Goal: Task Accomplishment & Management: Complete application form

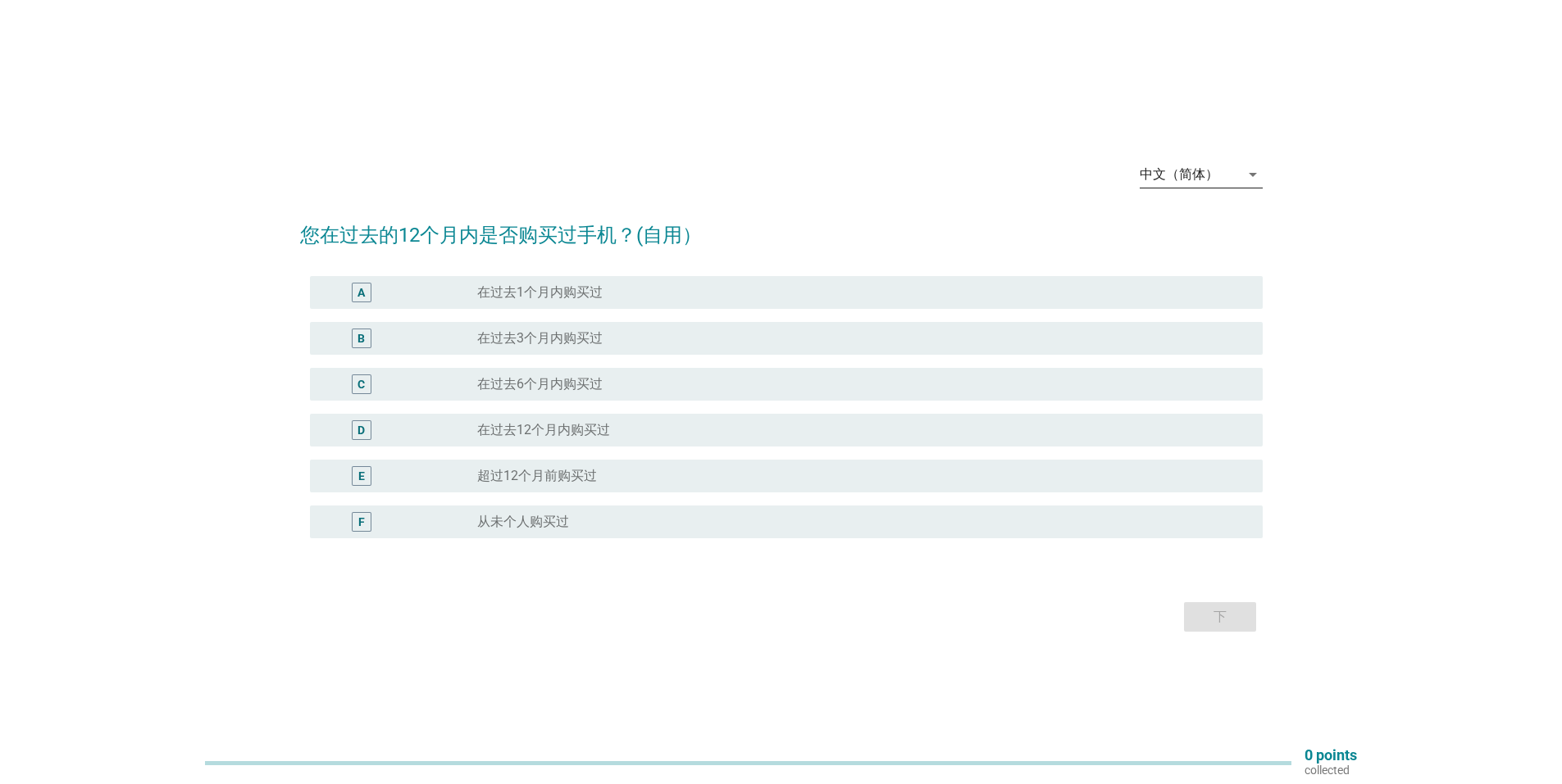
click at [1244, 175] on icon "arrow_drop_down" at bounding box center [1252, 175] width 20 height 20
click at [1199, 224] on div "Bahasa Melayu" at bounding box center [1200, 227] width 97 height 20
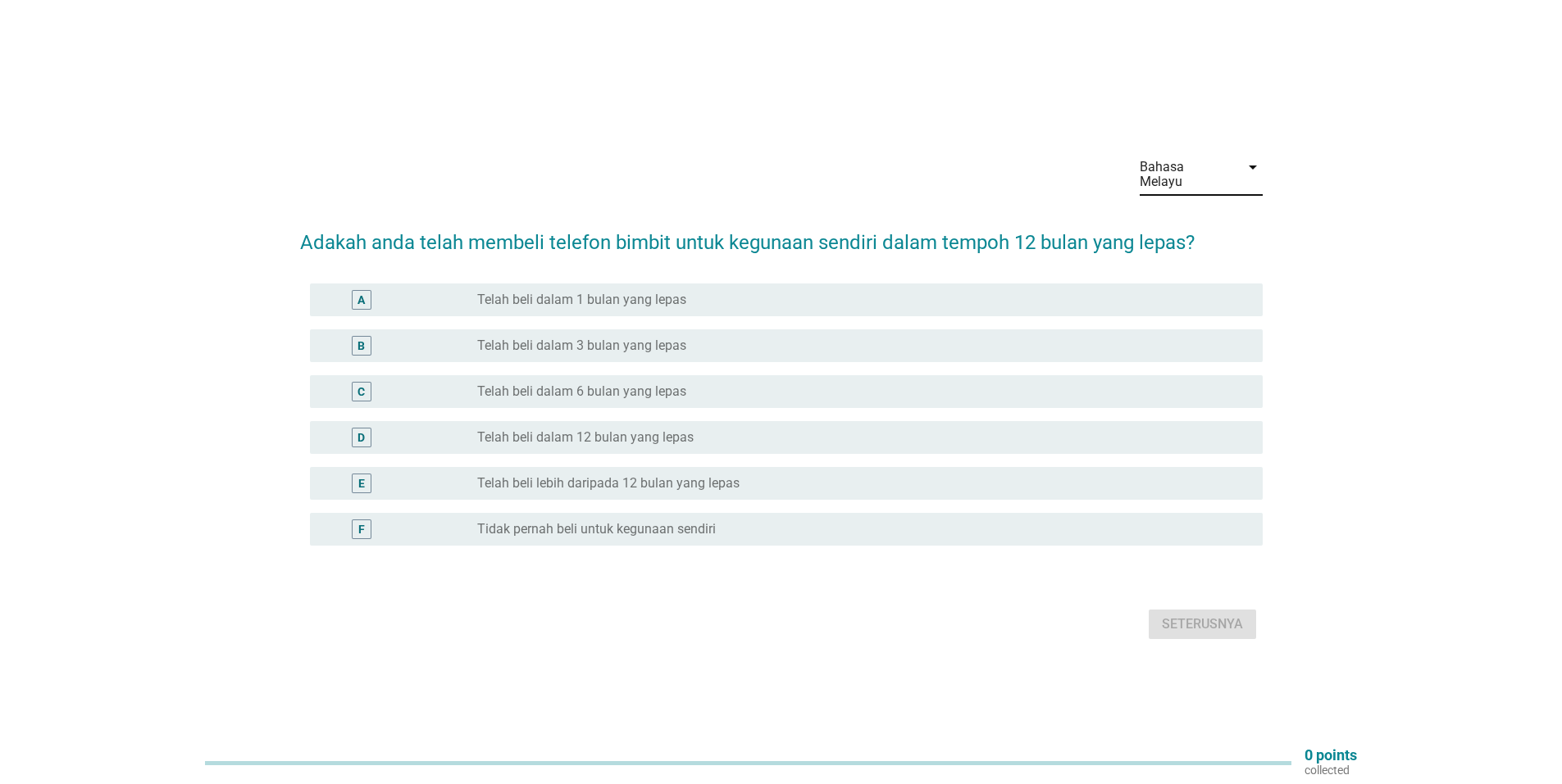
click at [598, 384] on label "Telah beli dalam 6 bulan yang lepas" at bounding box center [581, 392] width 209 height 17
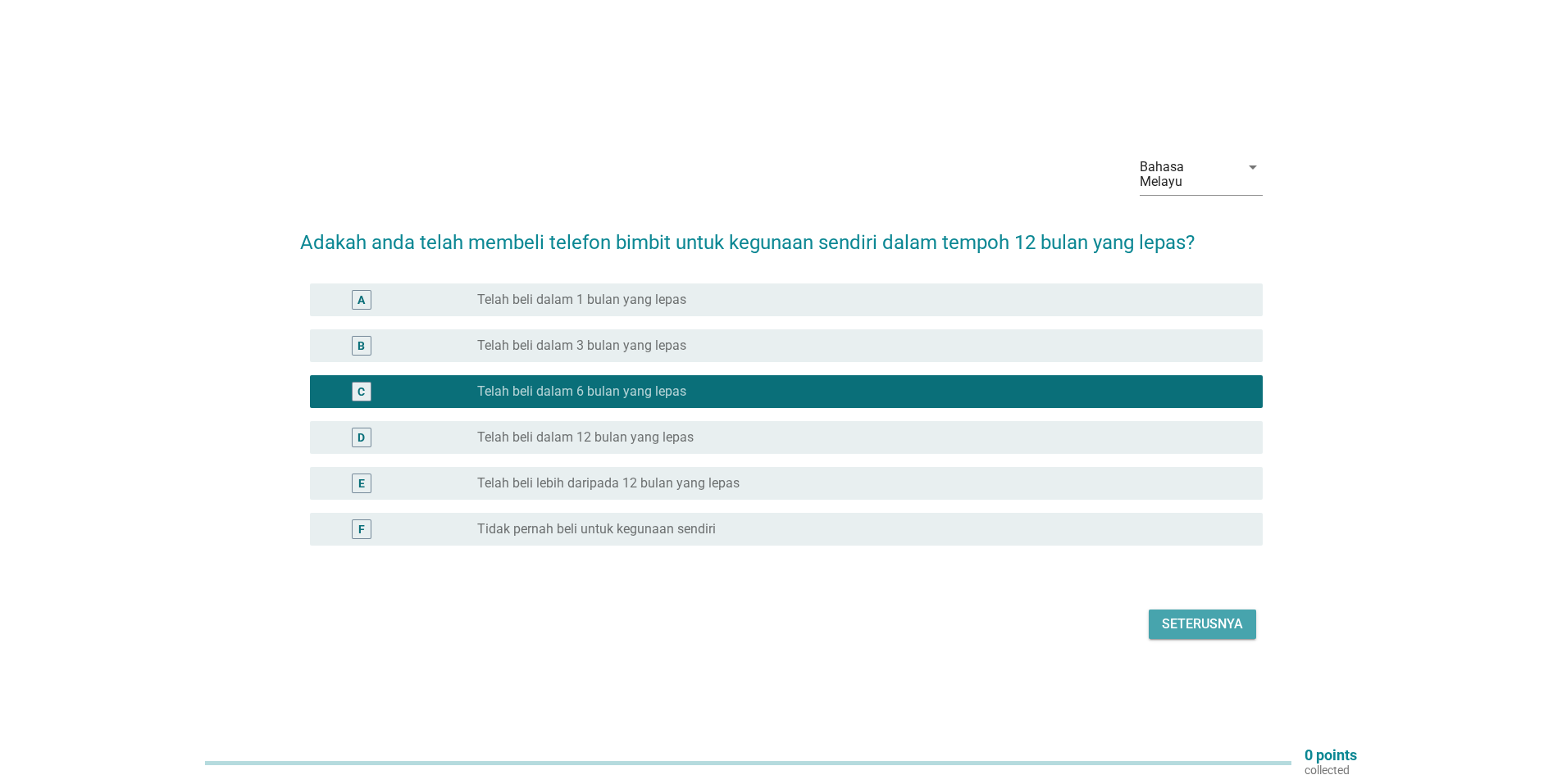
click at [1197, 615] on div "Seterusnya" at bounding box center [1202, 625] width 81 height 20
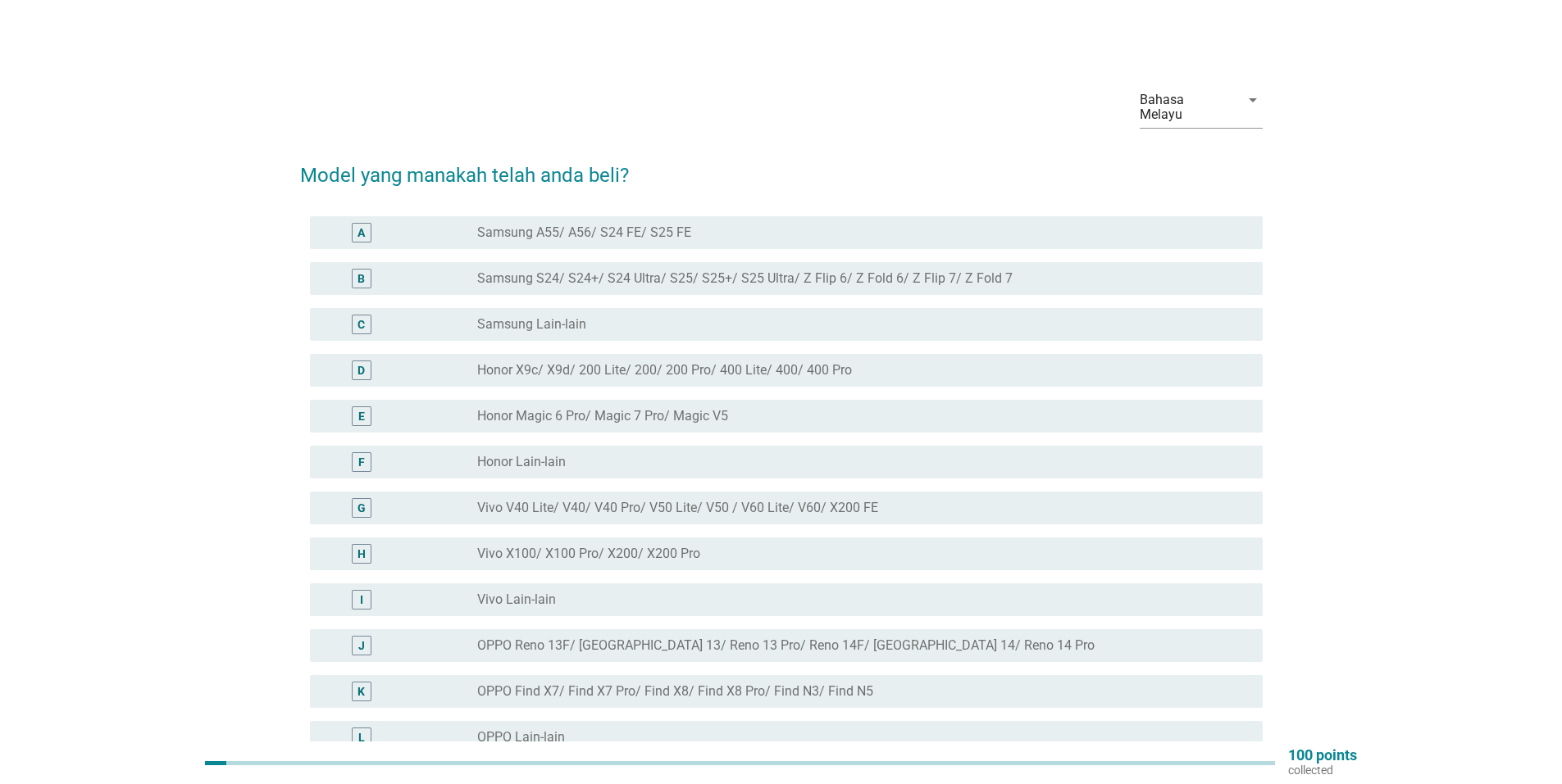
click at [544, 500] on label "Vivo V40 Lite/ V40/ V40 Pro/ V50 Lite/ V50 / V60 Lite/ V60/ X200 FE" at bounding box center [678, 508] width 401 height 17
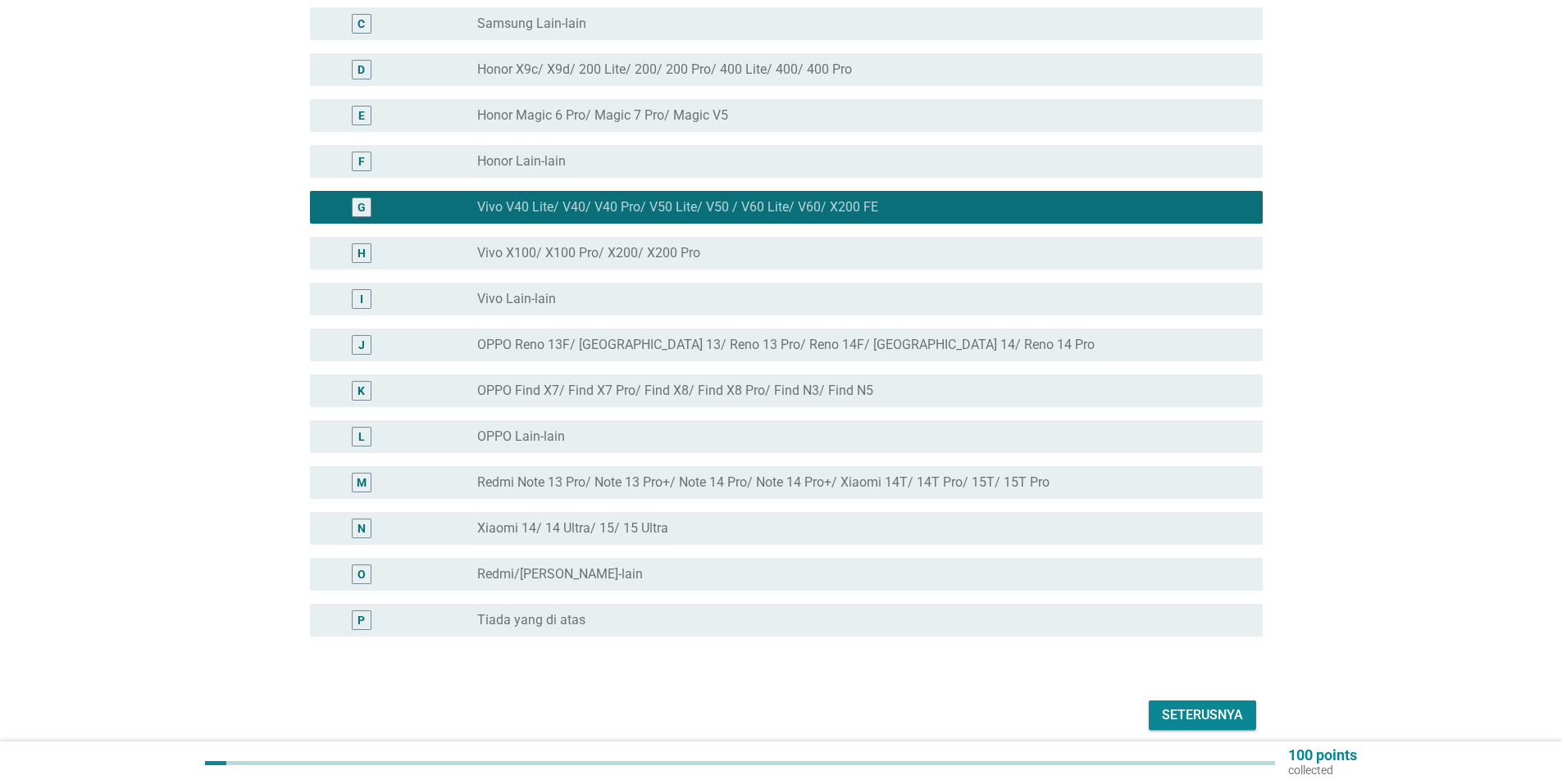
scroll to position [353, 0]
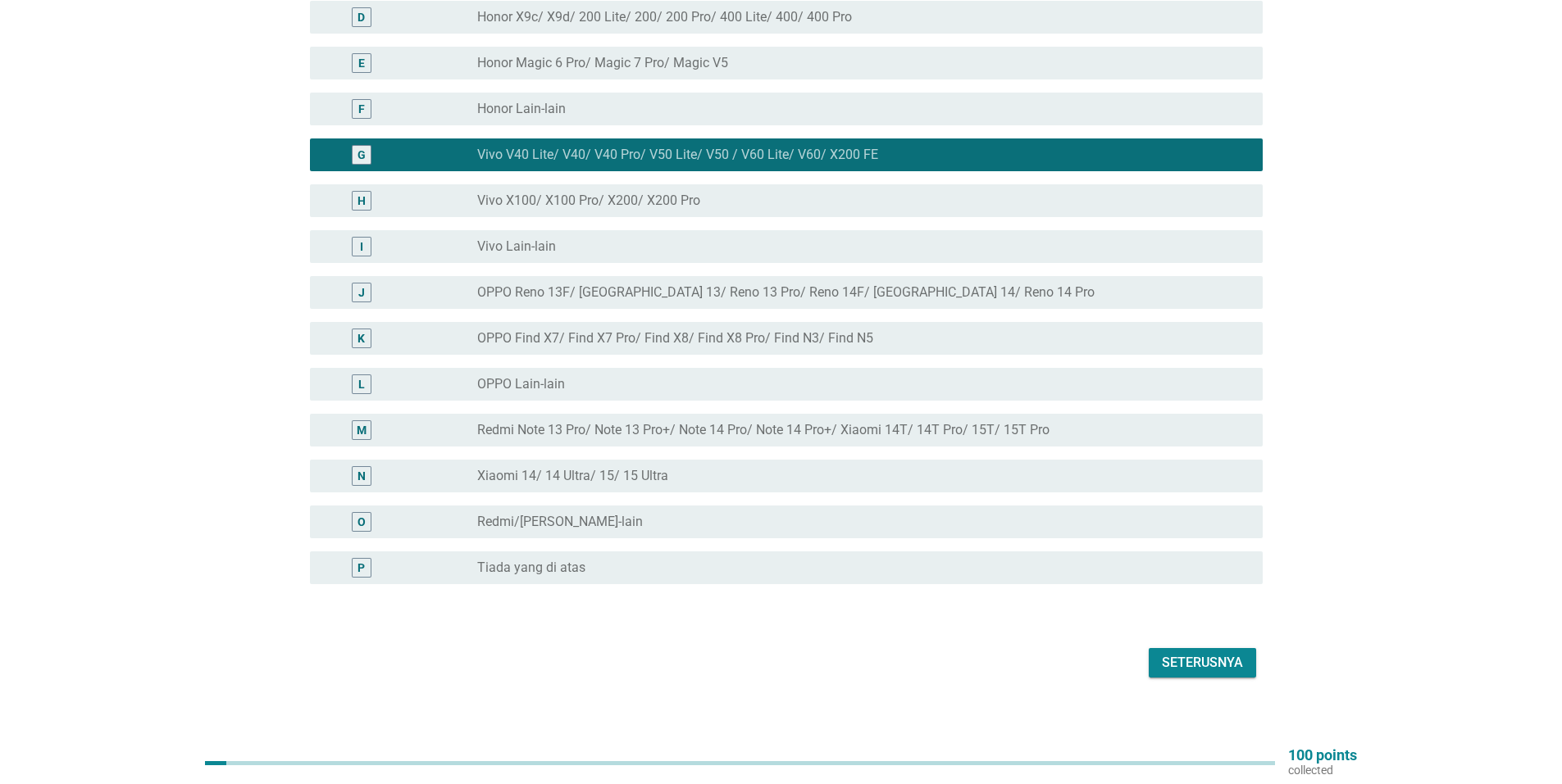
click at [1200, 653] on div "Seterusnya" at bounding box center [1202, 663] width 81 height 20
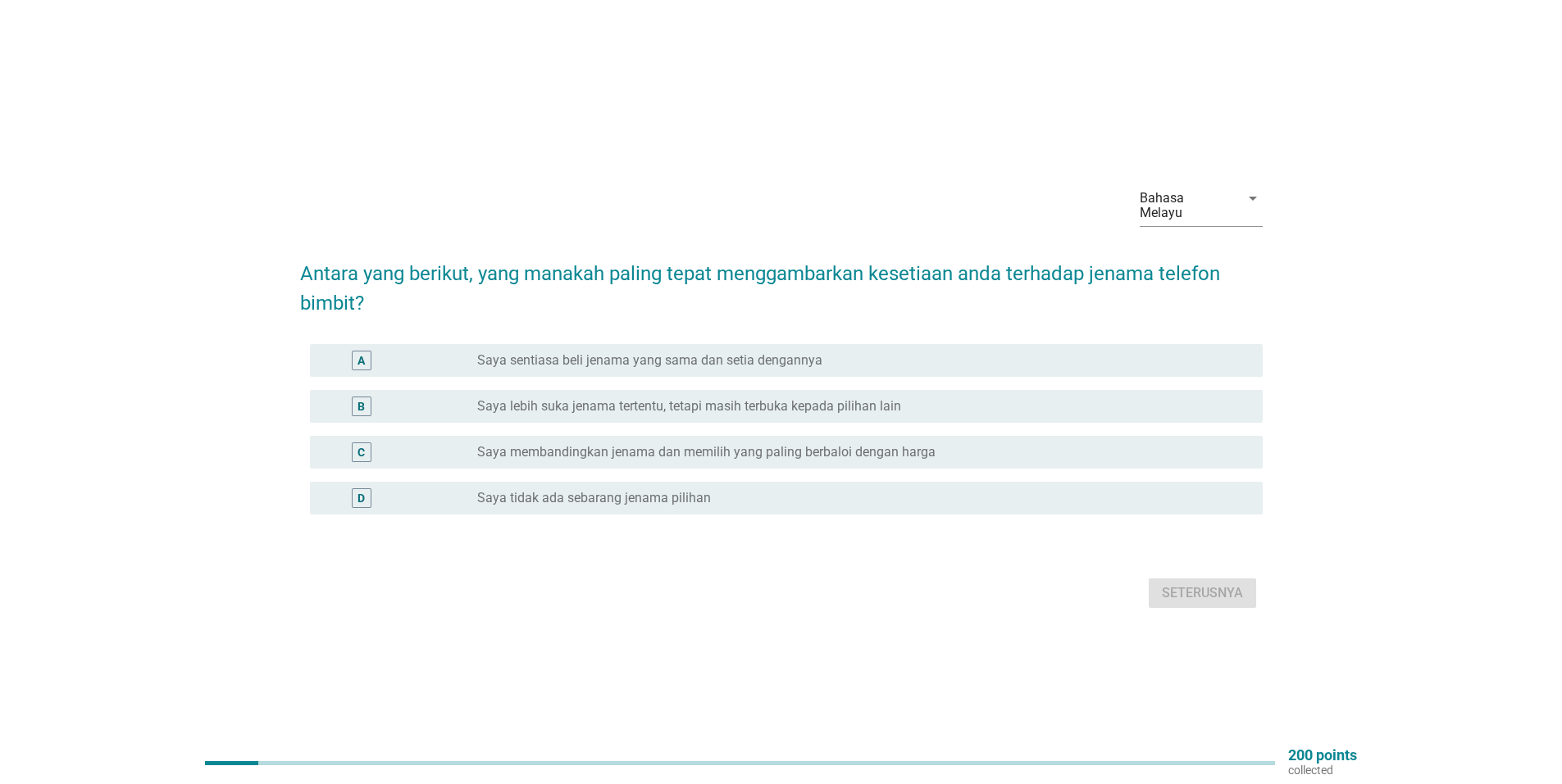
click at [706, 399] on label "Saya lebih suka jenama tertentu, tetapi masih terbuka kepada pilihan lain" at bounding box center [689, 407] width 424 height 17
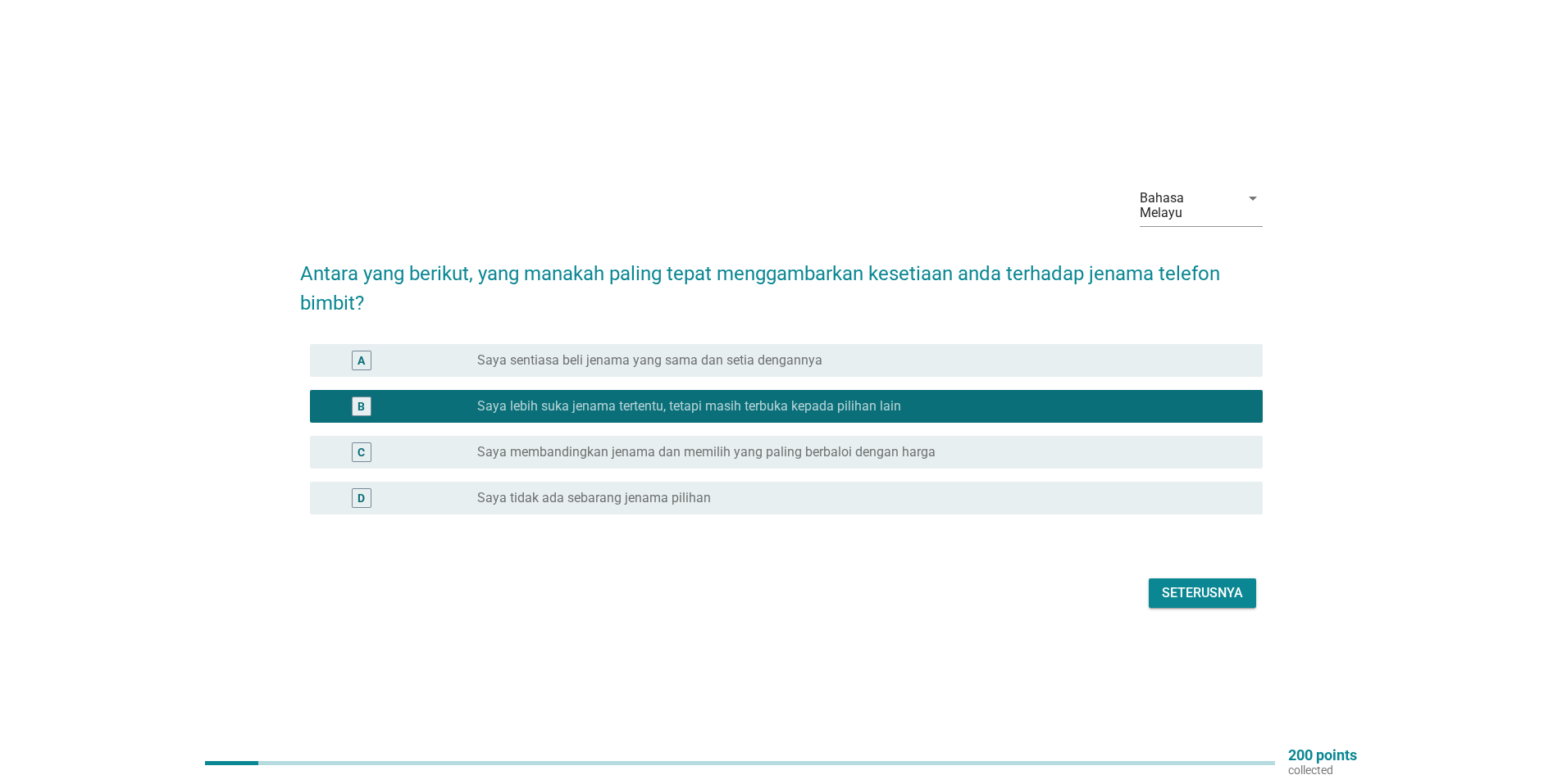
click at [1186, 583] on div "Seterusnya" at bounding box center [1202, 593] width 81 height 20
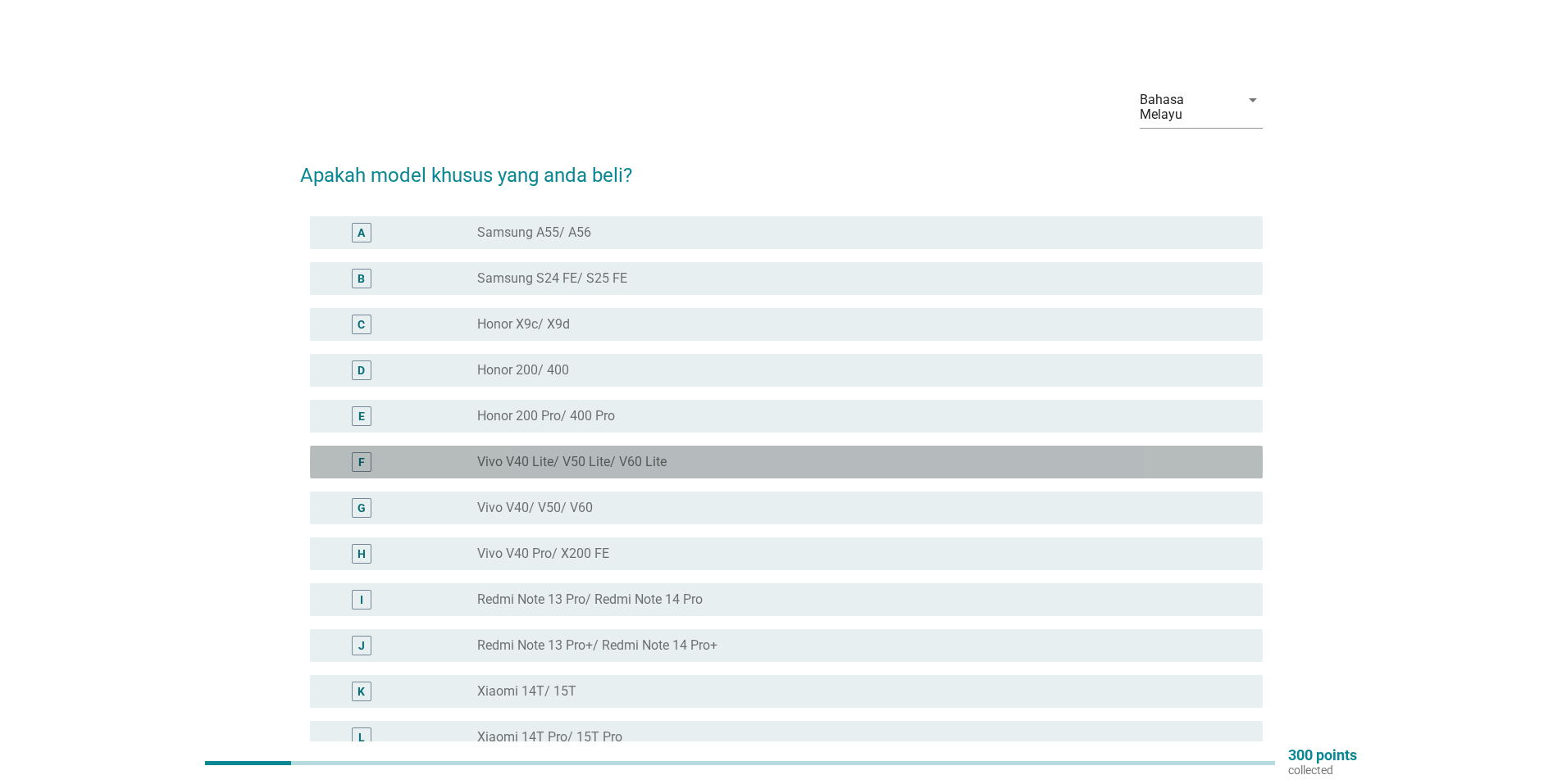
click at [569, 446] on div "F radio_button_unchecked Vivo V40 Lite/ V50 Lite/ V60 Lite" at bounding box center [786, 462] width 953 height 33
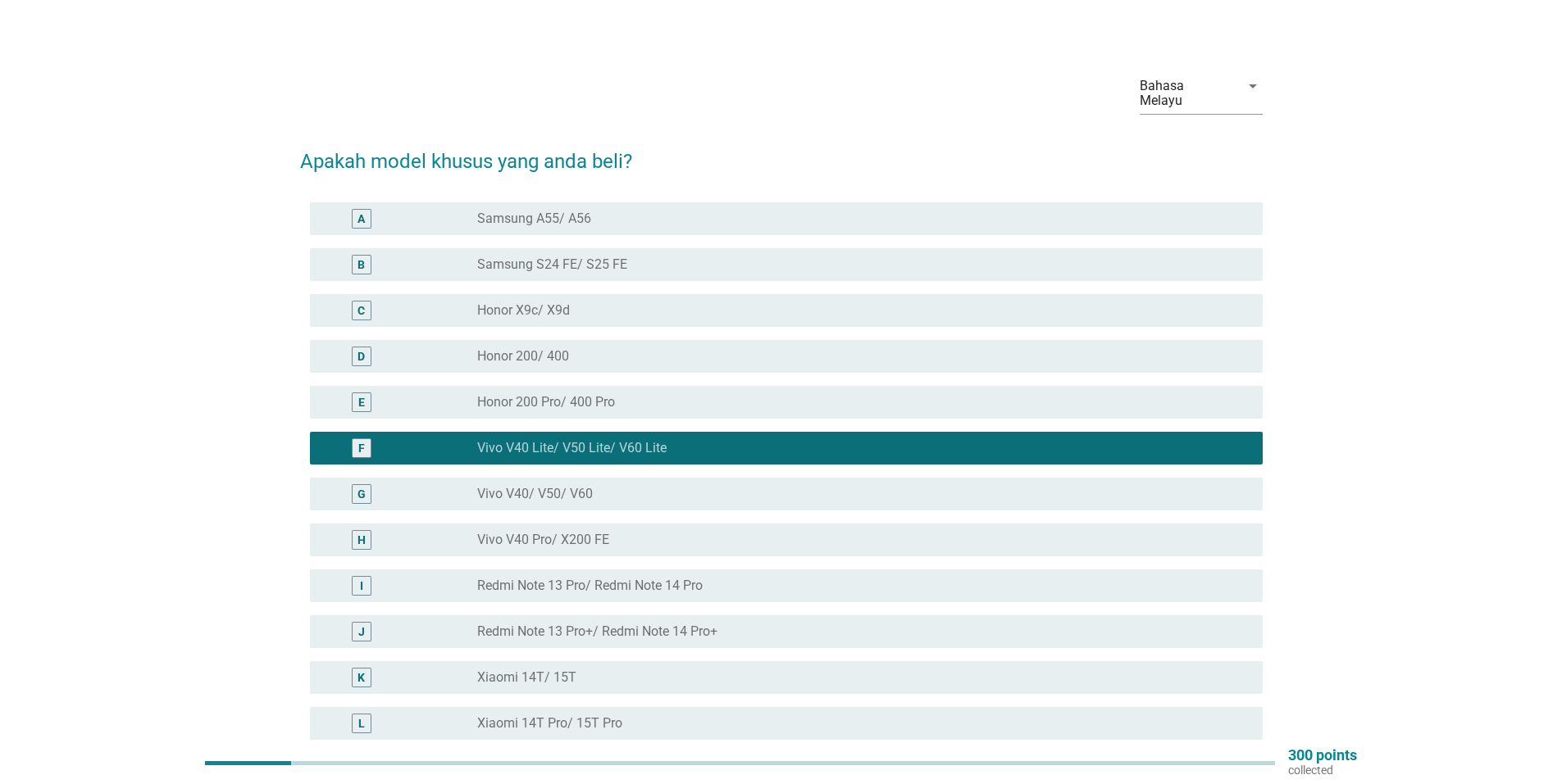
scroll to position [170, 0]
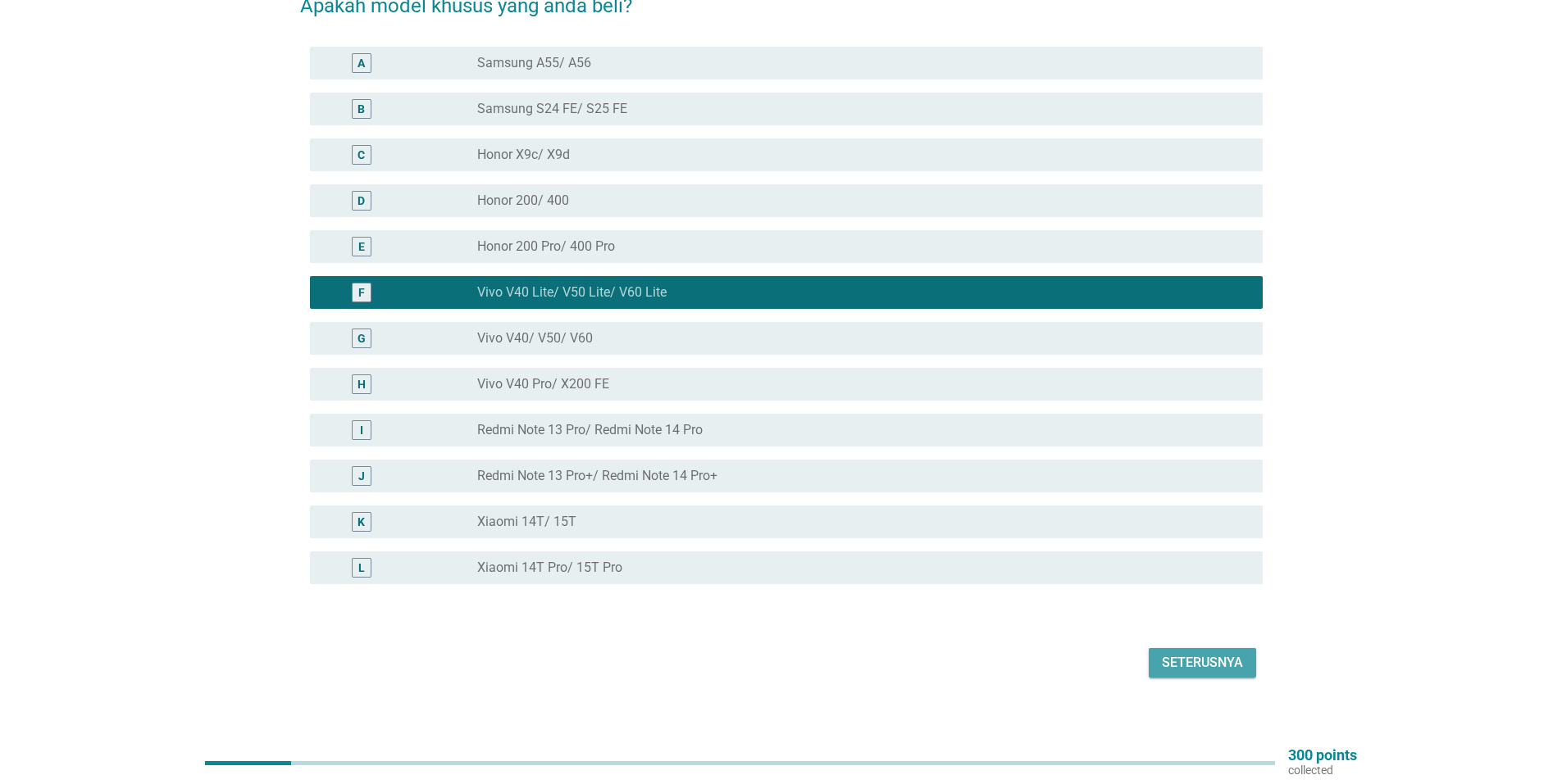
click at [1211, 653] on div "Seterusnya" at bounding box center [1202, 663] width 81 height 20
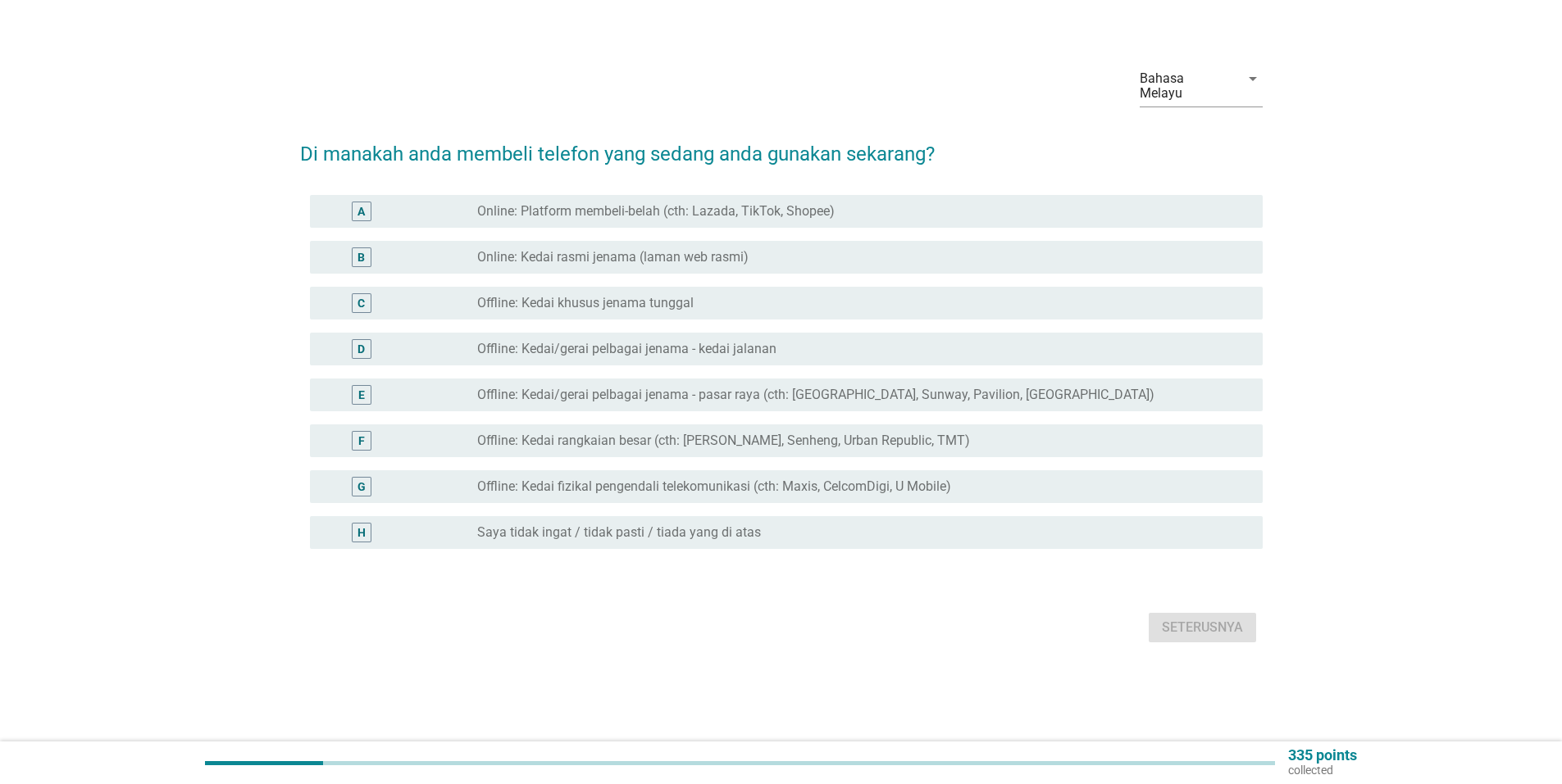
scroll to position [0, 0]
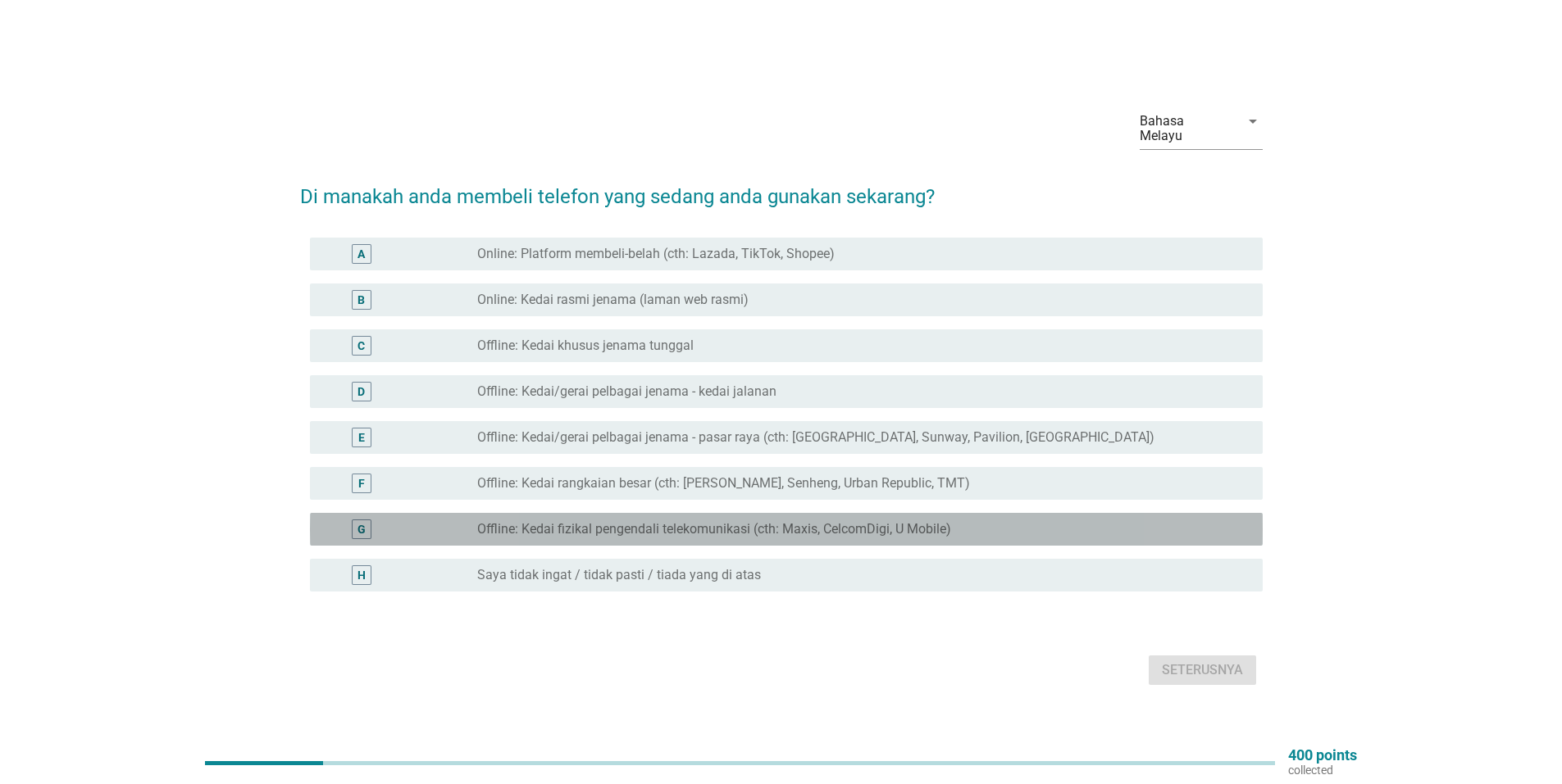
click at [660, 525] on label "Offline: Kedai fizikal pengendali telekomunikasi (cth: Maxis, CelcomDigi, U Mob…" at bounding box center [714, 530] width 474 height 17
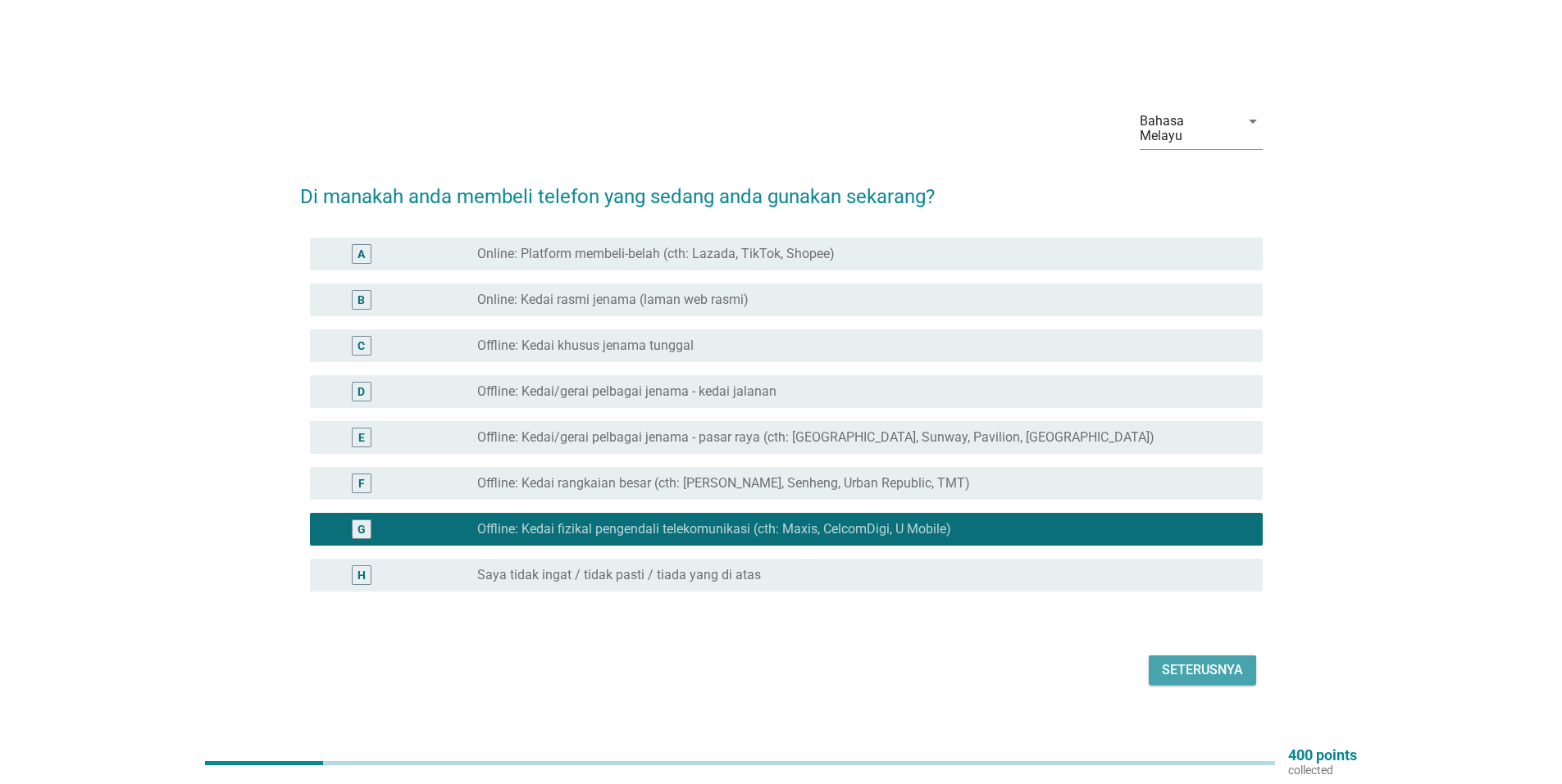
click at [1205, 661] on div "Seterusnya" at bounding box center [1202, 670] width 81 height 20
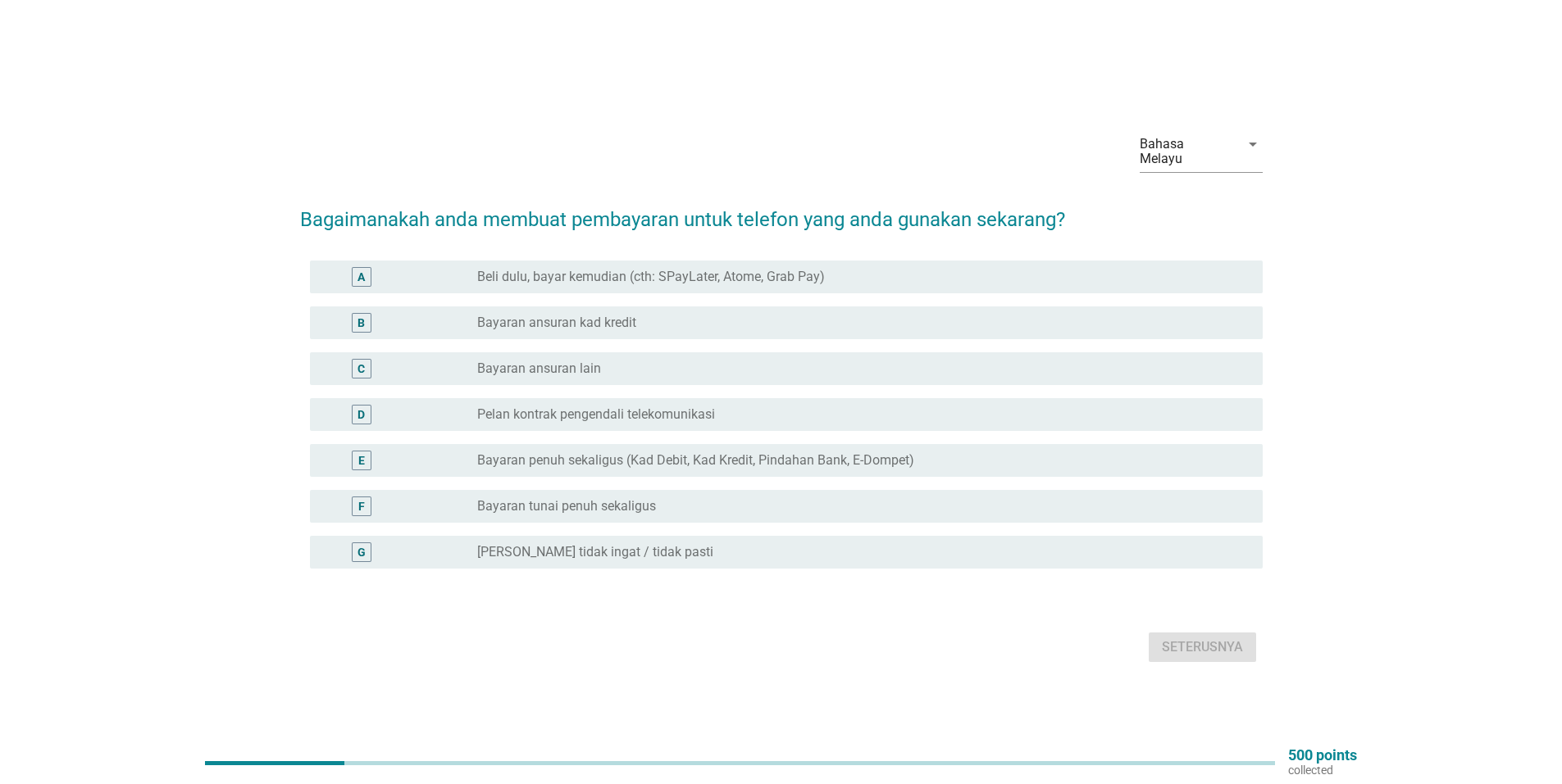
click at [579, 413] on label "Pelan kontrak pengendali telekomunikasi" at bounding box center [596, 415] width 238 height 17
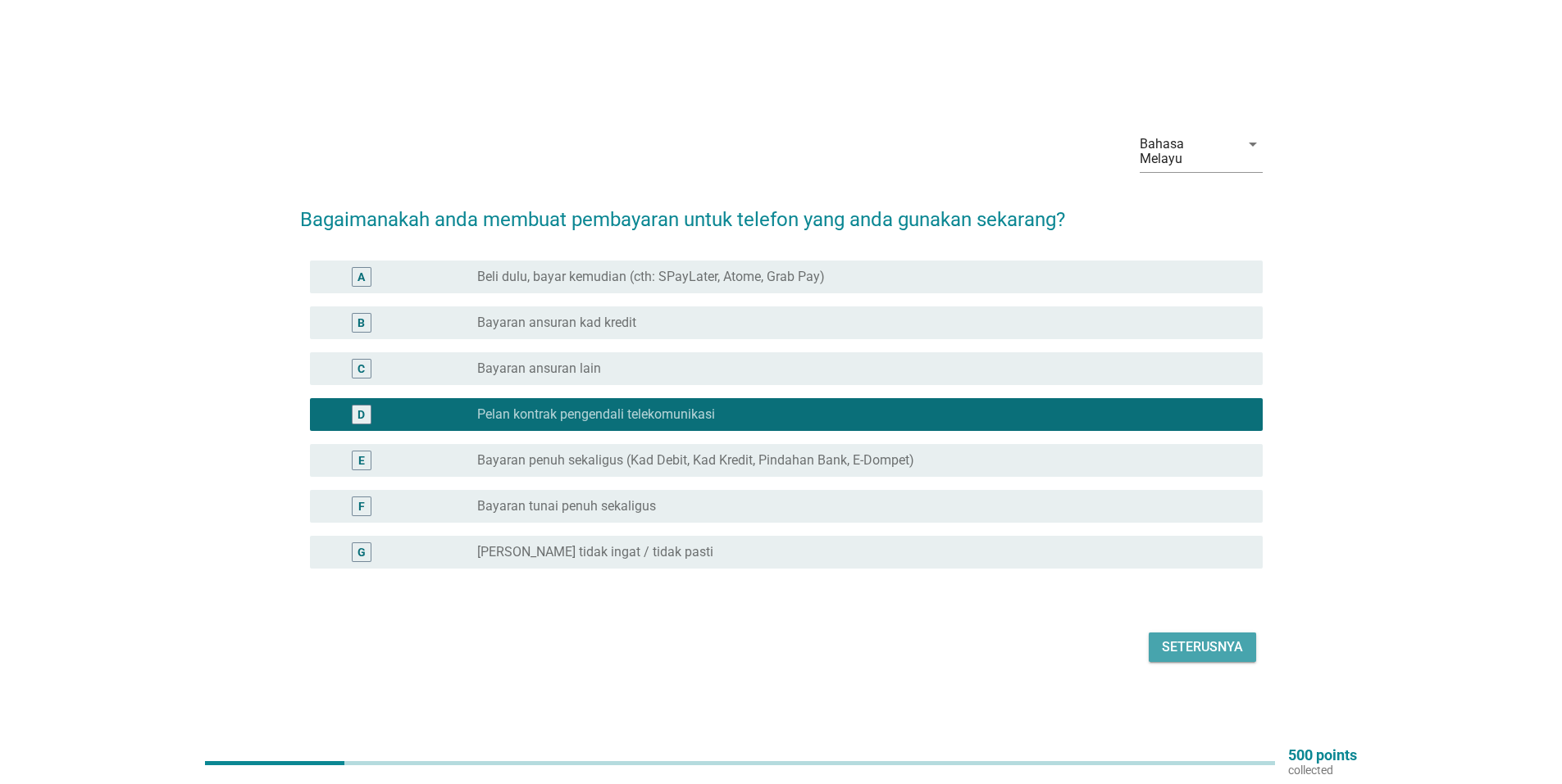
click at [1196, 638] on div "Seterusnya" at bounding box center [1202, 648] width 81 height 20
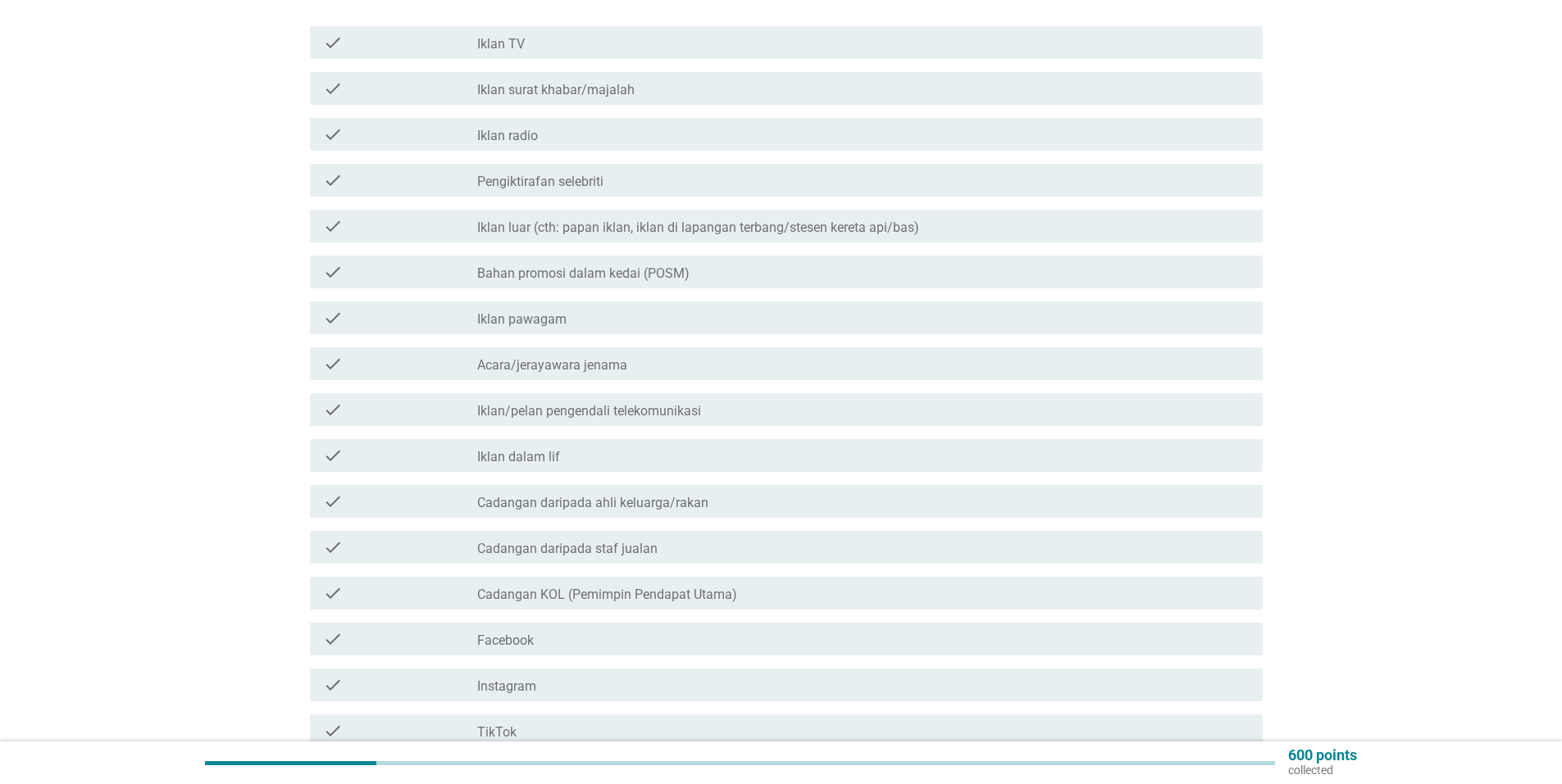
scroll to position [164, 0]
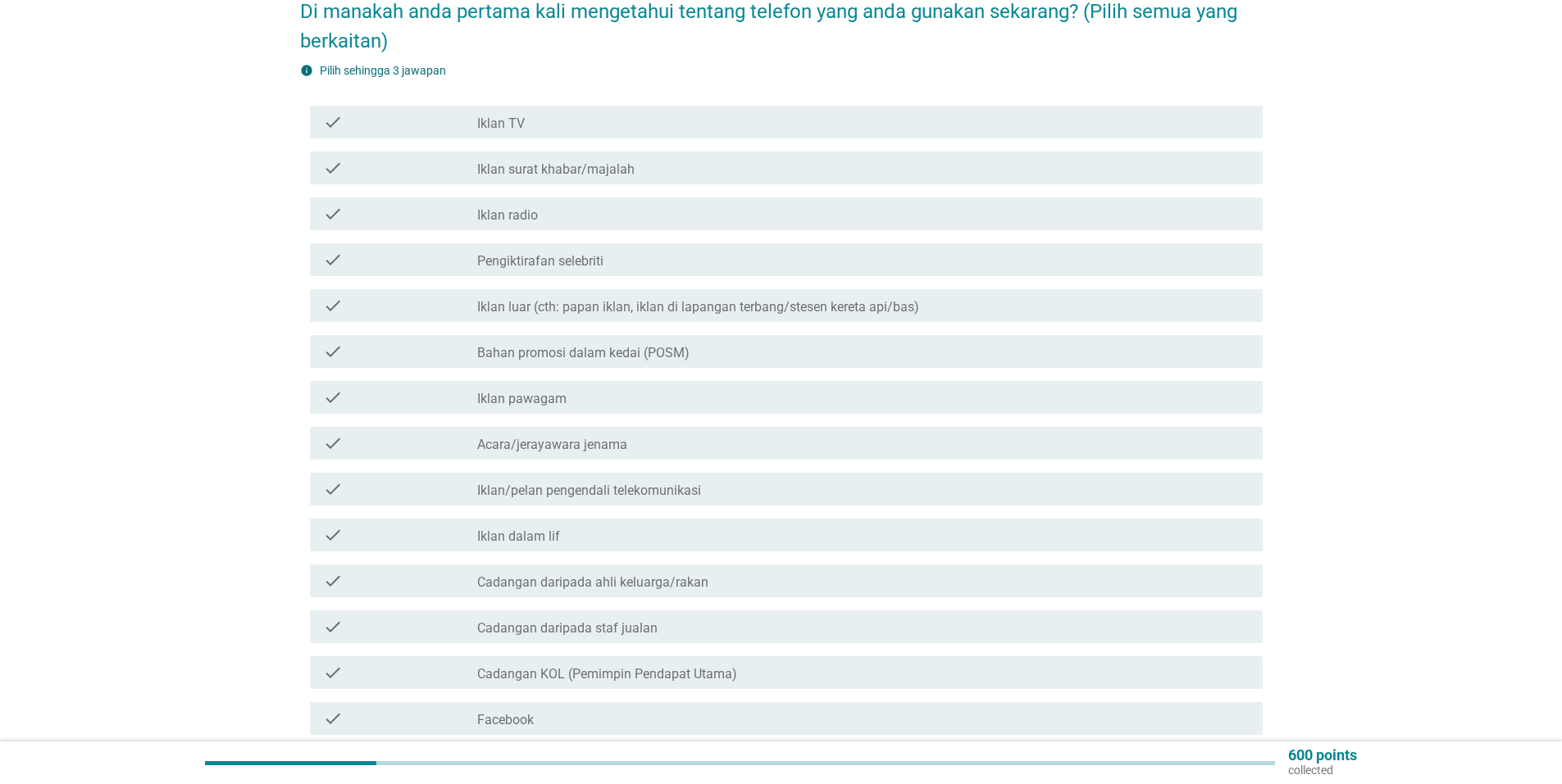
click at [522, 621] on label "Cadangan daripada staf jualan" at bounding box center [567, 629] width 180 height 17
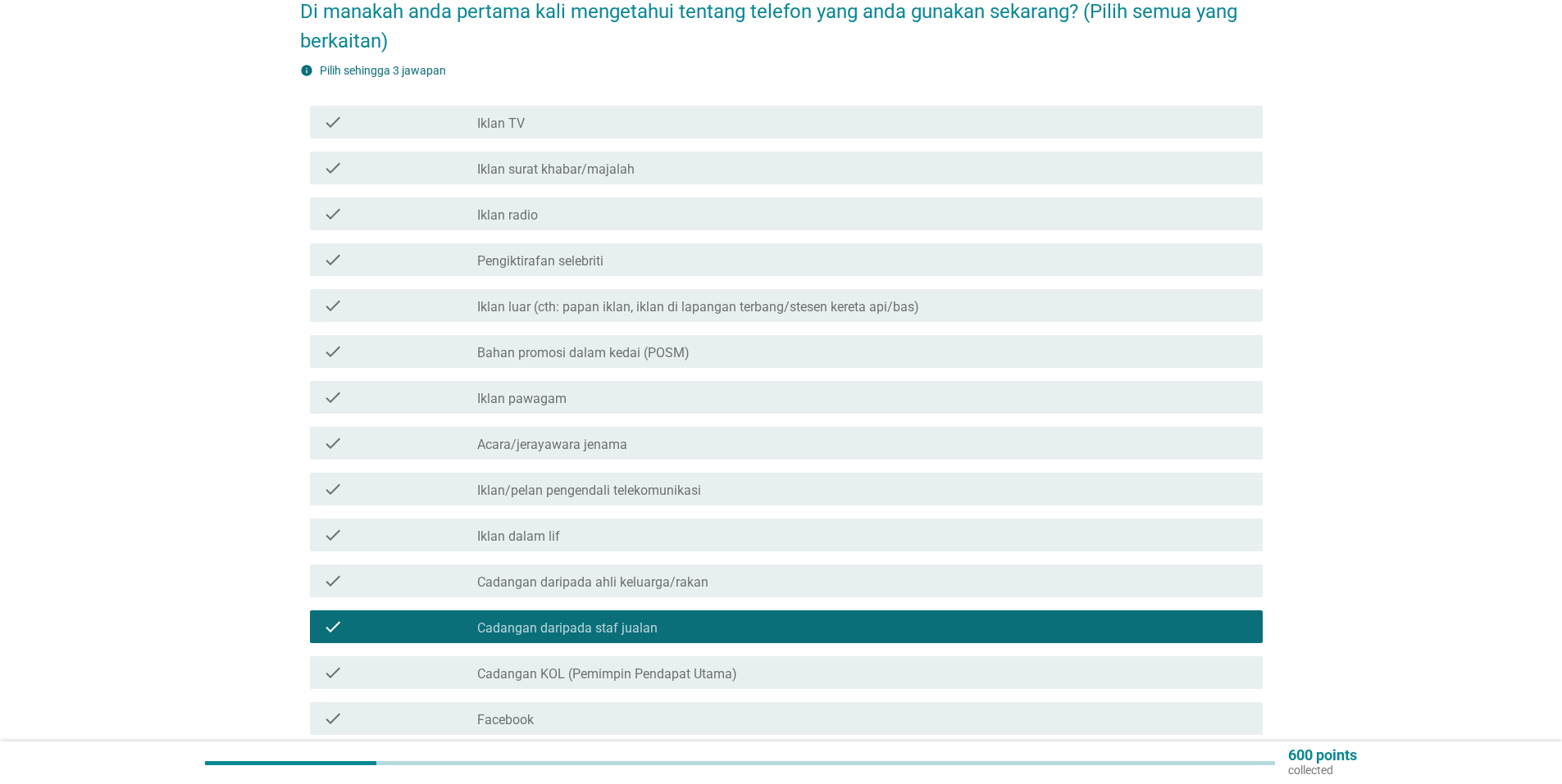
click at [618, 483] on label "Iklan/pelan pengendali telekomunikasi" at bounding box center [589, 491] width 224 height 17
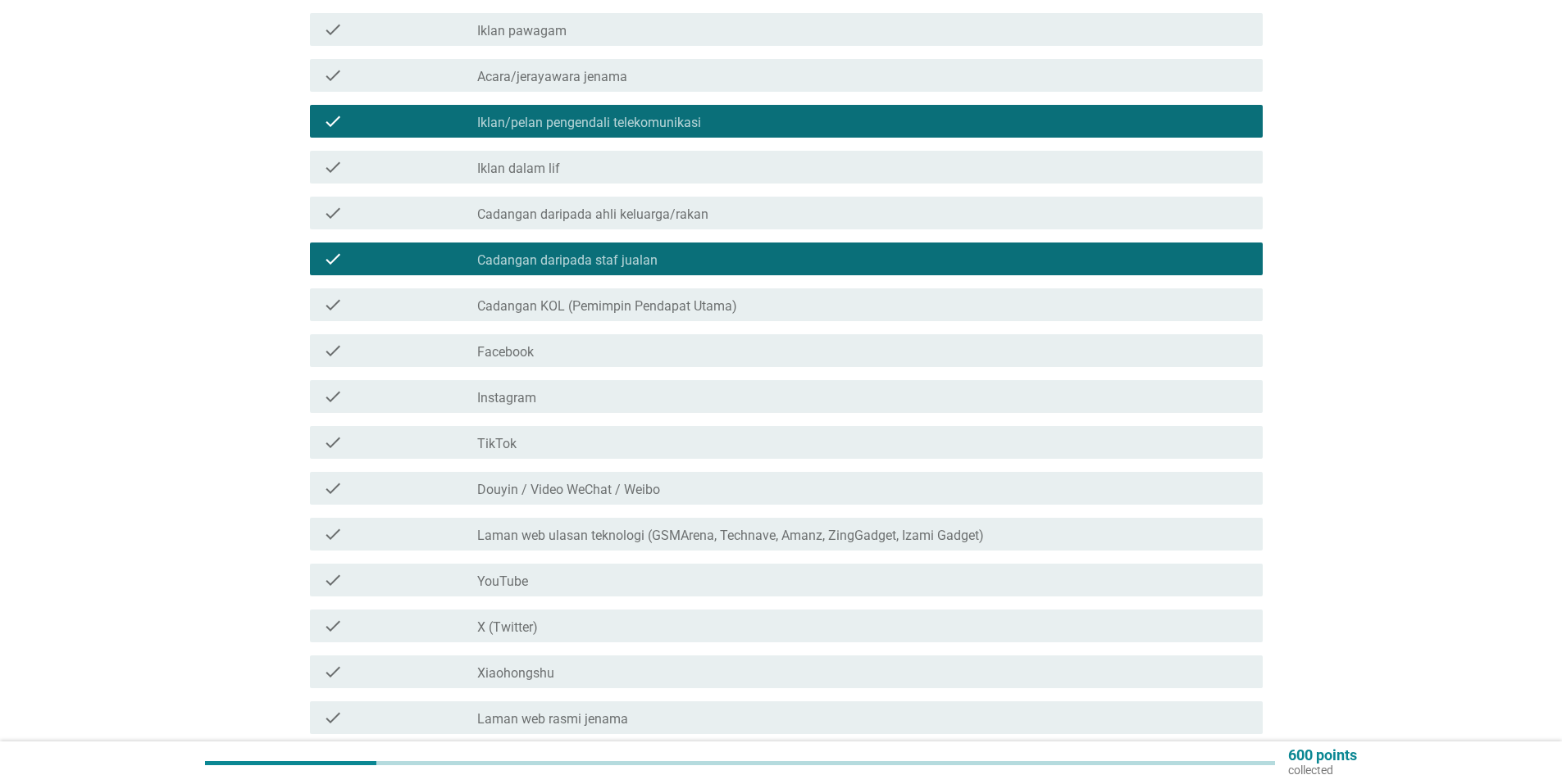
scroll to position [655, 0]
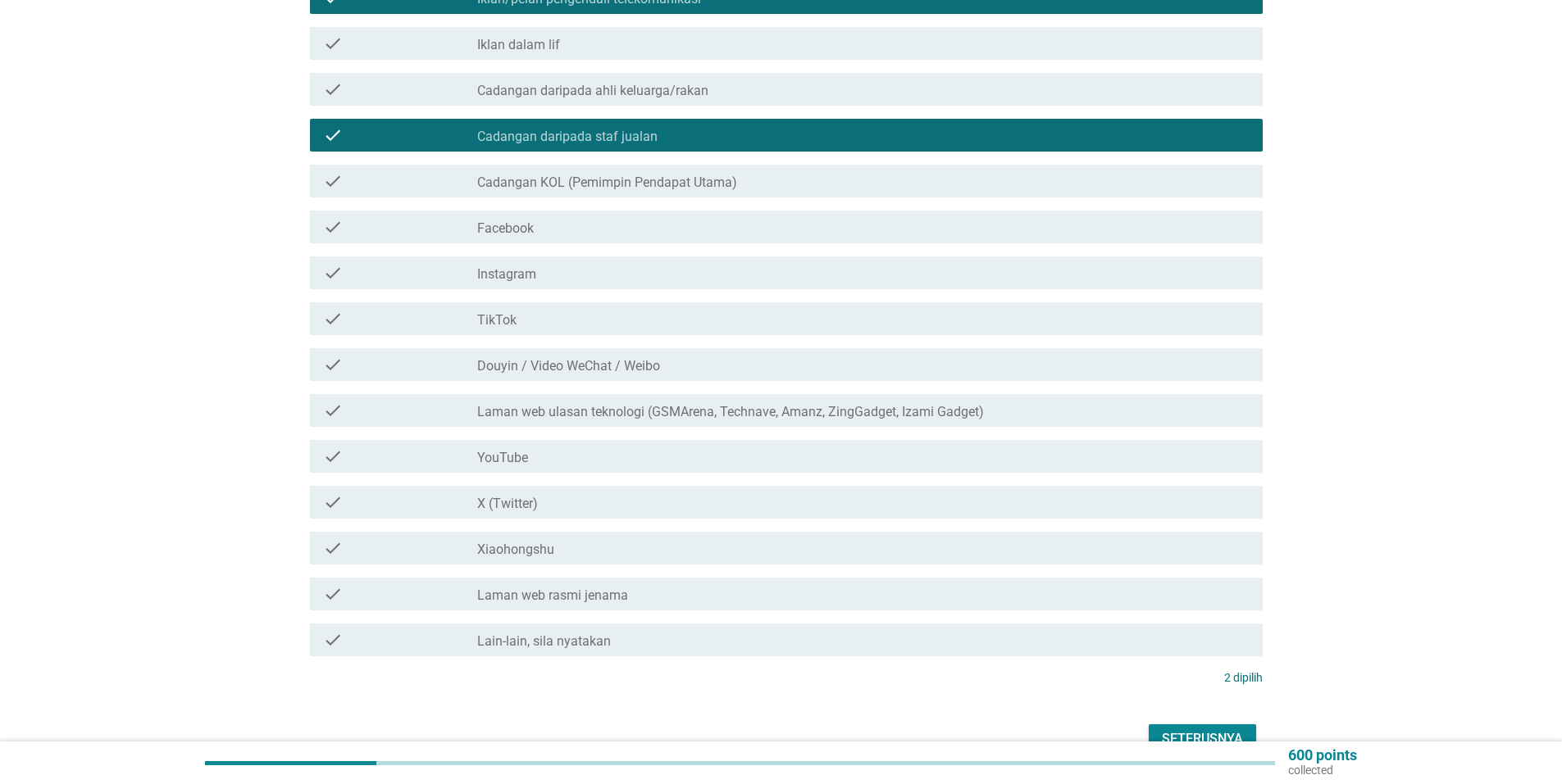
click at [528, 448] on div "check_box_outline_blank YouTube" at bounding box center [863, 456] width 772 height 20
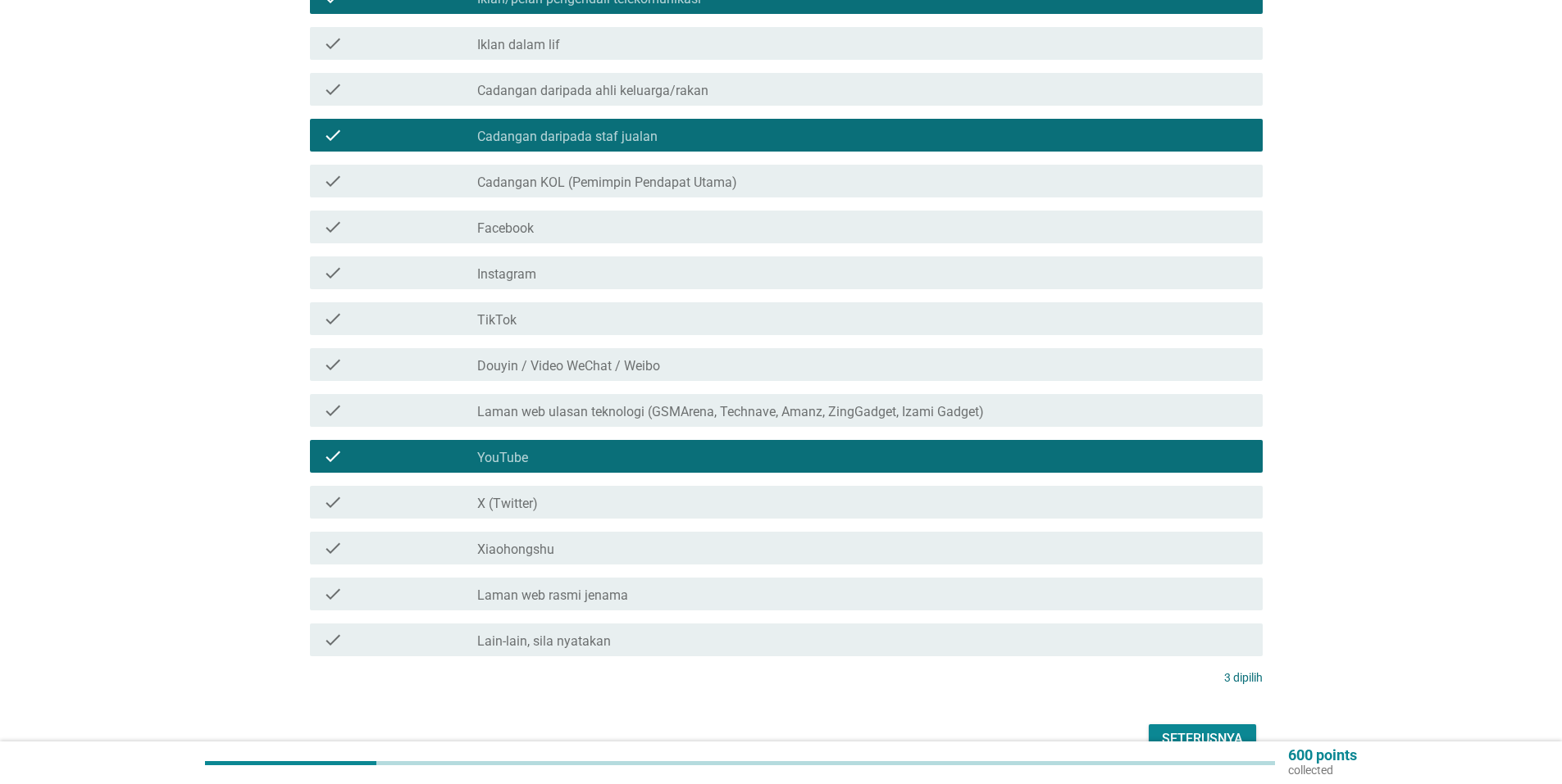
click at [1184, 730] on div "Seterusnya" at bounding box center [1202, 739] width 81 height 20
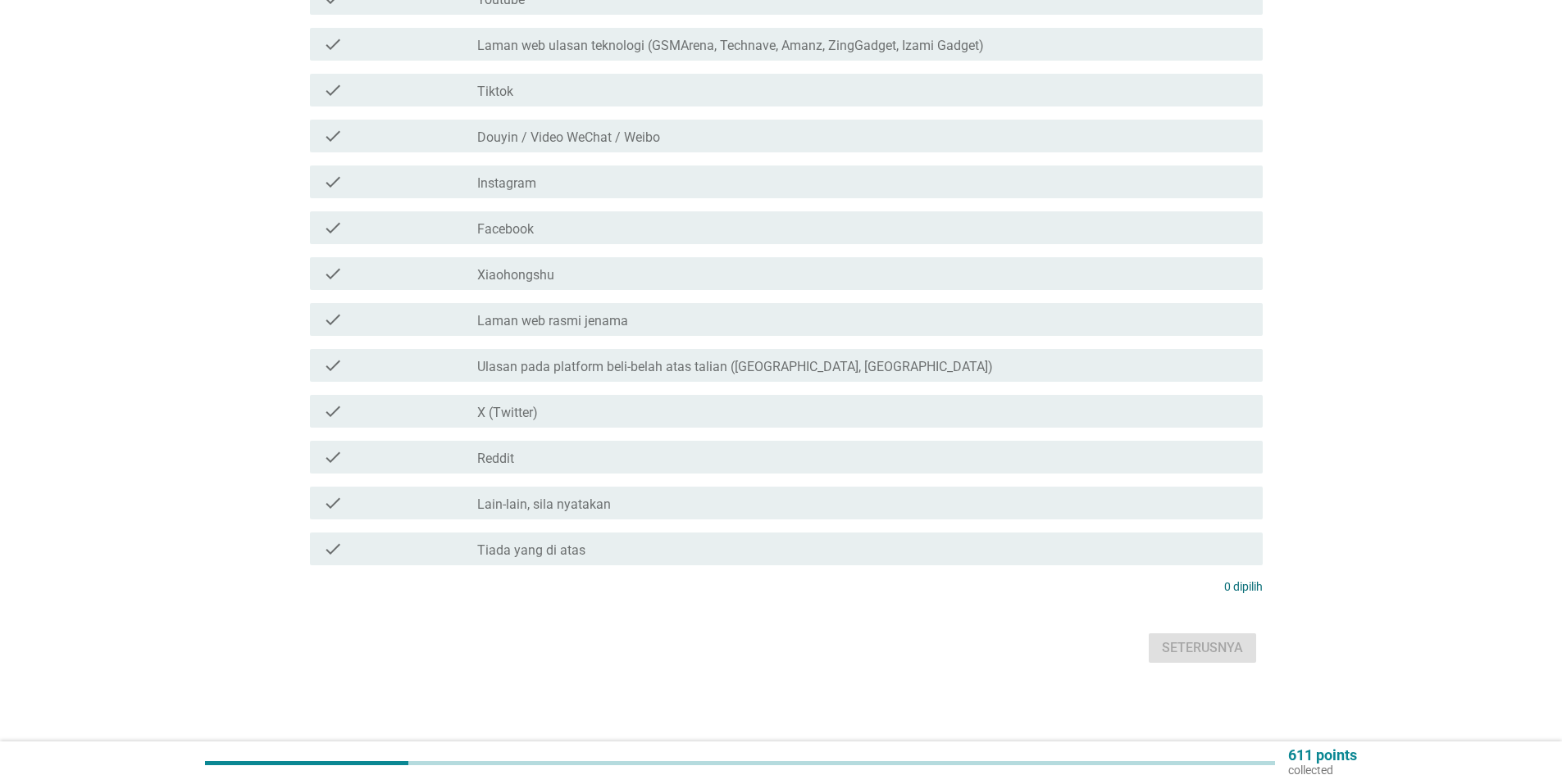
scroll to position [0, 0]
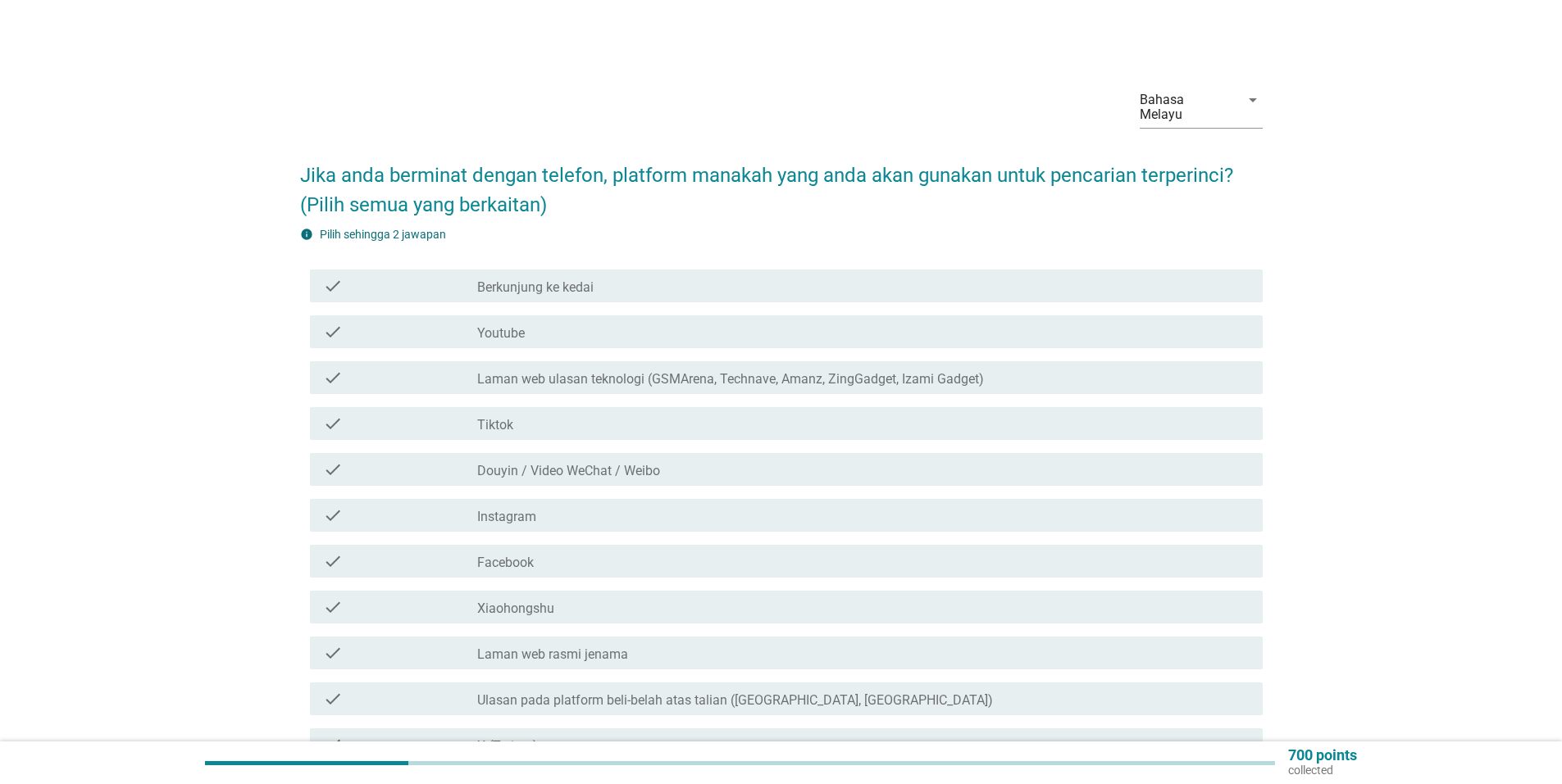
click at [755, 371] on label "Laman web ulasan teknologi (GSMArena, Technave, Amanz, ZingGadget, Izami Gadget)" at bounding box center [731, 380] width 507 height 17
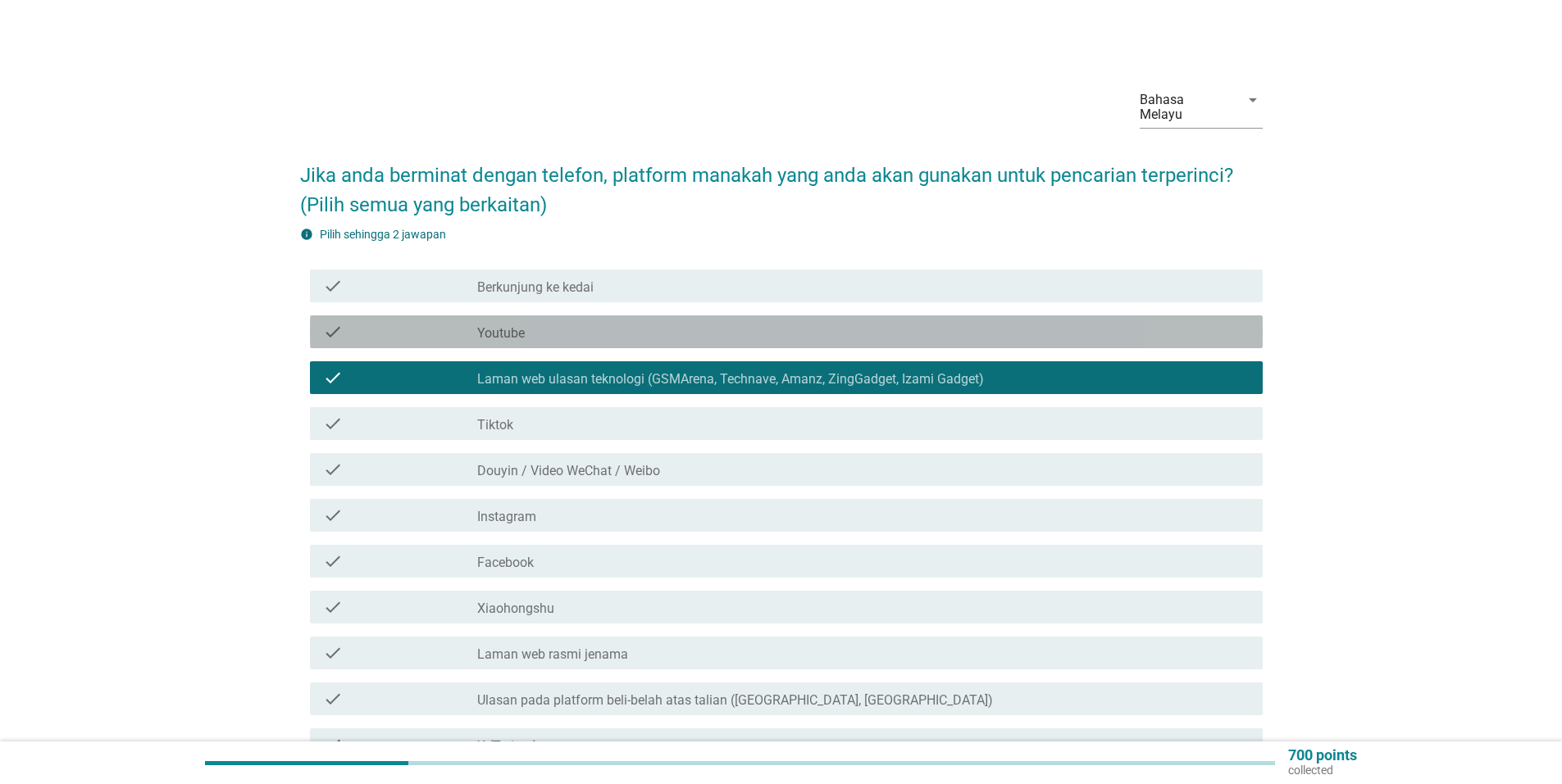
click at [490, 326] on label "Youtube" at bounding box center [501, 333] width 48 height 17
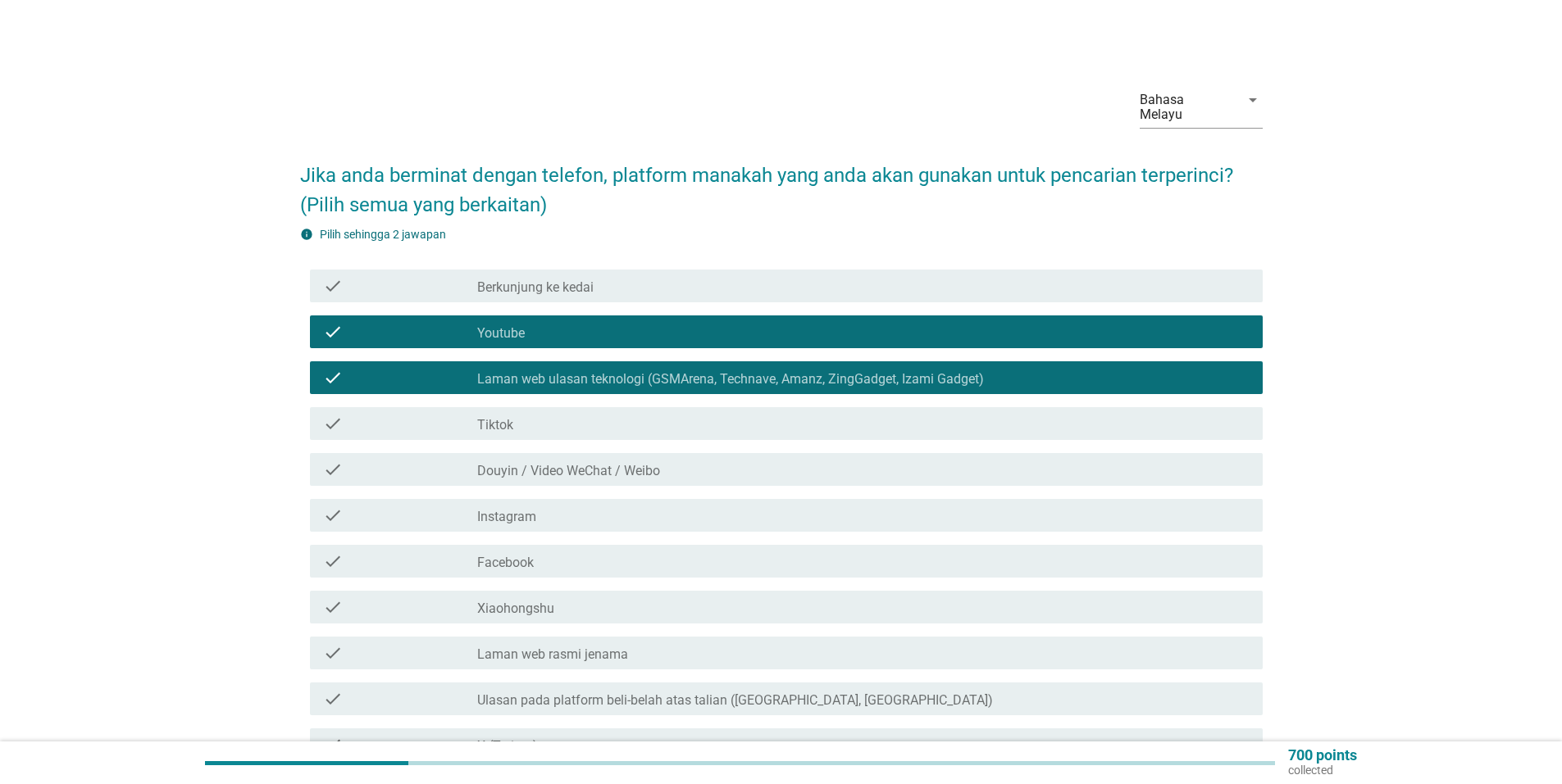
scroll to position [324, 0]
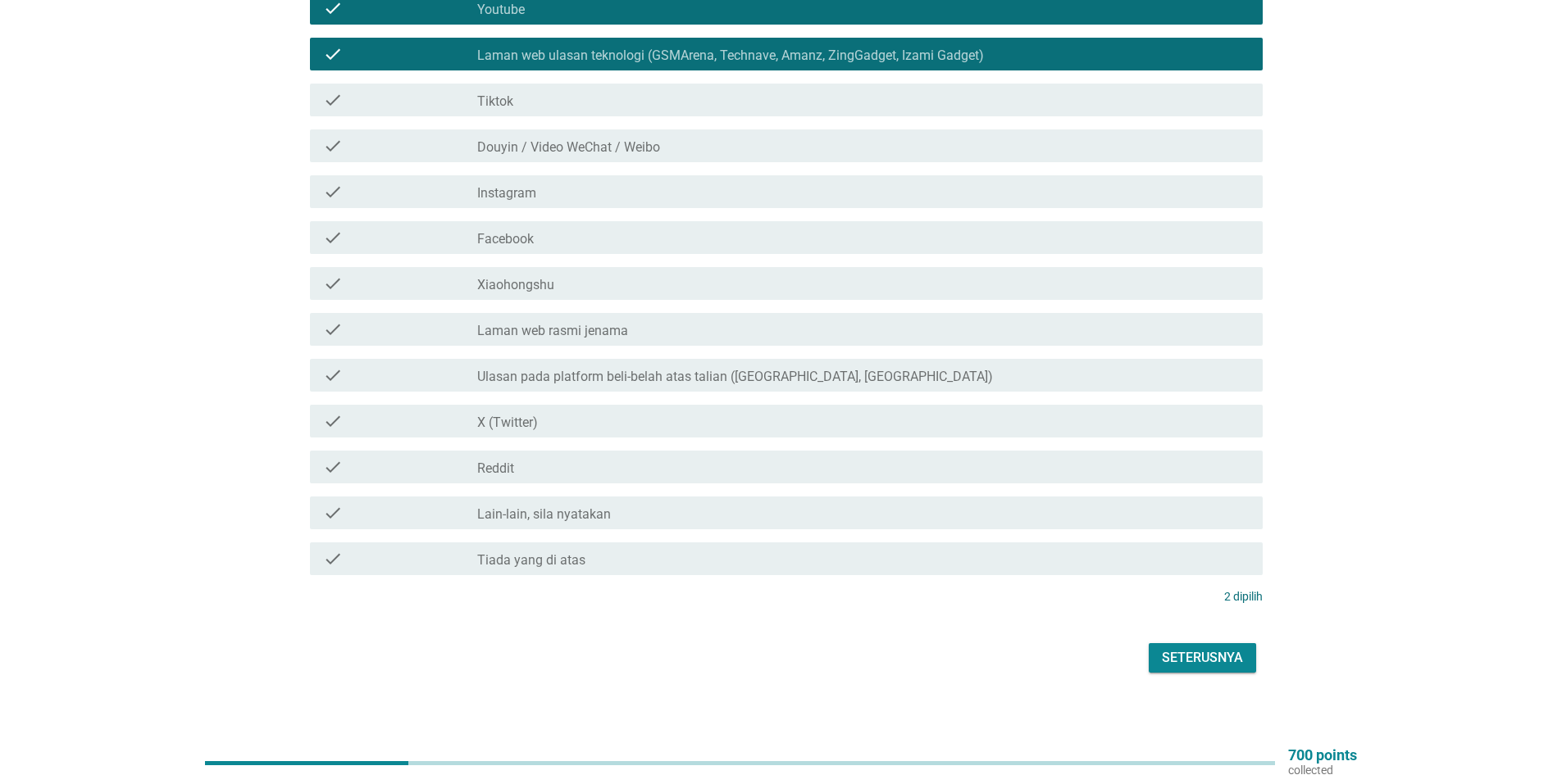
click at [1194, 658] on button "Seterusnya" at bounding box center [1202, 659] width 107 height 30
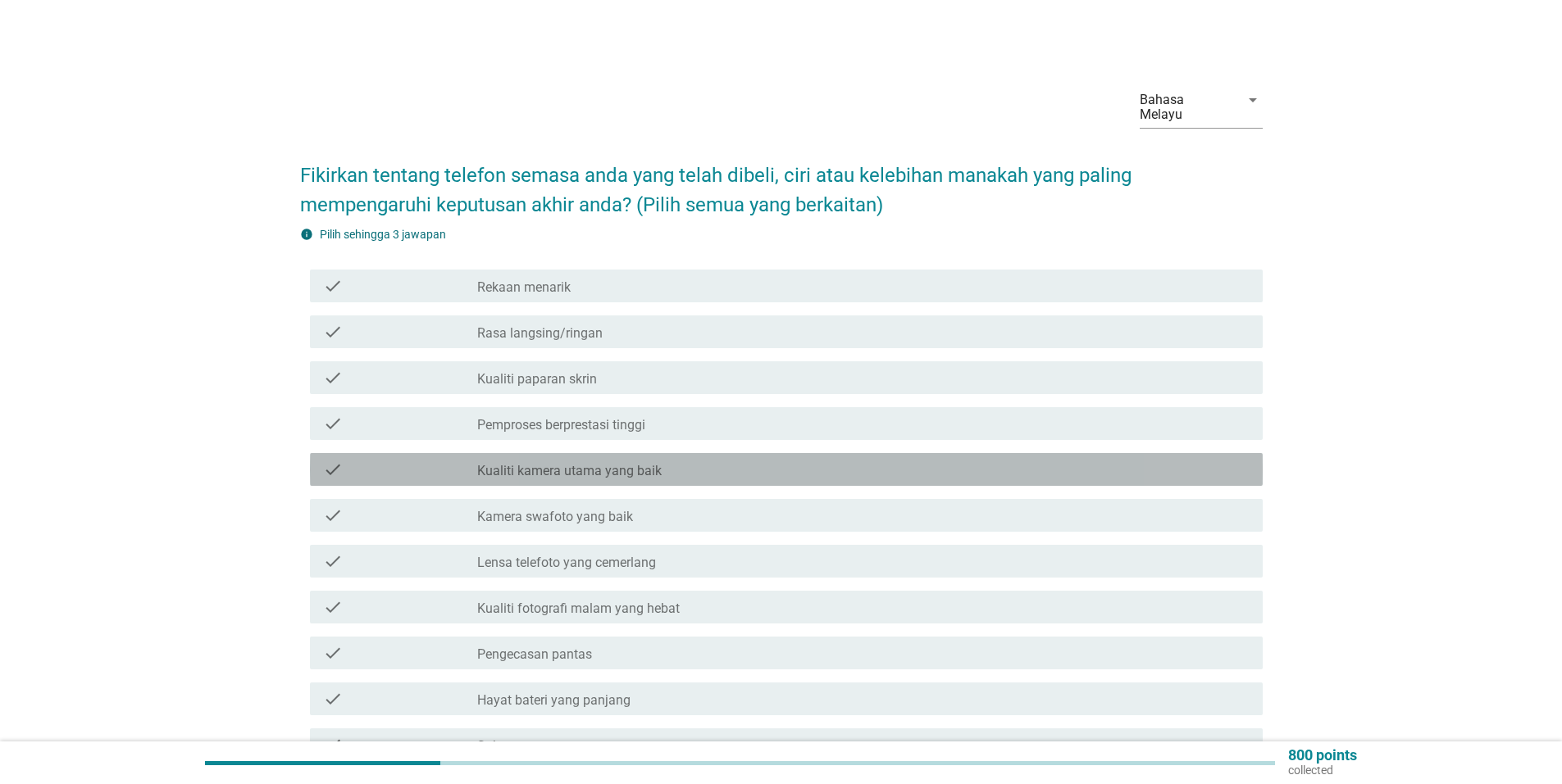
click at [689, 465] on div "check_box_outline_blank Kualiti kamera utama yang baik" at bounding box center [863, 470] width 772 height 20
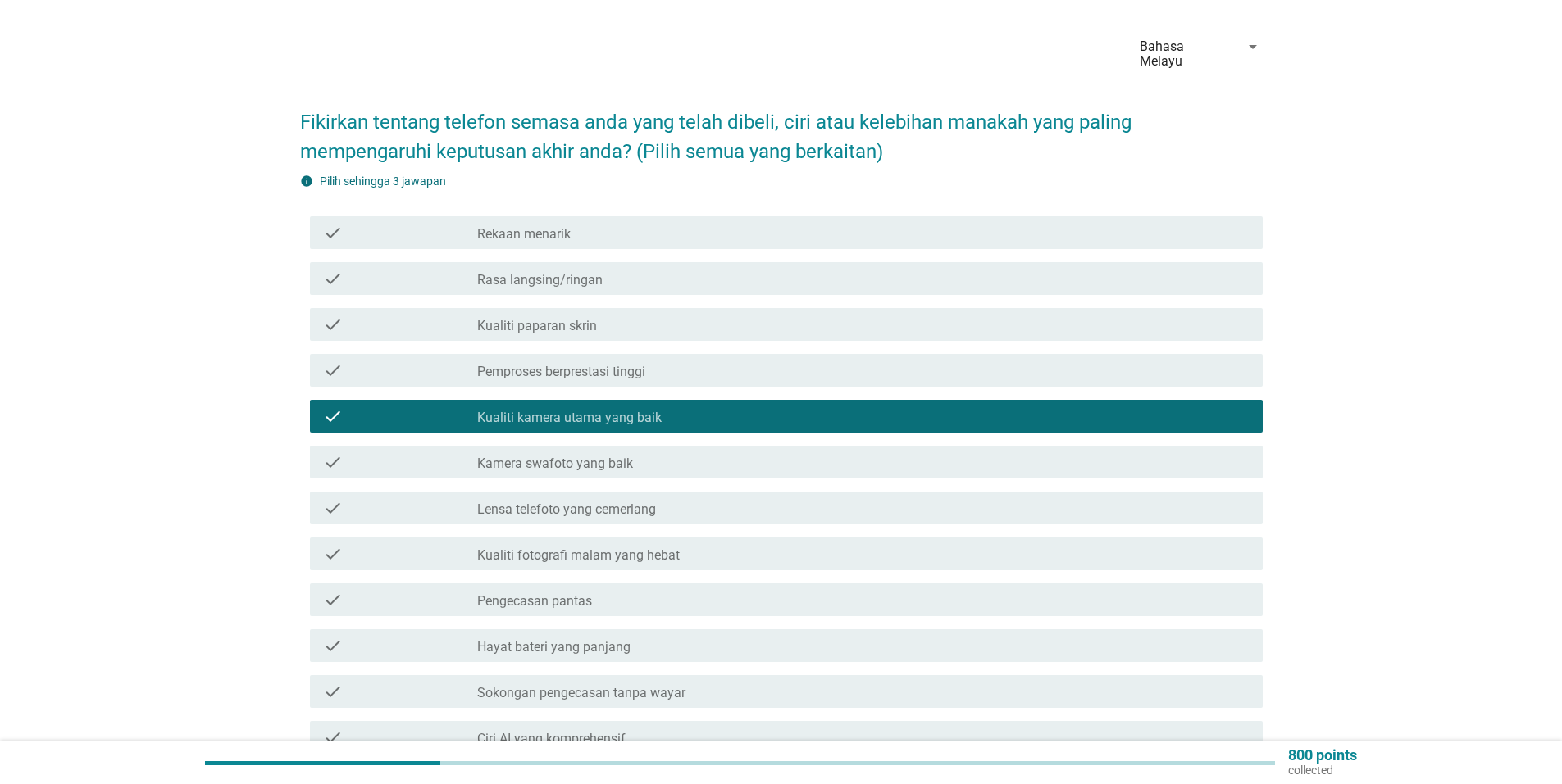
scroll to position [82, 0]
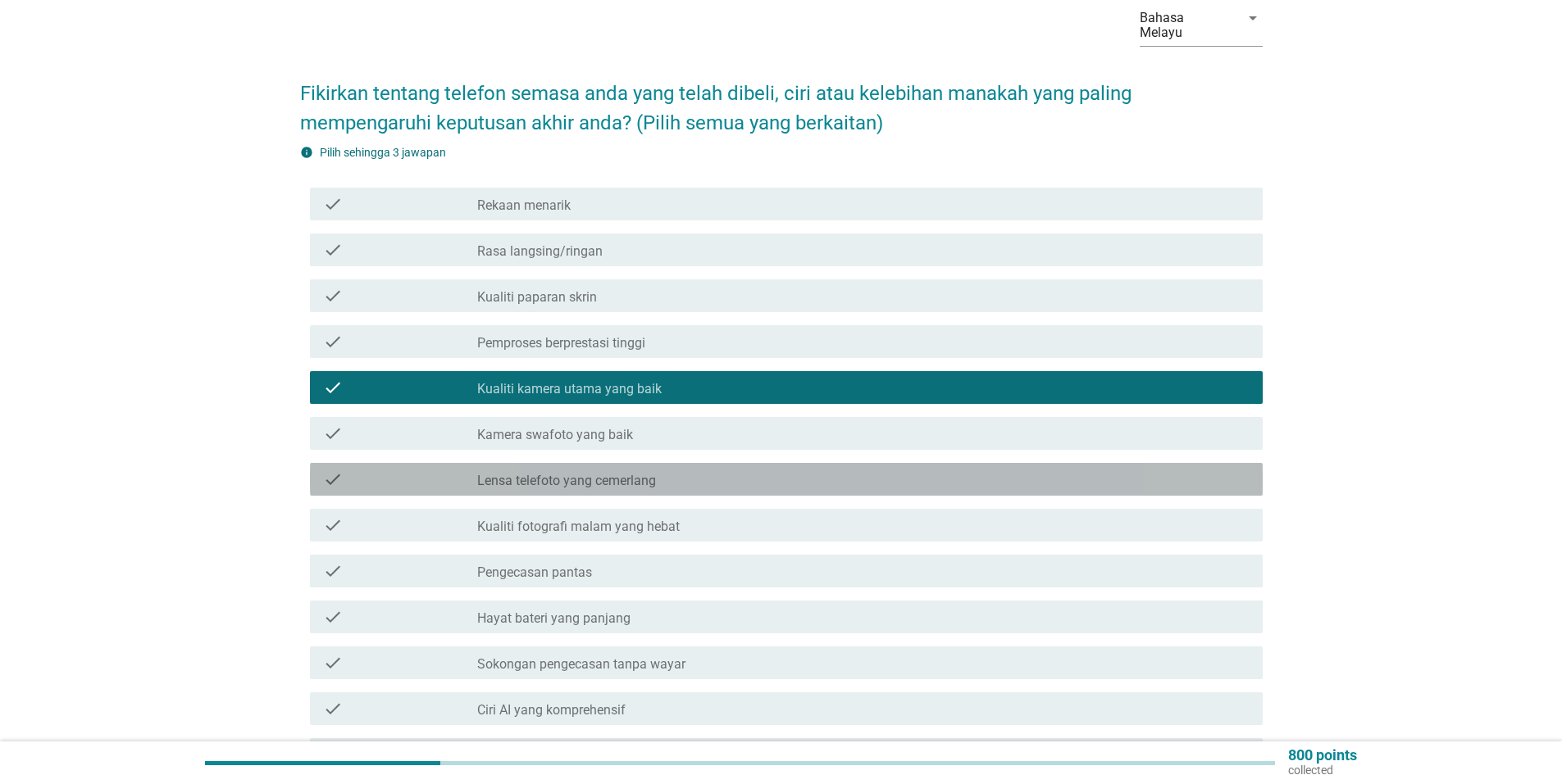
click at [559, 473] on label "Lensa telefoto yang cemerlang" at bounding box center [566, 481] width 178 height 17
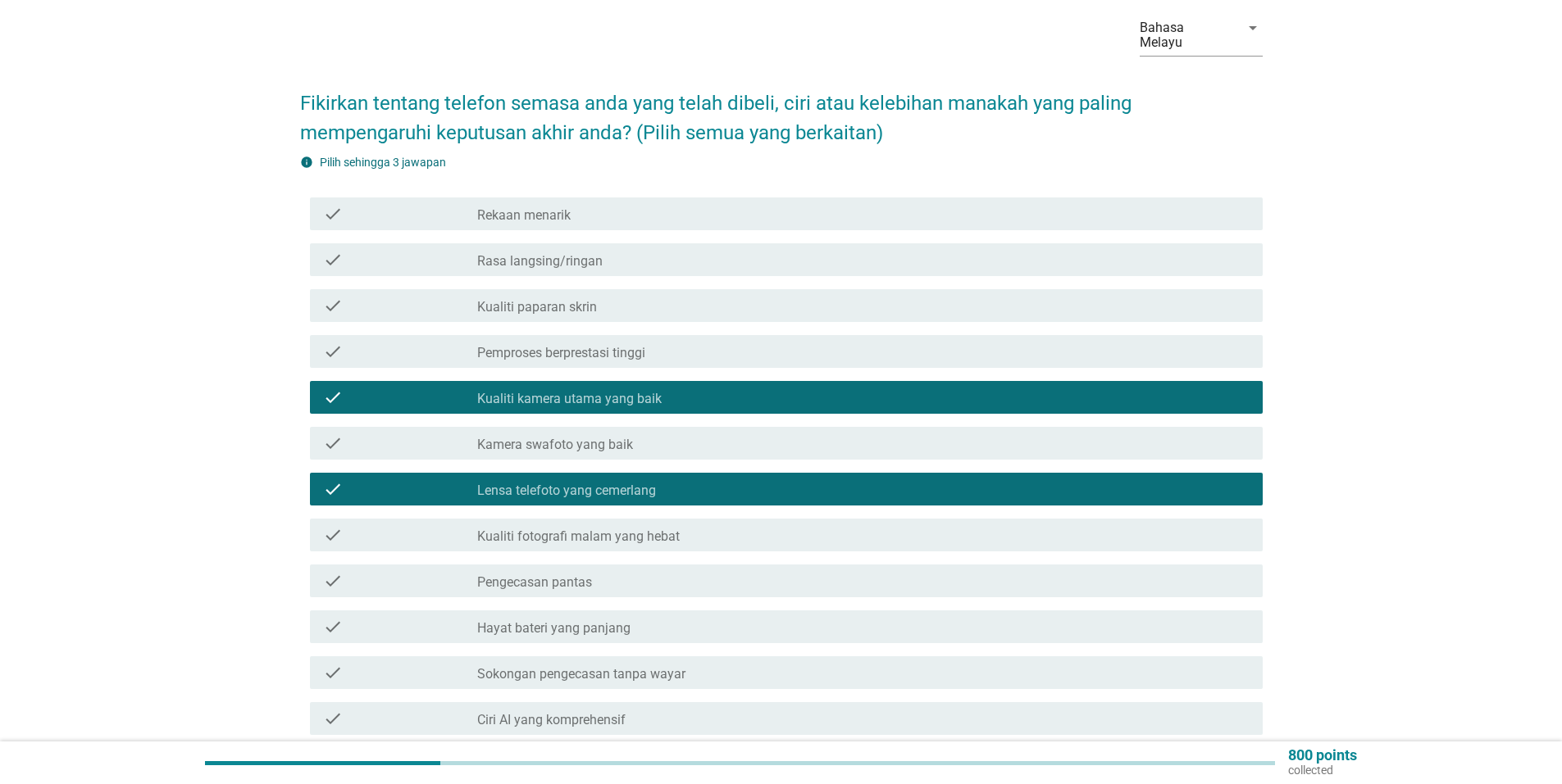
scroll to position [0, 0]
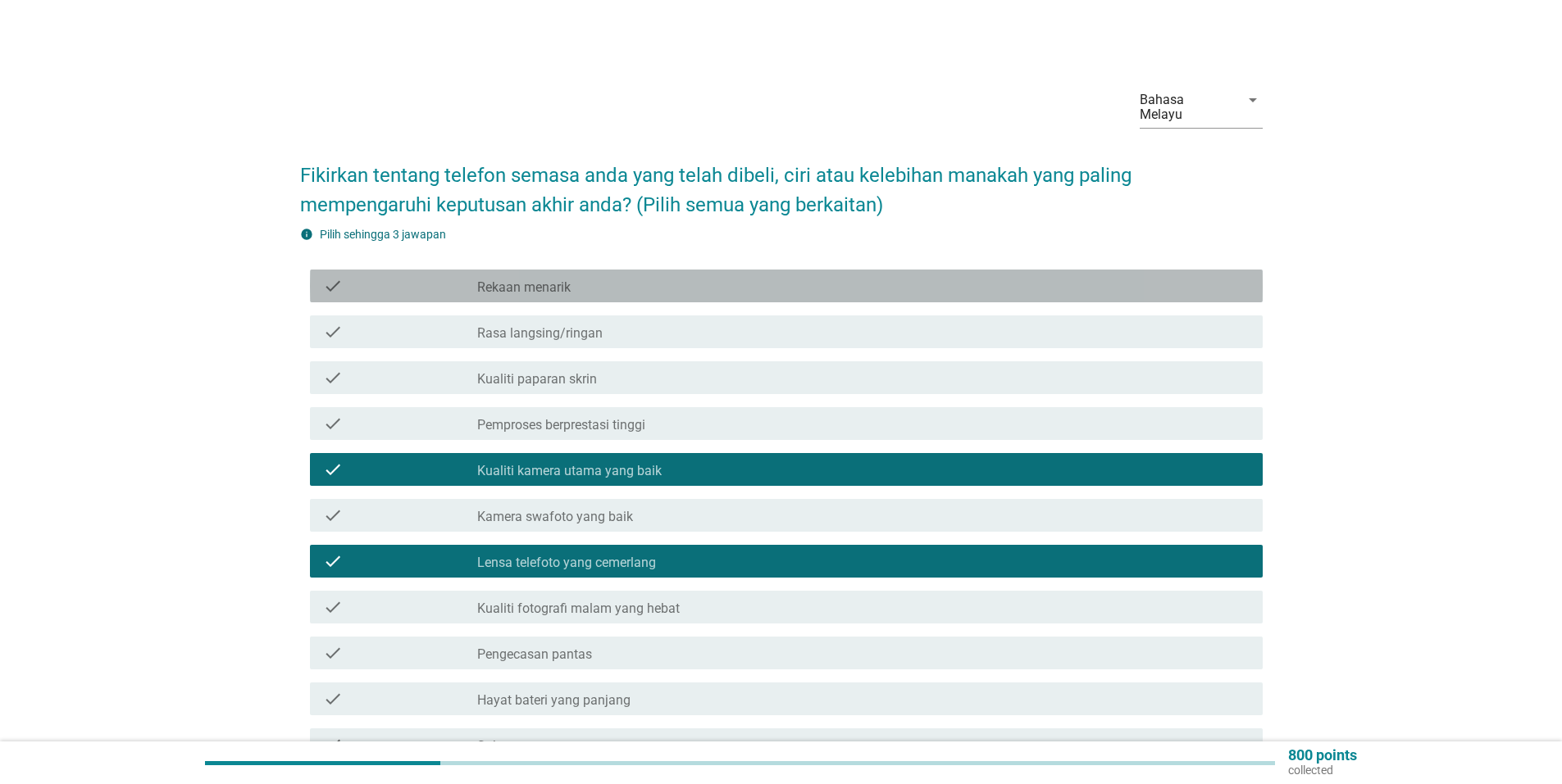
click at [518, 280] on label "Rekaan menarik" at bounding box center [523, 288] width 93 height 17
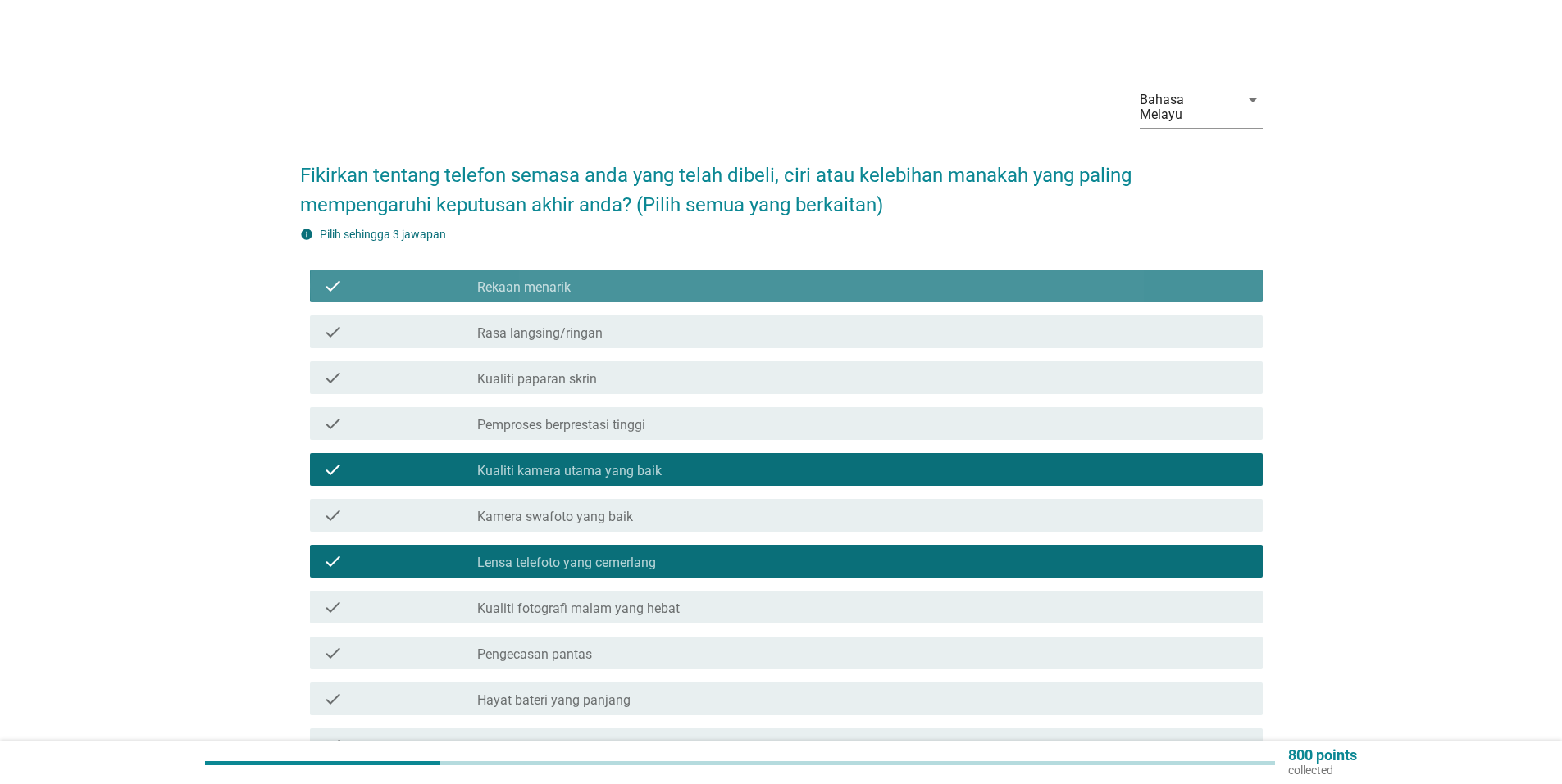
click at [532, 280] on label "Rekaan menarik" at bounding box center [523, 288] width 93 height 17
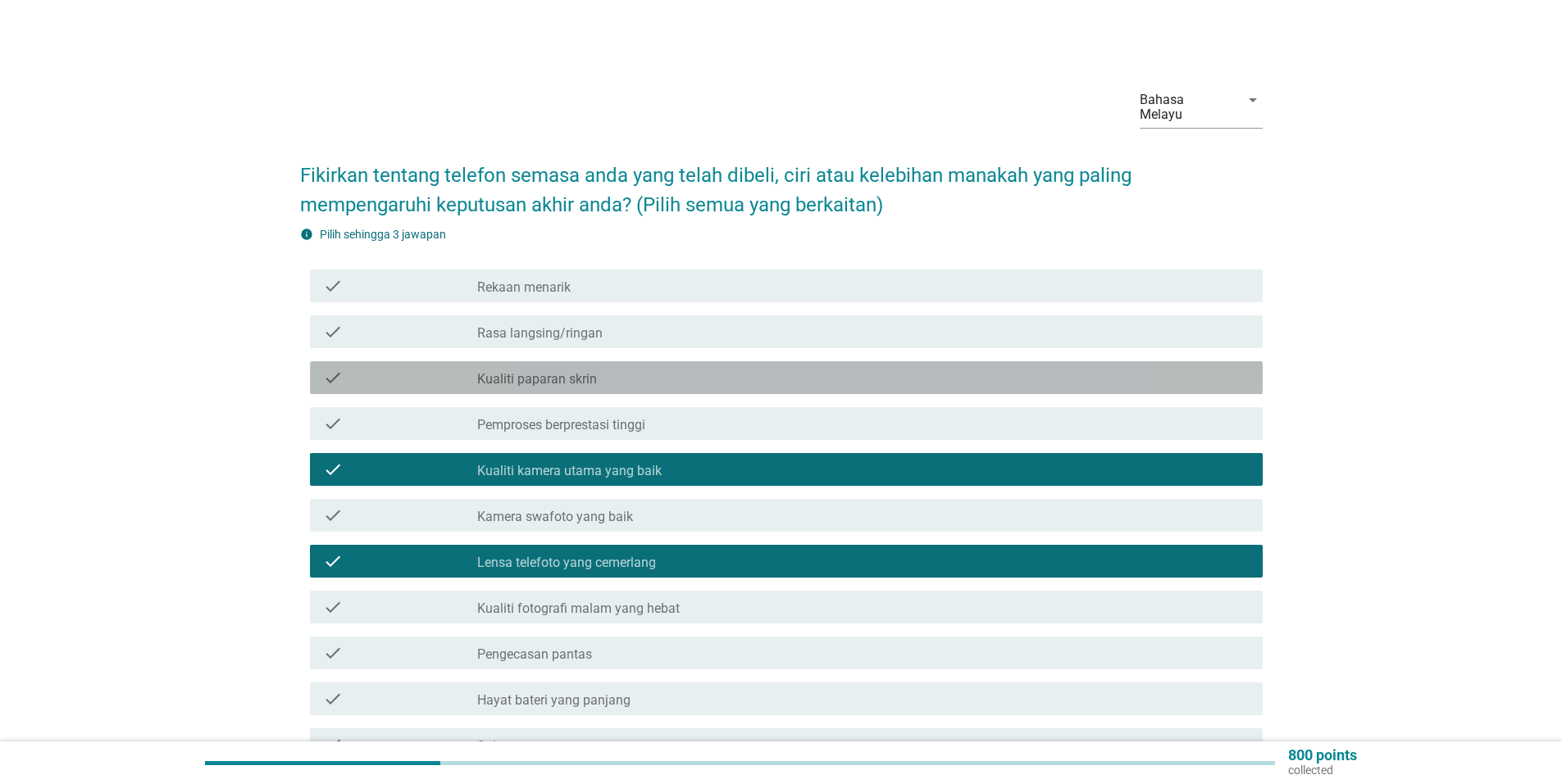
click at [588, 371] on label "Kualiti paparan skrin" at bounding box center [537, 380] width 120 height 17
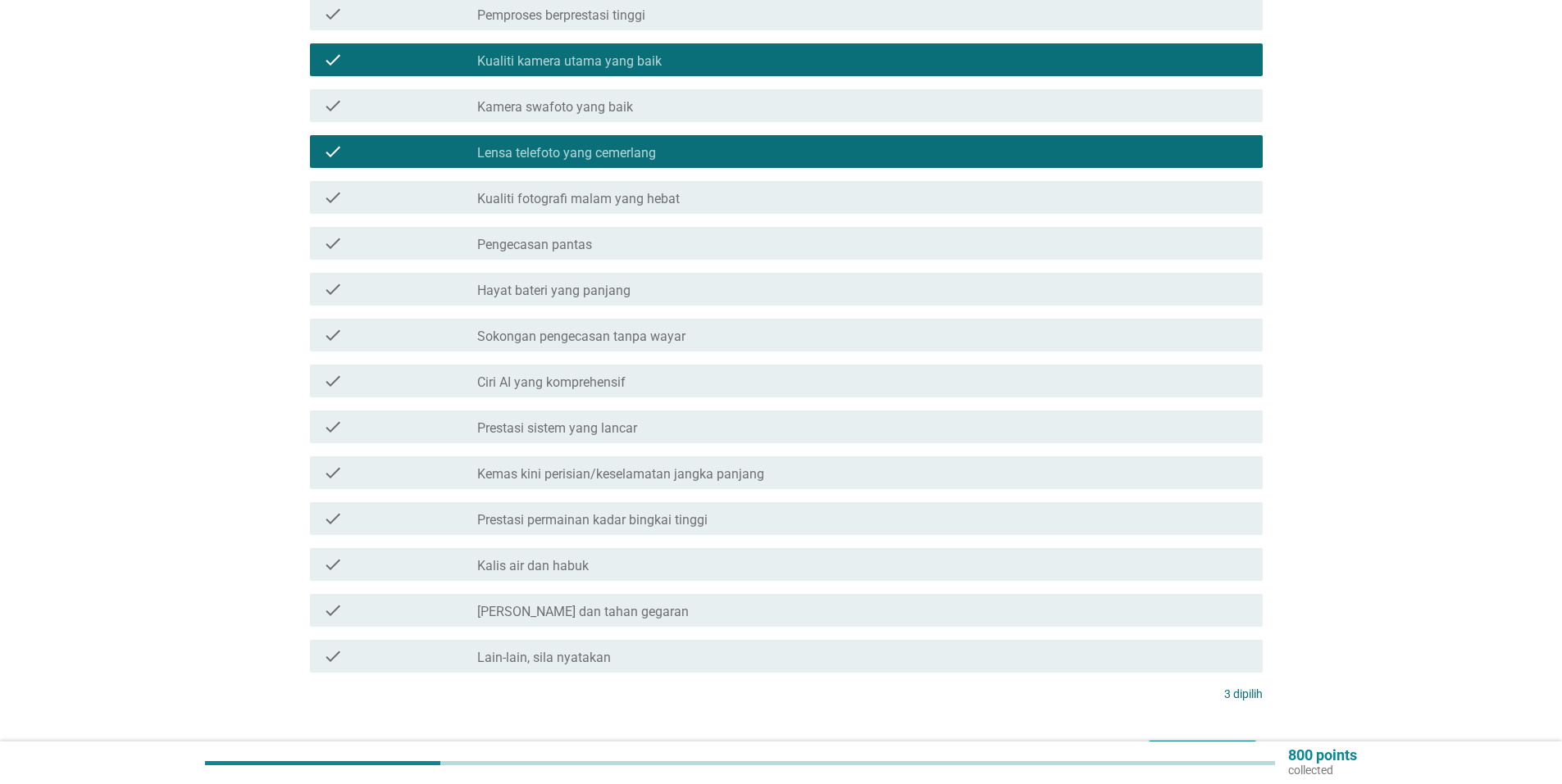
scroll to position [508, 0]
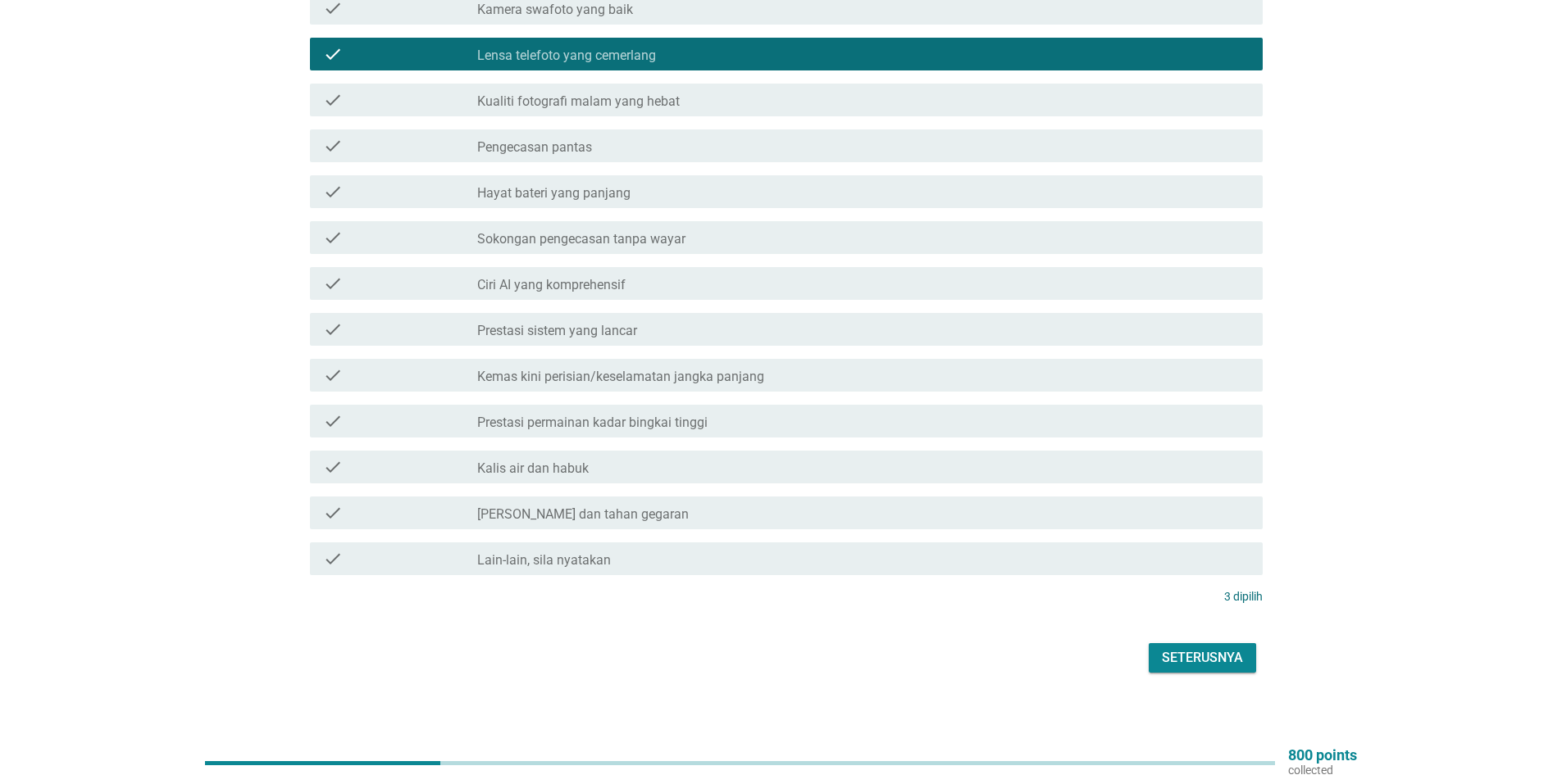
click at [1203, 648] on div "Seterusnya" at bounding box center [1202, 658] width 81 height 20
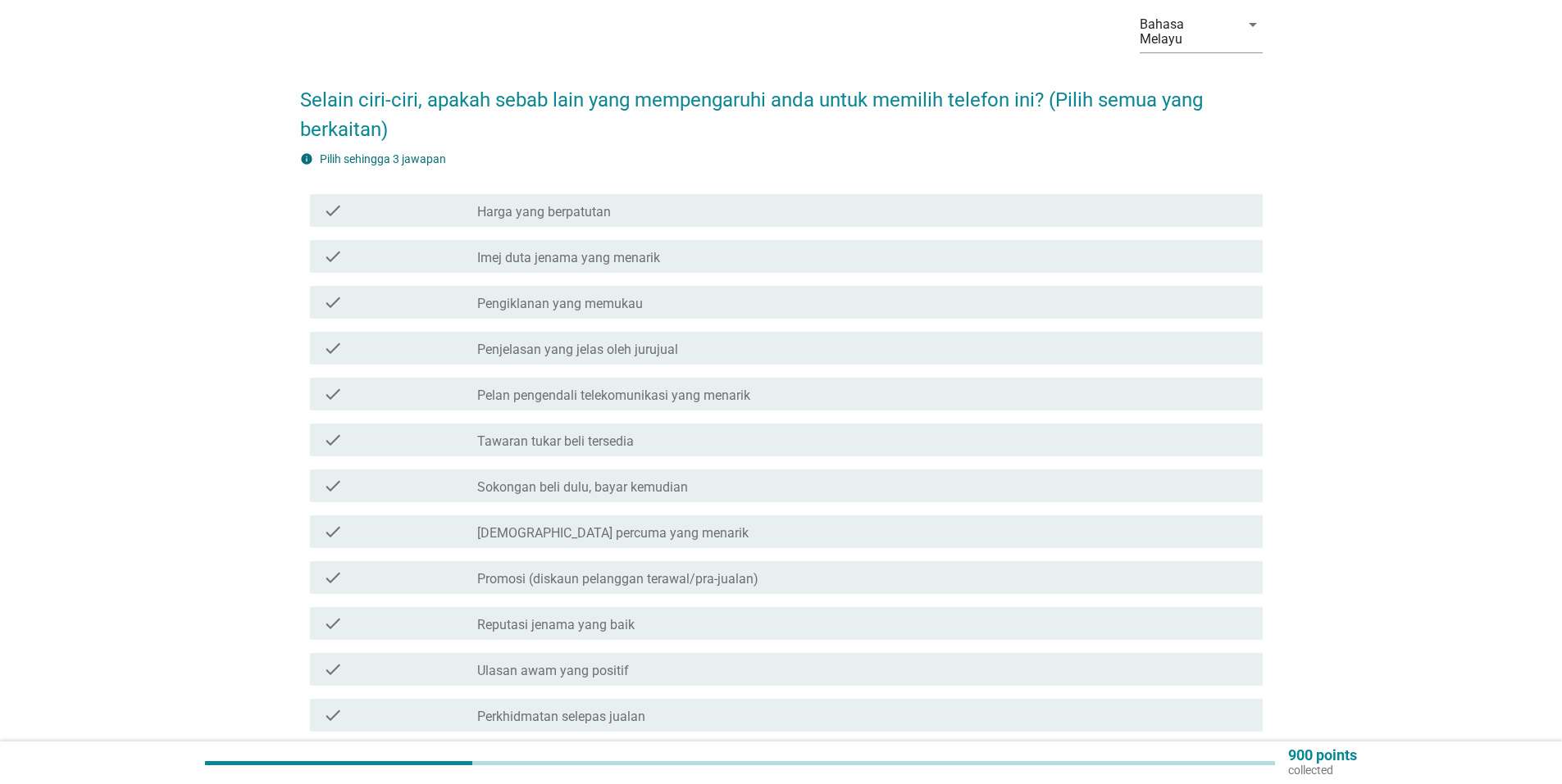
scroll to position [164, 0]
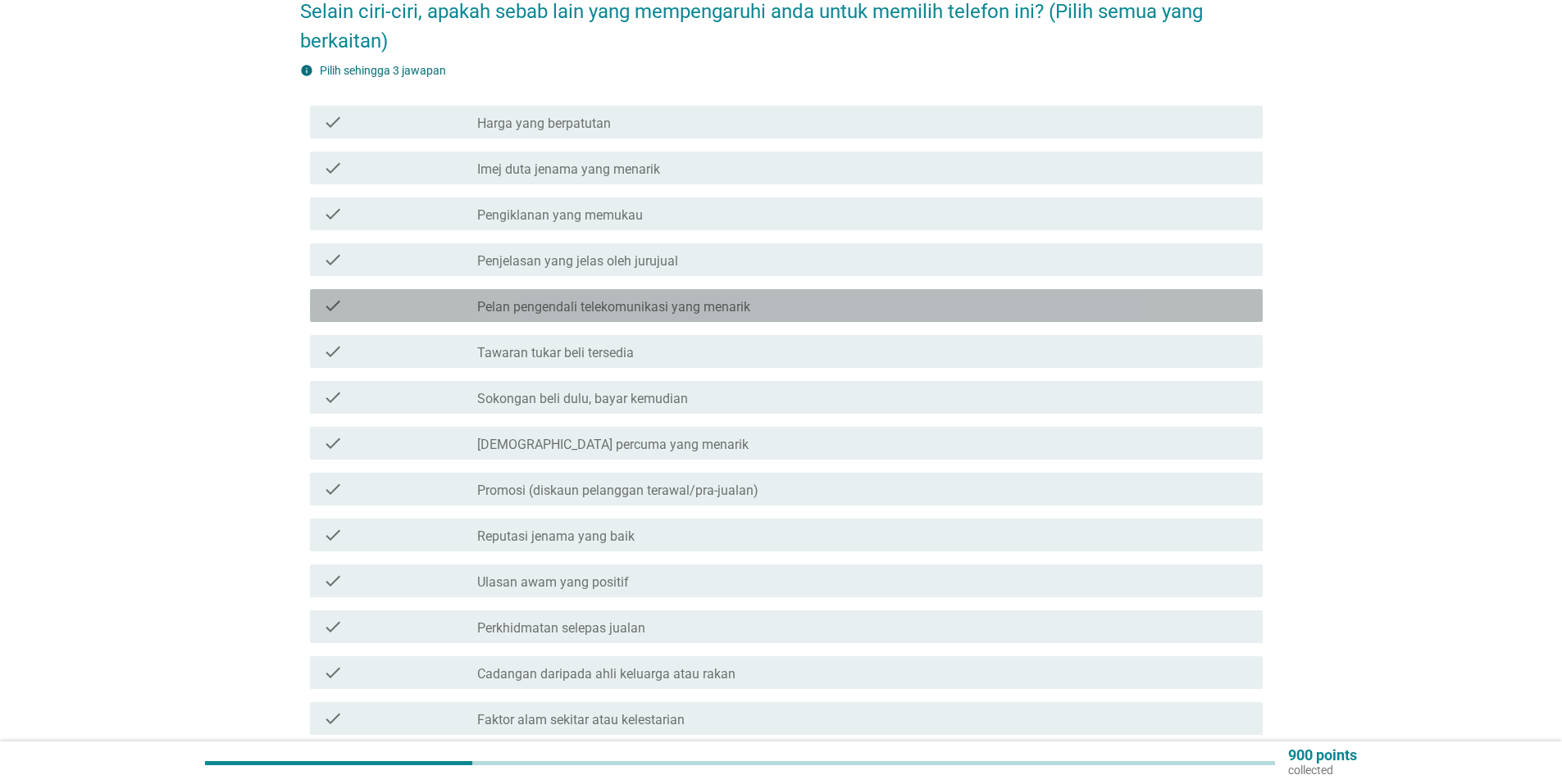
click at [707, 303] on div "check check_box_outline_blank Pelan pengendali telekomunikasi yang menarik" at bounding box center [786, 306] width 953 height 33
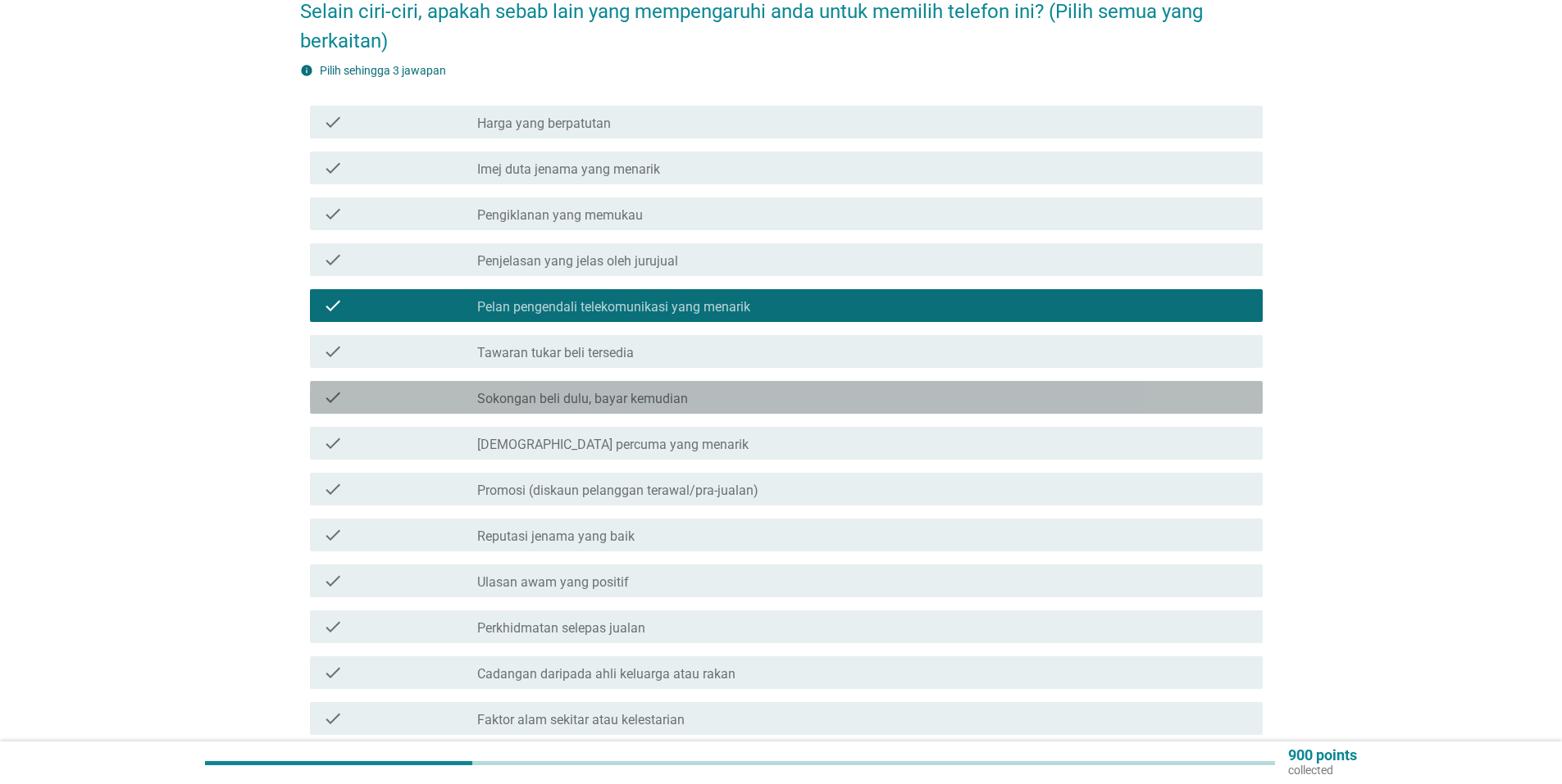
click at [641, 391] on label "Sokongan beli dulu, bayar kemudian" at bounding box center [582, 399] width 211 height 17
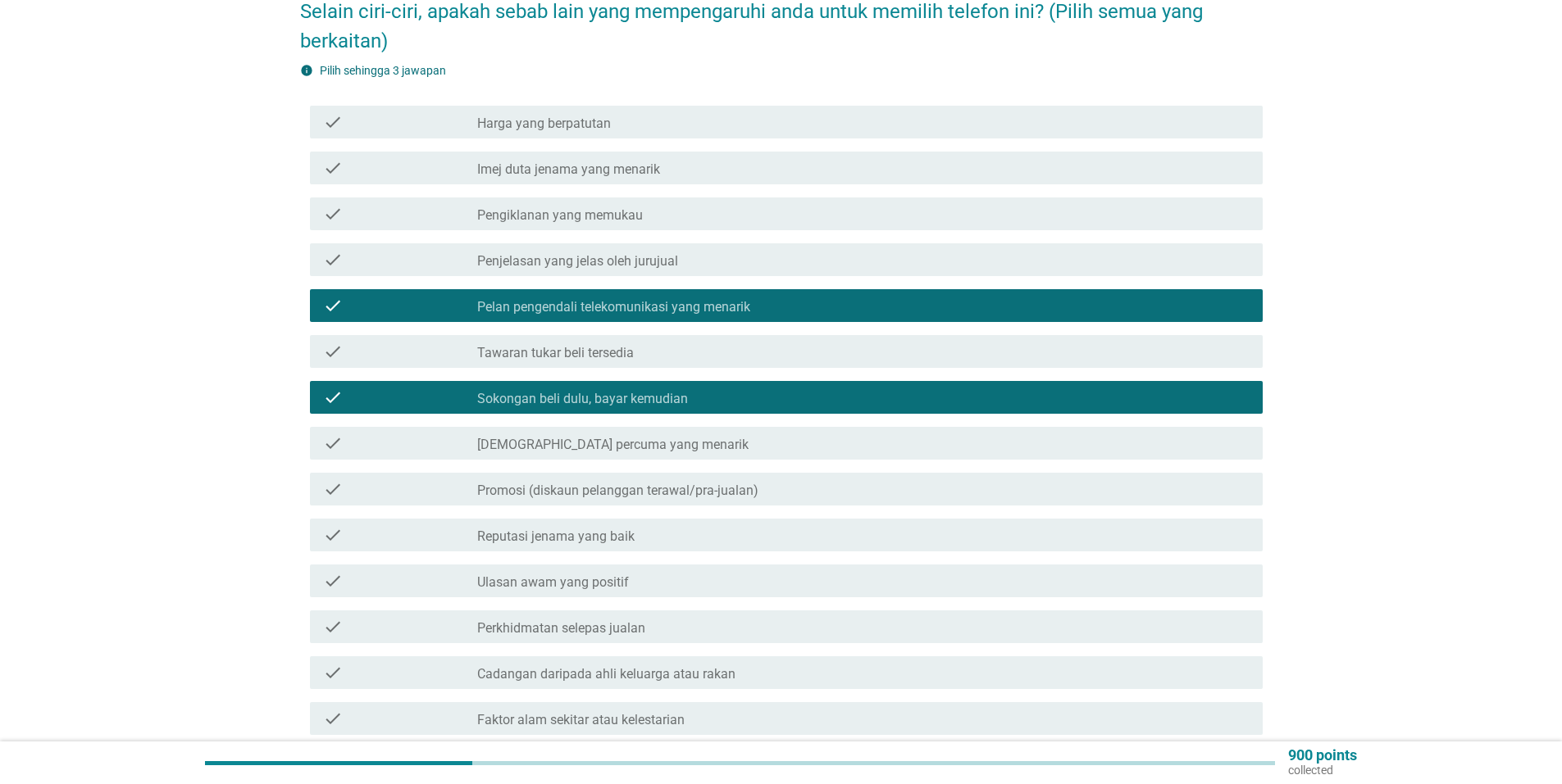
click at [535, 529] on label "Reputasi jenama yang baik" at bounding box center [556, 537] width 158 height 17
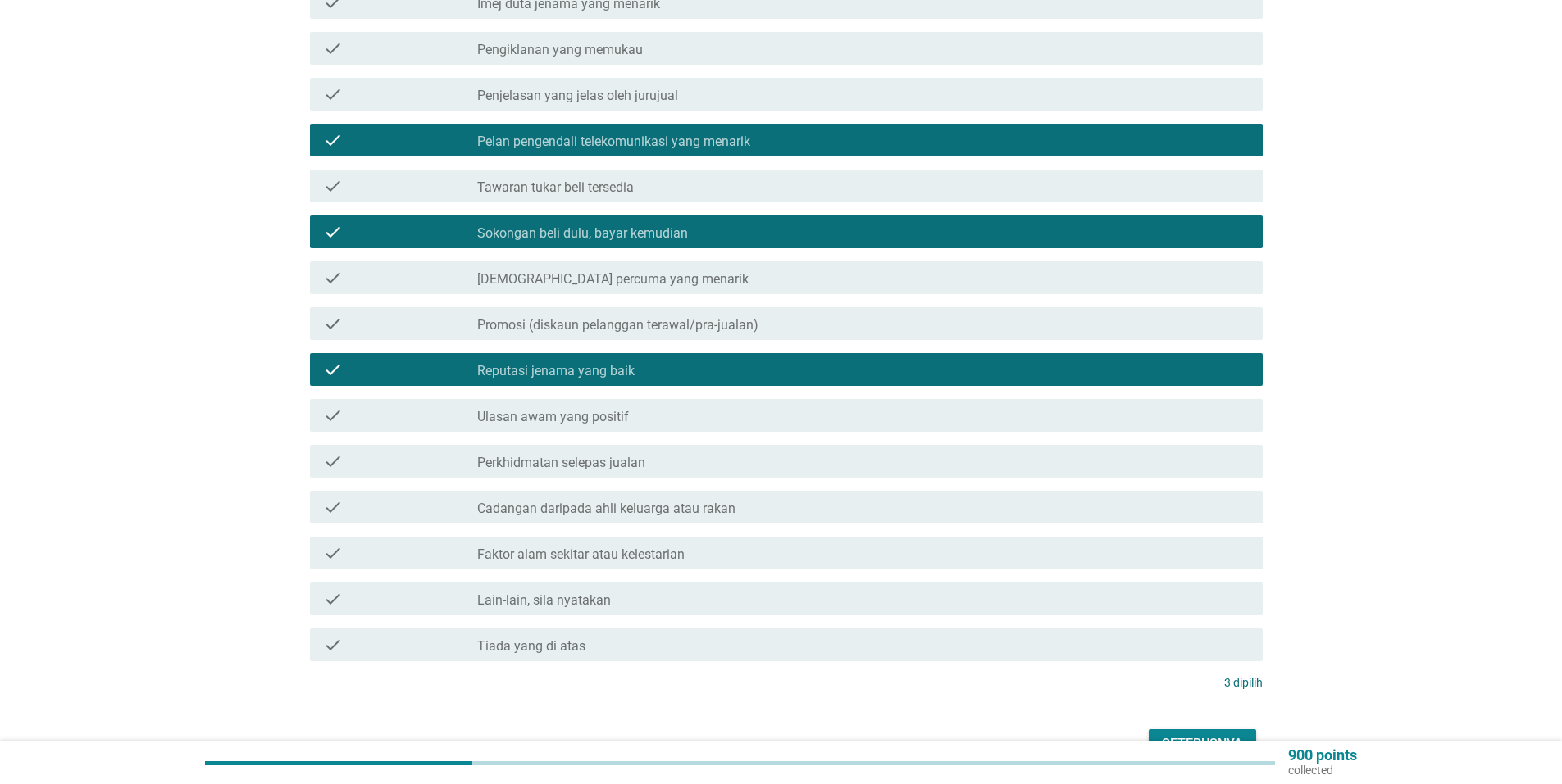
scroll to position [415, 0]
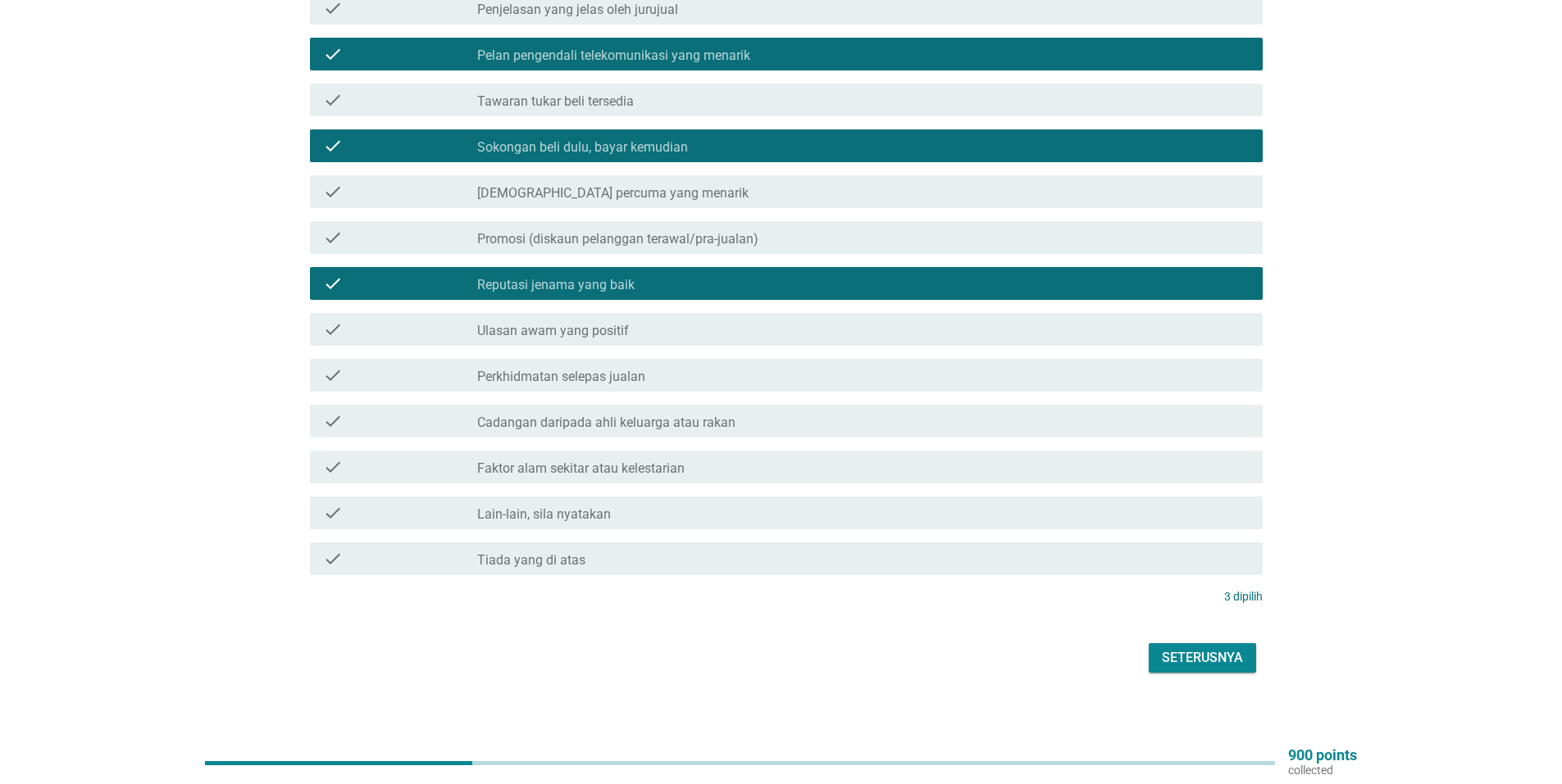
click at [1195, 648] on div "Seterusnya" at bounding box center [1202, 658] width 81 height 20
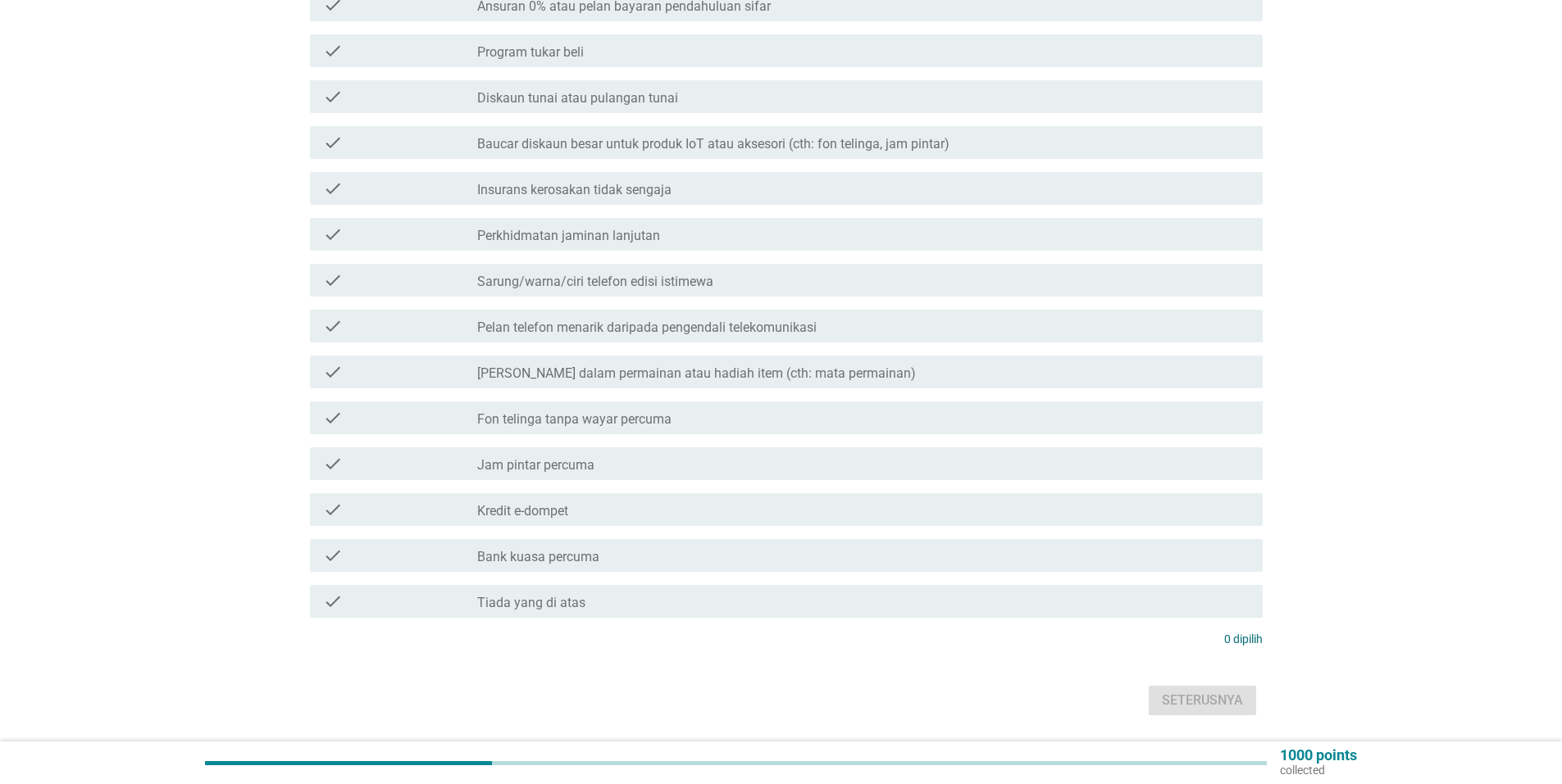
scroll to position [328, 0]
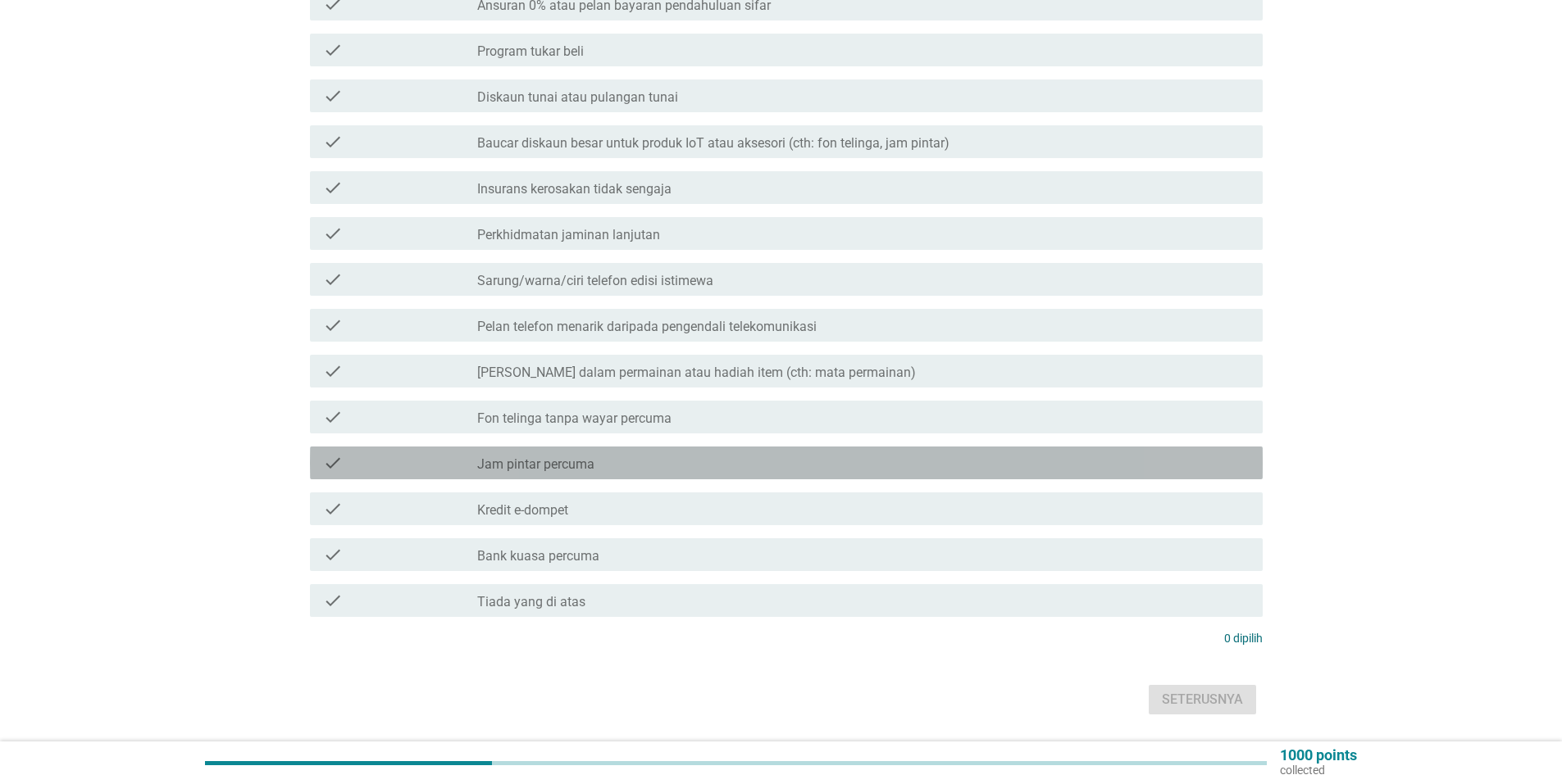
click at [593, 456] on label "Jam pintar percuma" at bounding box center [536, 465] width 117 height 17
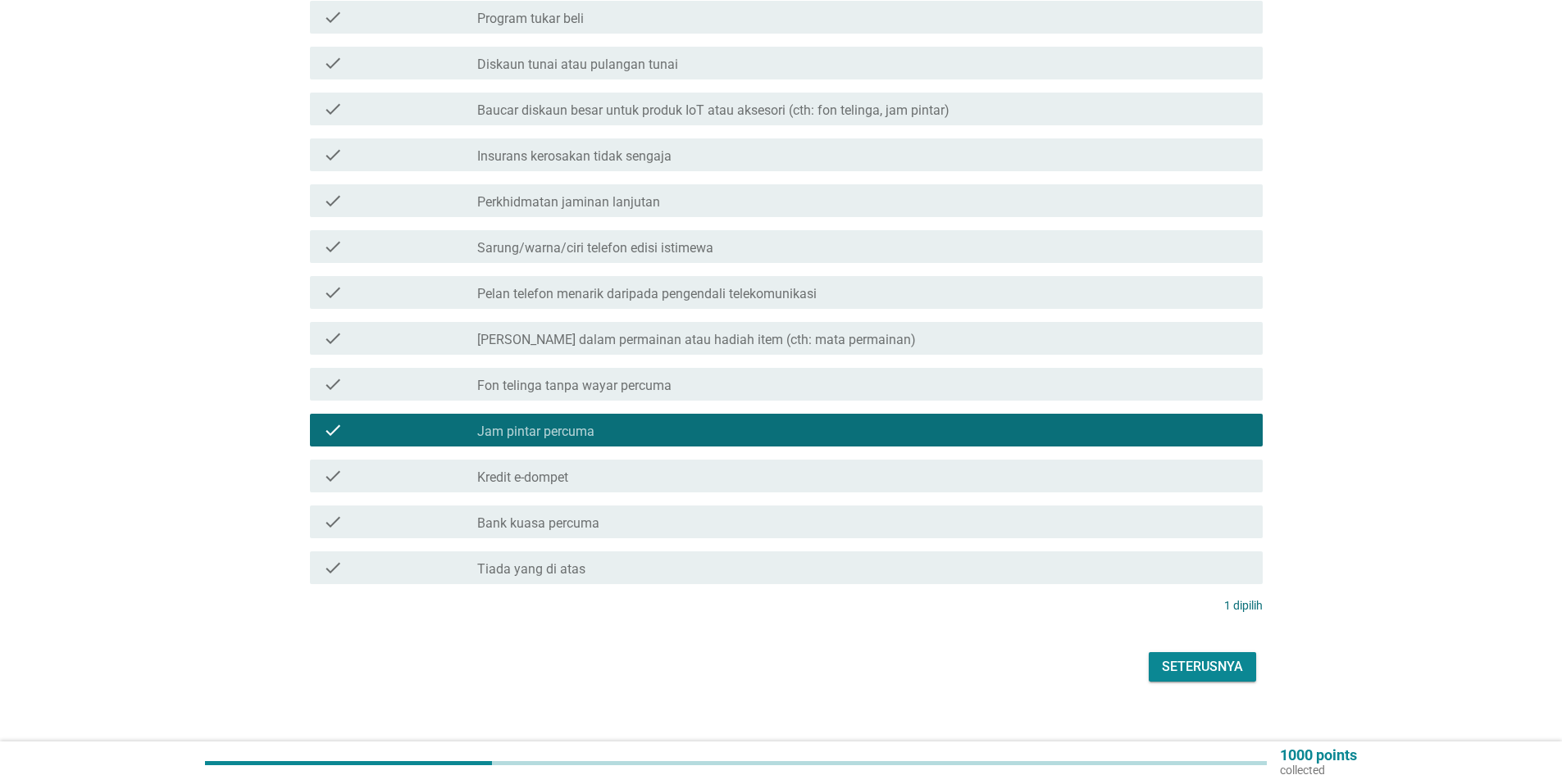
scroll to position [370, 0]
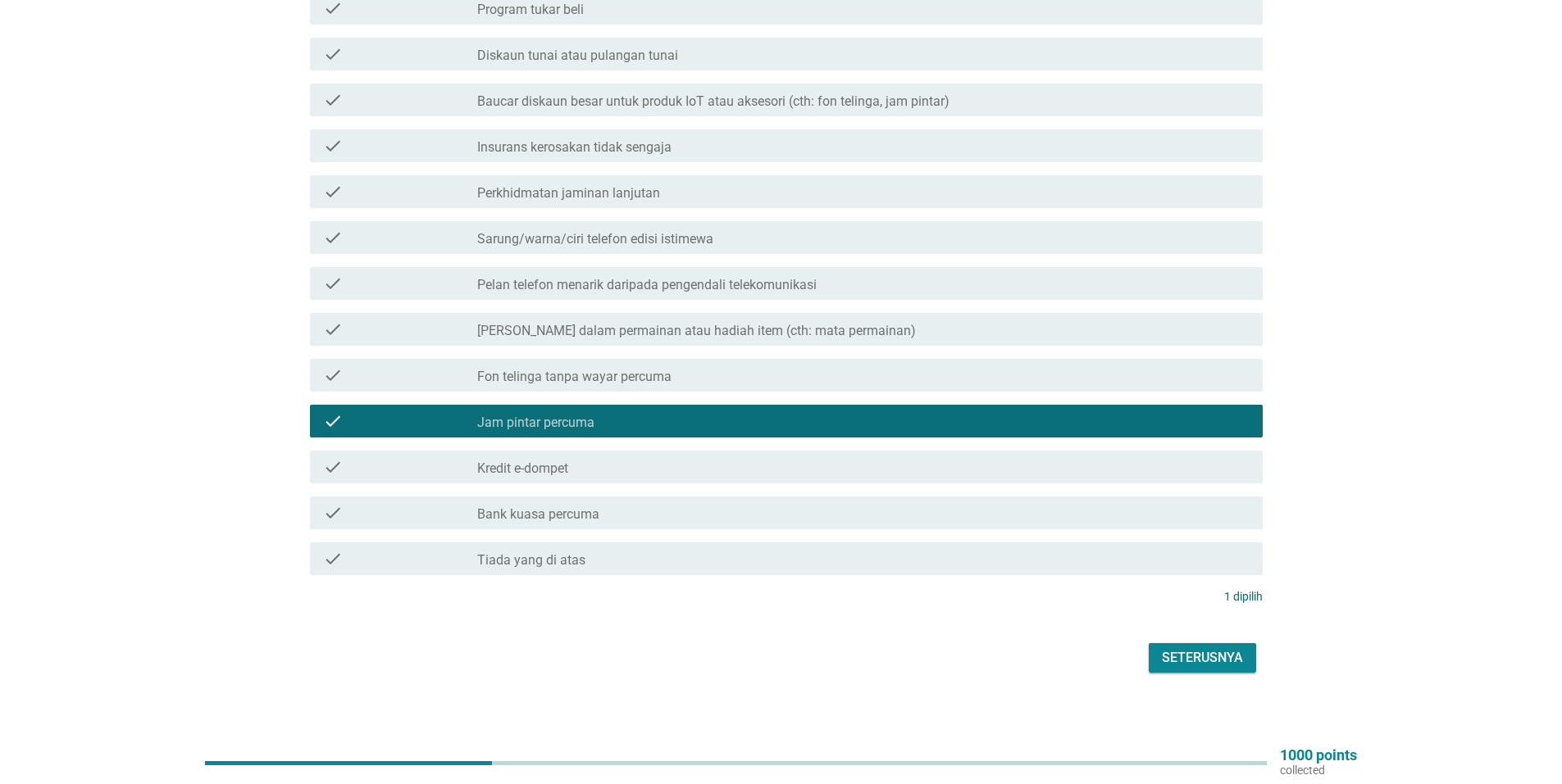
click at [554, 507] on label "Bank kuasa percuma" at bounding box center [538, 515] width 122 height 17
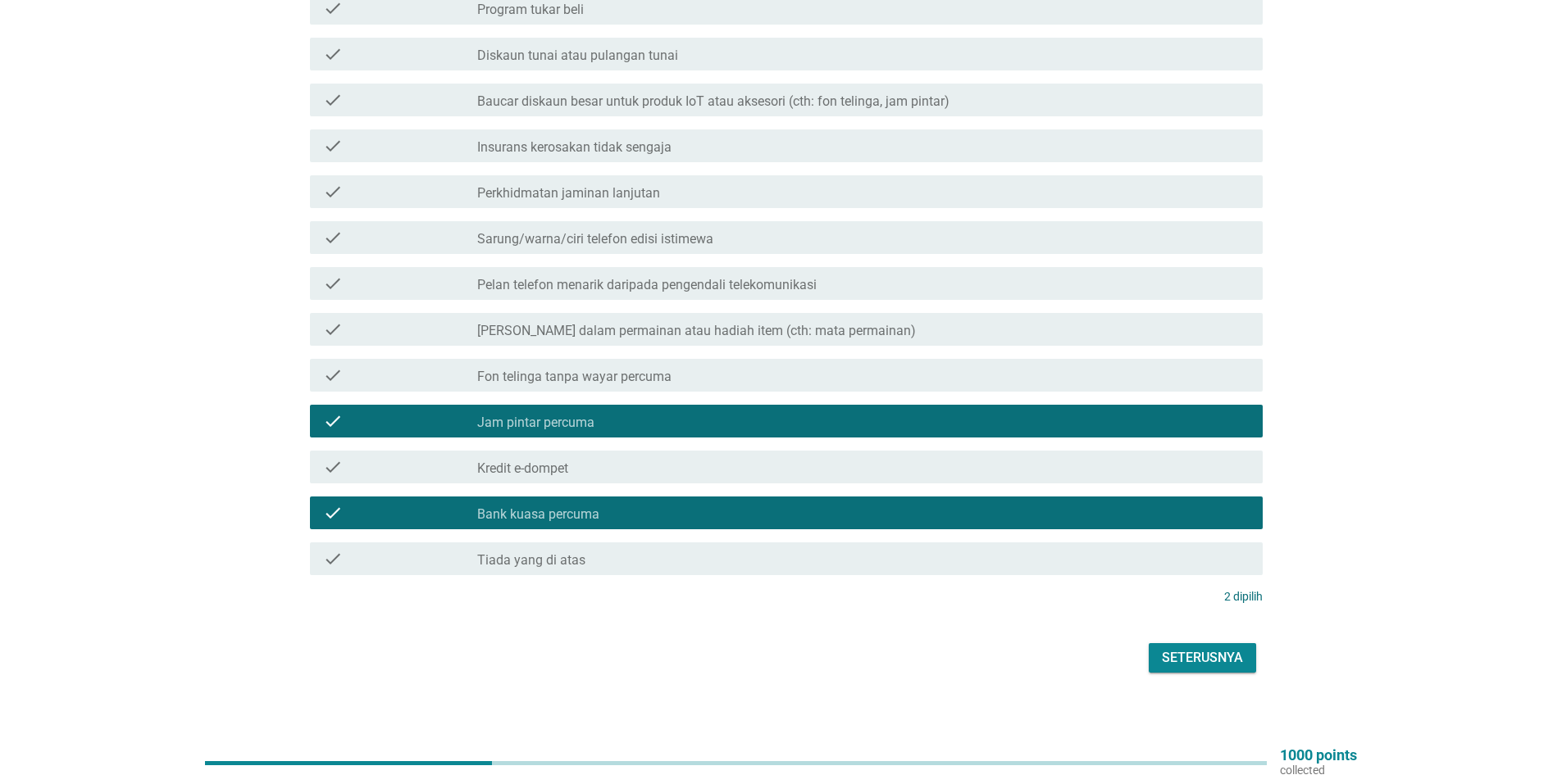
click at [562, 460] on label "Kredit e-dompet" at bounding box center [523, 469] width 91 height 17
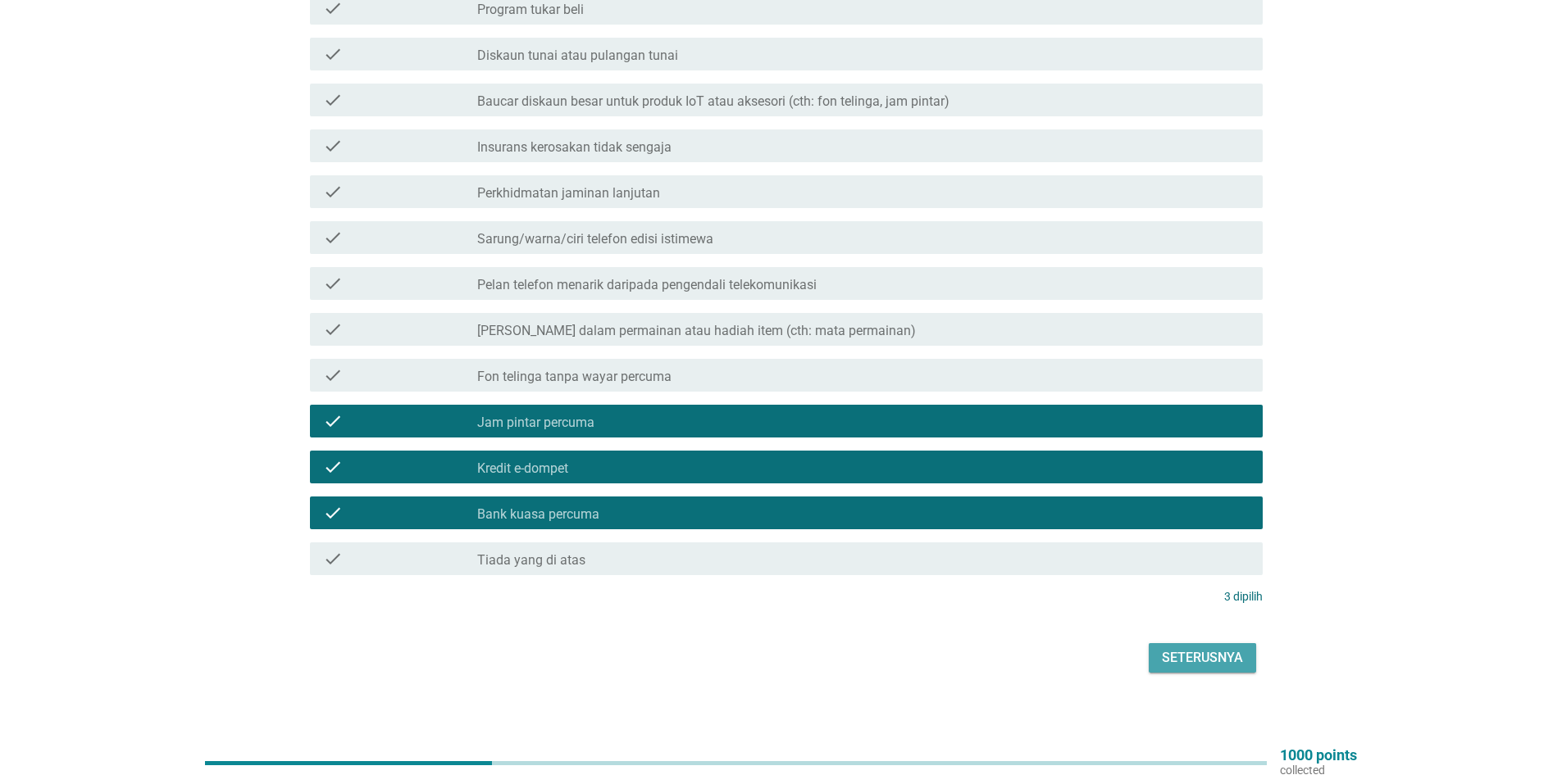
click at [1219, 649] on div "Seterusnya" at bounding box center [1202, 658] width 81 height 20
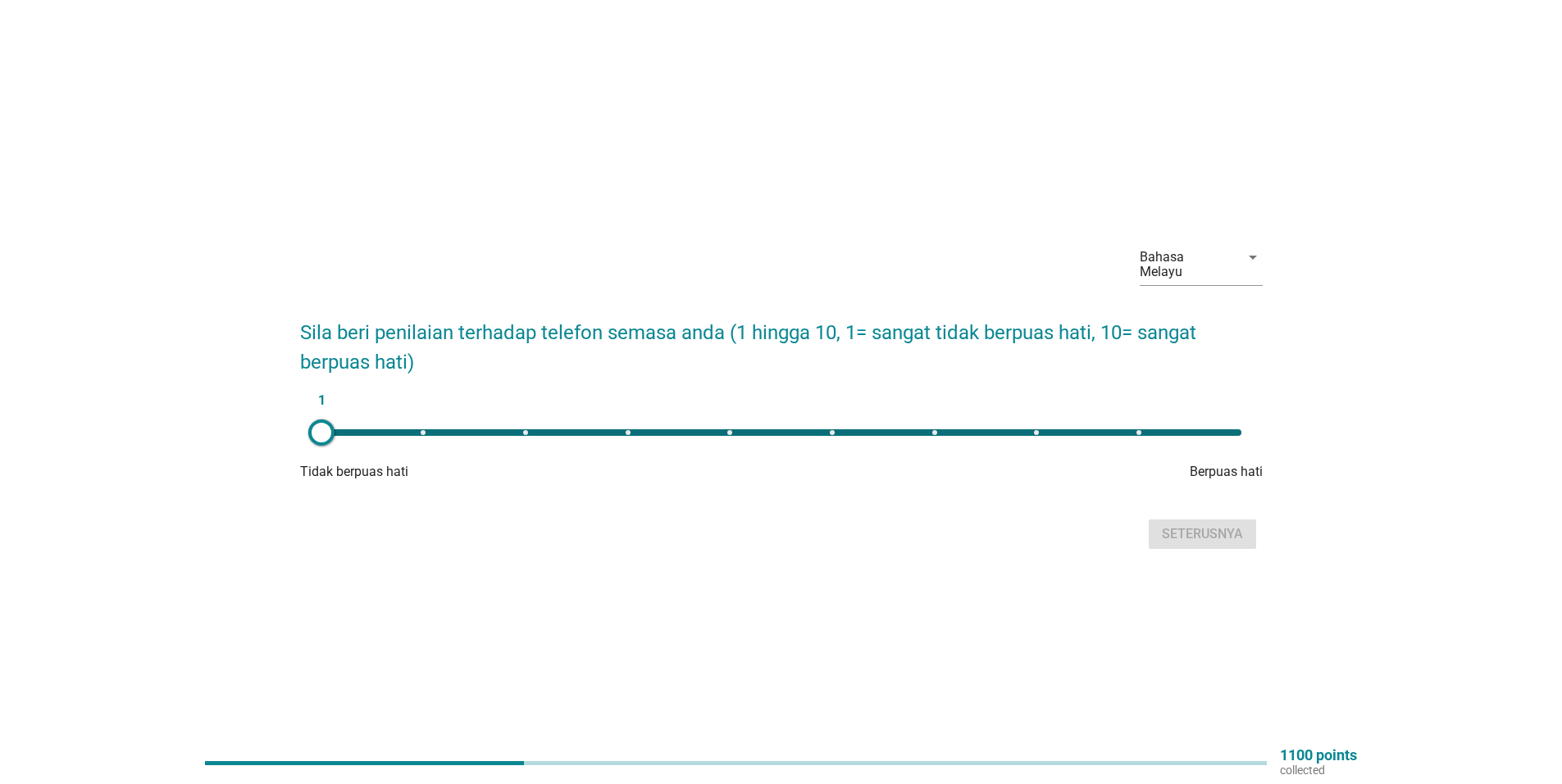
click at [937, 429] on div "1" at bounding box center [781, 432] width 920 height 7
click at [1033, 429] on div "7" at bounding box center [781, 432] width 920 height 7
type input "8"
click at [1205, 527] on div "Seterusnya" at bounding box center [1202, 535] width 81 height 20
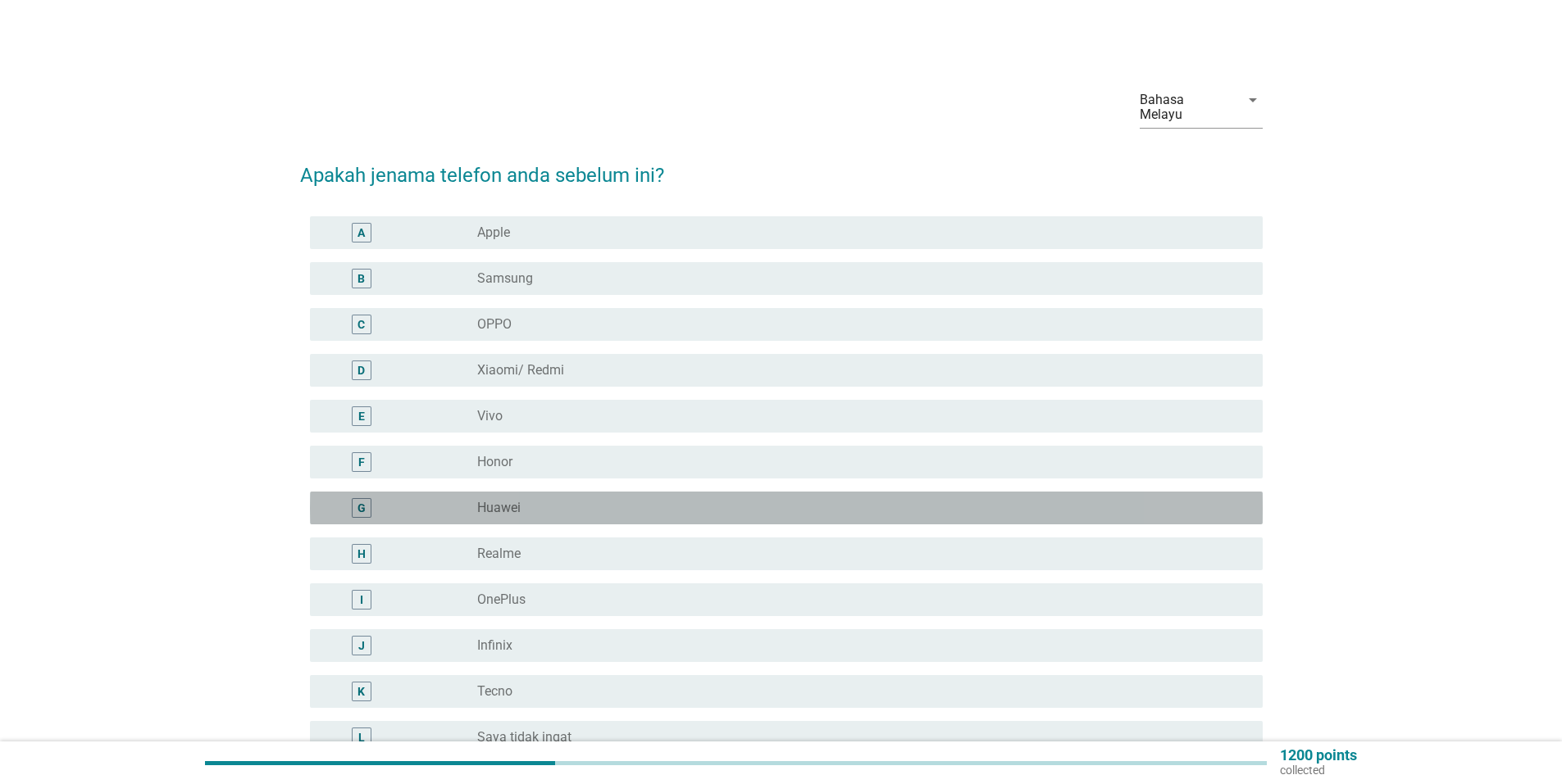
click at [506, 500] on label "Huawei" at bounding box center [499, 508] width 44 height 17
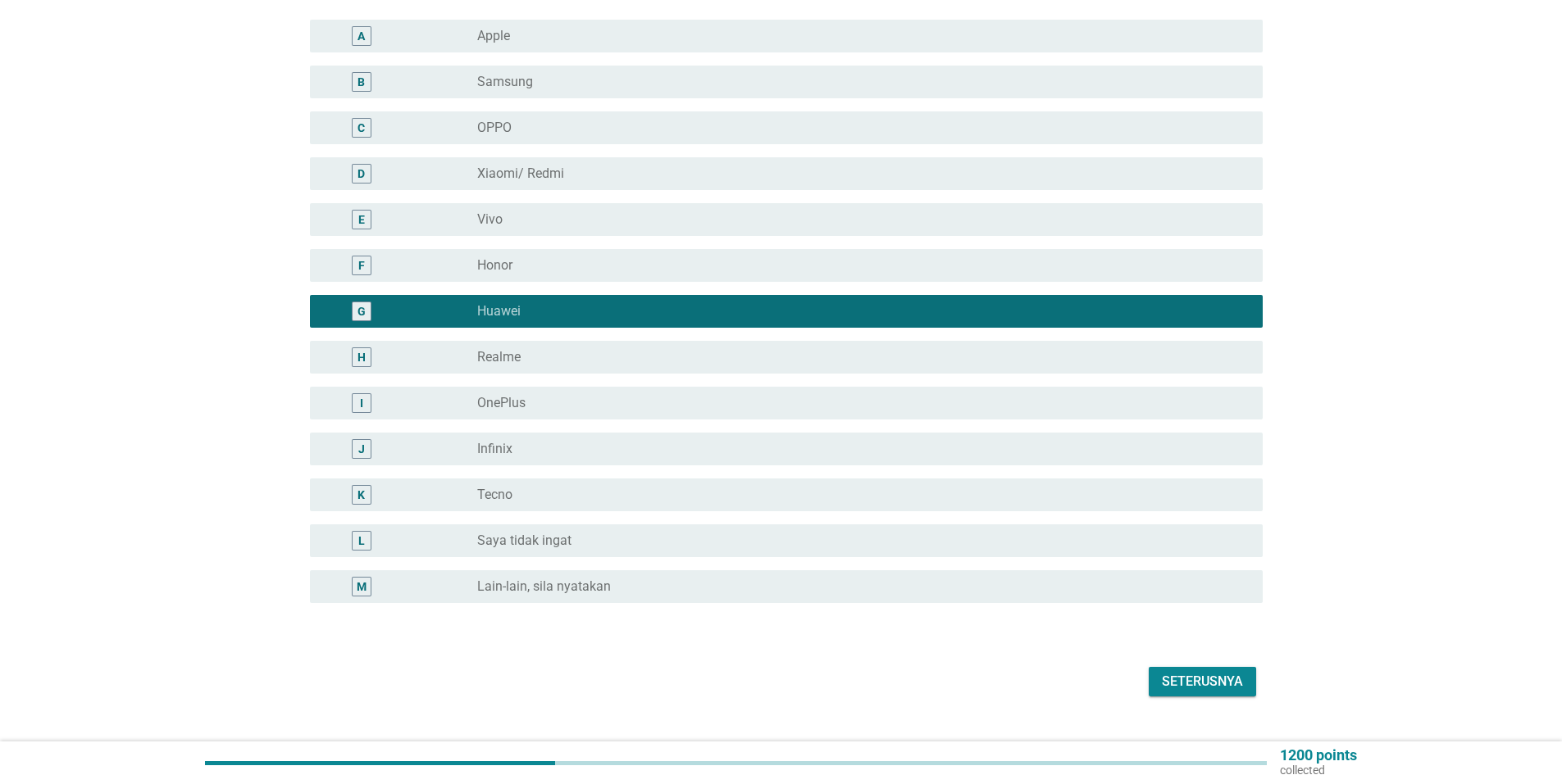
scroll to position [215, 0]
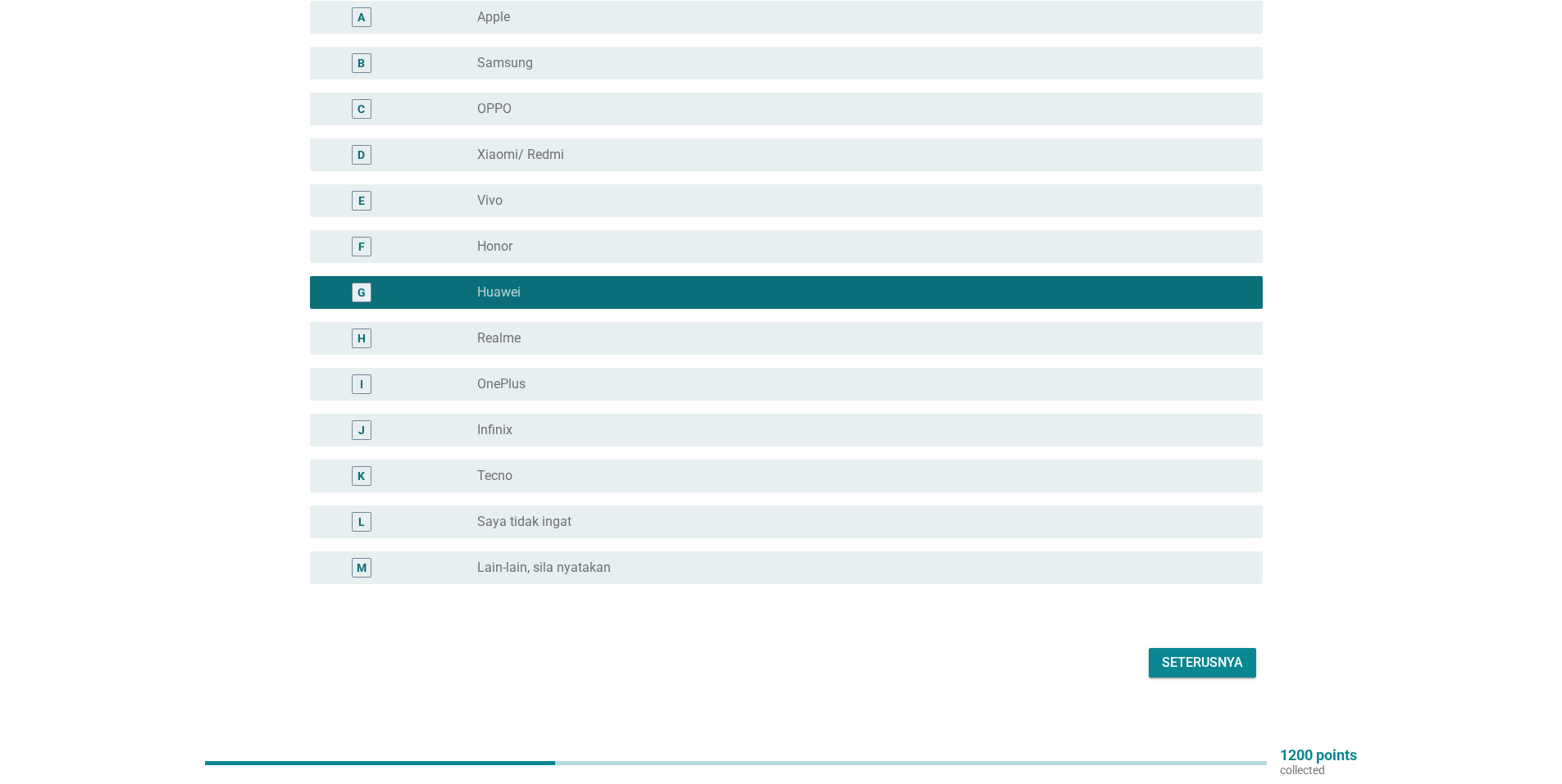
click at [1214, 653] on div "Seterusnya" at bounding box center [1202, 663] width 81 height 20
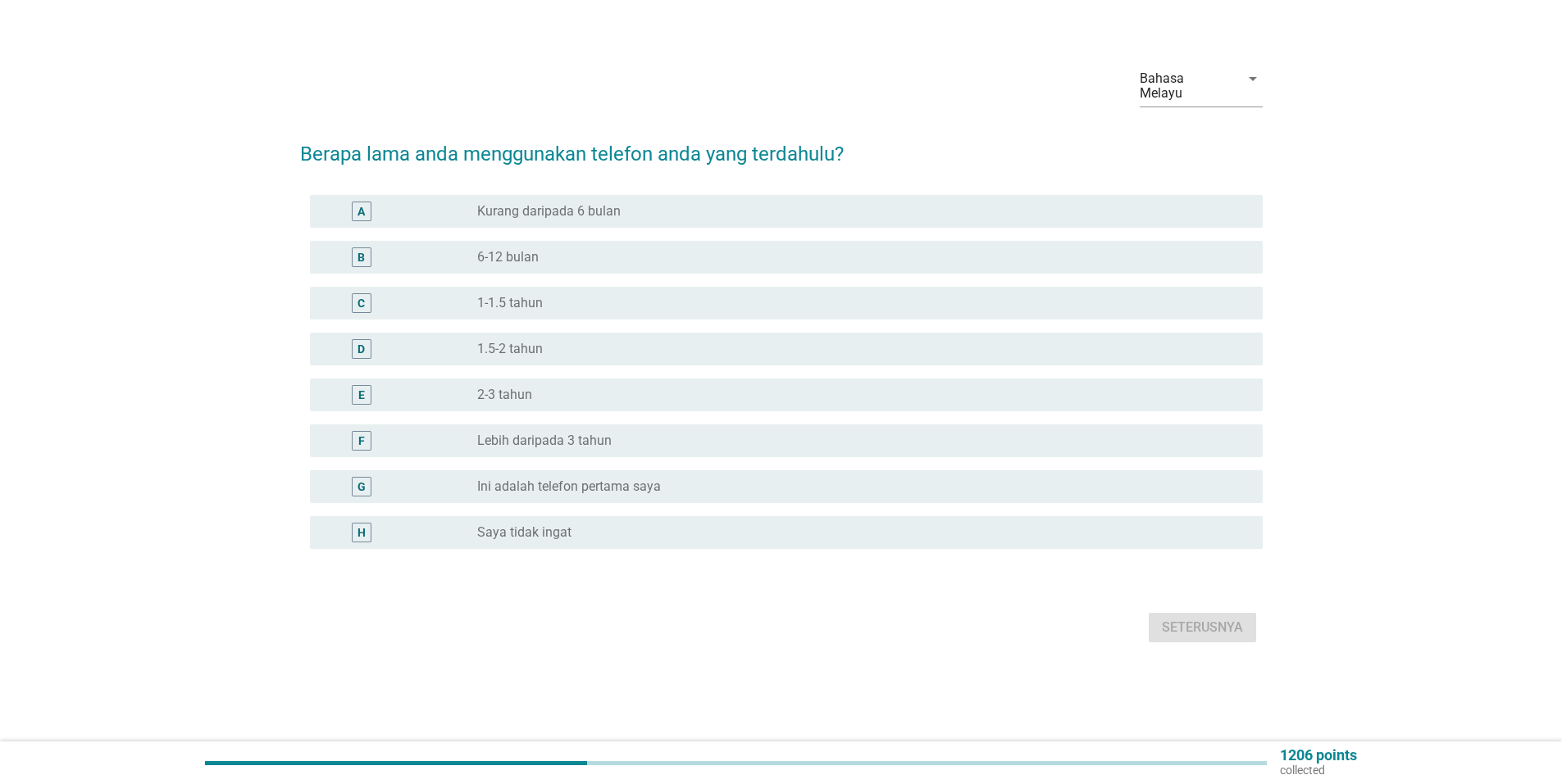
scroll to position [0, 0]
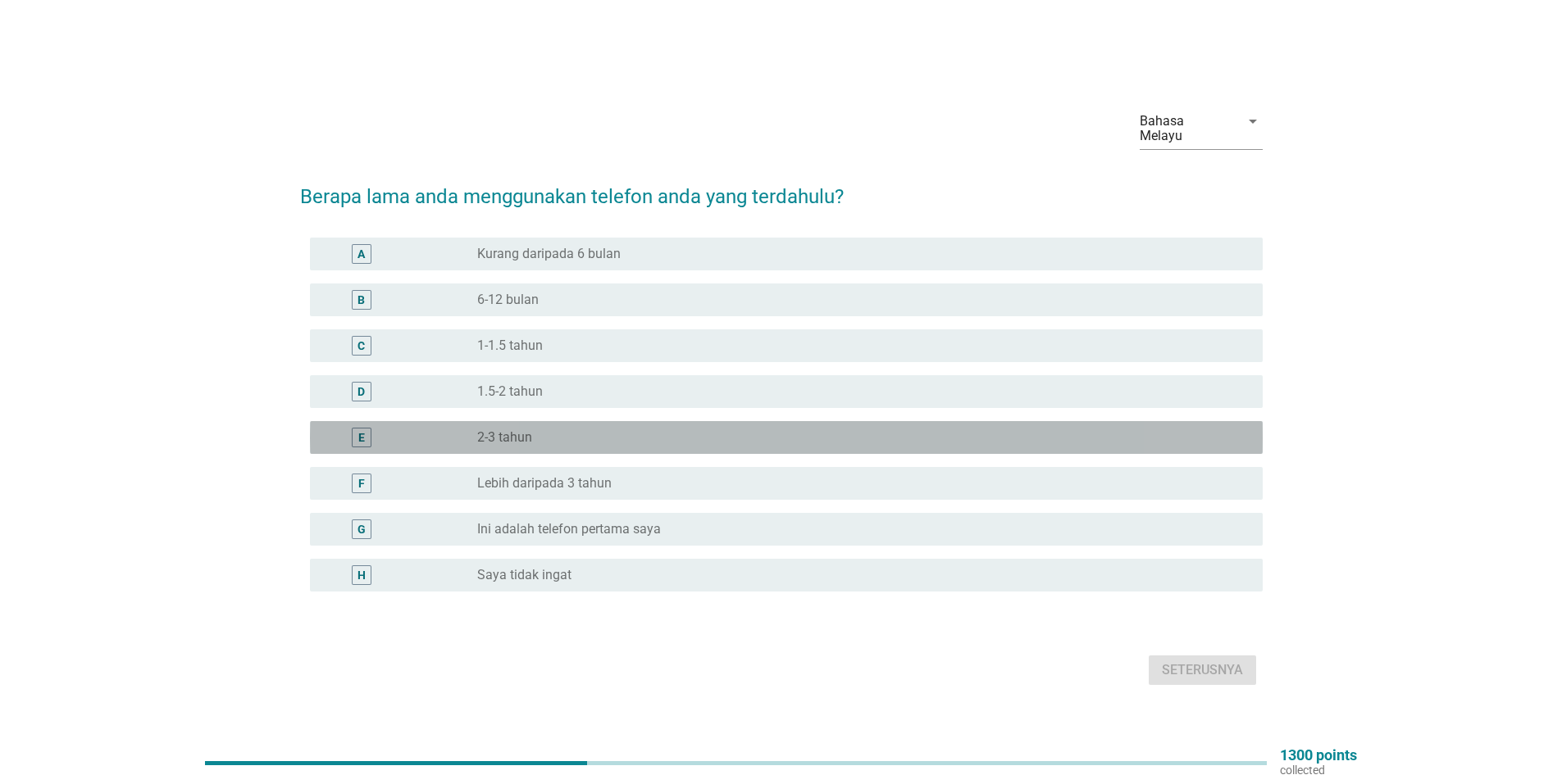
click at [512, 433] on label "2-3 tahun" at bounding box center [504, 437] width 55 height 17
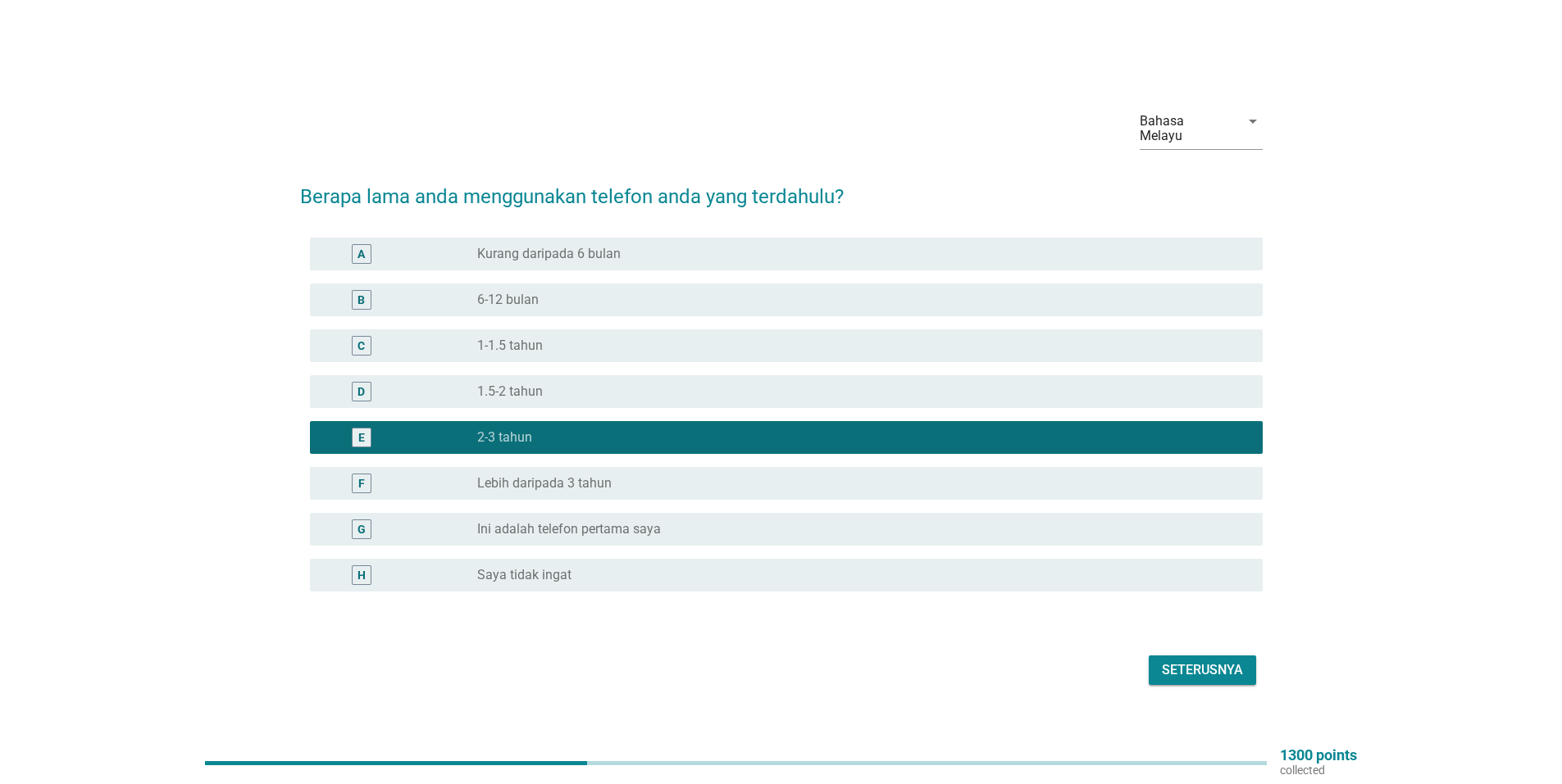
click at [1205, 660] on div "Seterusnya" at bounding box center [1202, 670] width 81 height 20
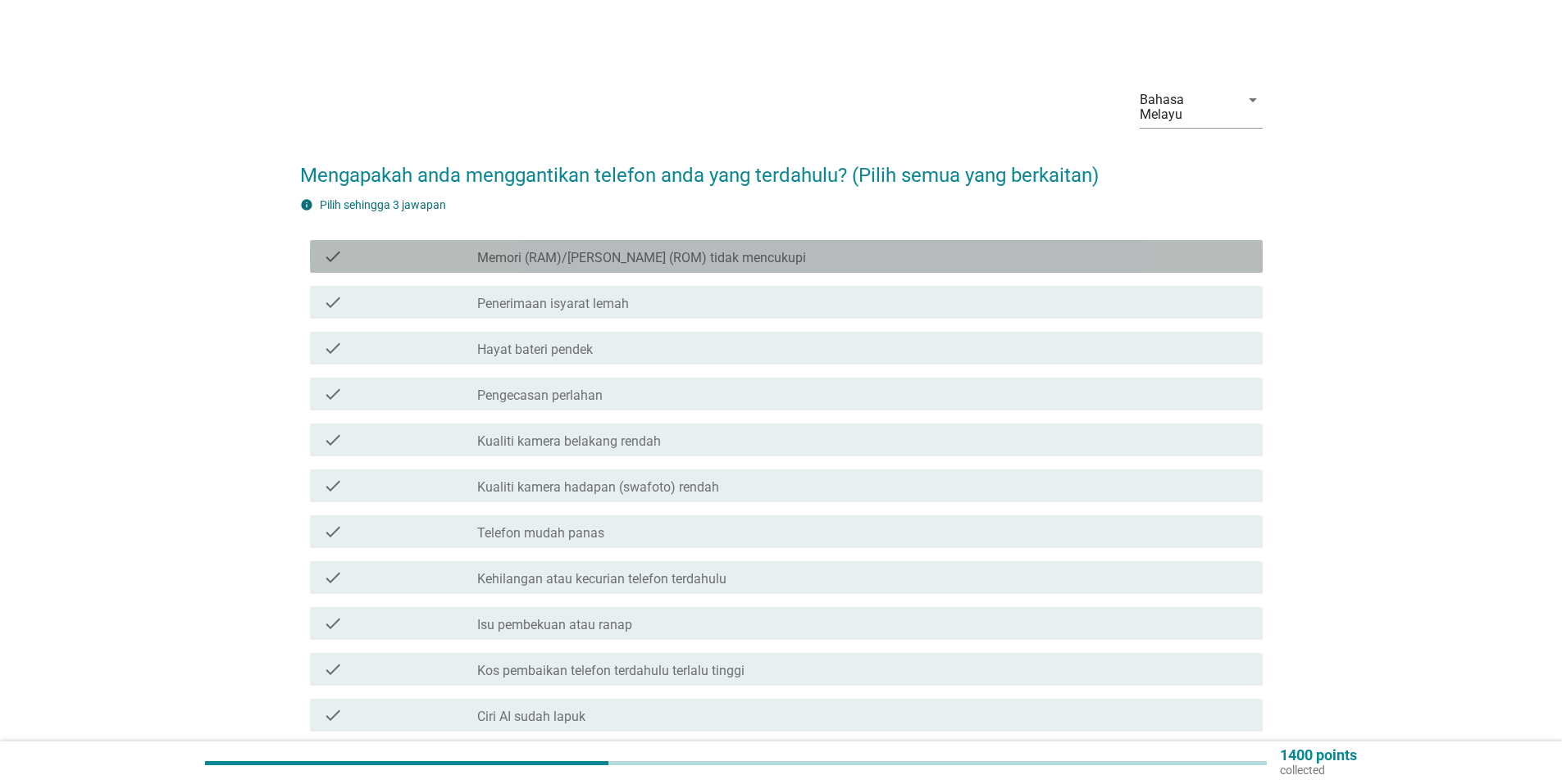
click at [599, 250] on label "Memori (RAM)/[PERSON_NAME] (ROM) tidak mencukupi" at bounding box center [641, 258] width 329 height 17
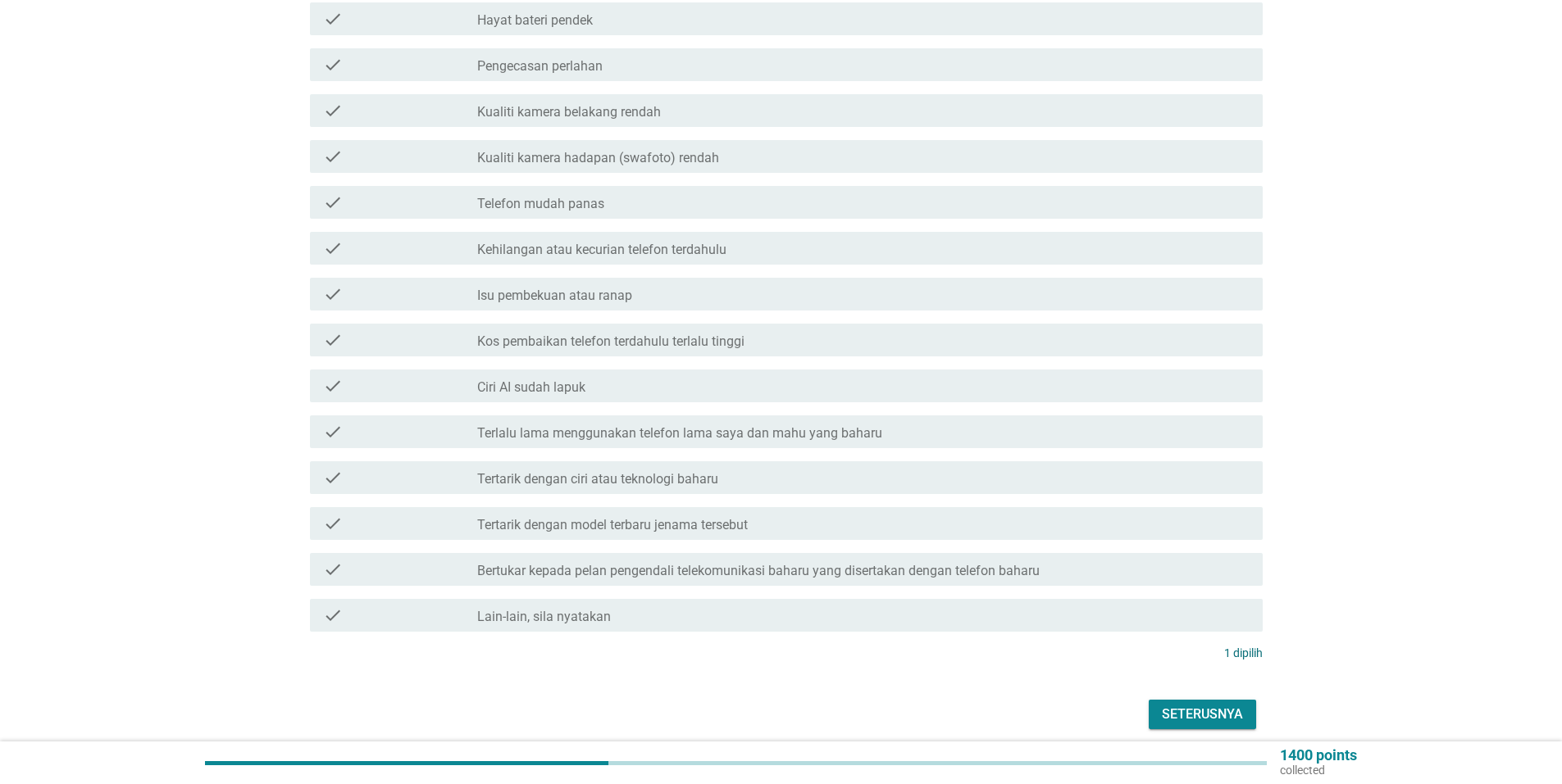
scroll to position [386, 0]
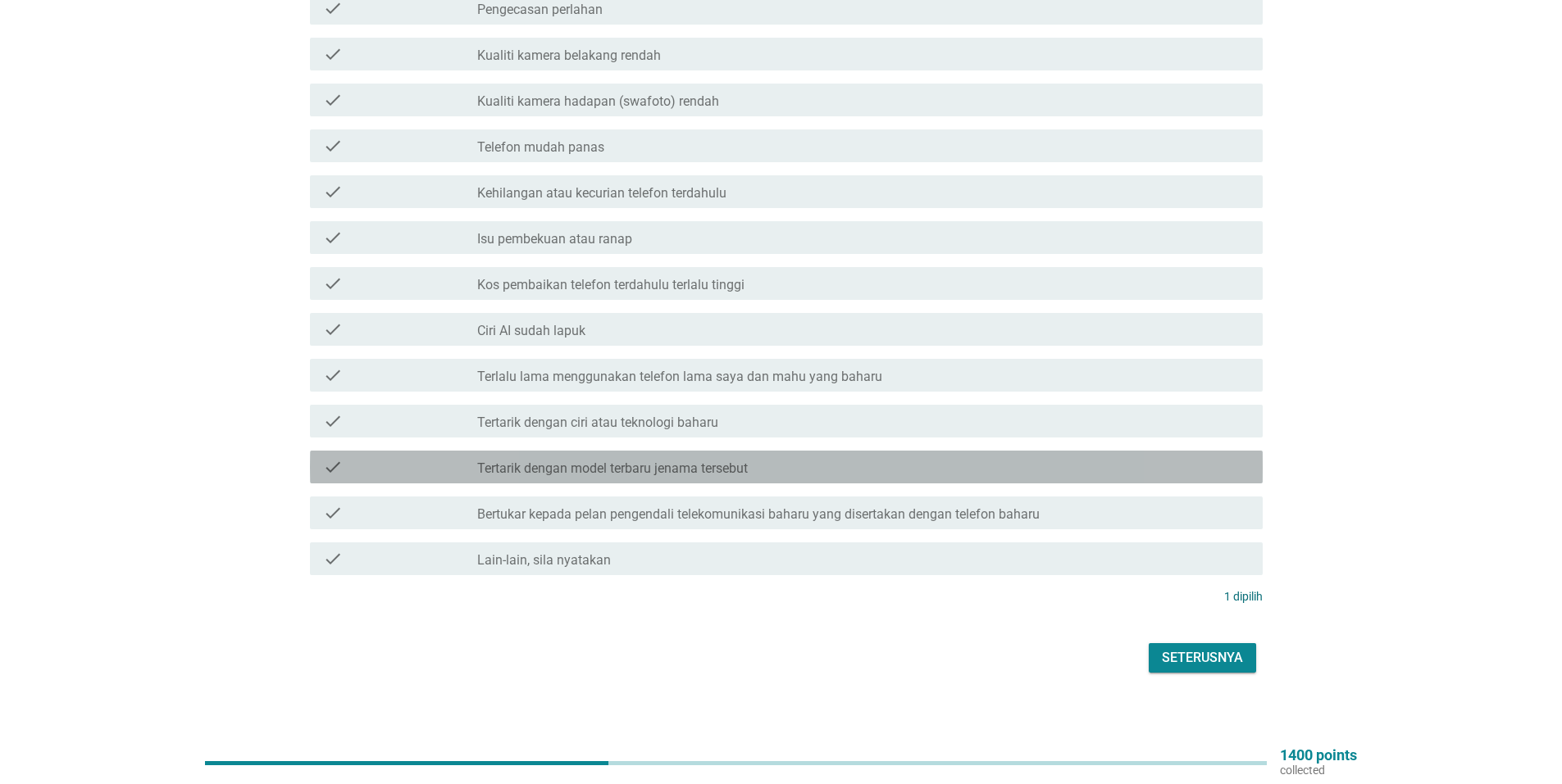
click at [604, 461] on label "Tertarik dengan model terbaru jenama tersebut" at bounding box center [613, 469] width 271 height 17
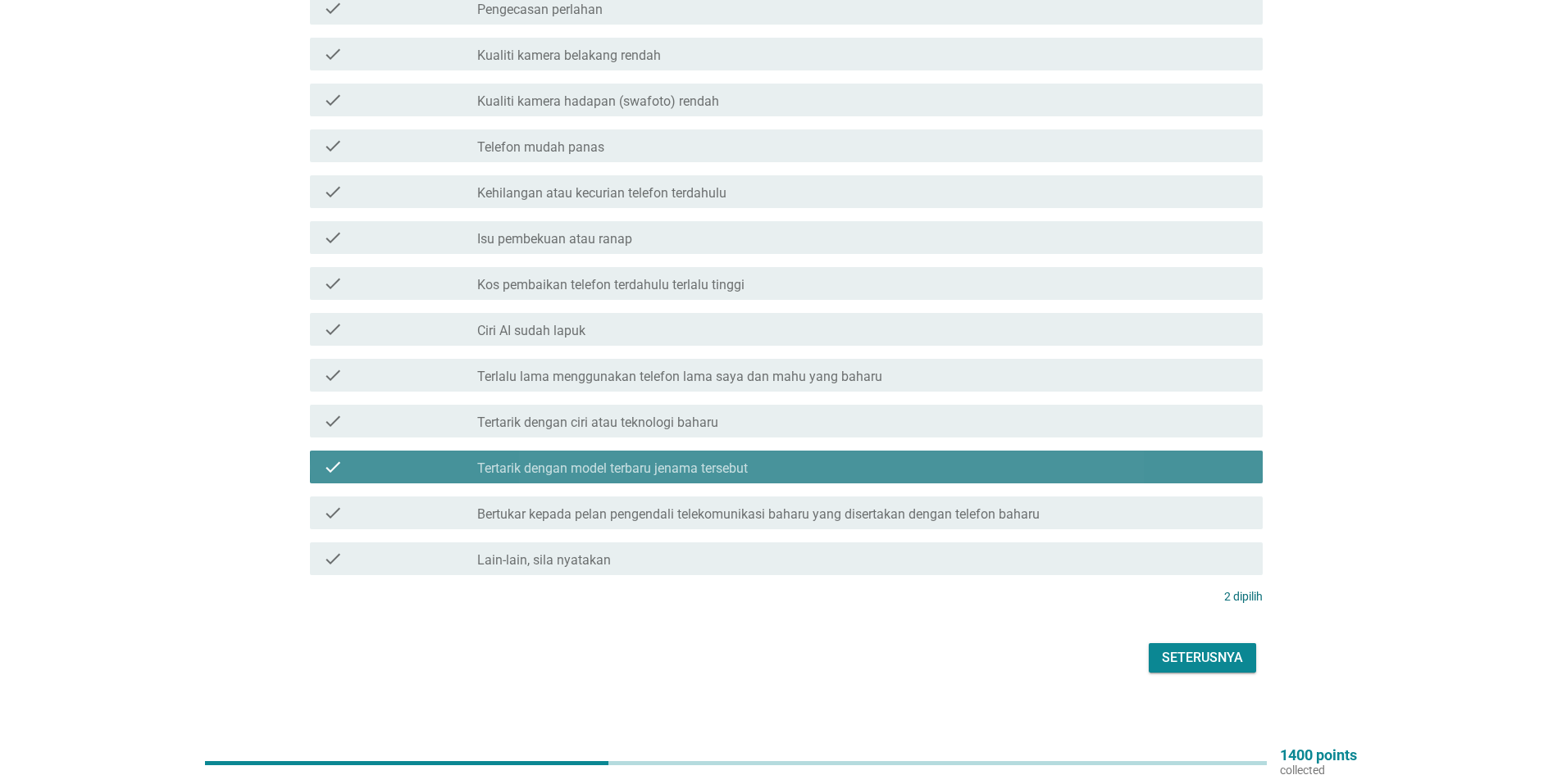
click at [604, 461] on label "Tertarik dengan model terbaru jenama tersebut" at bounding box center [613, 469] width 271 height 17
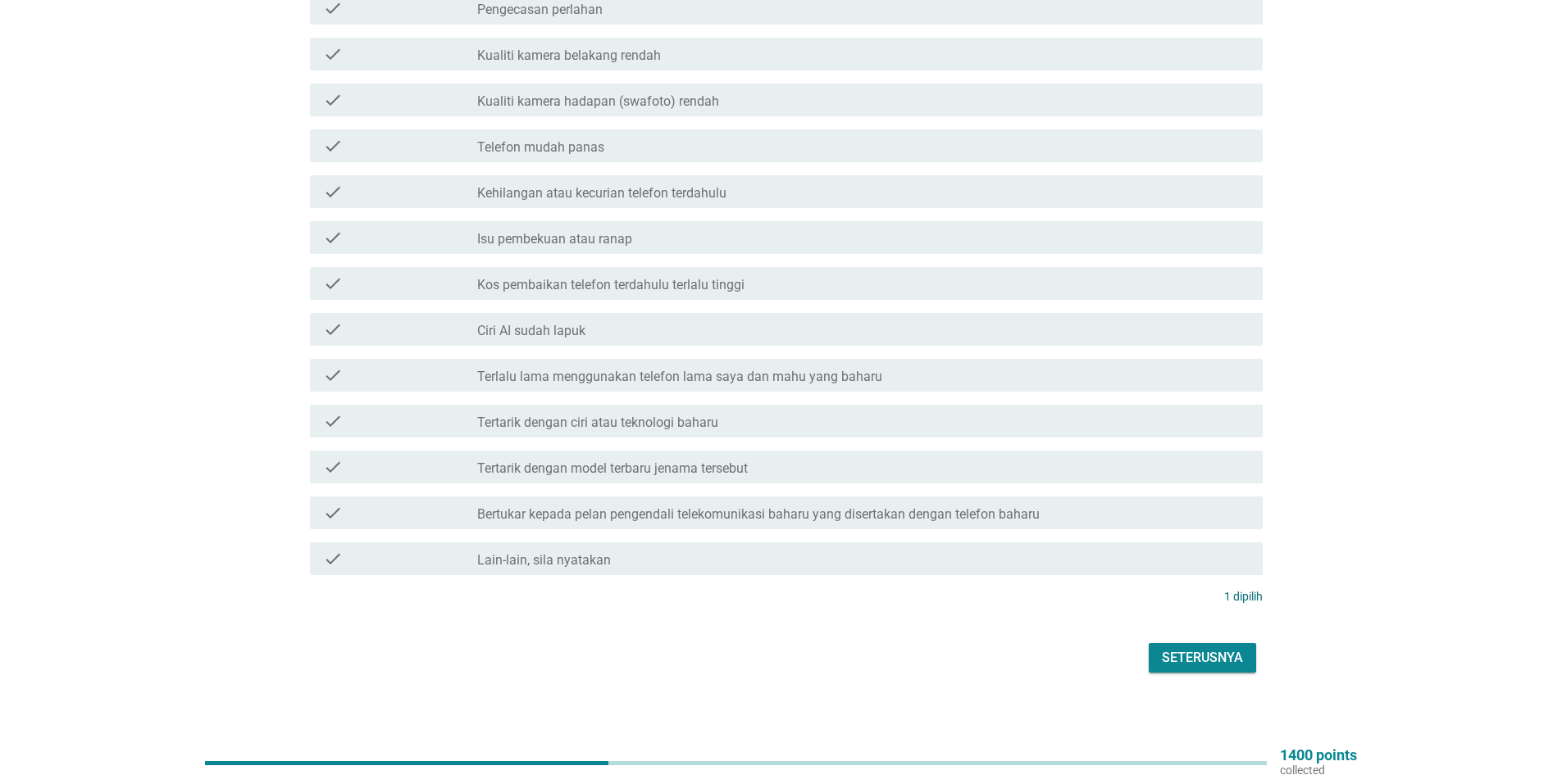
click at [632, 415] on label "Tertarik dengan ciri atau teknologi baharu" at bounding box center [598, 423] width 241 height 17
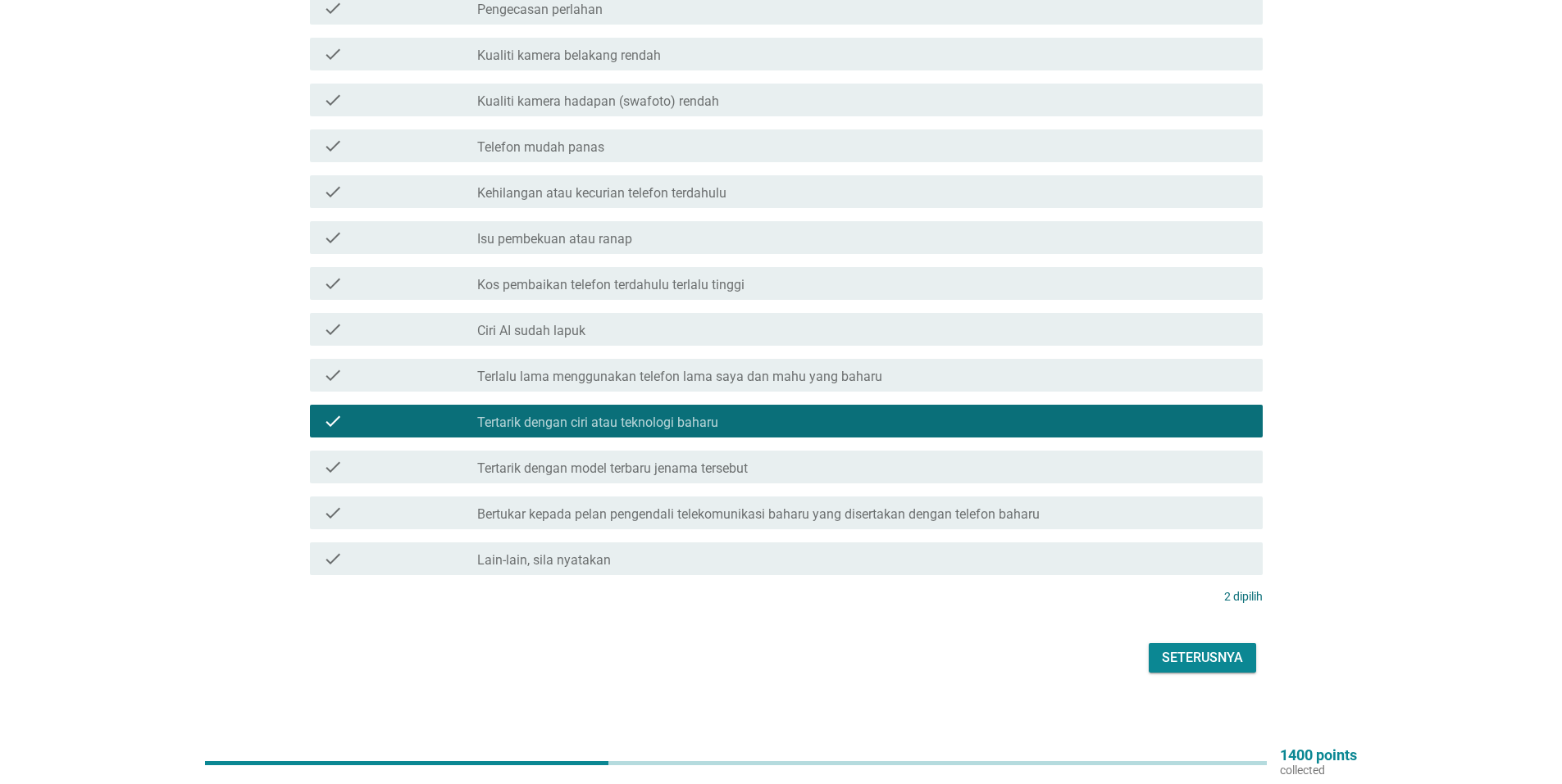
click at [766, 369] on label "Terlalu lama menggunakan telefon lama saya dan mahu yang baharu" at bounding box center [679, 377] width 405 height 17
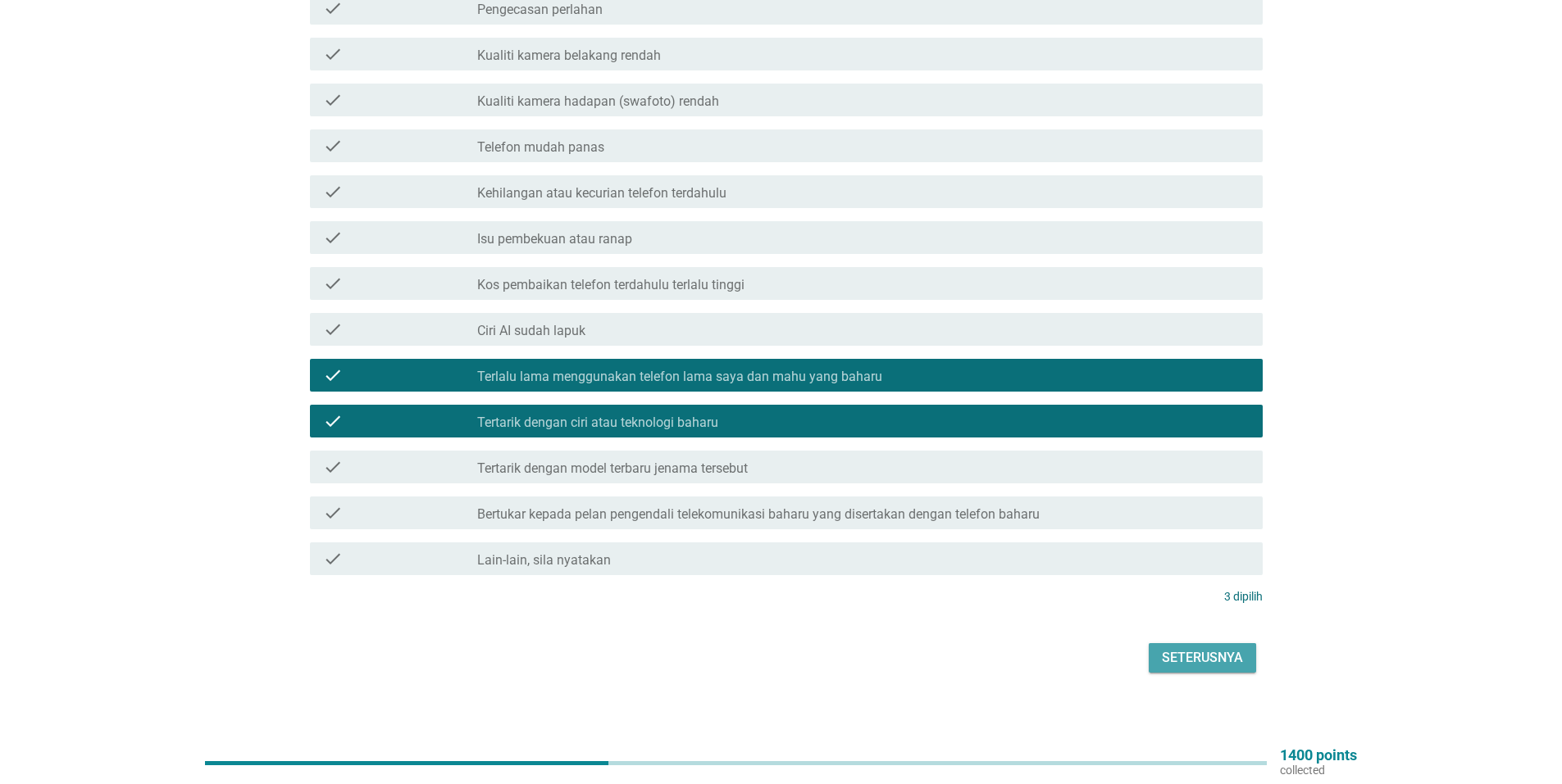
click at [1209, 648] on div "Seterusnya" at bounding box center [1202, 658] width 81 height 20
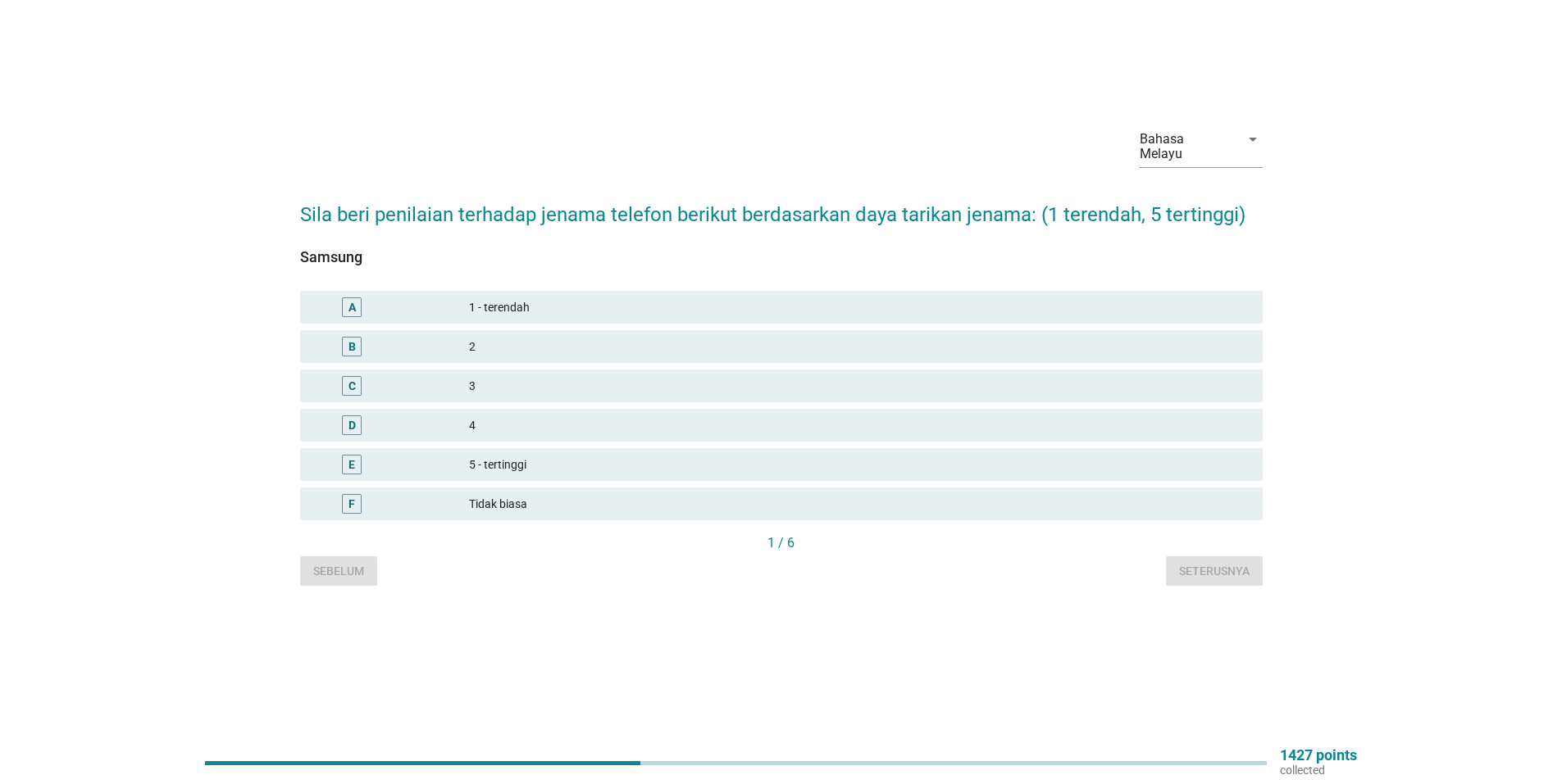
scroll to position [0, 0]
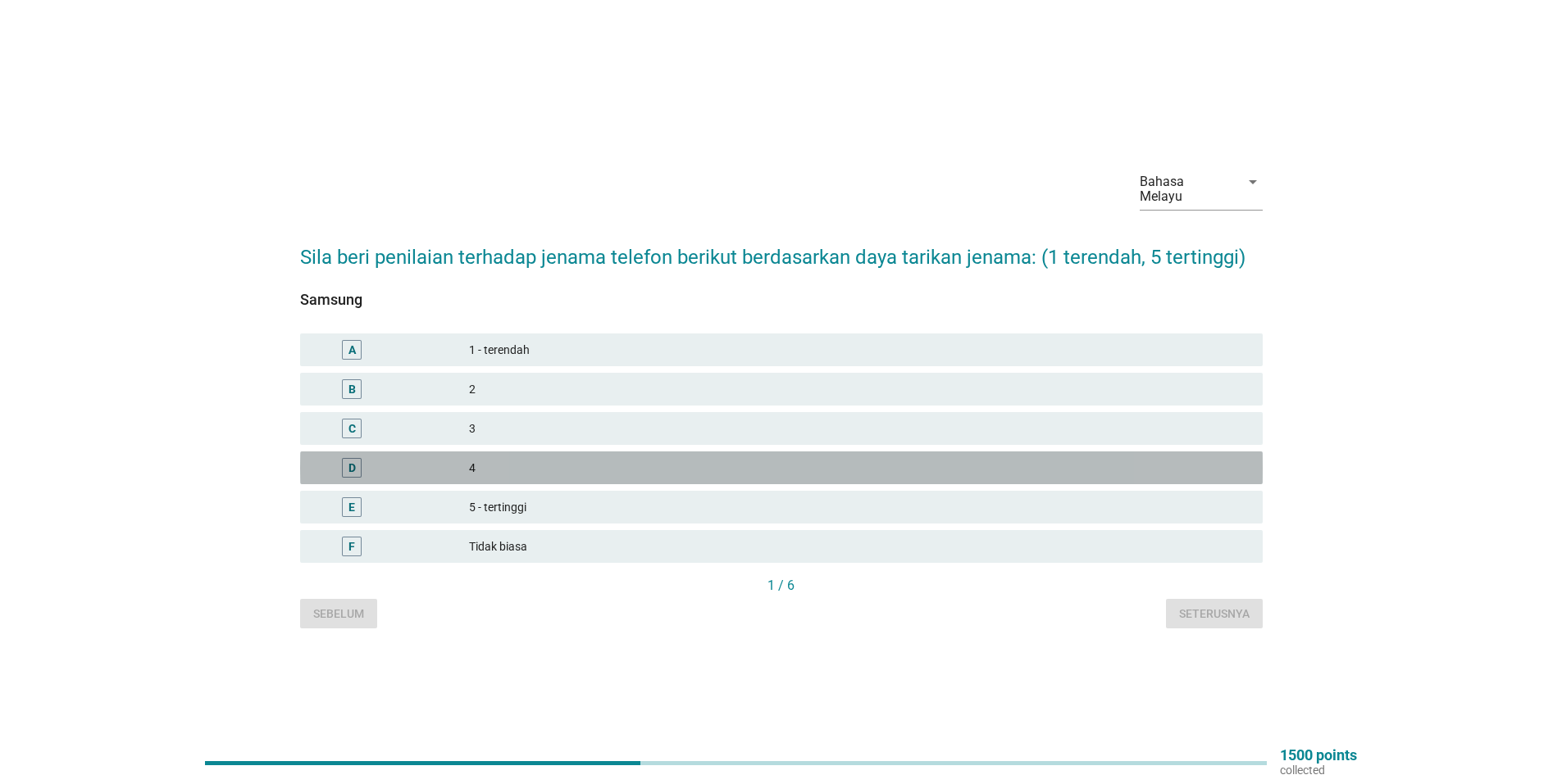
click at [475, 468] on div "4" at bounding box center [859, 468] width 780 height 20
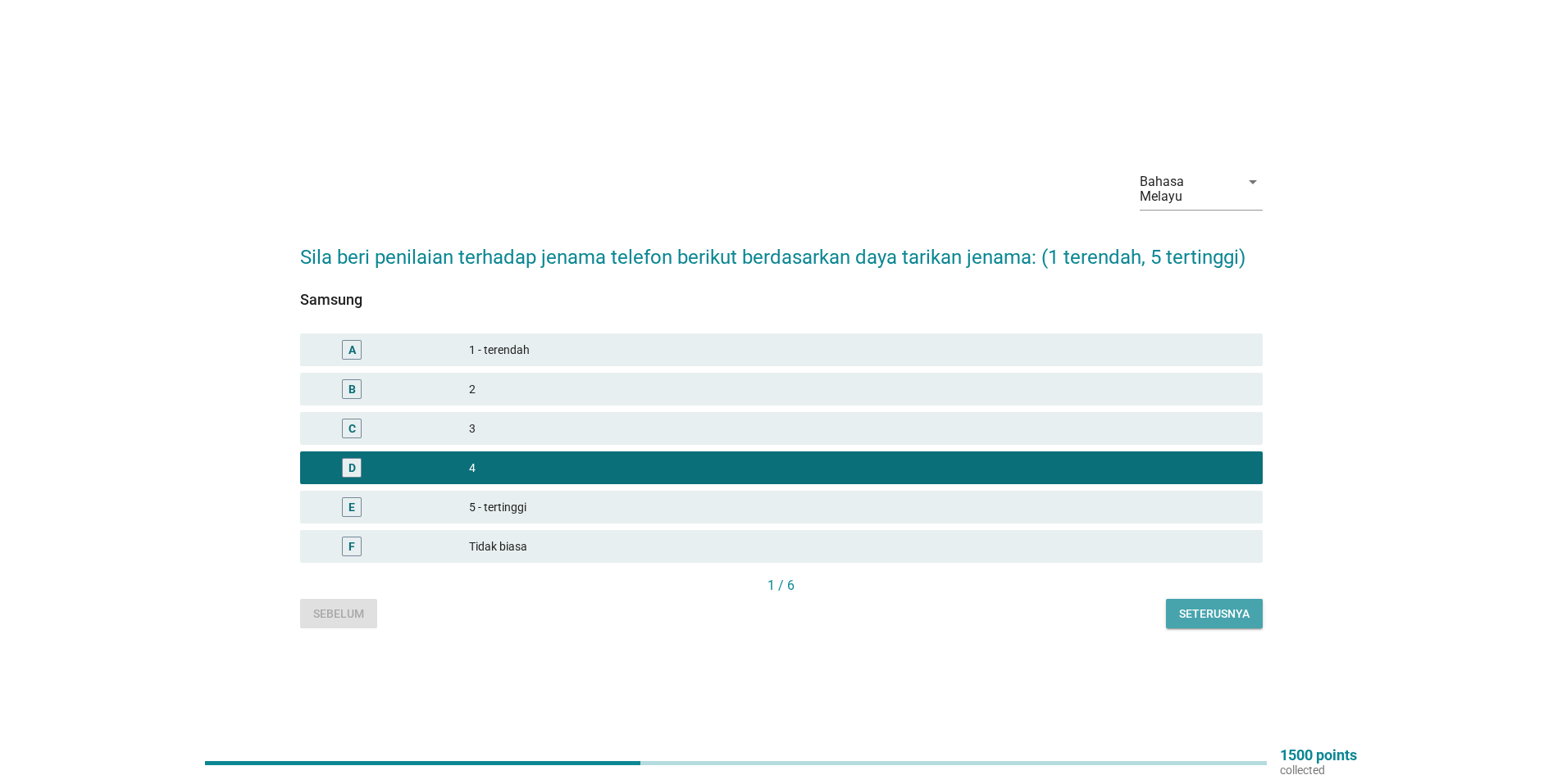
click at [1214, 606] on div "Seterusnya" at bounding box center [1214, 614] width 70 height 17
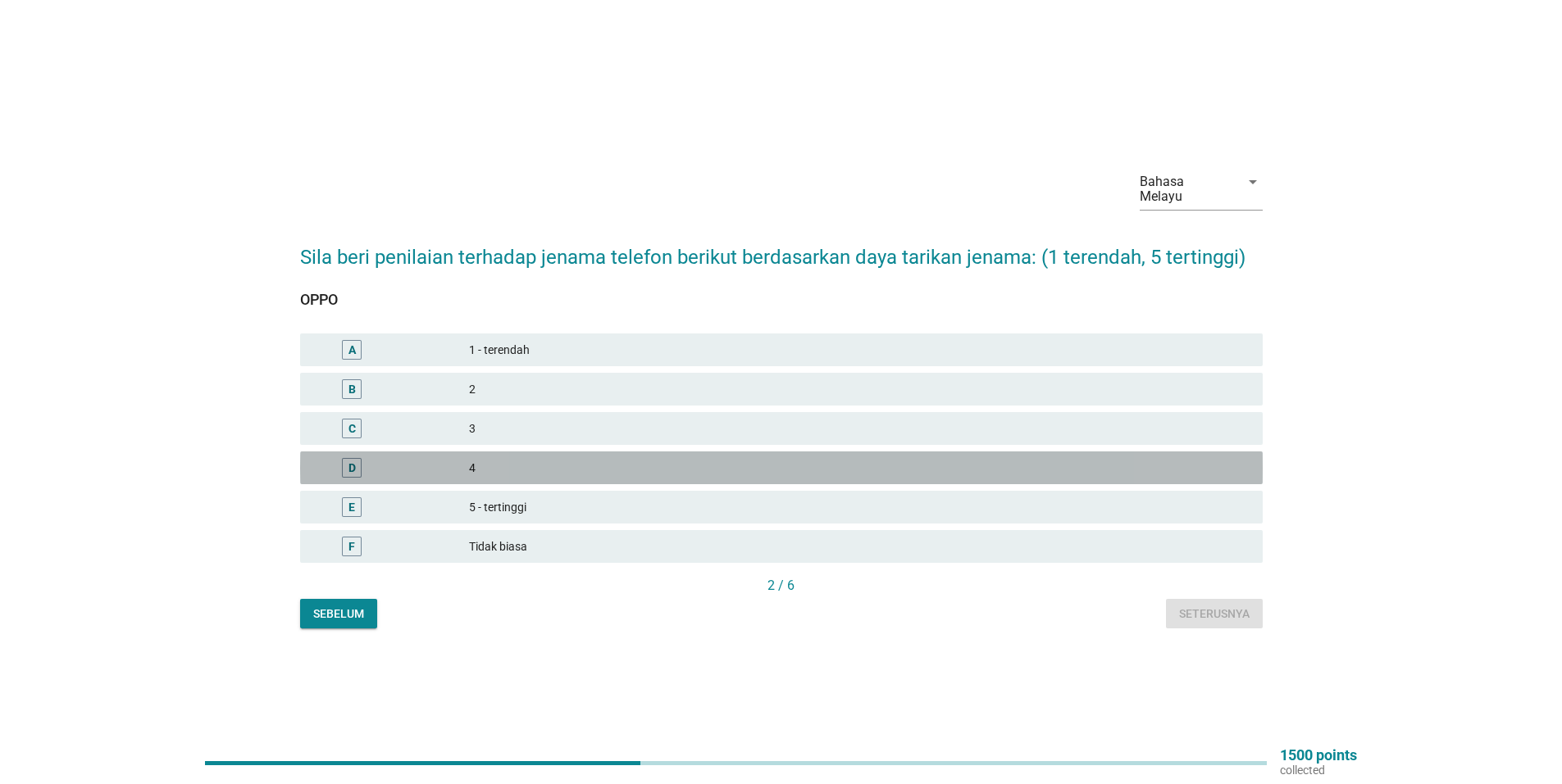
click at [463, 458] on div "D" at bounding box center [390, 468] width 156 height 20
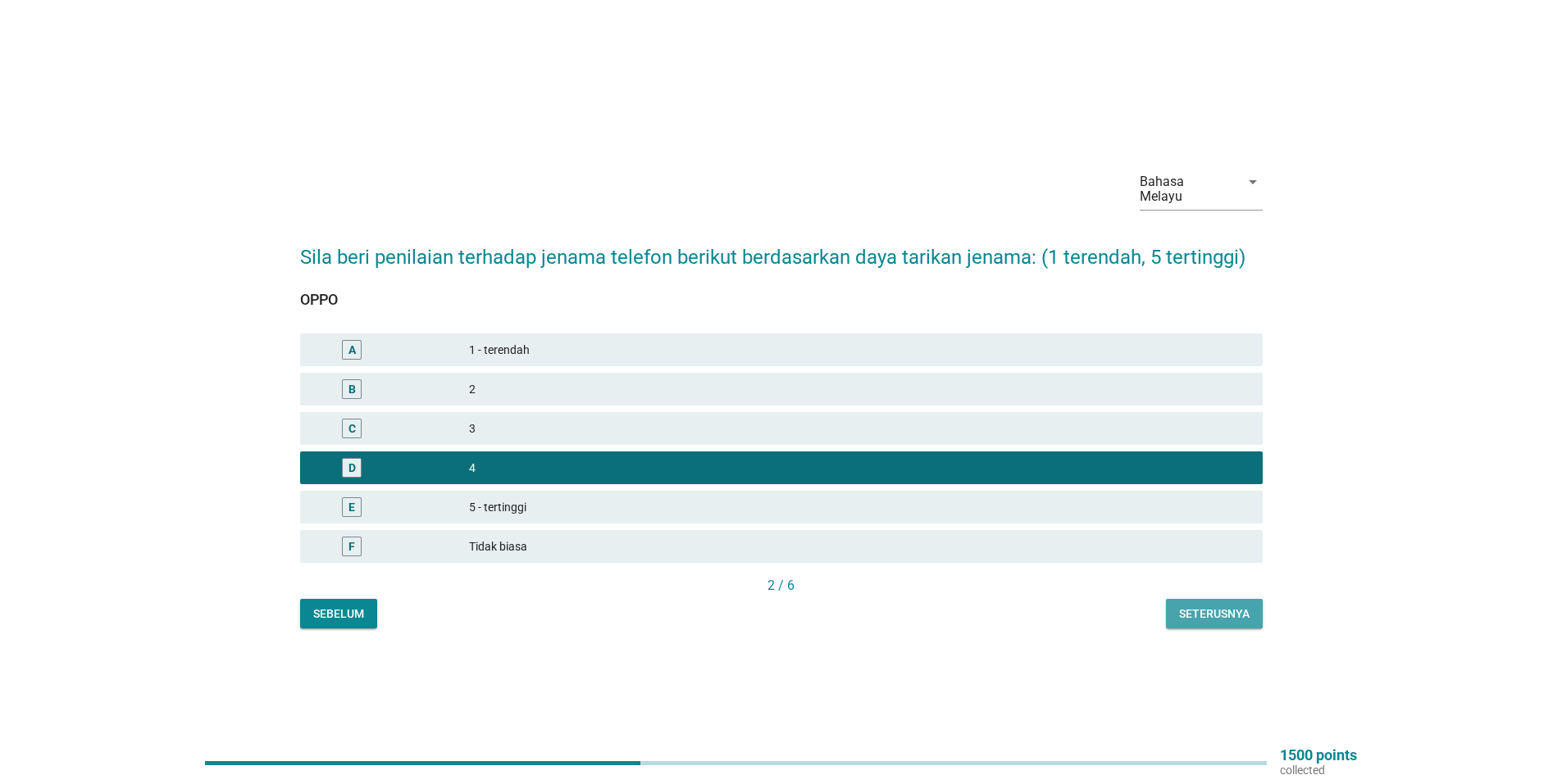
click at [1210, 606] on div "Seterusnya" at bounding box center [1214, 614] width 70 height 17
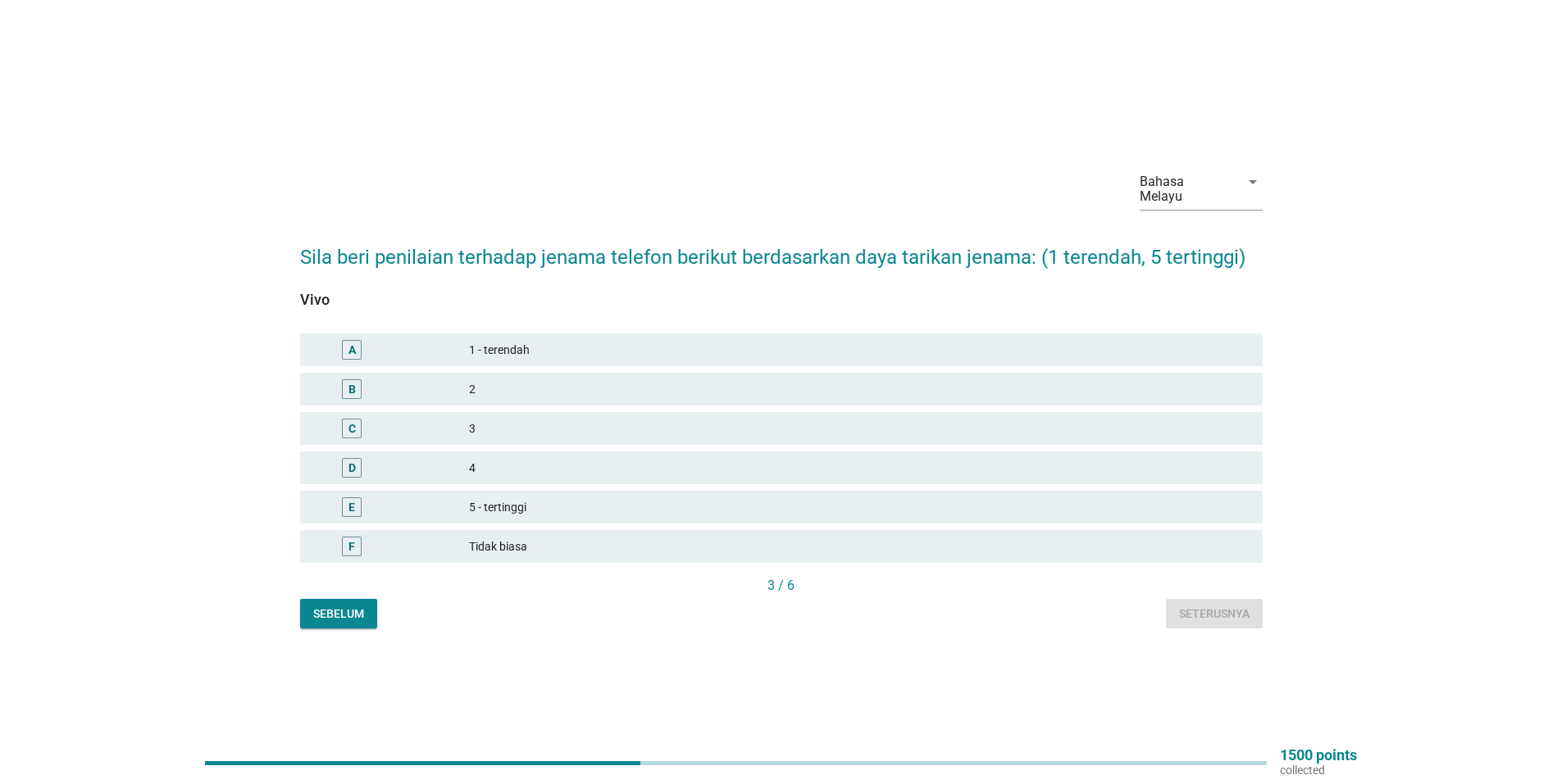
click at [471, 471] on div "D 4" at bounding box center [781, 468] width 963 height 33
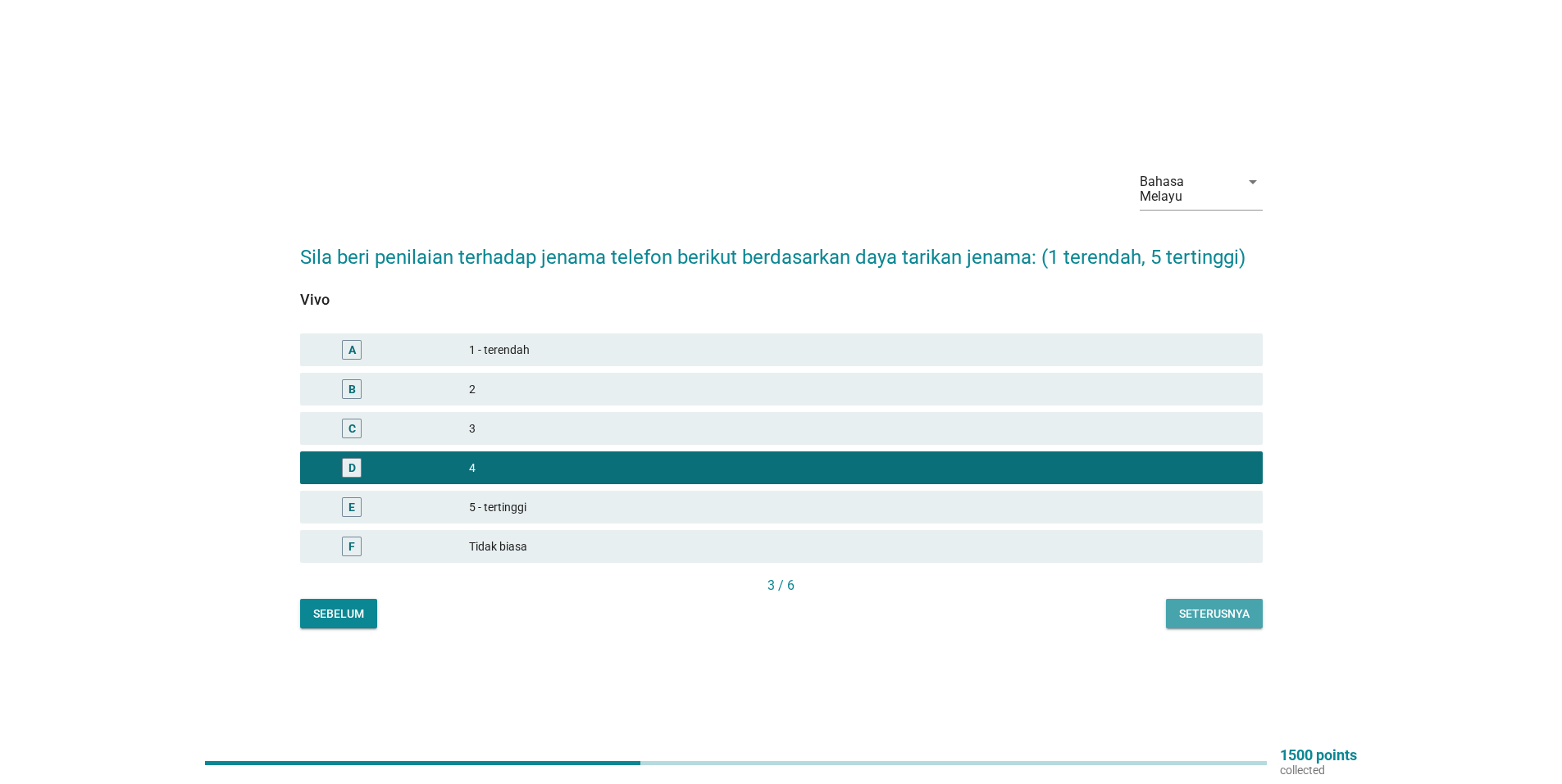
click at [1186, 608] on div "Seterusnya" at bounding box center [1214, 614] width 70 height 17
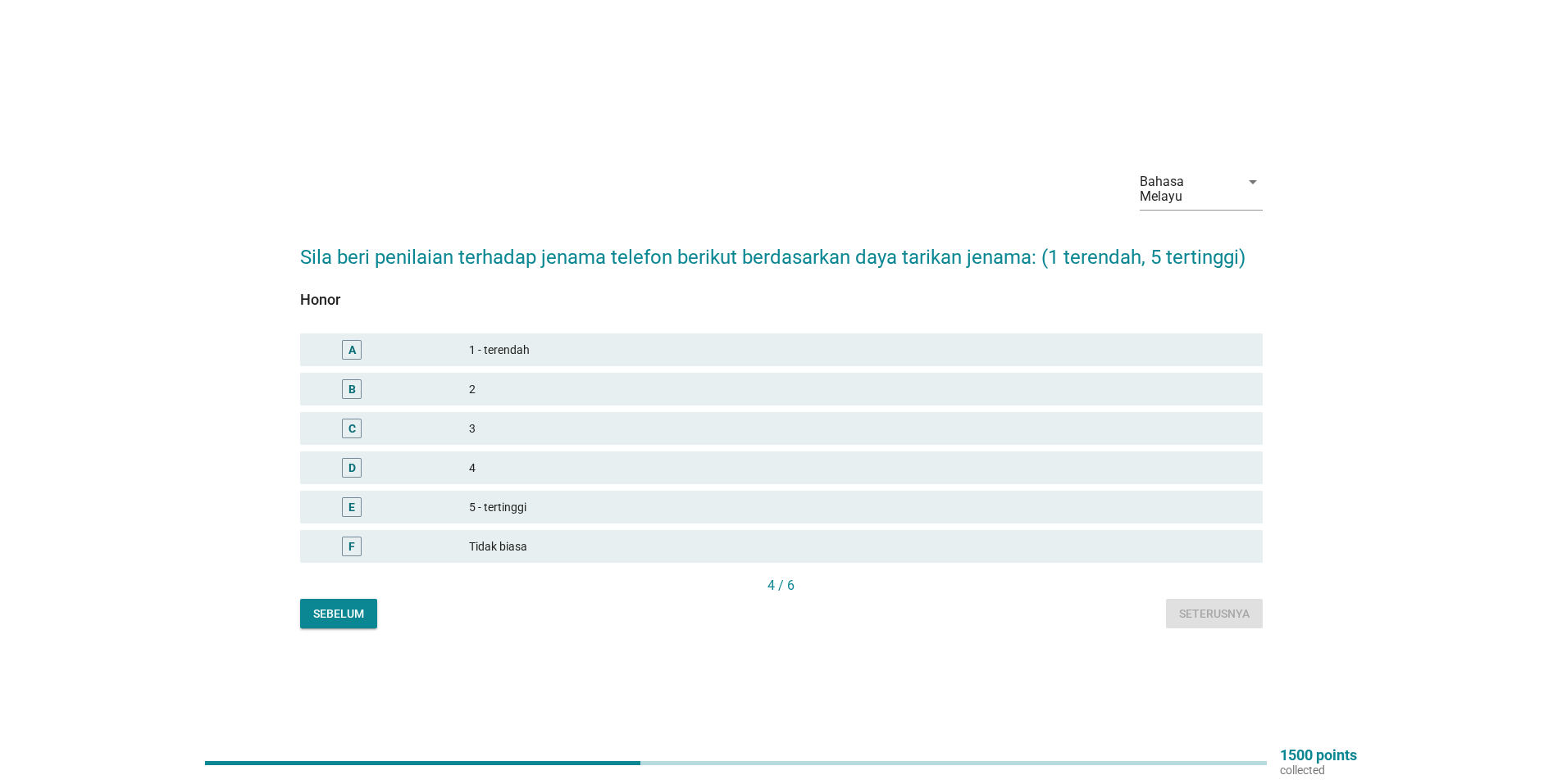
click at [476, 460] on div "4" at bounding box center [859, 468] width 780 height 20
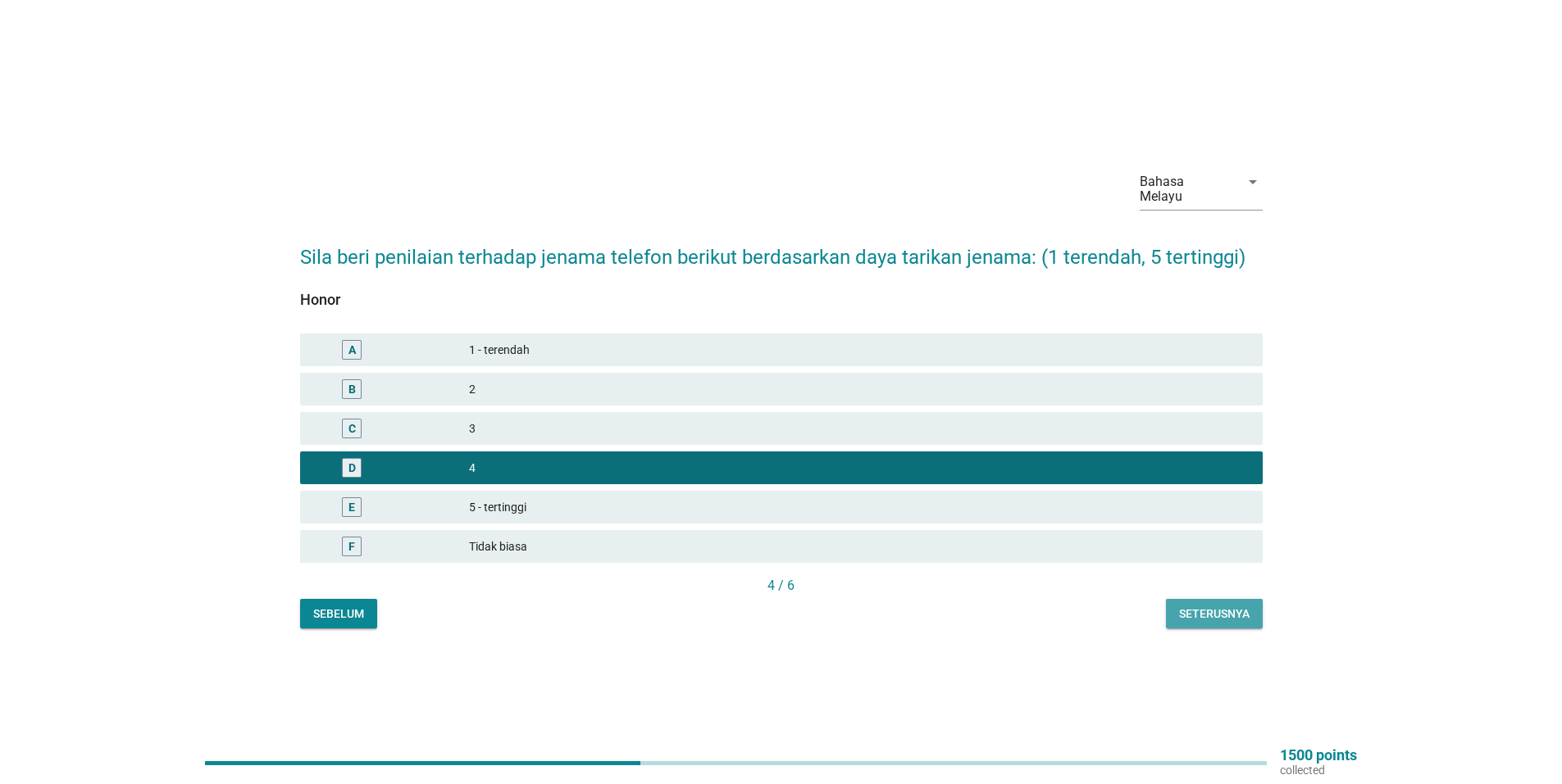
click at [1185, 609] on div "Seterusnya" at bounding box center [1214, 614] width 70 height 17
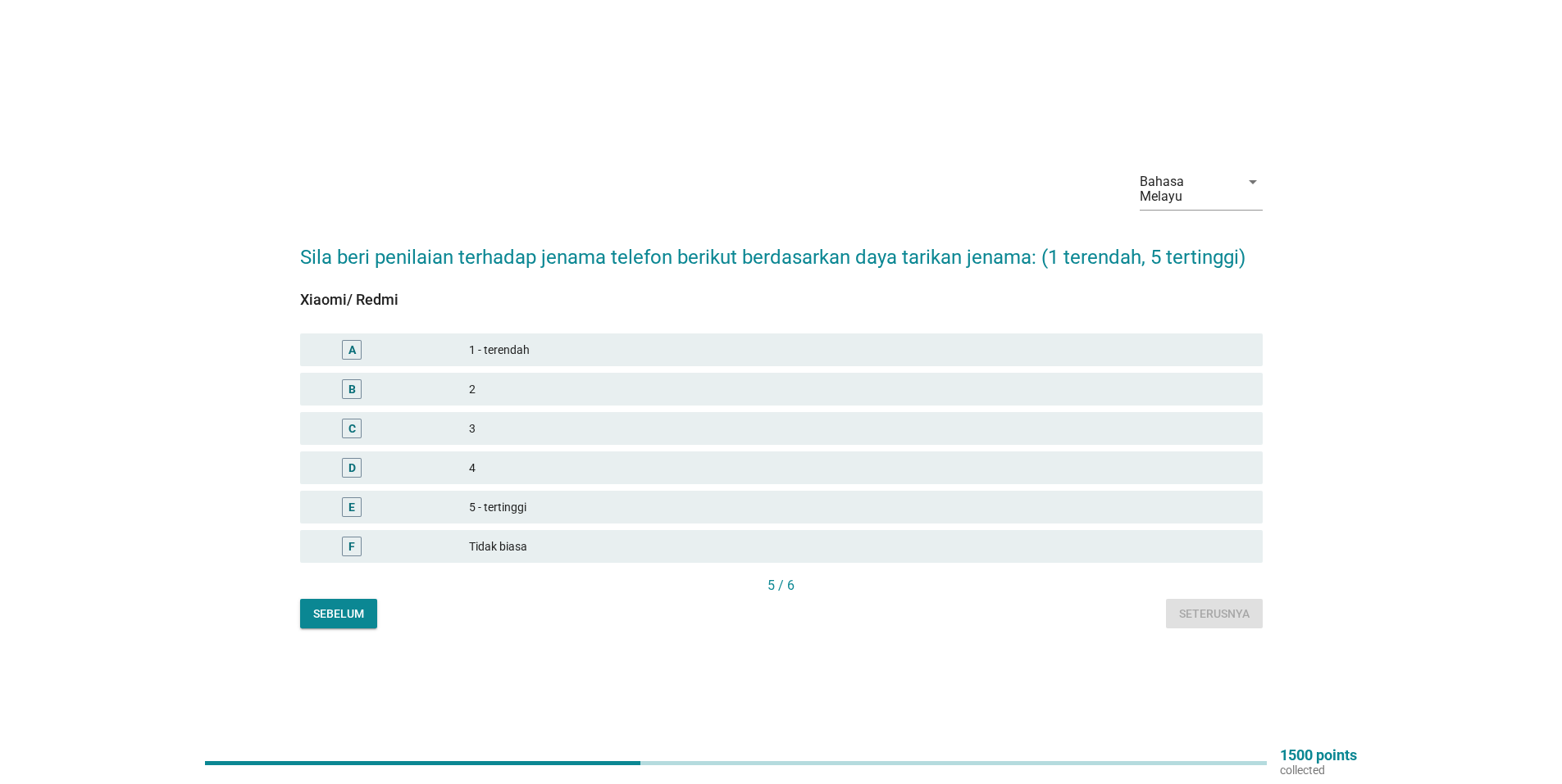
click at [476, 424] on div "3" at bounding box center [859, 428] width 780 height 20
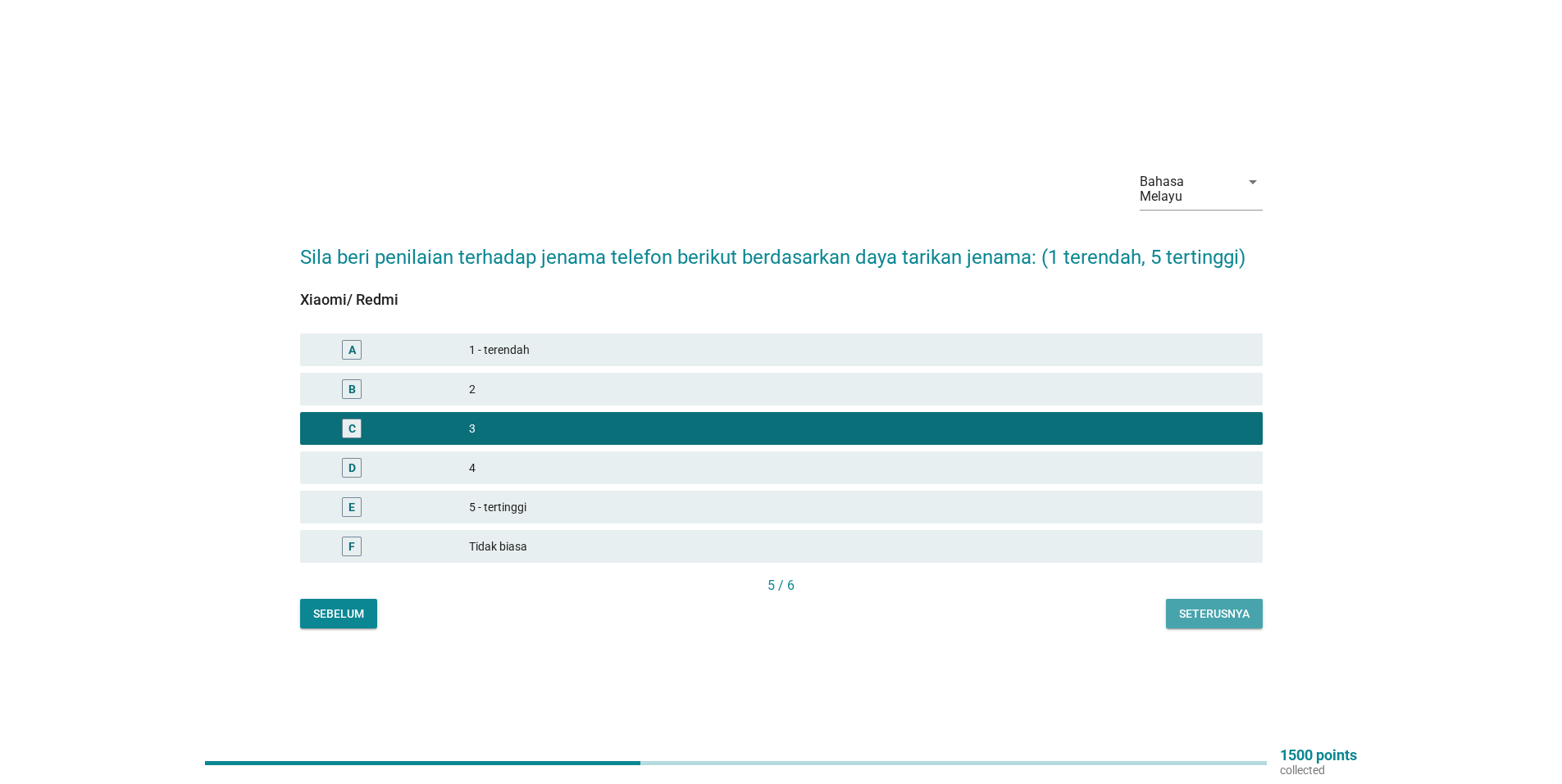
click at [1221, 607] on div "Seterusnya" at bounding box center [1214, 614] width 70 height 17
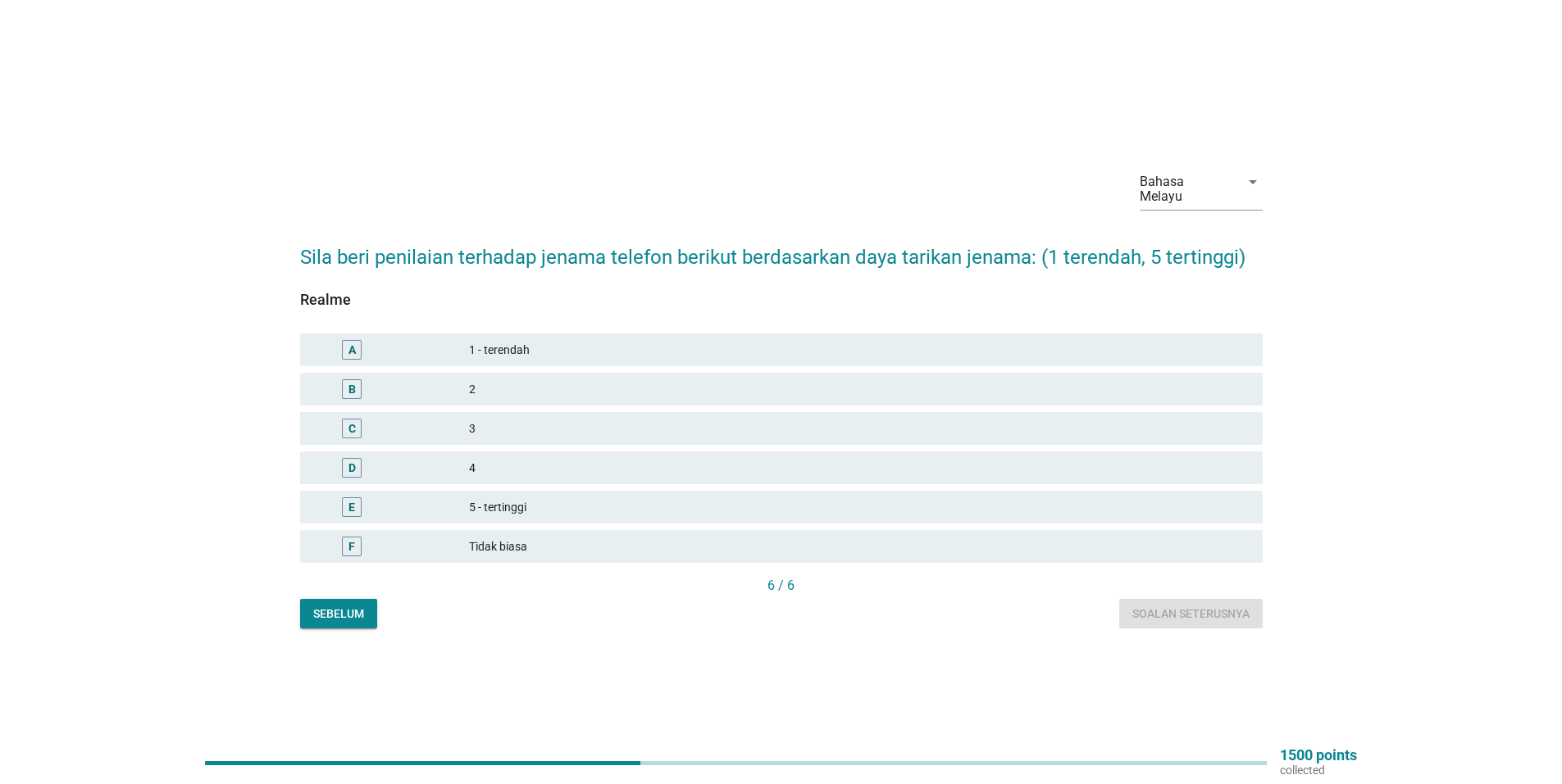
click at [471, 425] on div "3" at bounding box center [859, 428] width 780 height 20
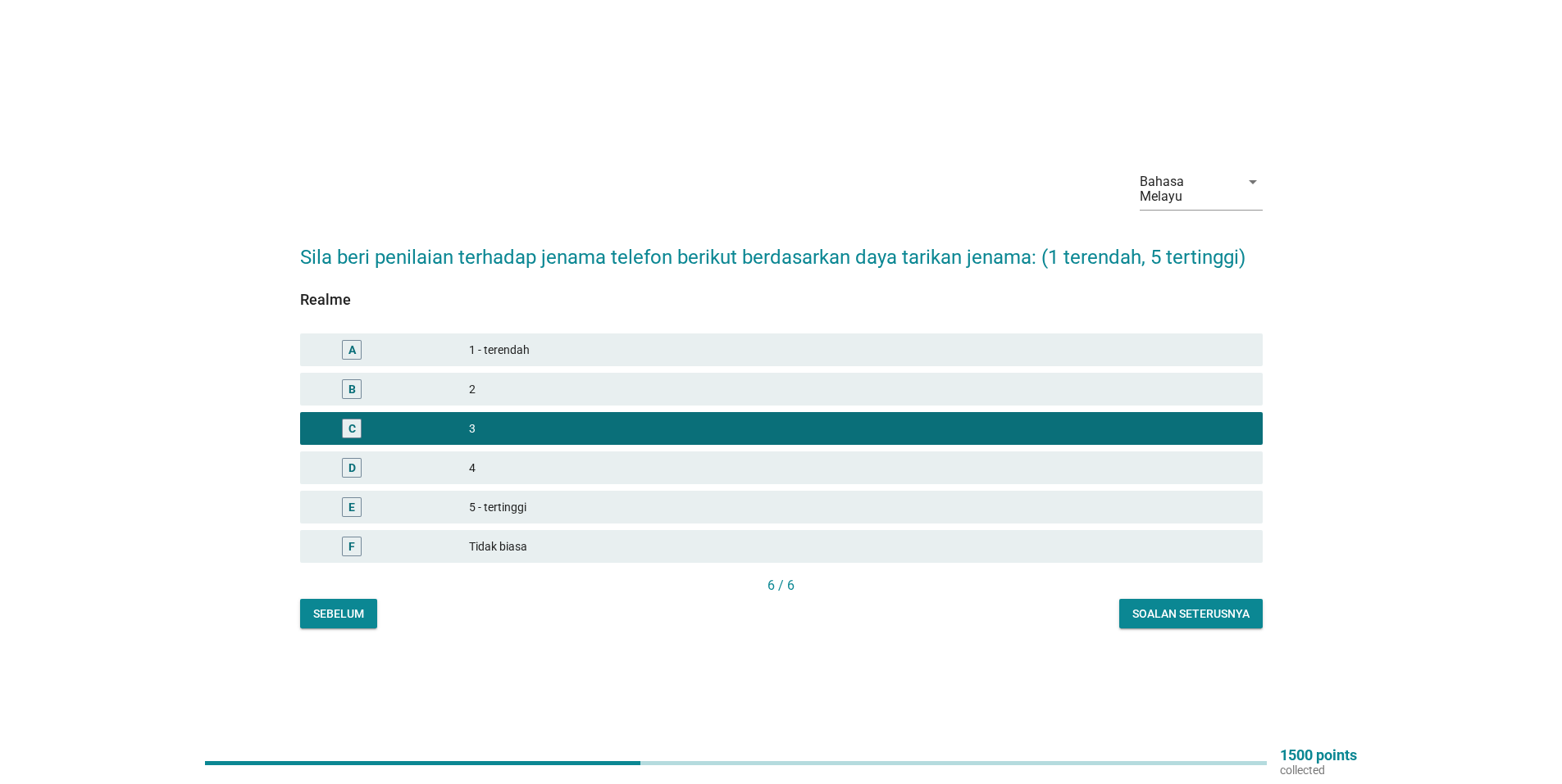
click at [1176, 606] on div "Soalan seterusnya" at bounding box center [1190, 614] width 117 height 17
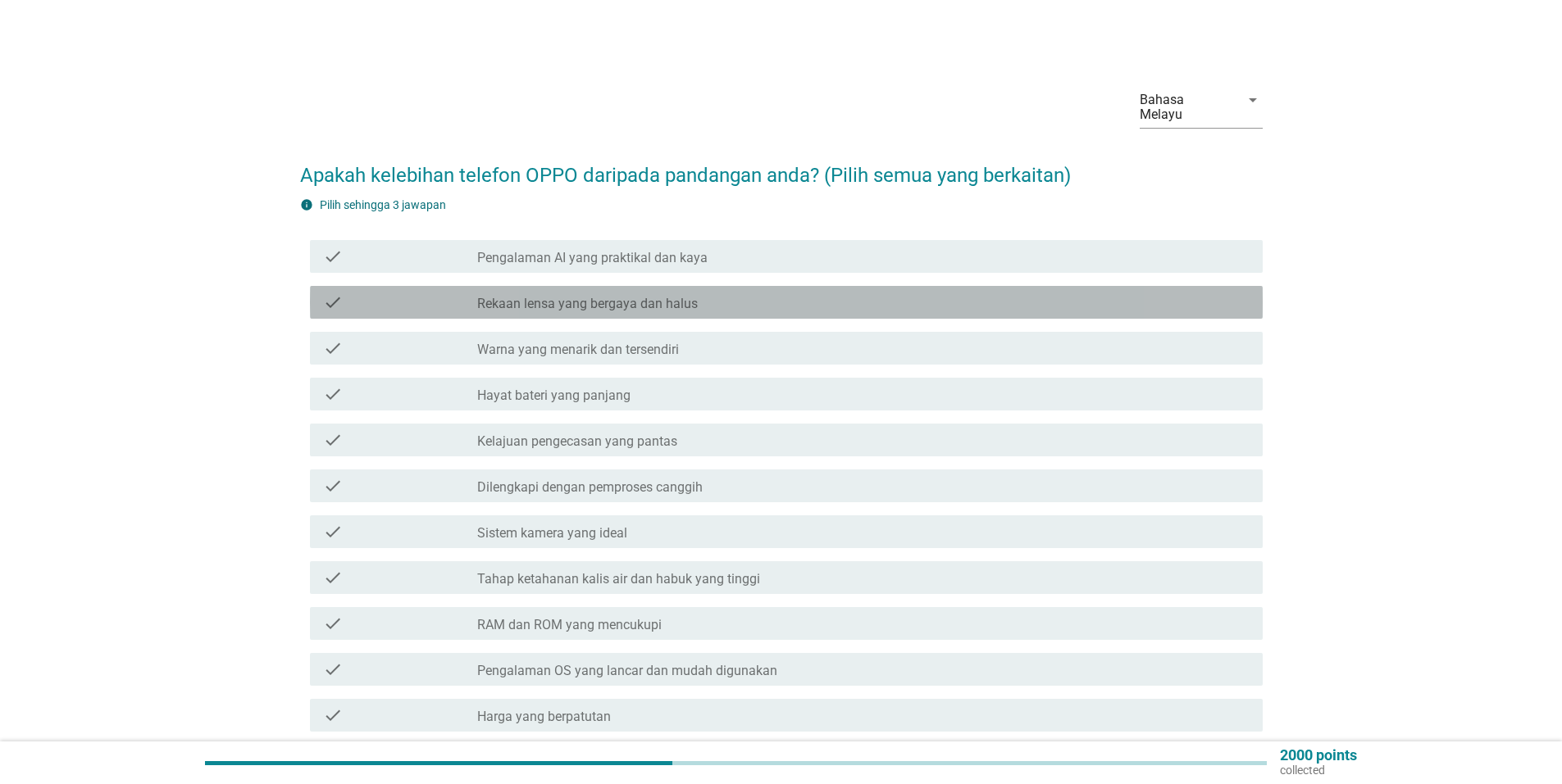
click at [566, 295] on label "Rekaan lensa yang bergaya dan halus" at bounding box center [587, 304] width 220 height 17
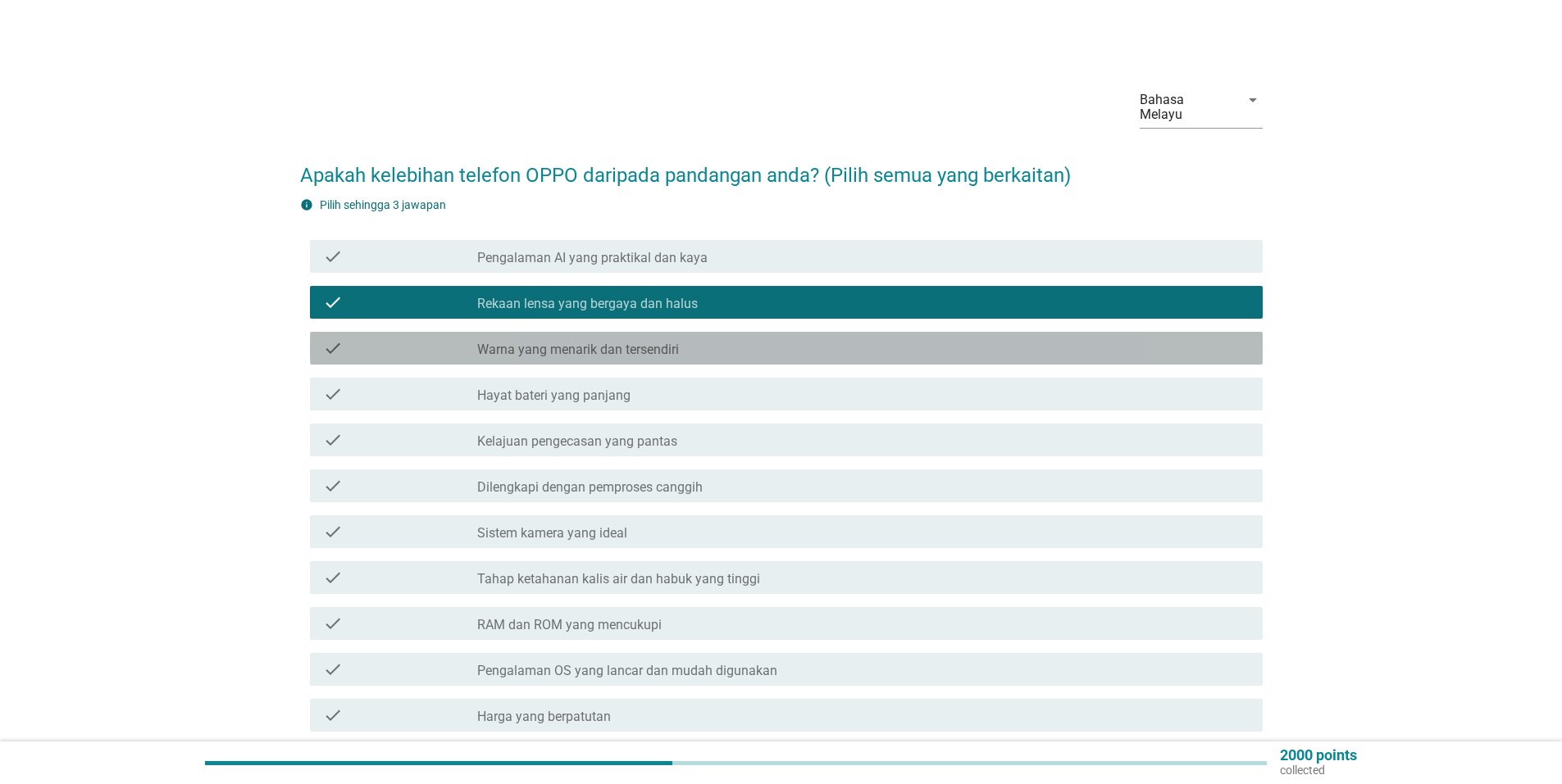
click at [575, 342] on label "Warna yang menarik dan tersendiri" at bounding box center [578, 350] width 201 height 17
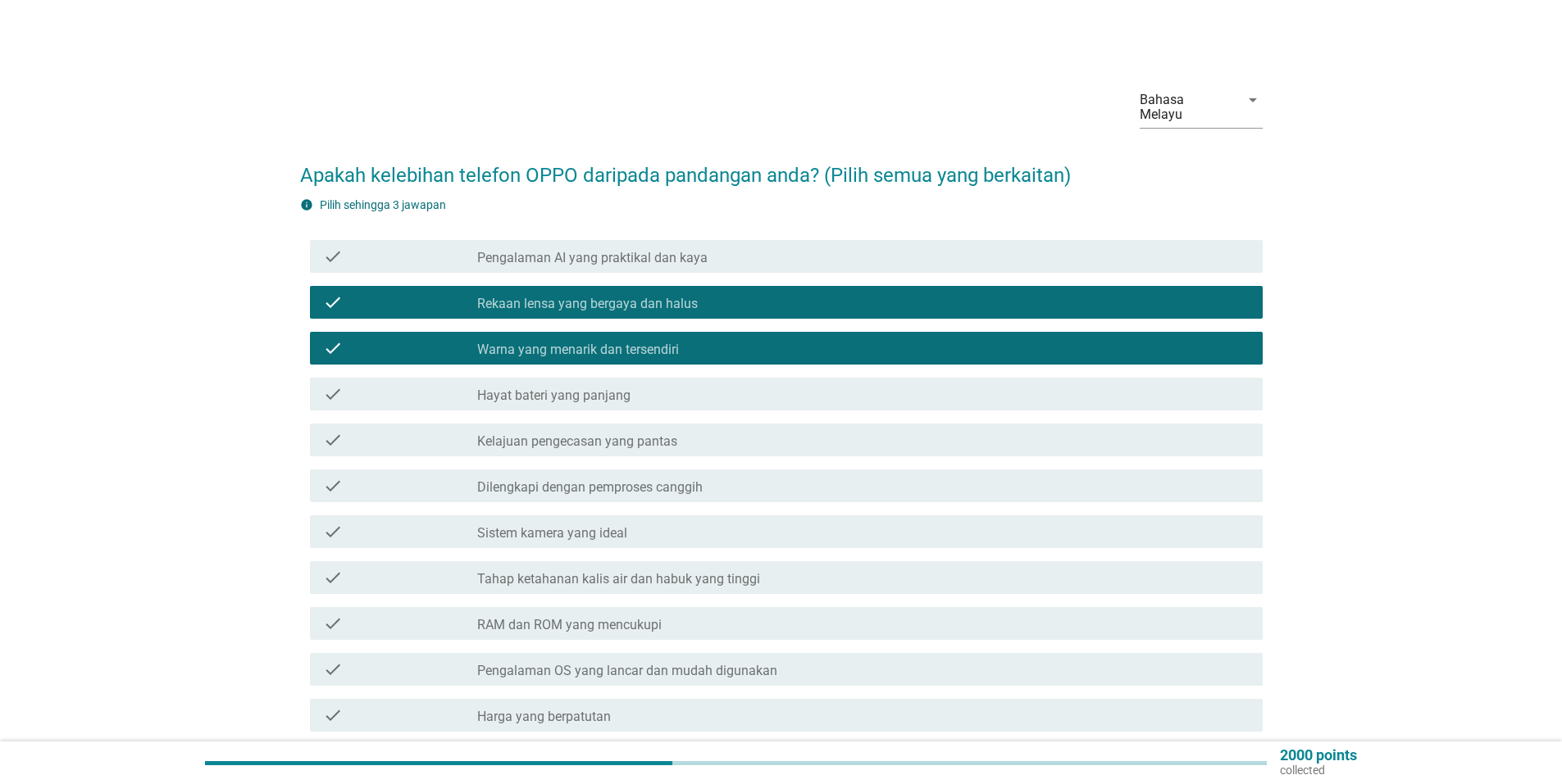
scroll to position [82, 0]
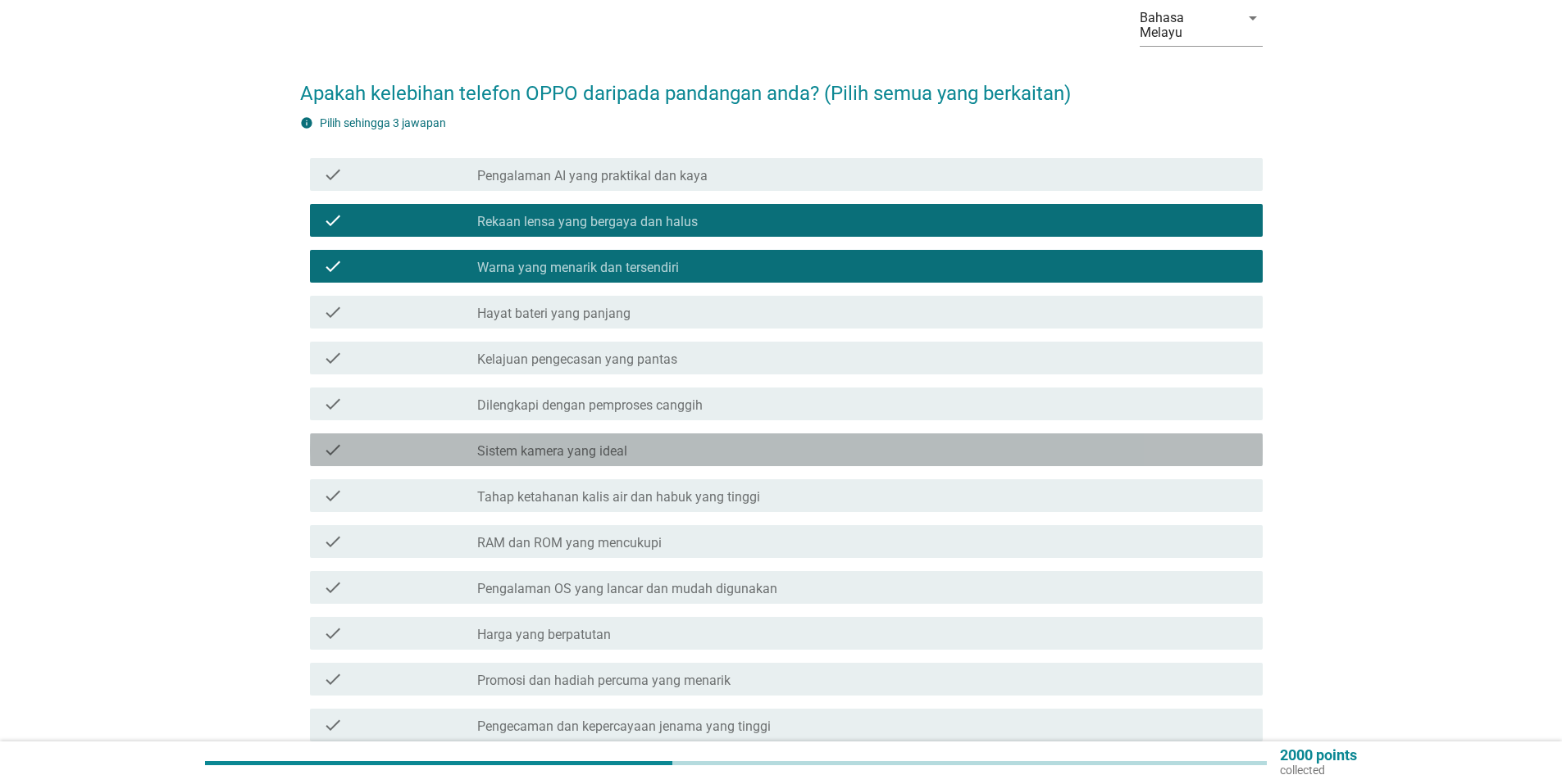
click at [559, 443] on label "Sistem kamera yang ideal" at bounding box center [552, 451] width 150 height 17
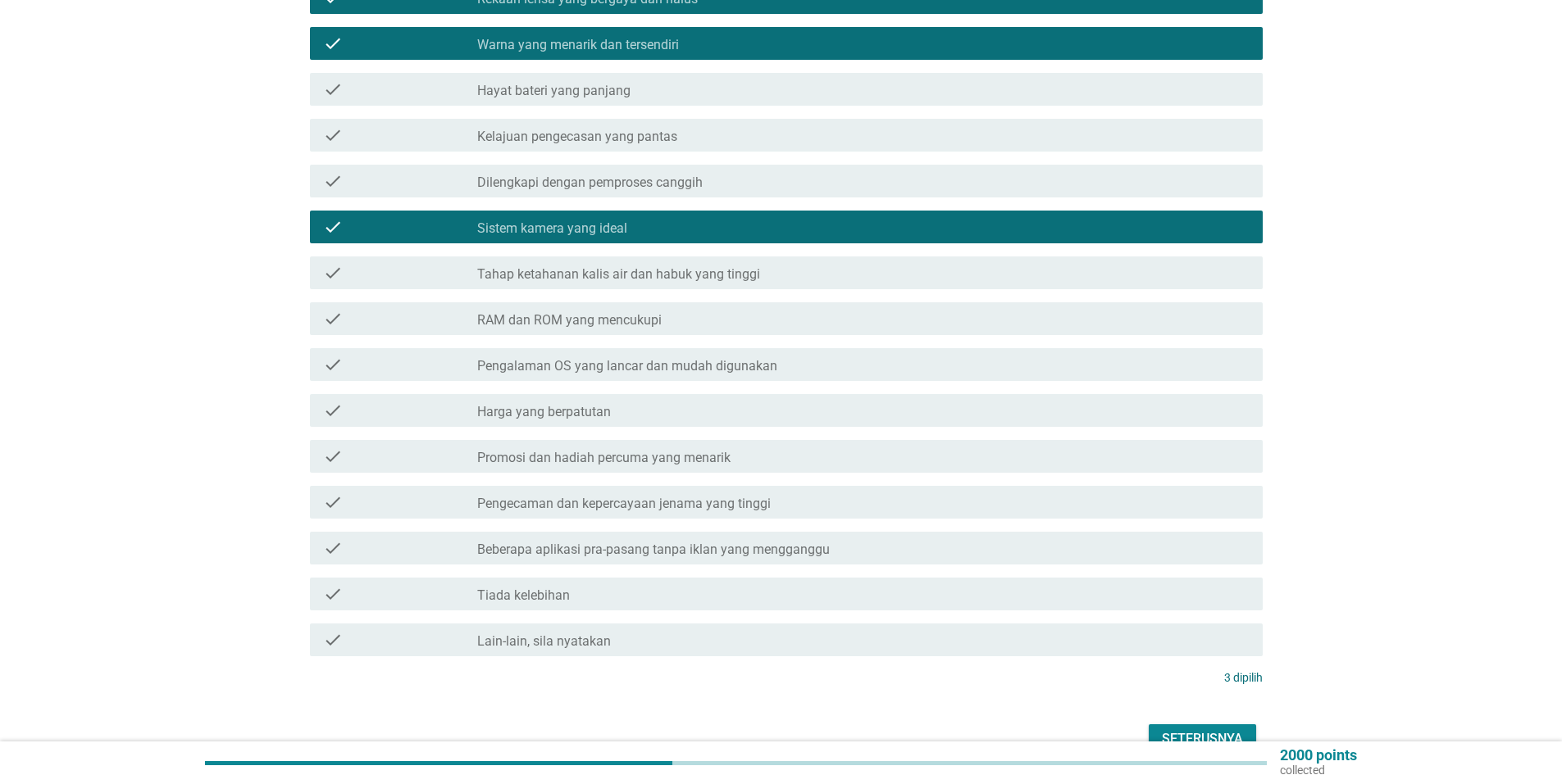
scroll to position [386, 0]
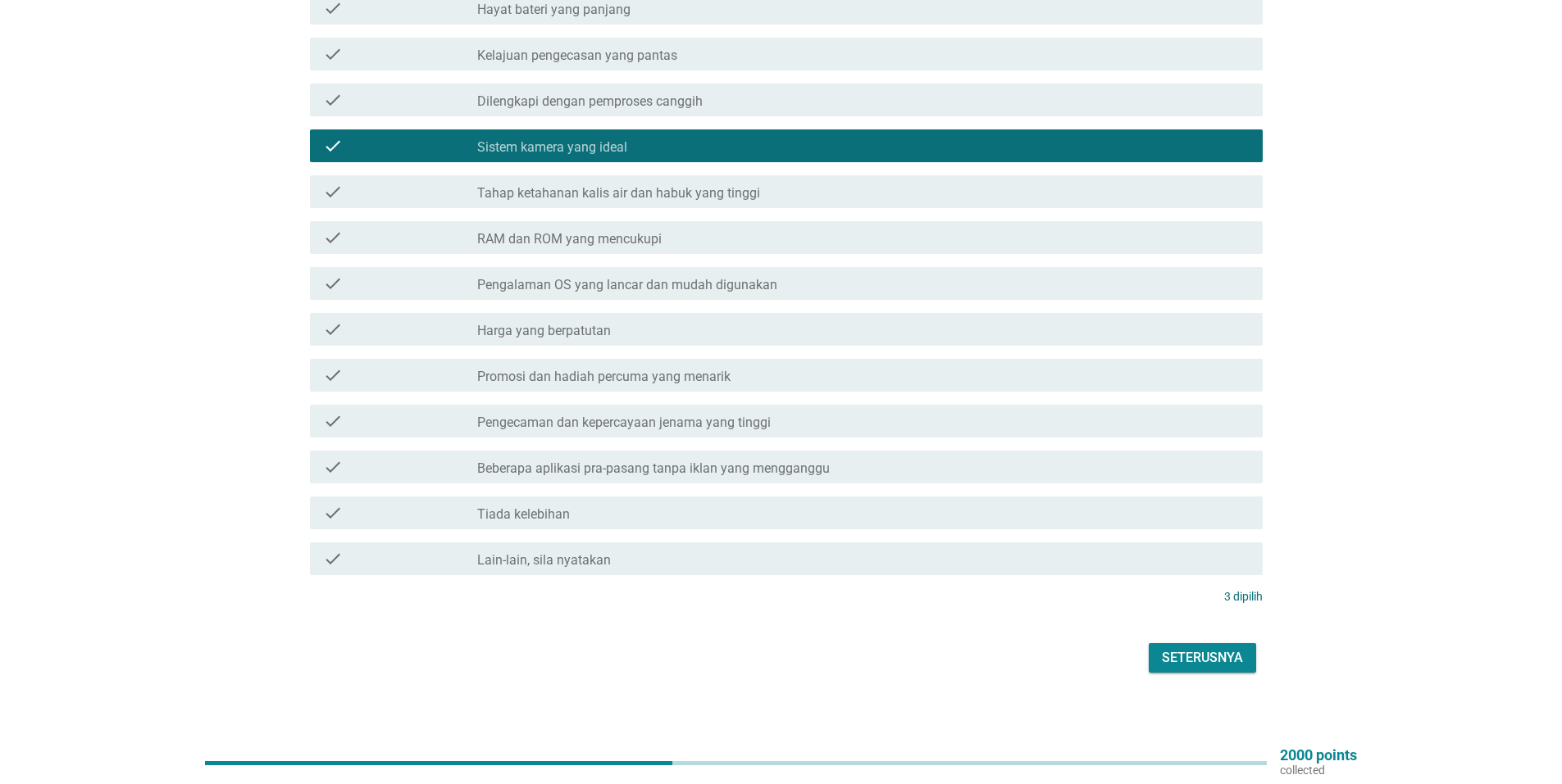
click at [1189, 654] on div "Seterusnya" at bounding box center [1202, 658] width 81 height 20
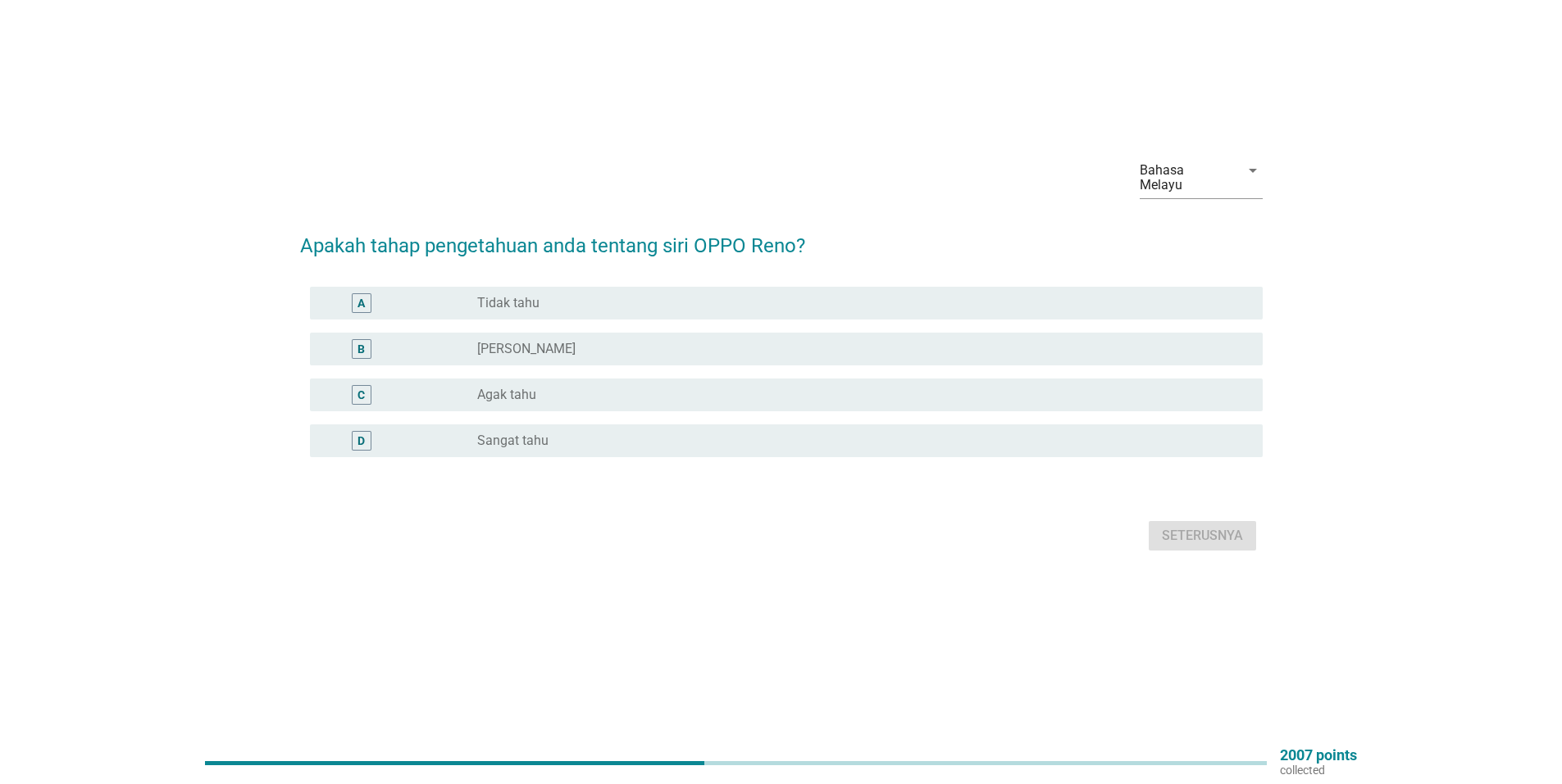
scroll to position [0, 0]
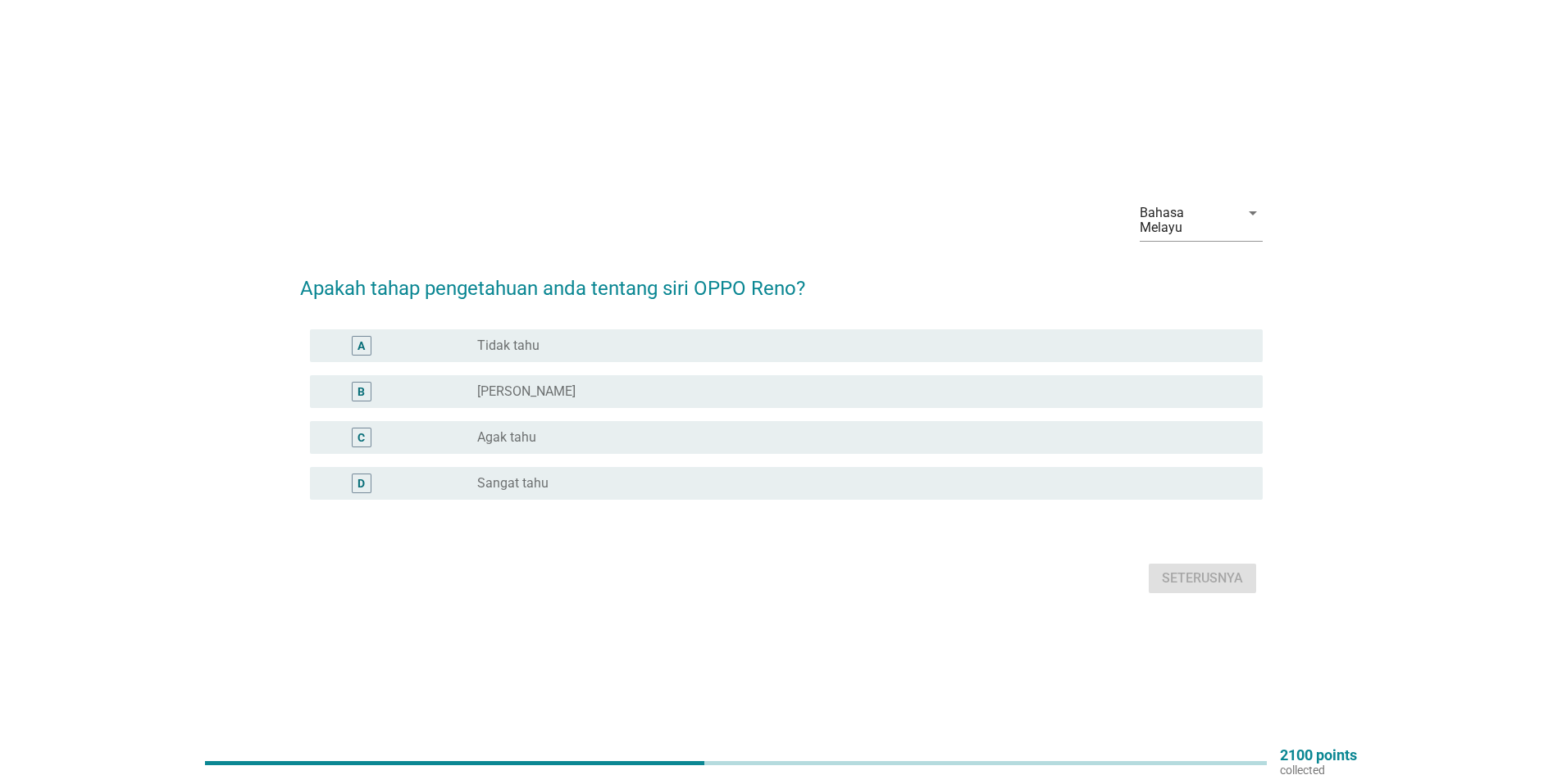
click at [521, 432] on label "Agak tahu" at bounding box center [506, 437] width 59 height 17
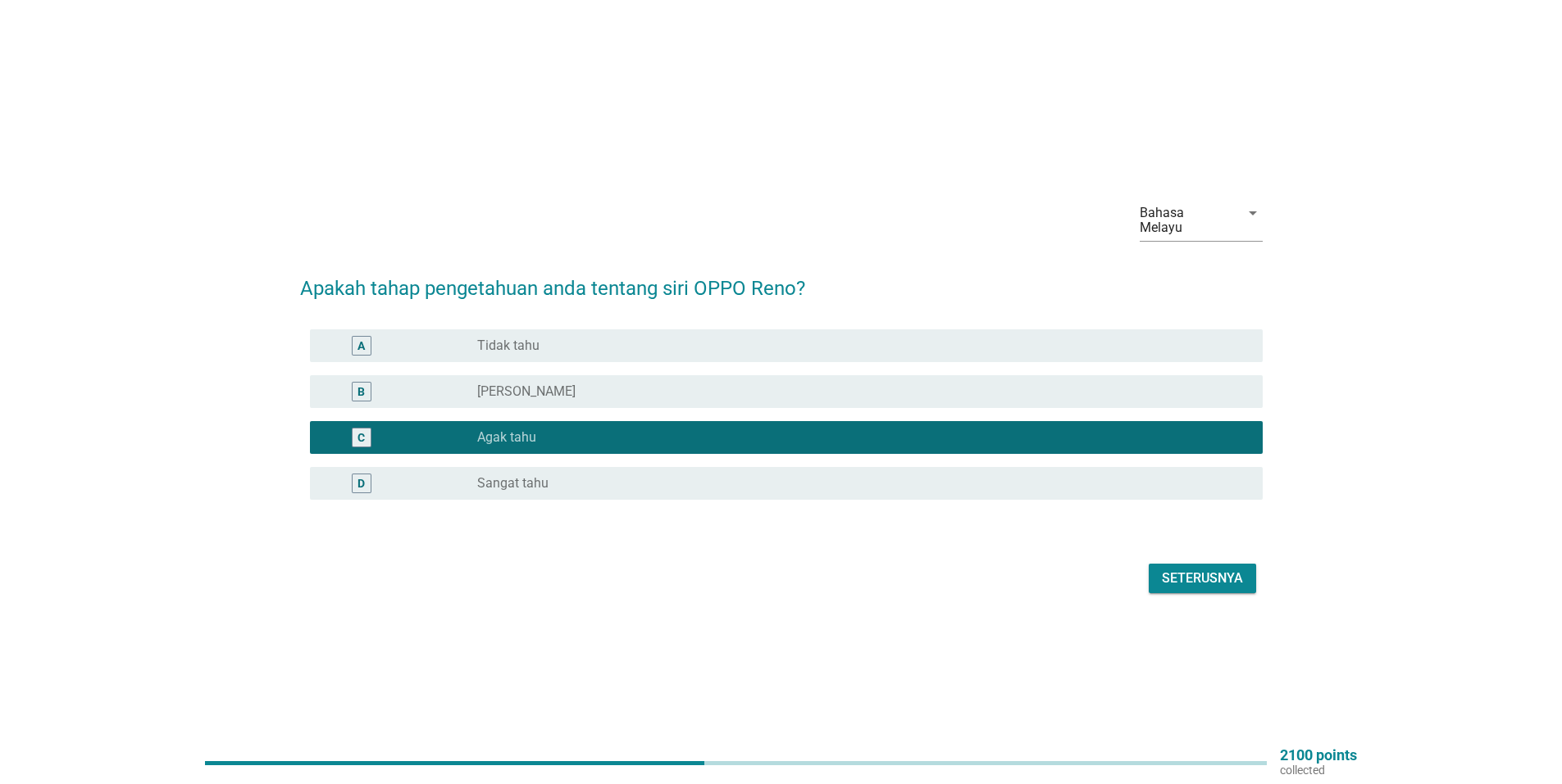
click at [1190, 575] on div "Seterusnya" at bounding box center [1202, 579] width 81 height 20
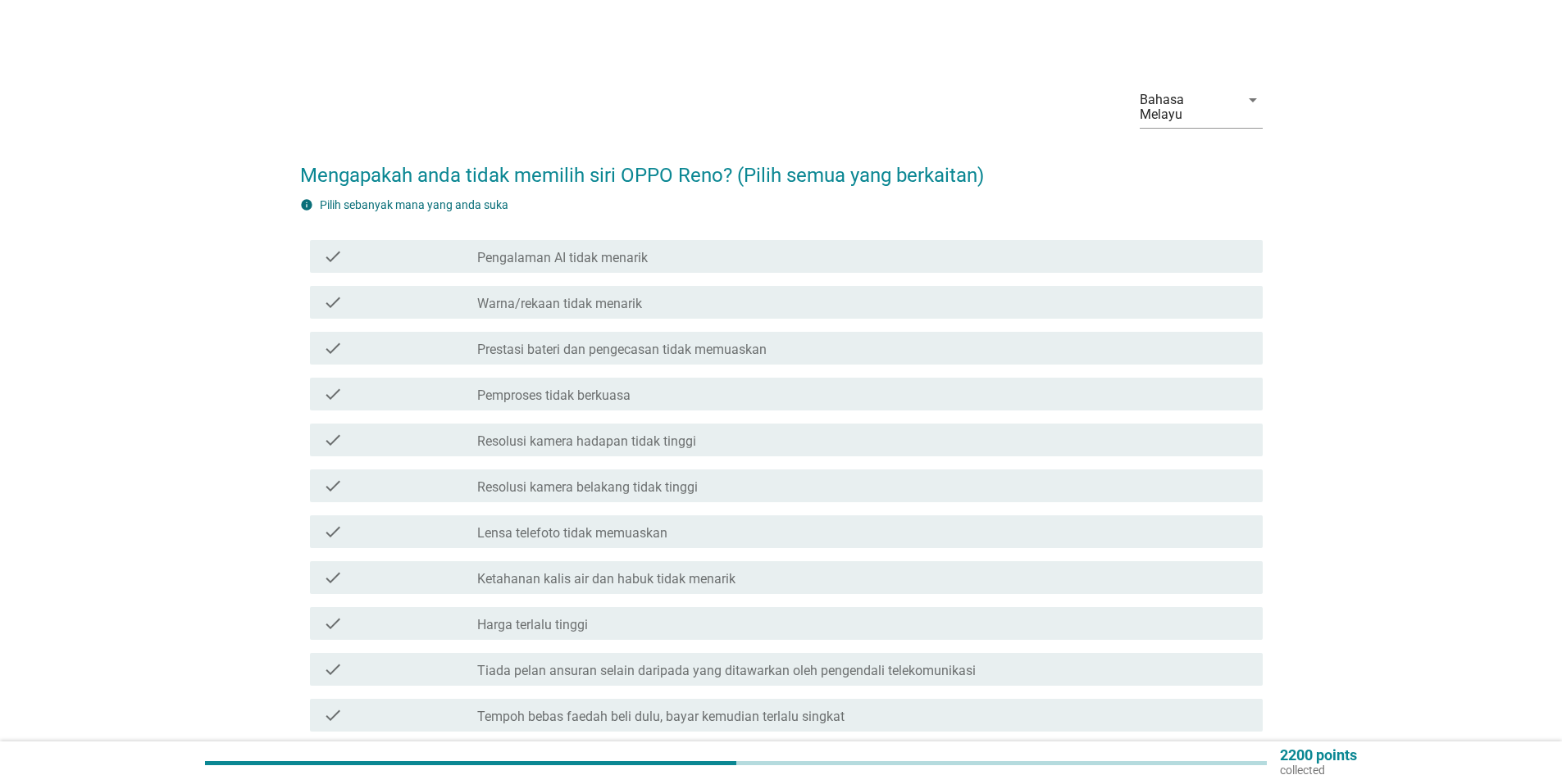
scroll to position [410, 0]
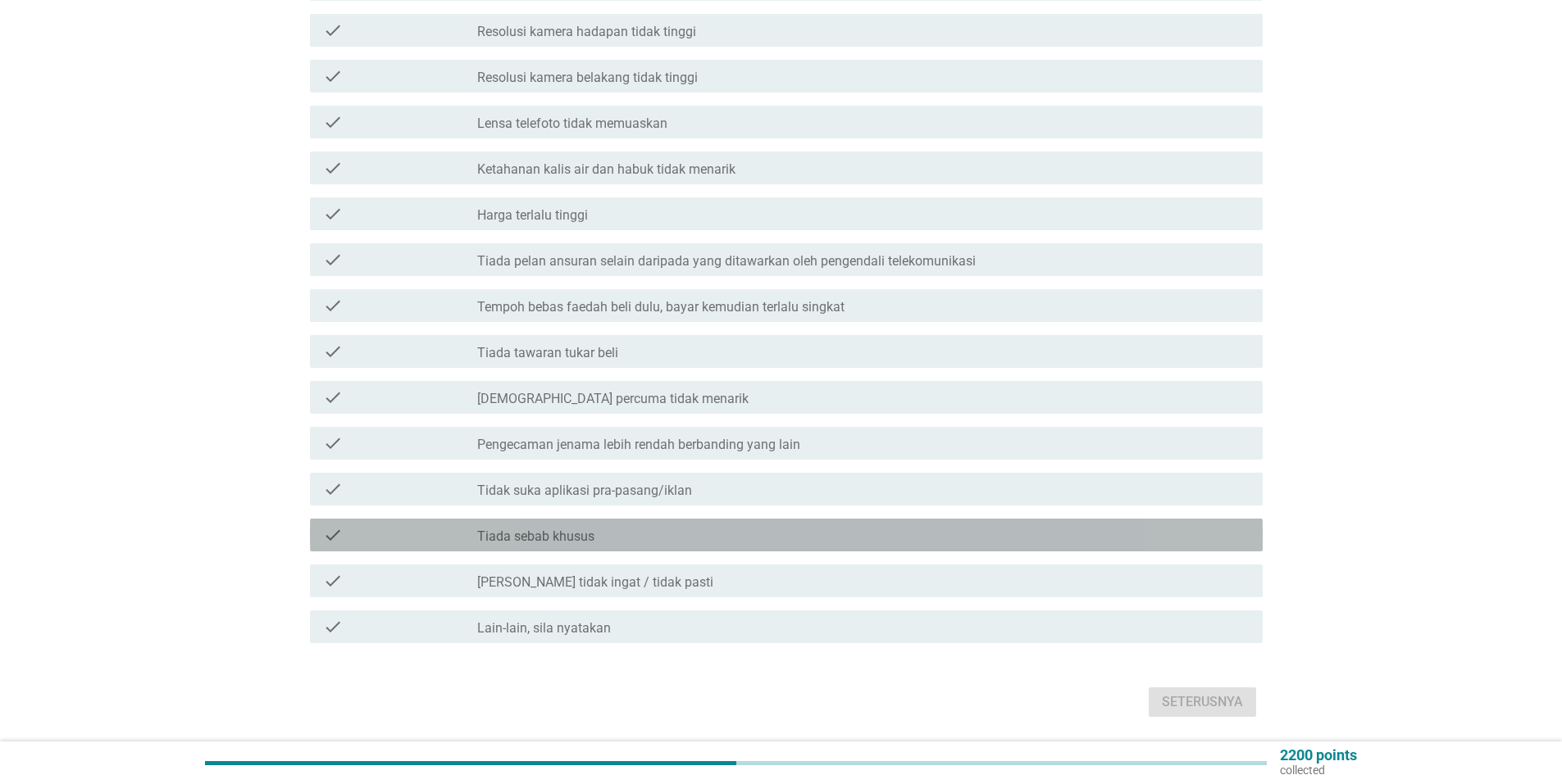
click at [631, 526] on div "check_box_outline_blank Tiada sebab khusus" at bounding box center [863, 536] width 772 height 20
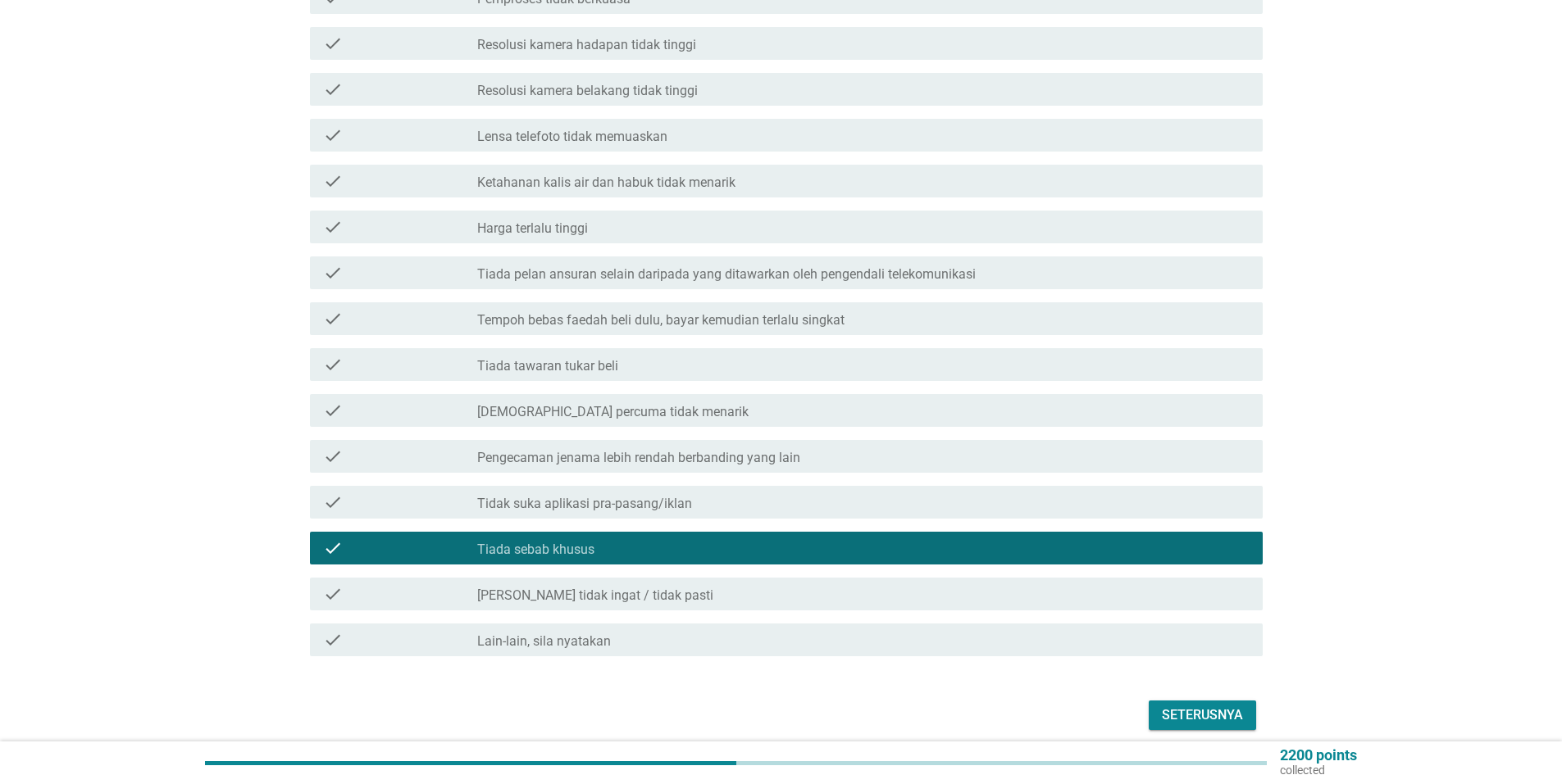
scroll to position [437, 0]
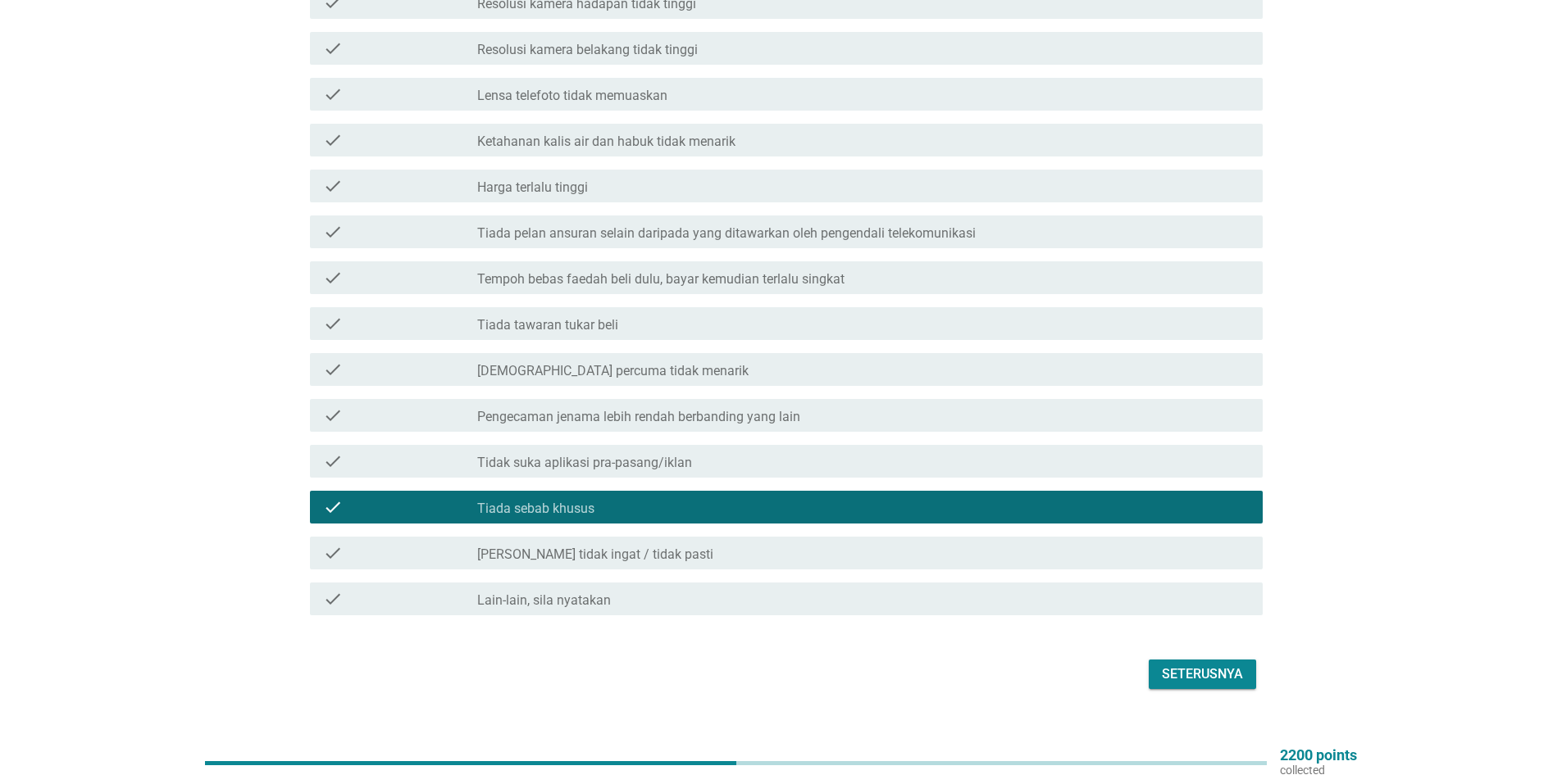
click at [1182, 664] on div "Seterusnya" at bounding box center [1202, 674] width 81 height 20
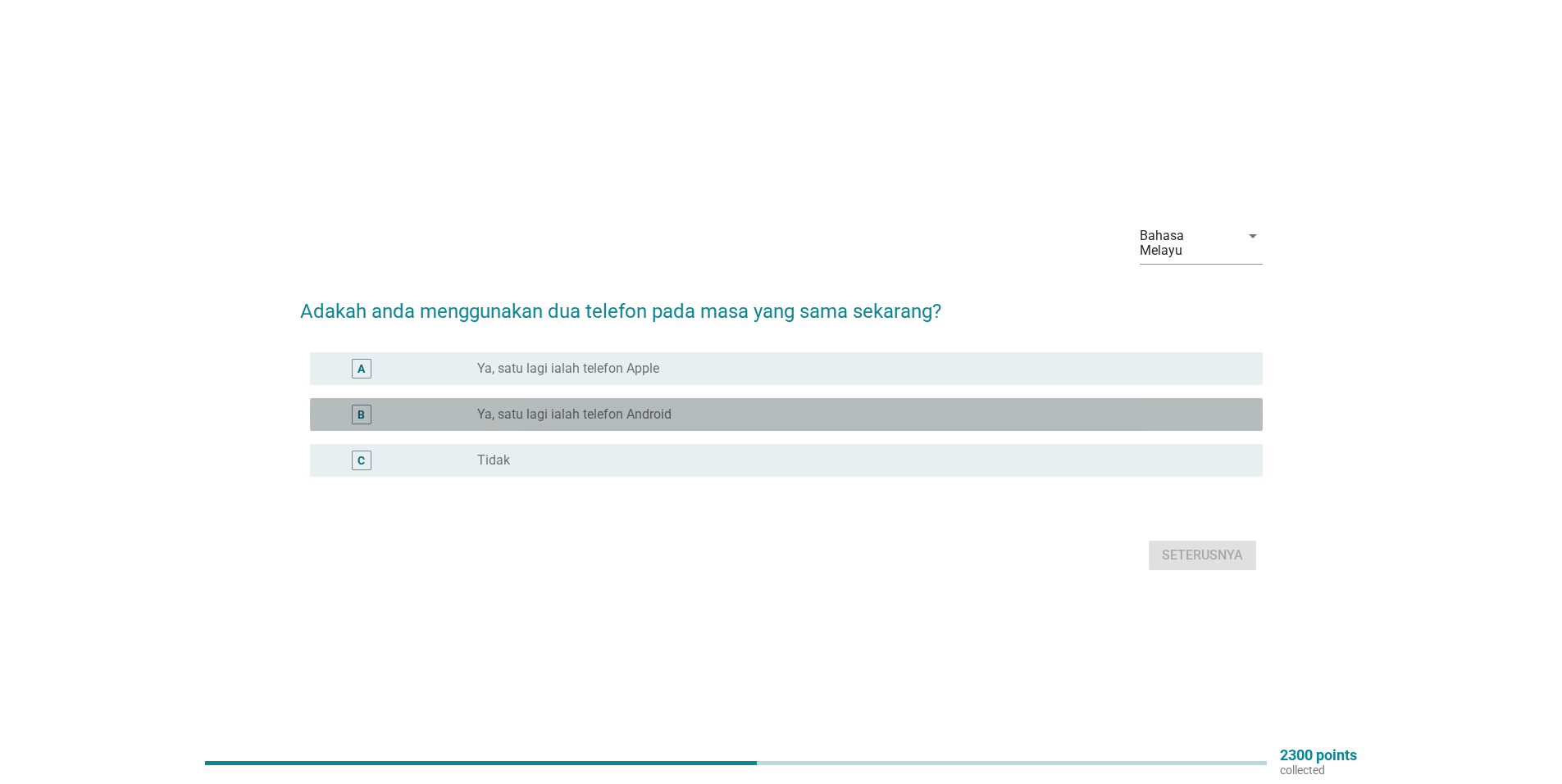
click at [550, 407] on label "Ya, satu lagi ialah telefon Android" at bounding box center [574, 415] width 194 height 17
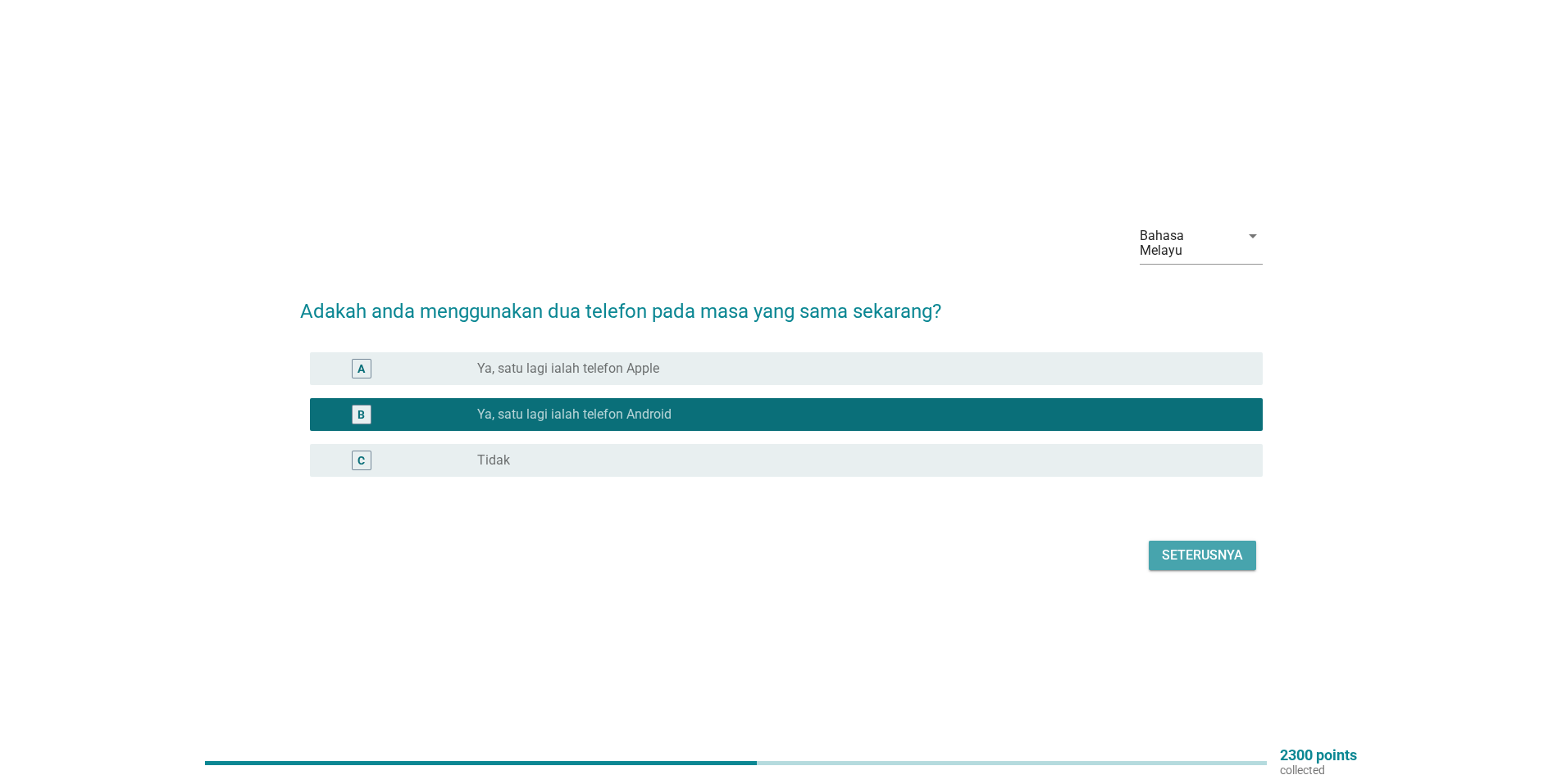
click at [1217, 545] on div "Seterusnya" at bounding box center [1202, 555] width 81 height 20
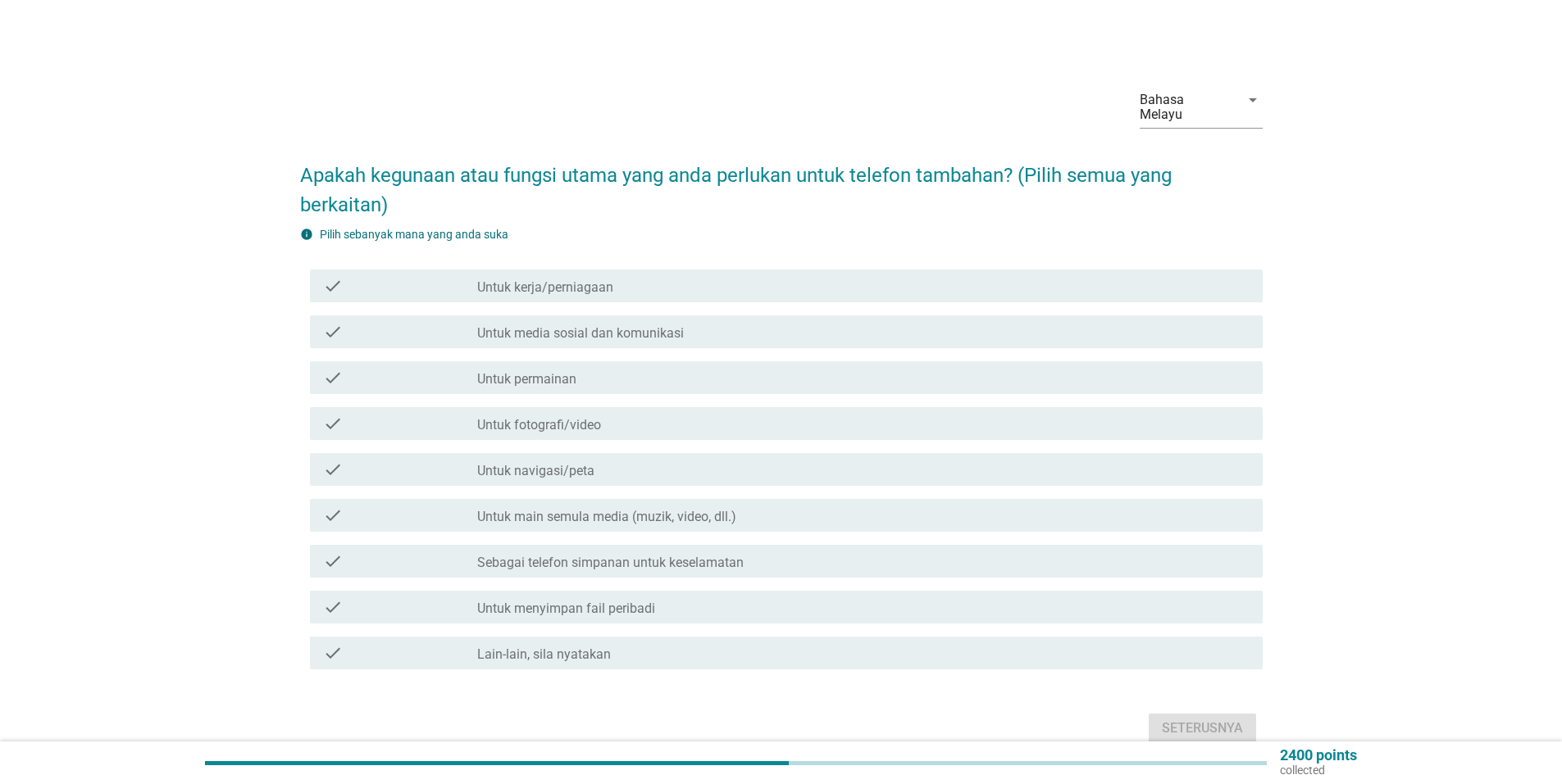
click at [520, 280] on label "Untuk kerja/perniagaan" at bounding box center [545, 288] width 136 height 17
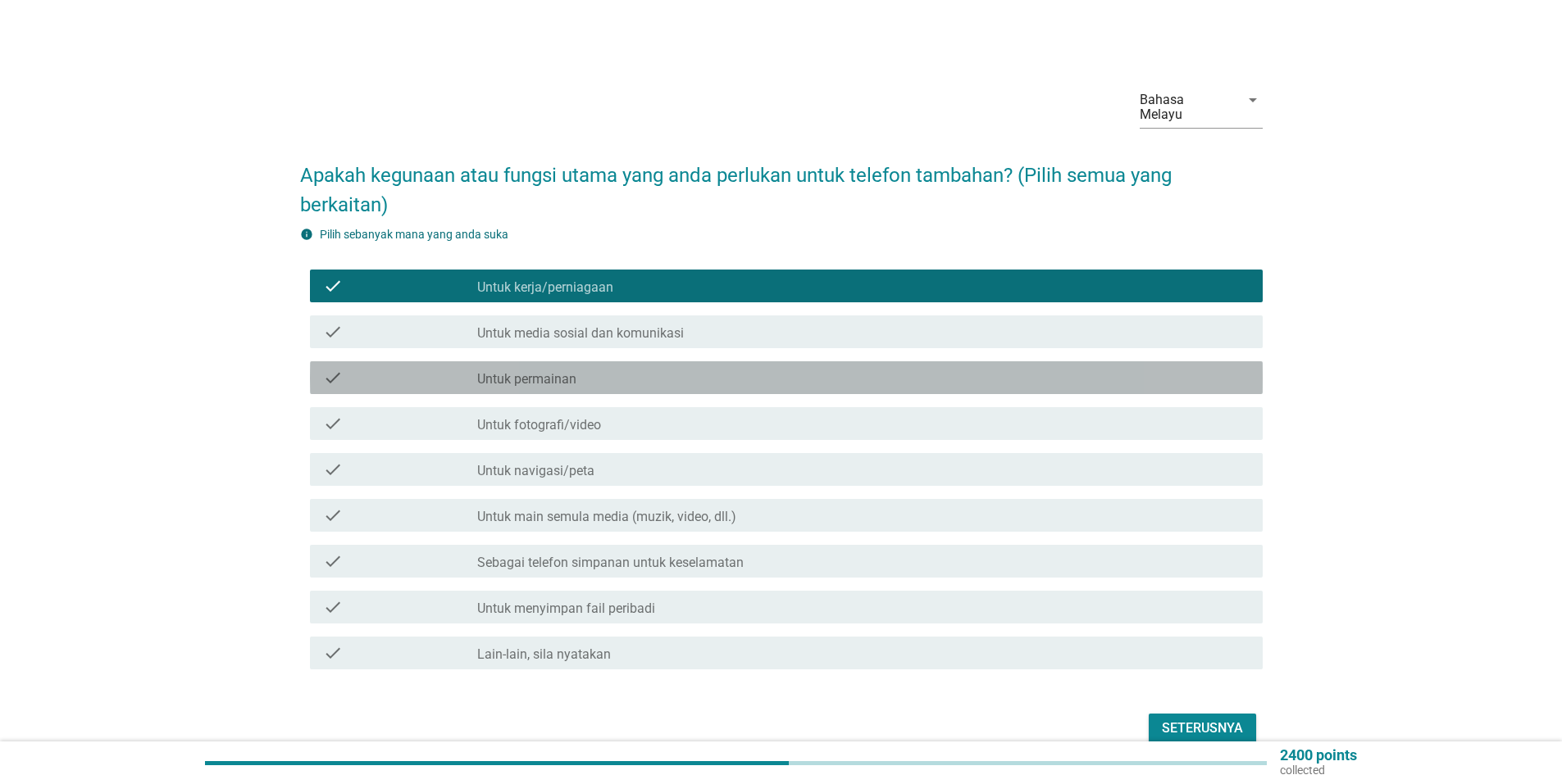
click at [560, 371] on label "Untuk permainan" at bounding box center [527, 380] width 99 height 17
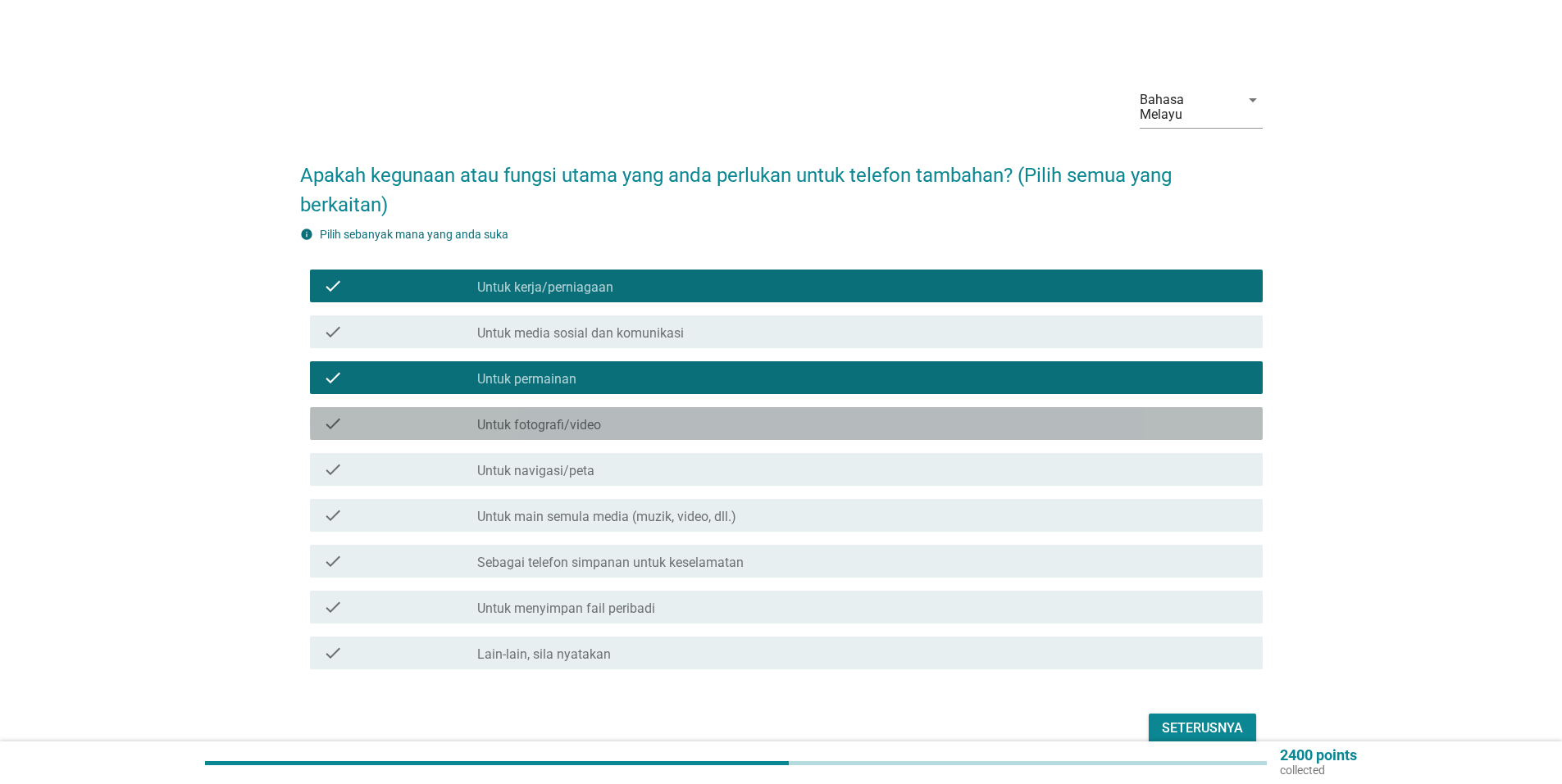
click at [551, 417] on label "Untuk fotografi/video" at bounding box center [539, 425] width 124 height 17
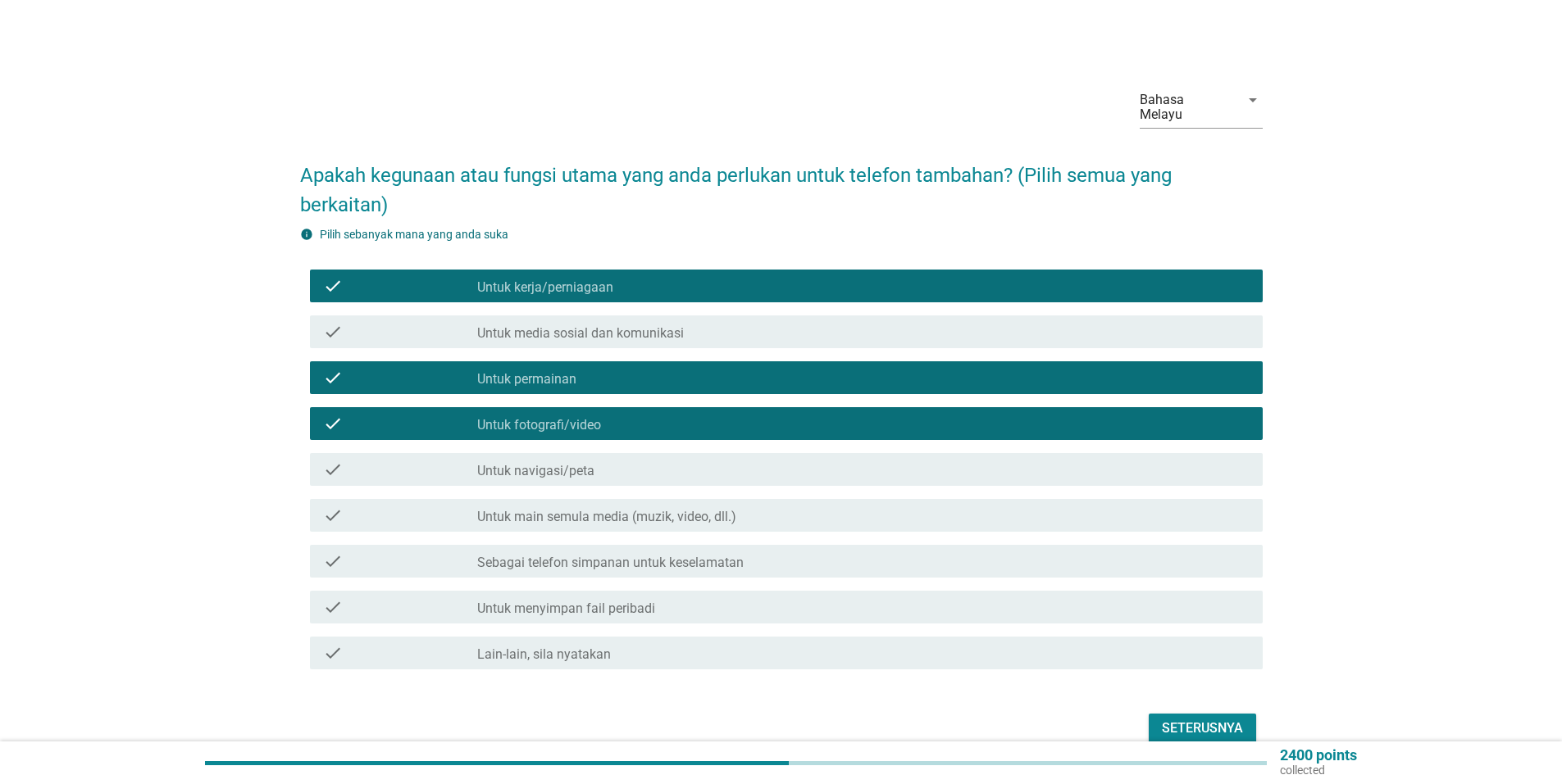
click at [580, 330] on div "check check_box_outline_blank Untuk media sosial dan komunikasi" at bounding box center [786, 332] width 953 height 33
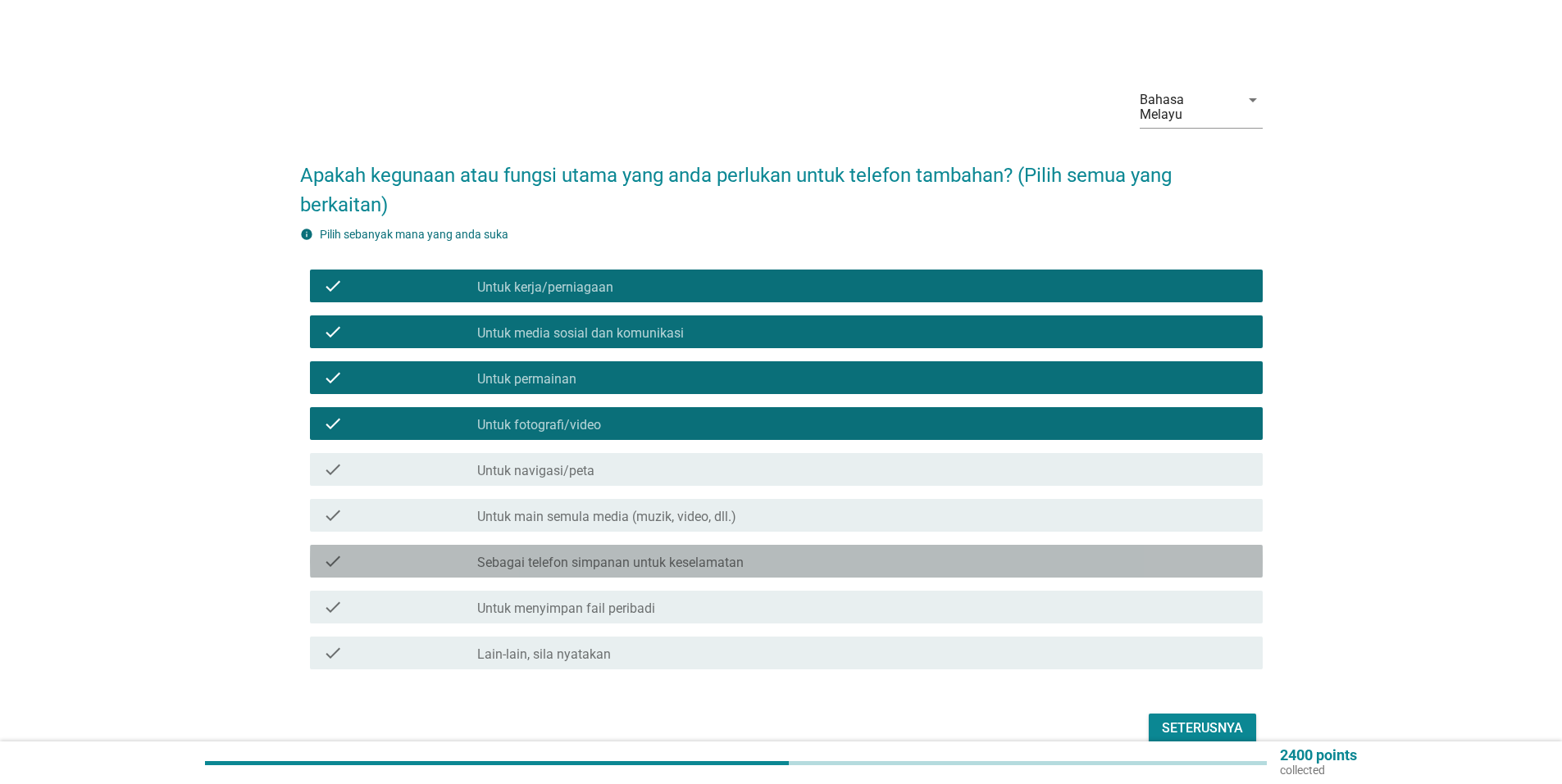
click at [693, 555] on label "Sebagai telefon simpanan untuk keselamatan" at bounding box center [610, 563] width 267 height 17
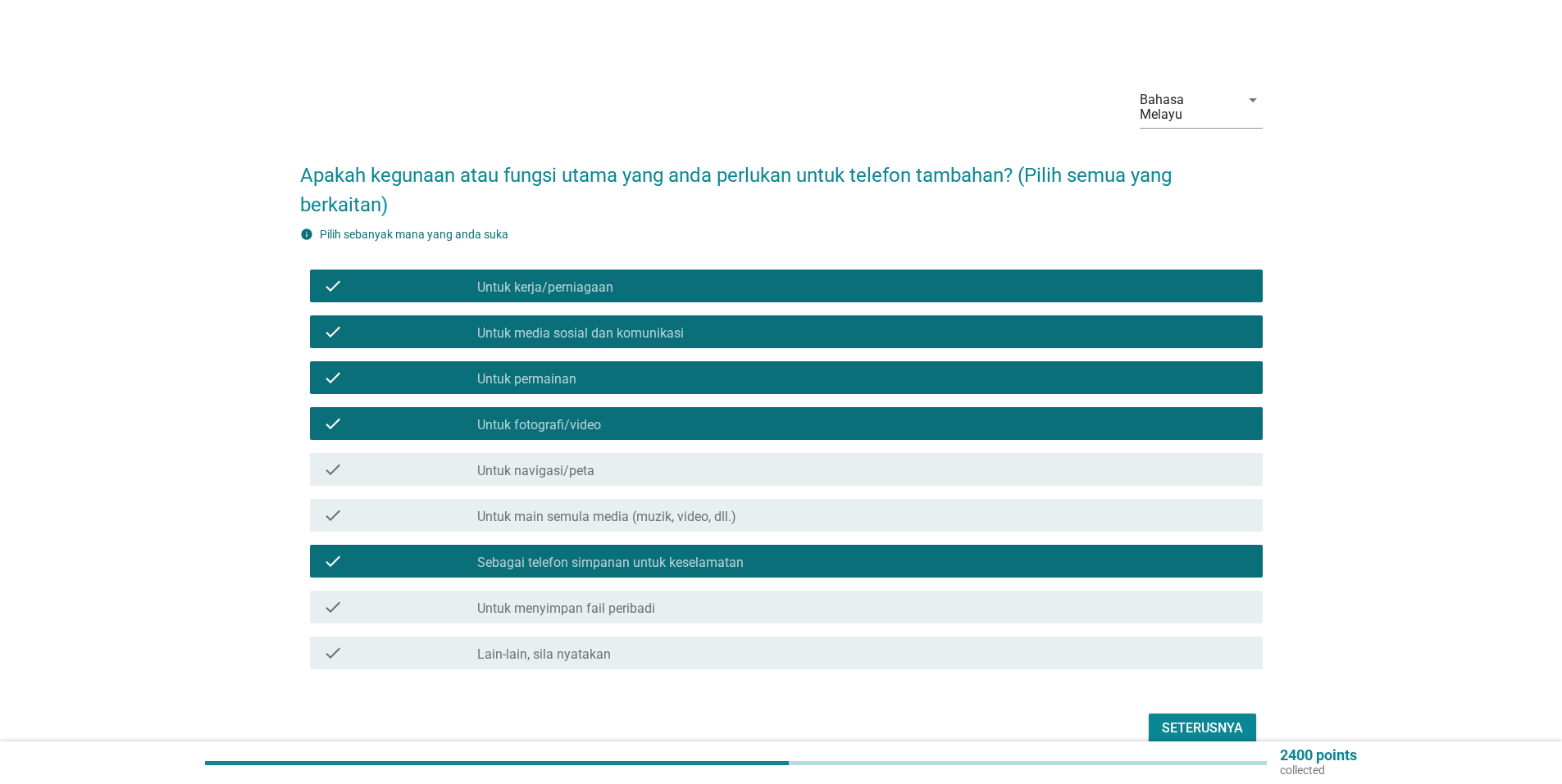
click at [603, 601] on label "Untuk menyimpan fail peribadi" at bounding box center [566, 609] width 178 height 17
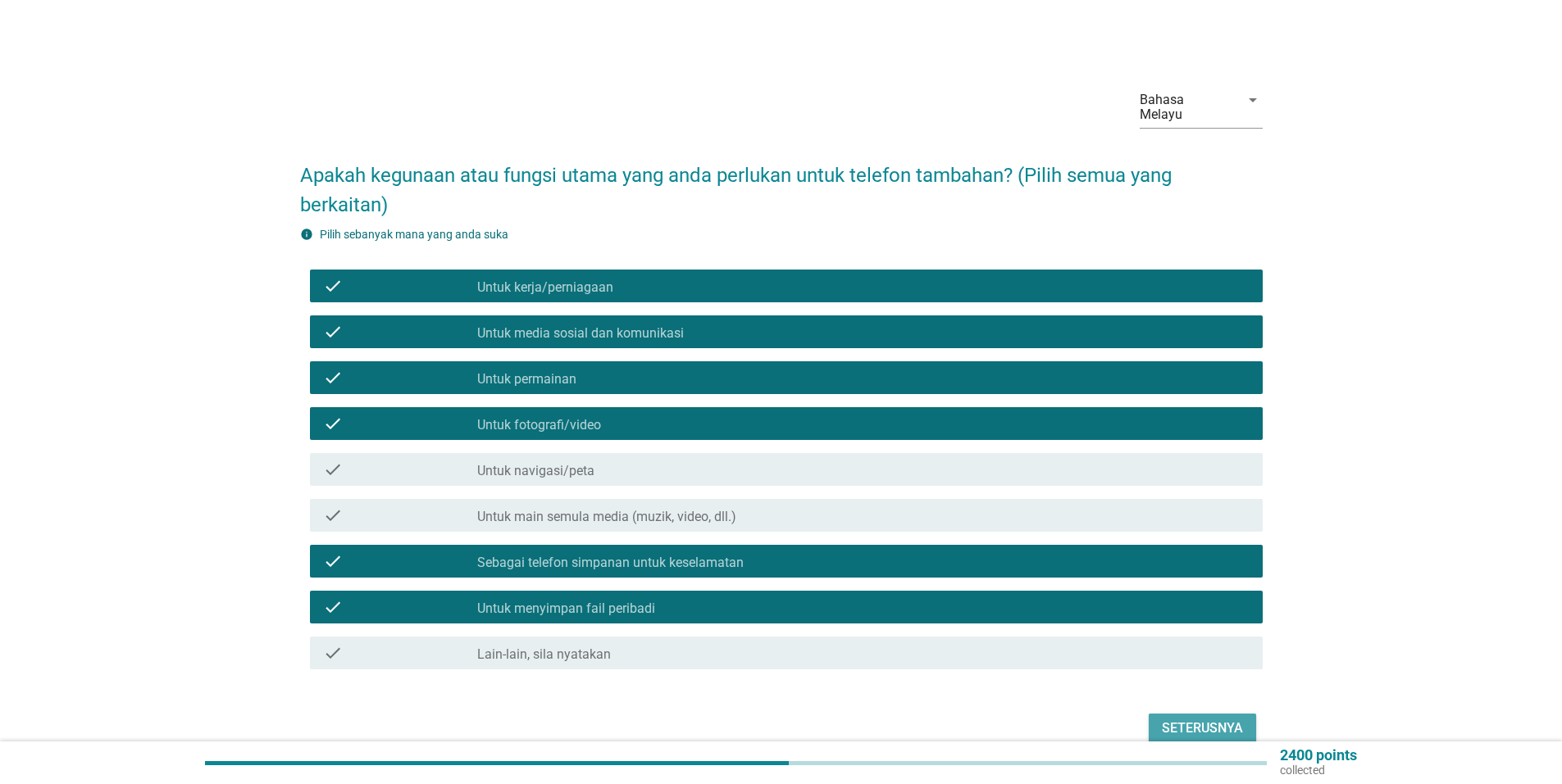
click at [1201, 720] on div "Seterusnya" at bounding box center [1202, 729] width 81 height 20
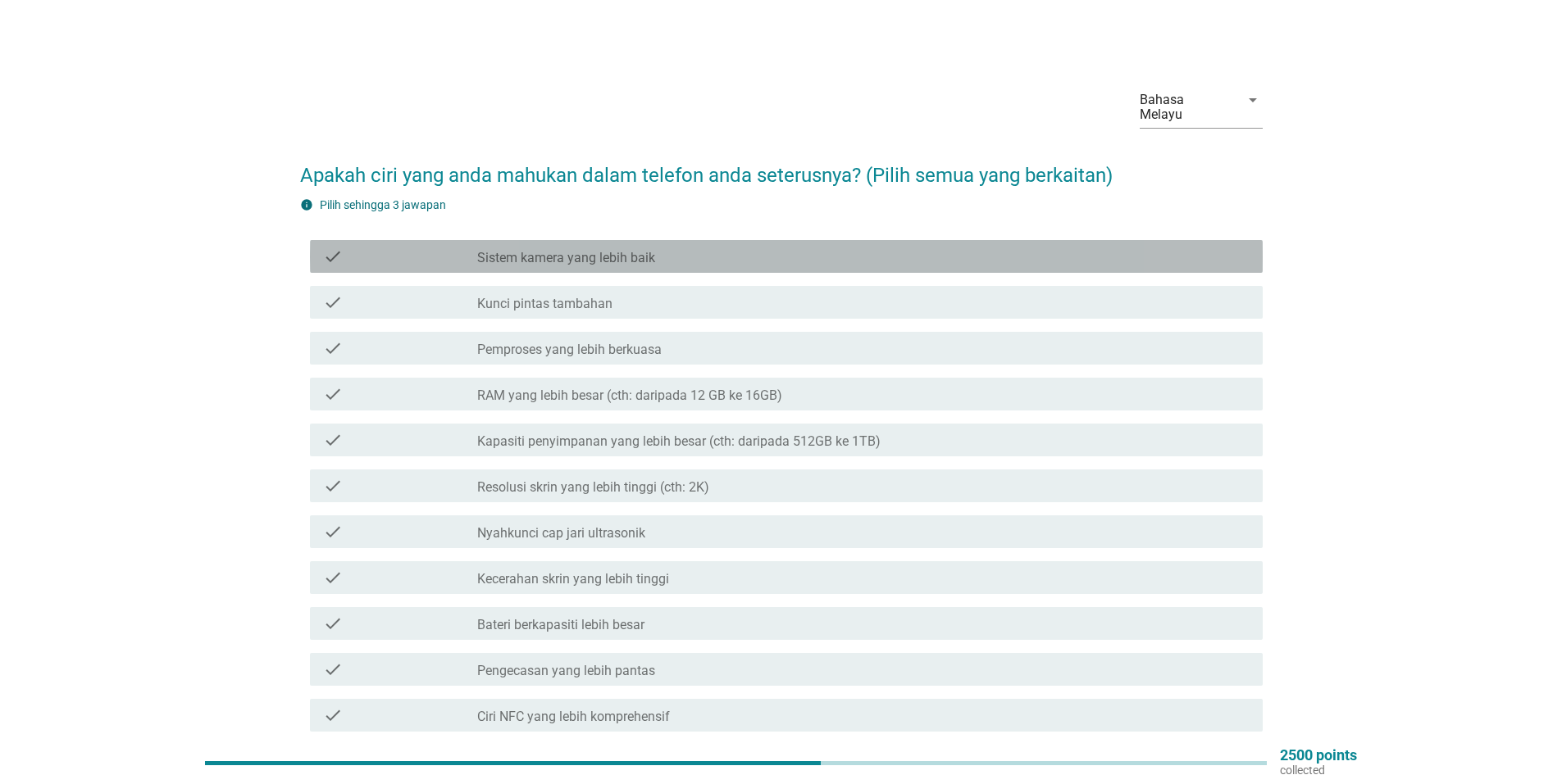
click at [551, 250] on label "Sistem kamera yang lebih baik" at bounding box center [566, 258] width 178 height 17
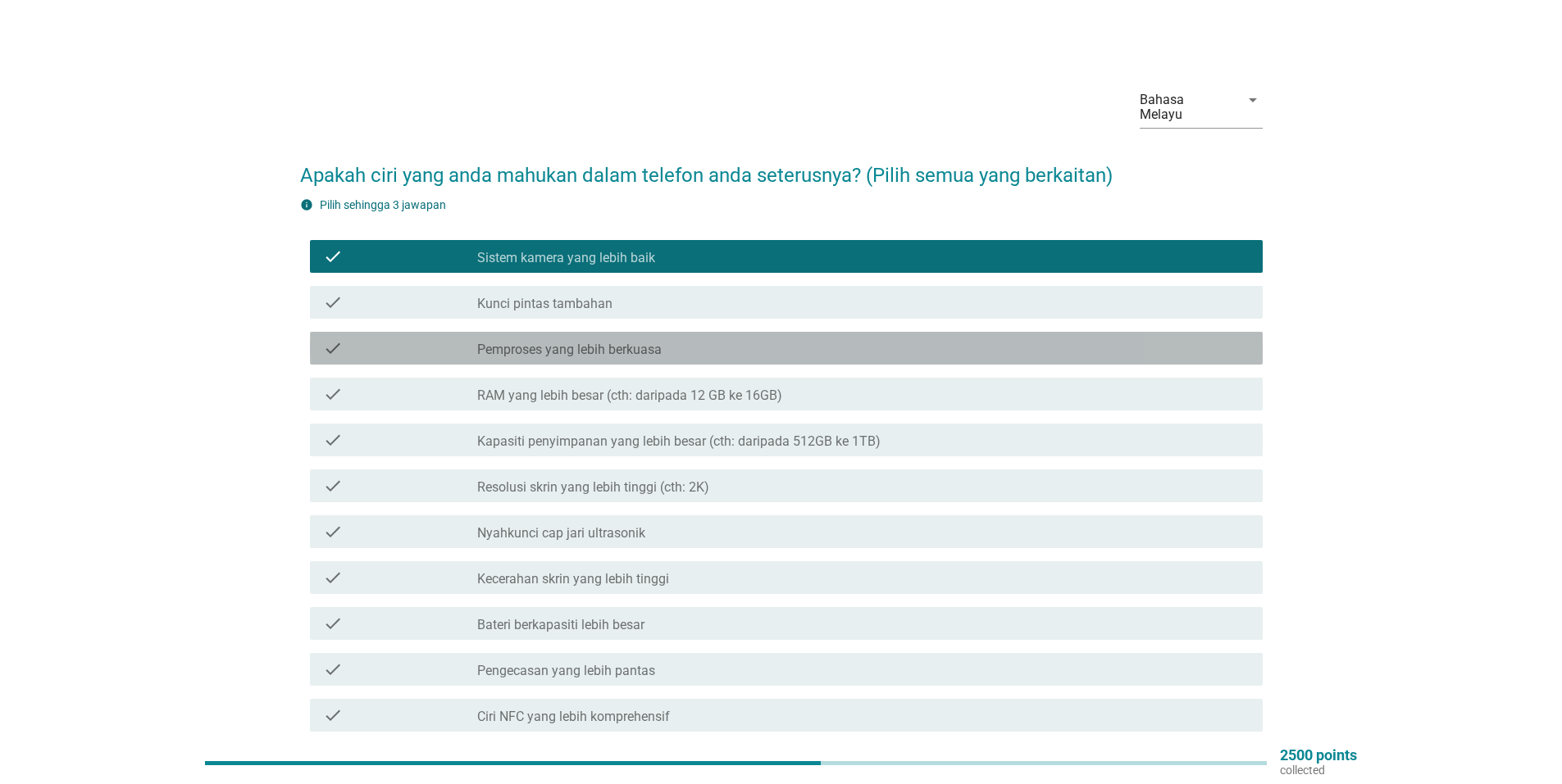
click at [625, 342] on label "Pemproses yang lebih berkuasa" at bounding box center [569, 350] width 184 height 17
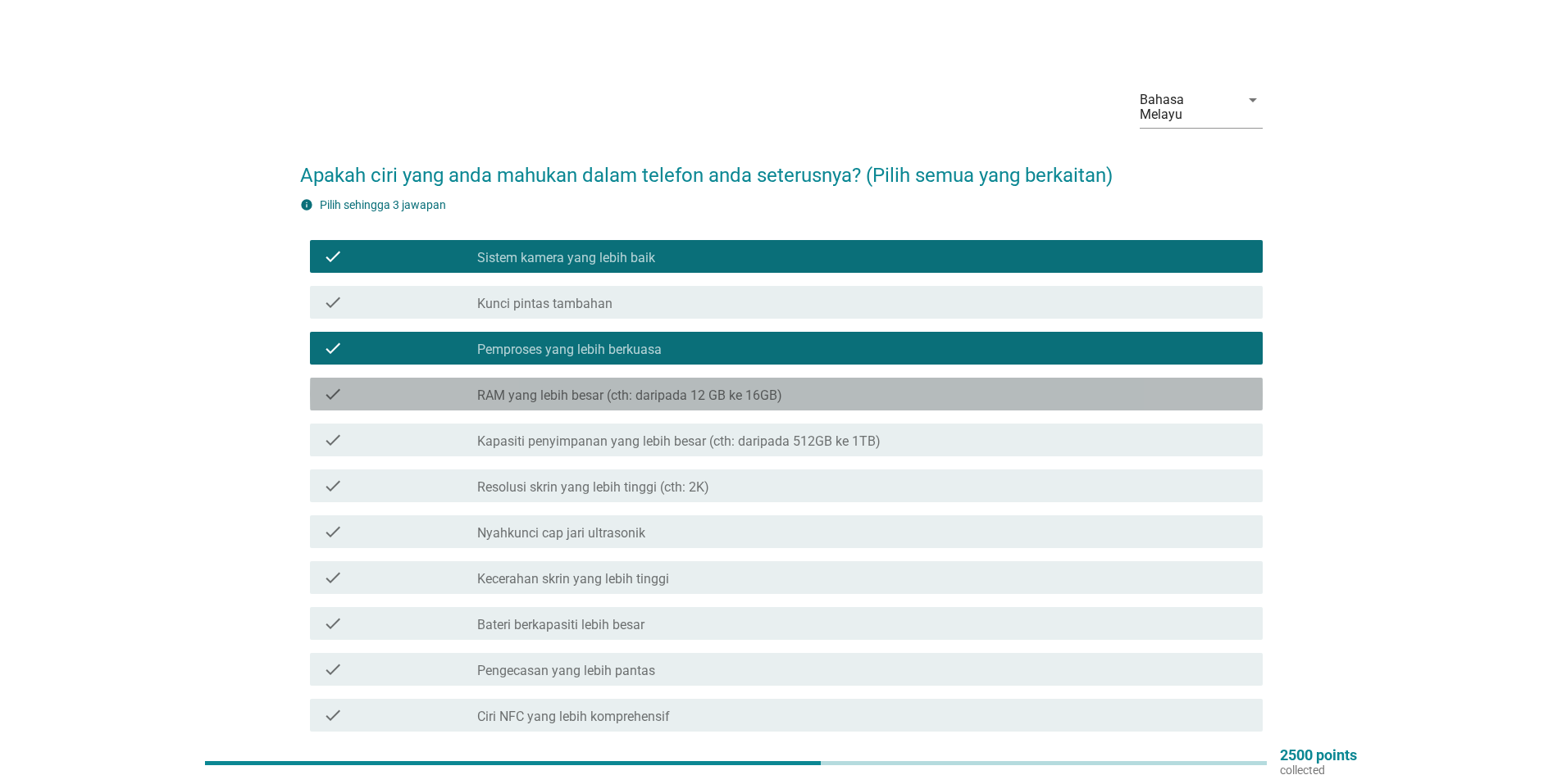
click at [638, 388] on label "RAM yang lebih besar (cth: daripada 12 GB ke 16GB)" at bounding box center [629, 396] width 305 height 17
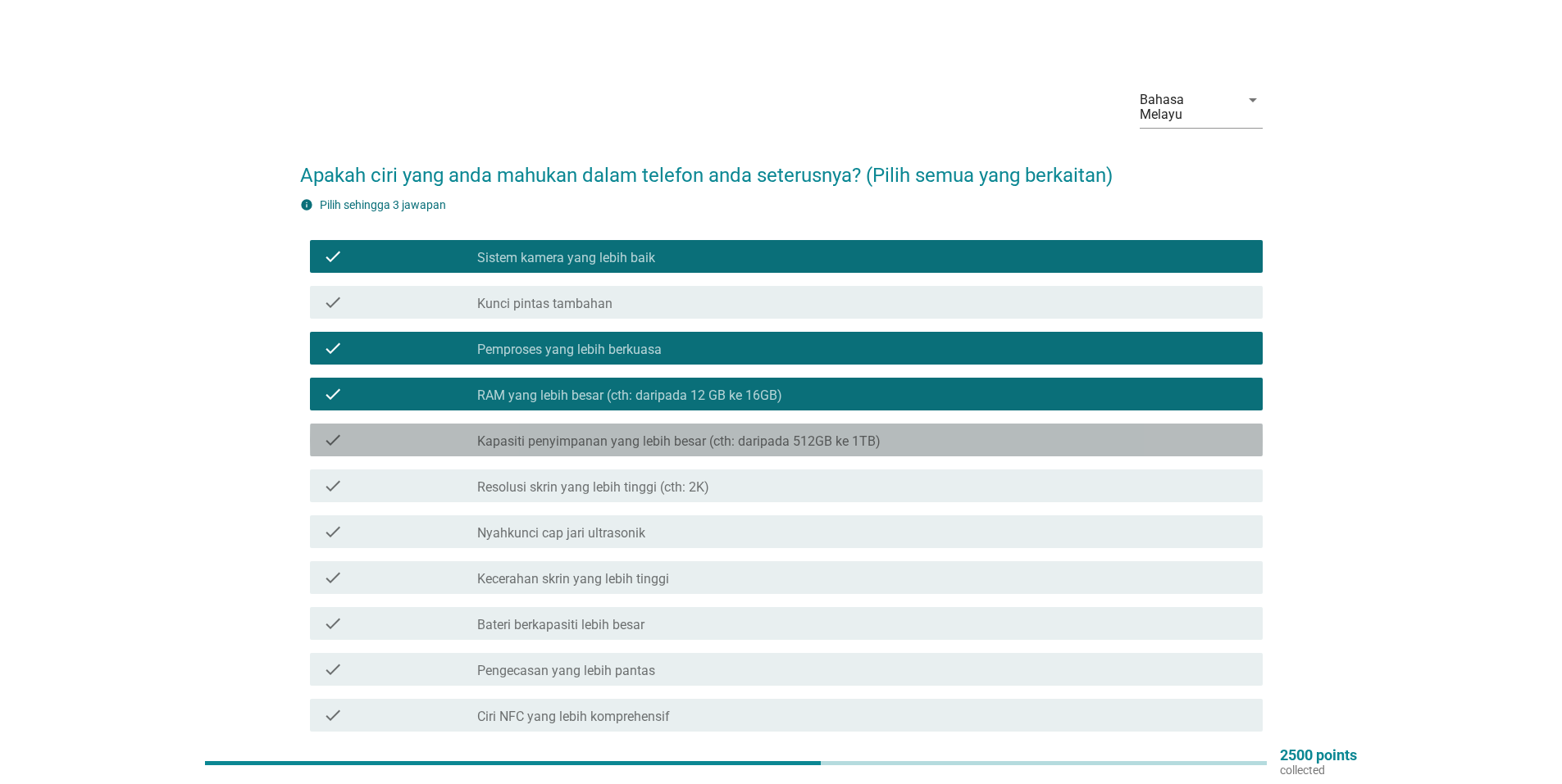
click at [655, 433] on label "Kapasiti penyimpanan yang lebih besar (cth: daripada 512GB ke 1TB)" at bounding box center [679, 442] width 404 height 17
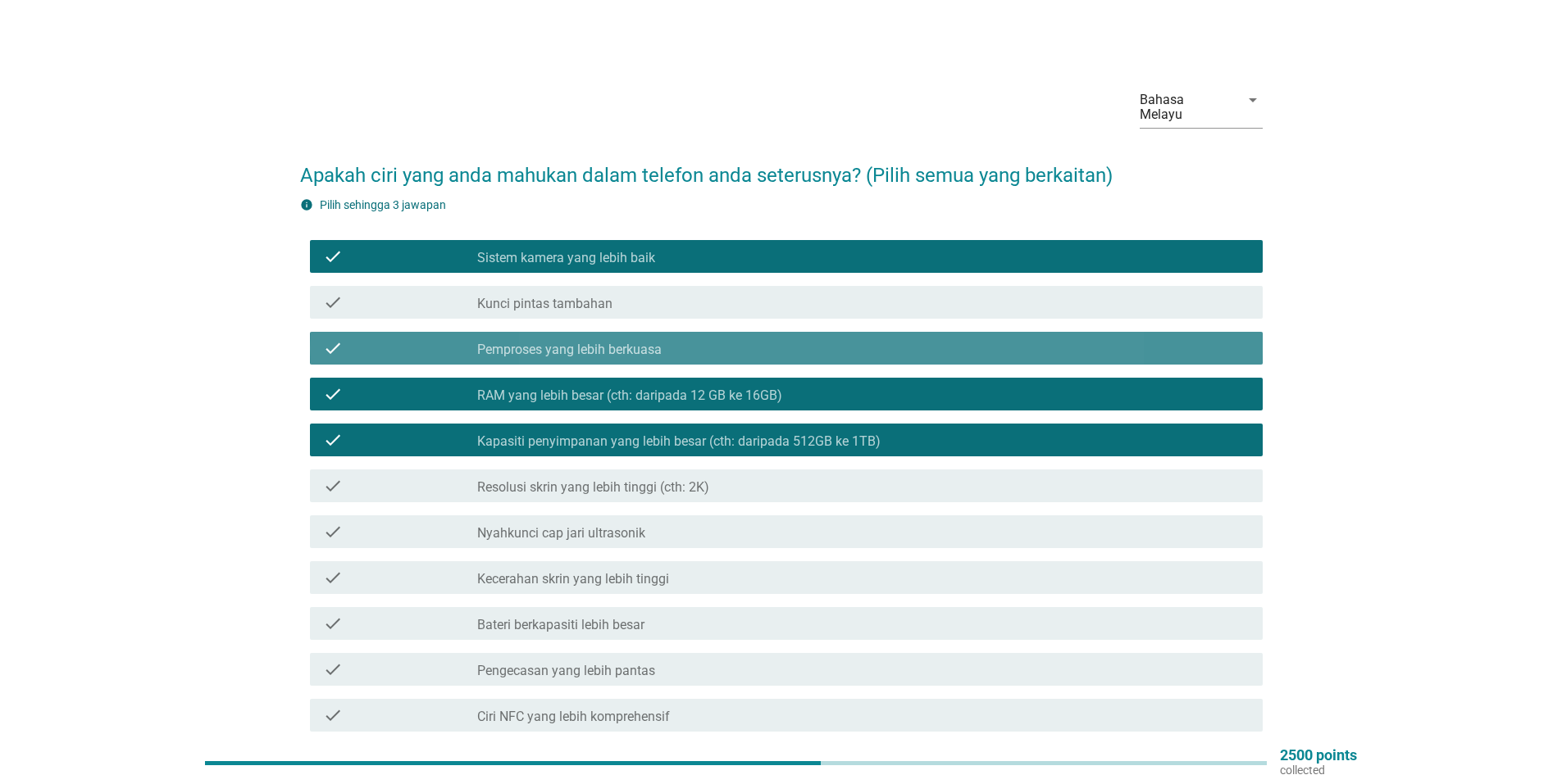
click at [590, 342] on label "Pemproses yang lebih berkuasa" at bounding box center [569, 350] width 184 height 17
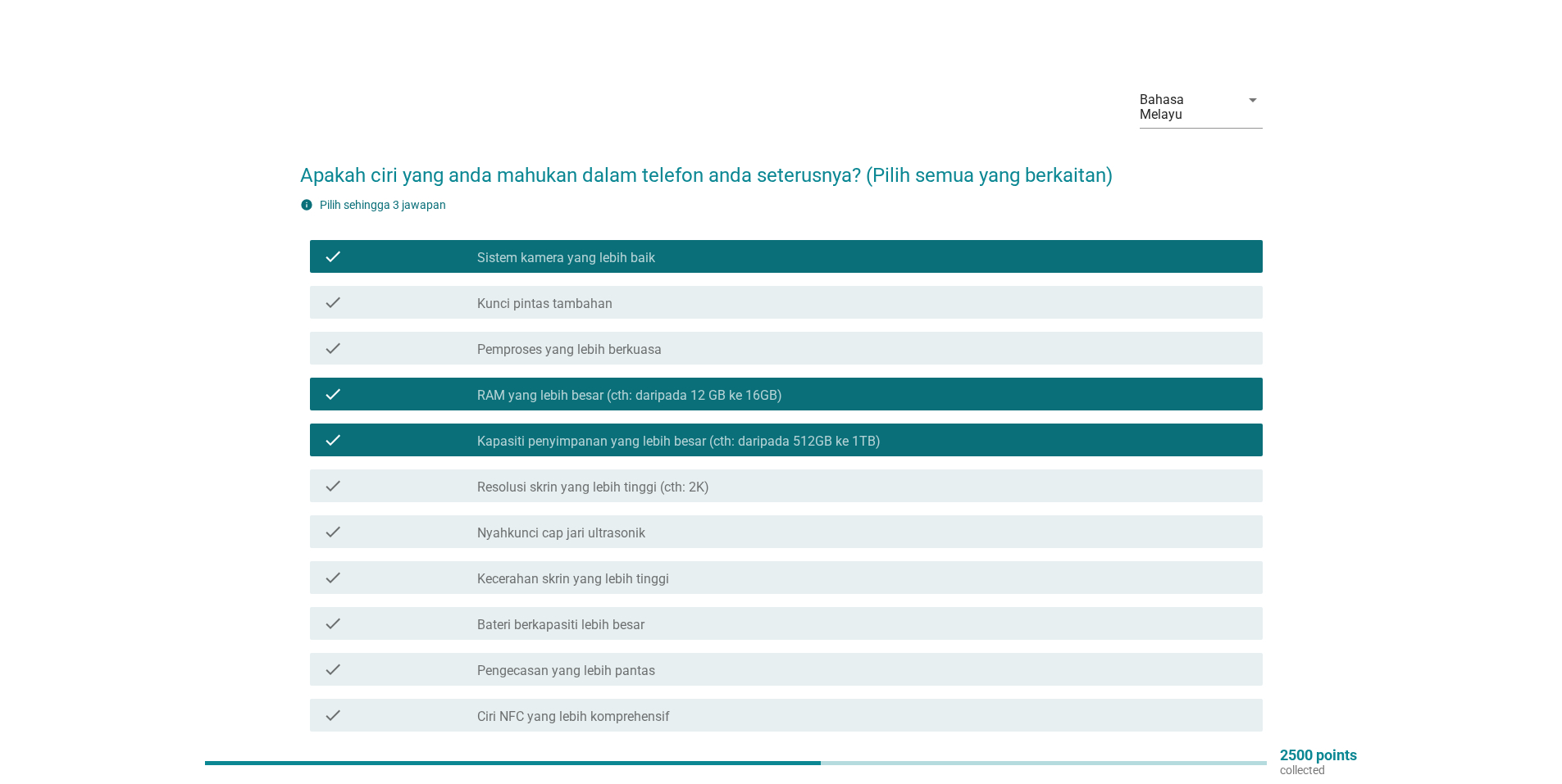
click at [643, 388] on label "RAM yang lebih besar (cth: daripada 12 GB ke 16GB)" at bounding box center [629, 396] width 305 height 17
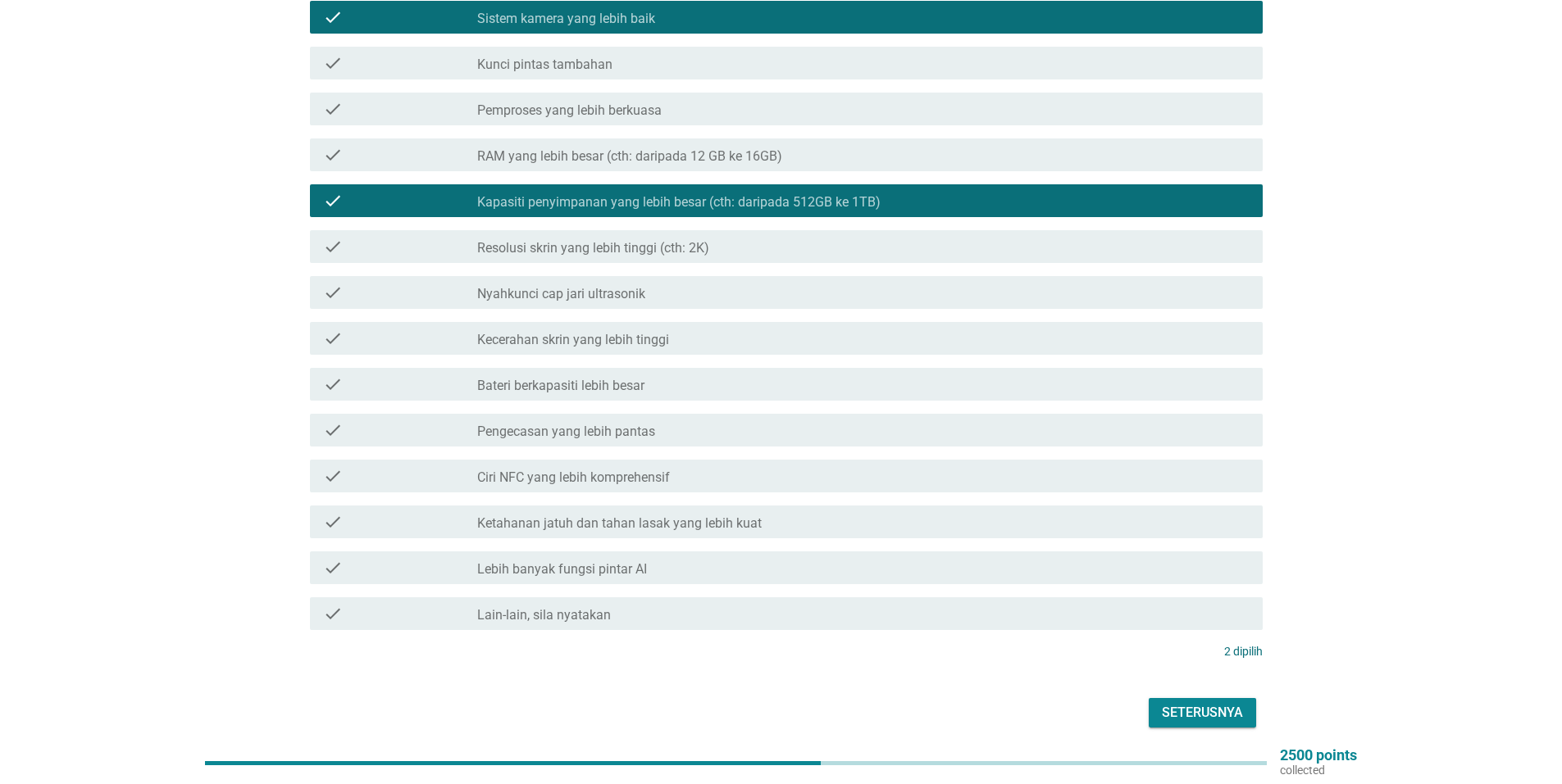
scroll to position [246, 0]
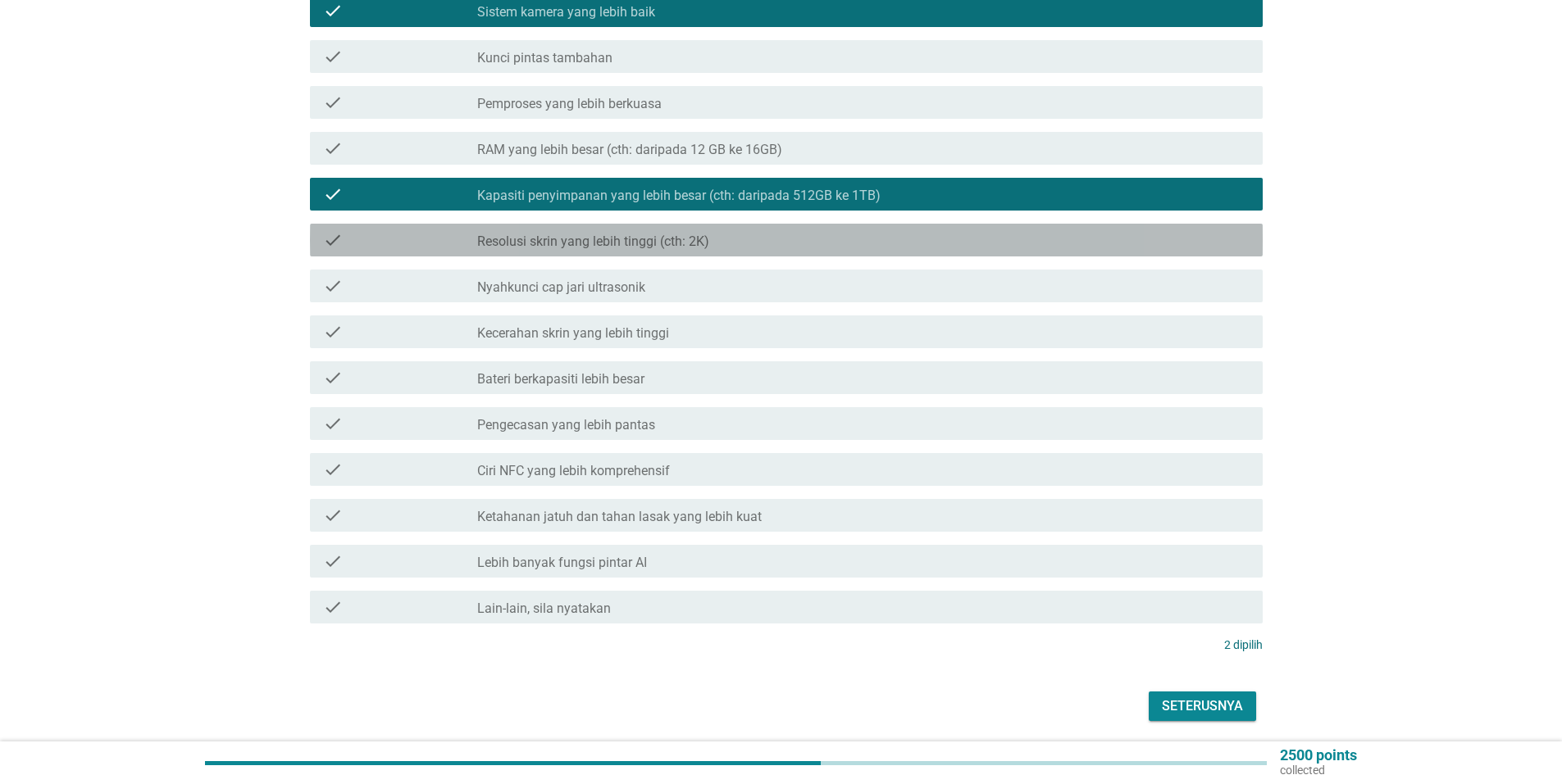
click at [657, 234] on label "Resolusi skrin yang lebih tinggi (cth: 2K)" at bounding box center [593, 242] width 232 height 17
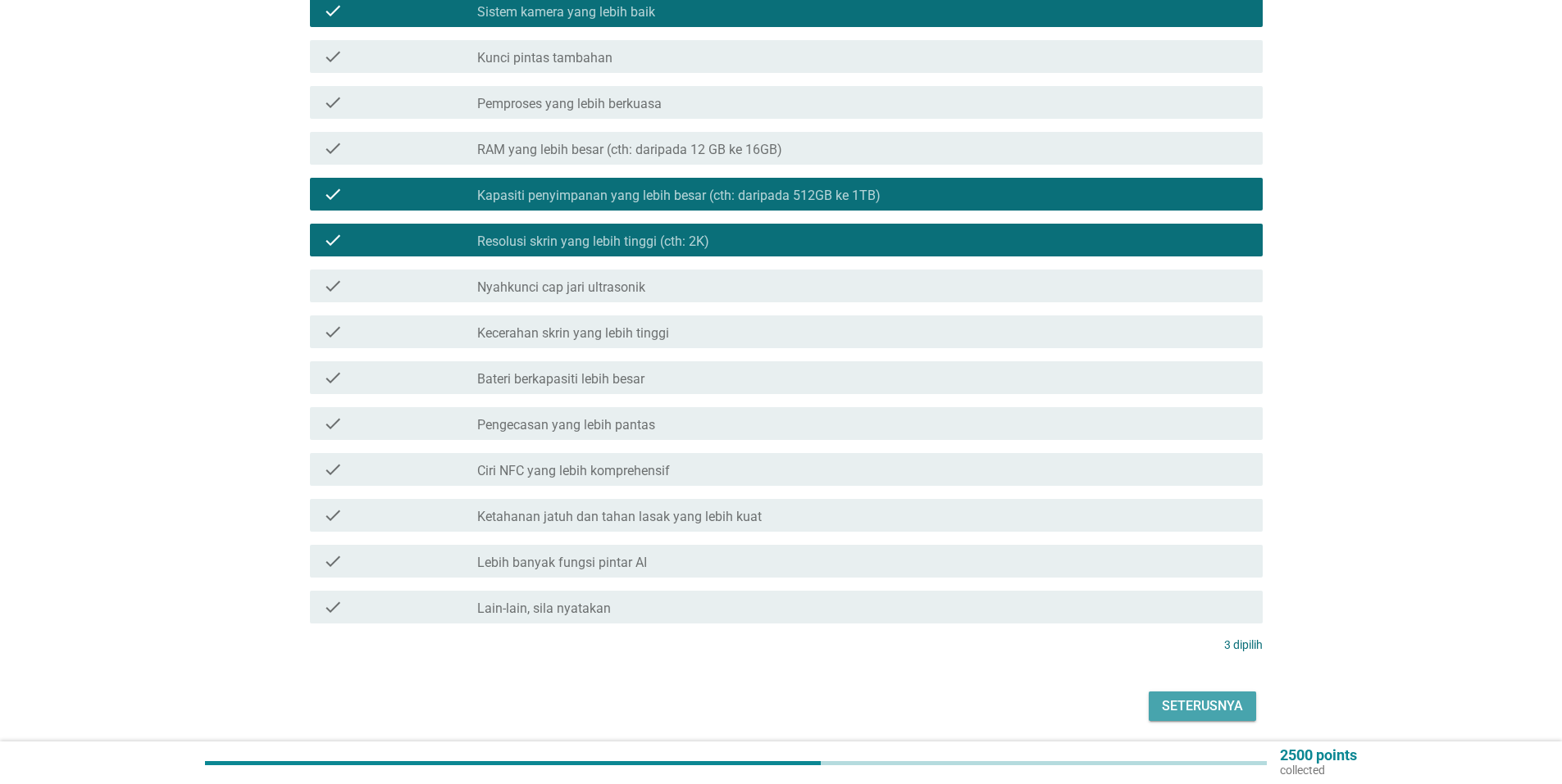
click at [1189, 699] on div "Seterusnya" at bounding box center [1202, 706] width 81 height 20
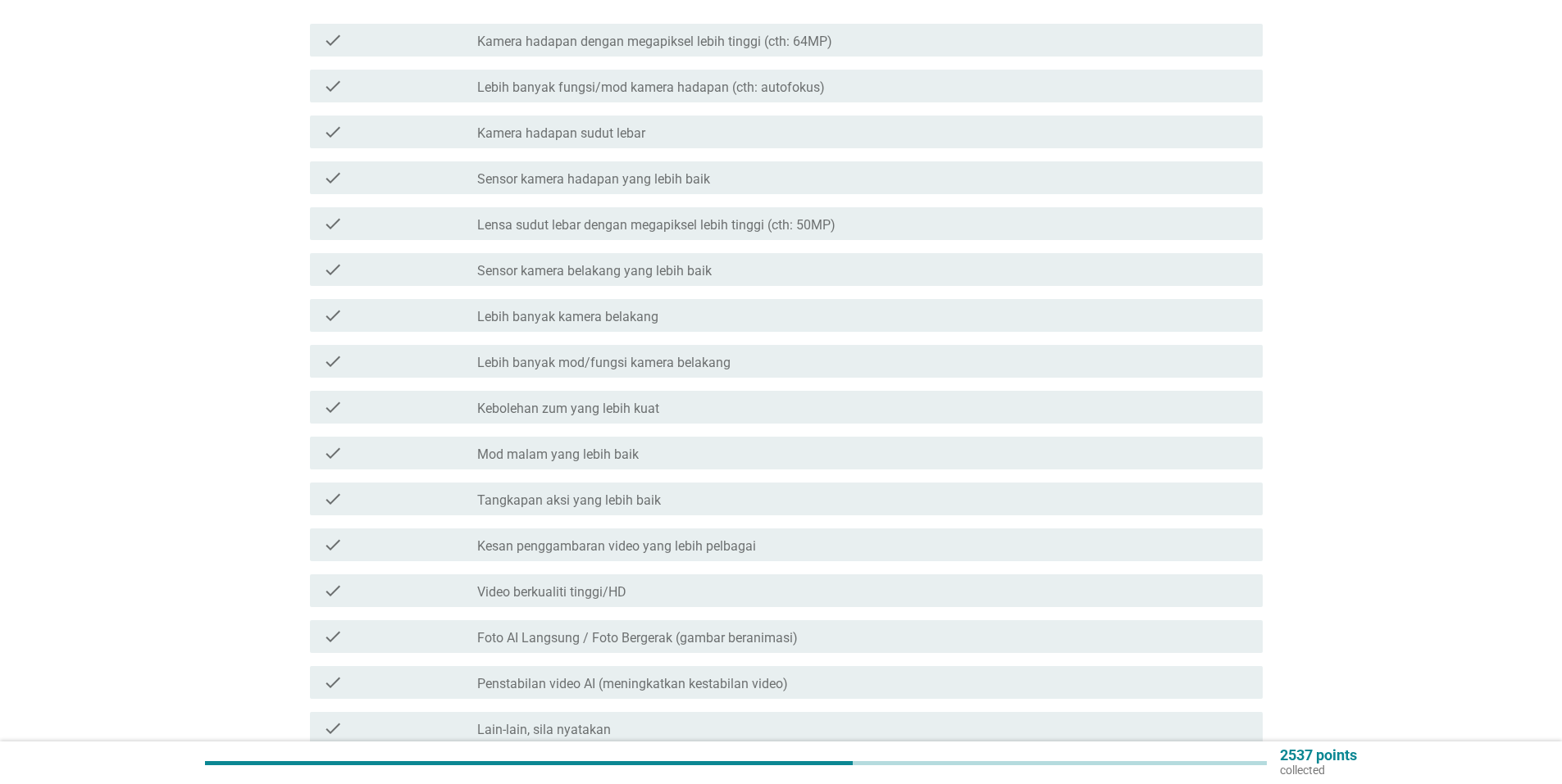
scroll to position [0, 0]
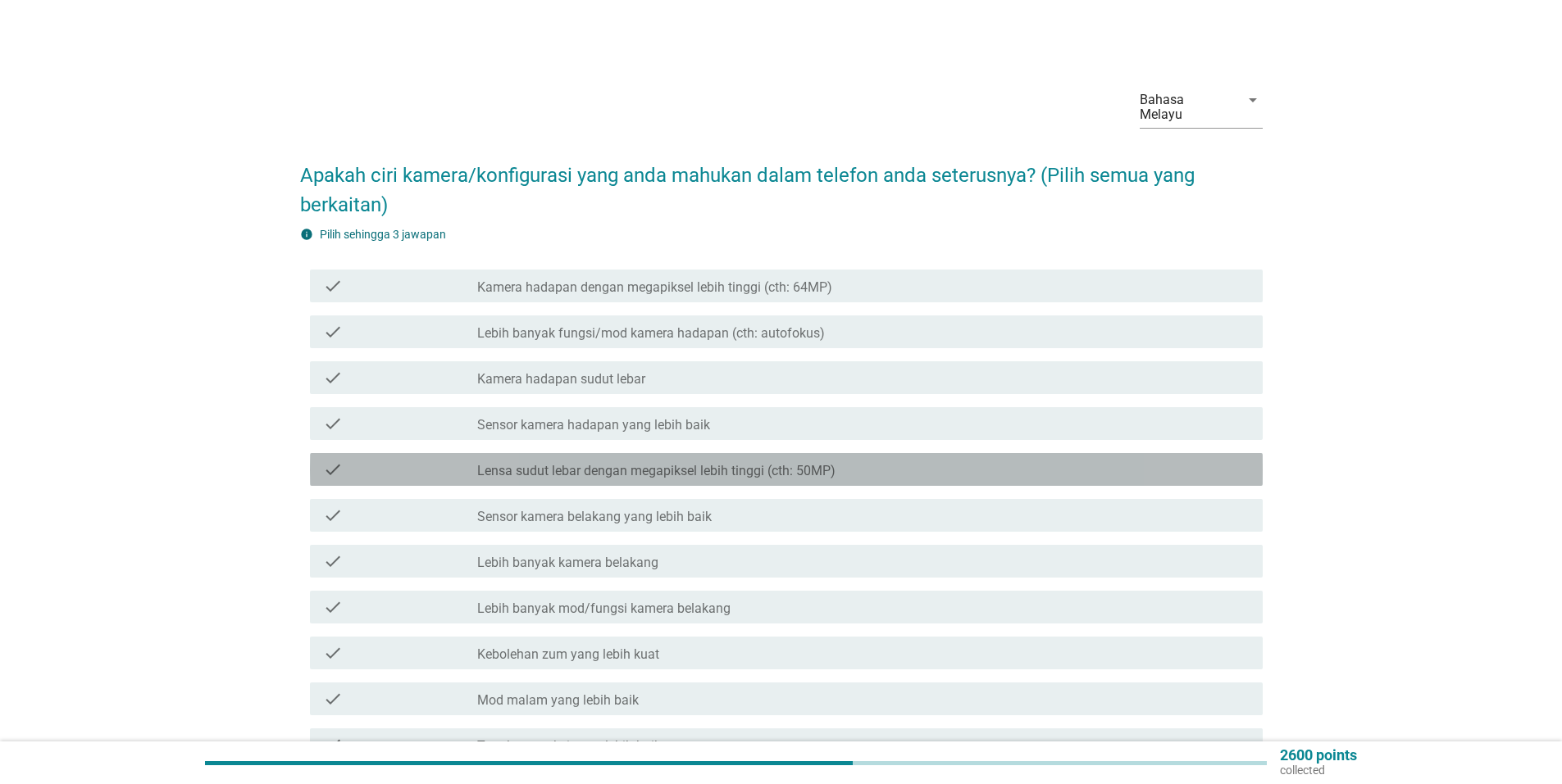
click at [767, 463] on label "Lensa sudut lebar dengan megapiksel lebih tinggi (cth: 50MP)" at bounding box center [656, 471] width 358 height 17
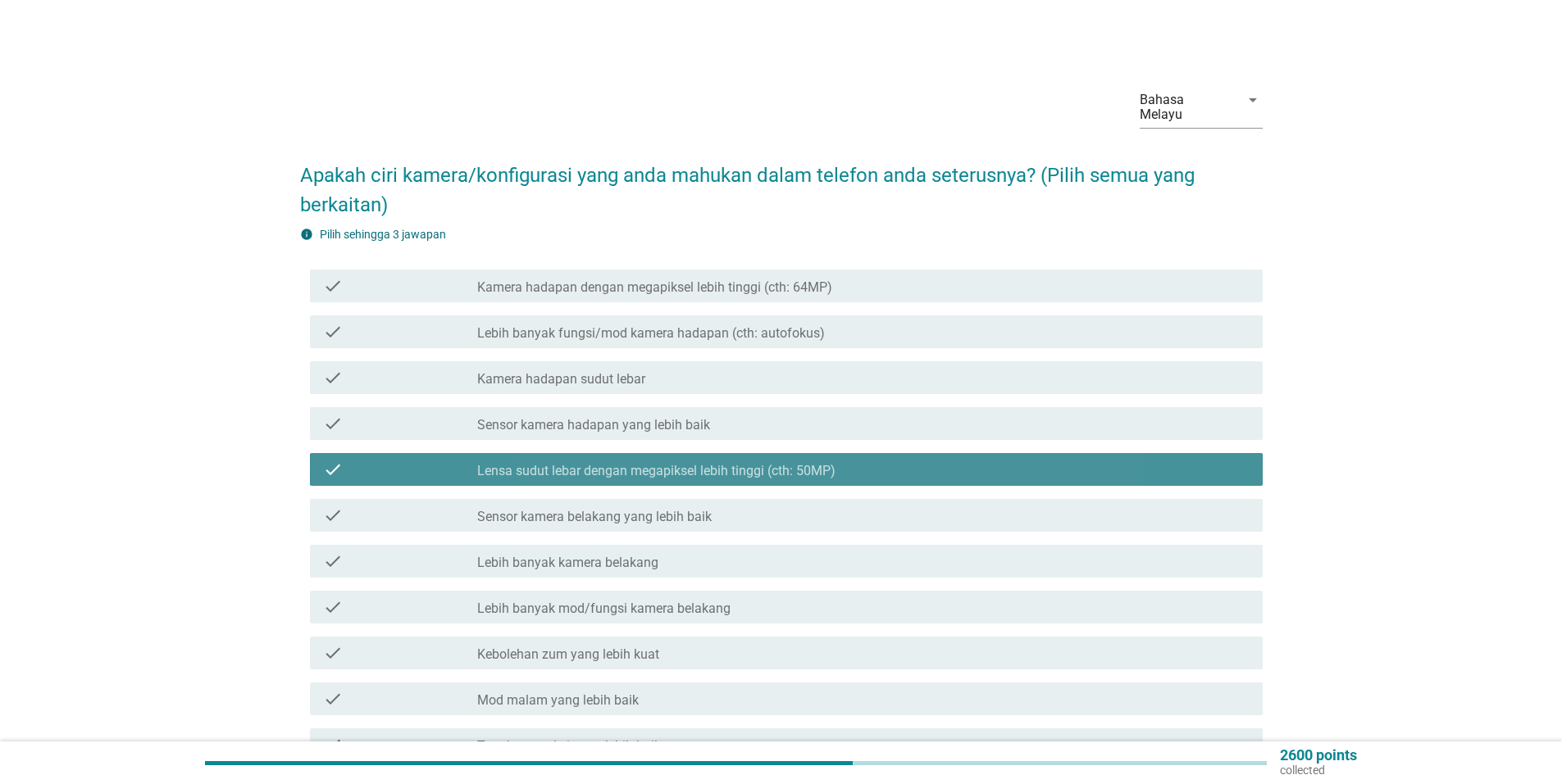
click at [767, 463] on label "Lensa sudut lebar dengan megapiksel lebih tinggi (cth: 50MP)" at bounding box center [656, 471] width 358 height 17
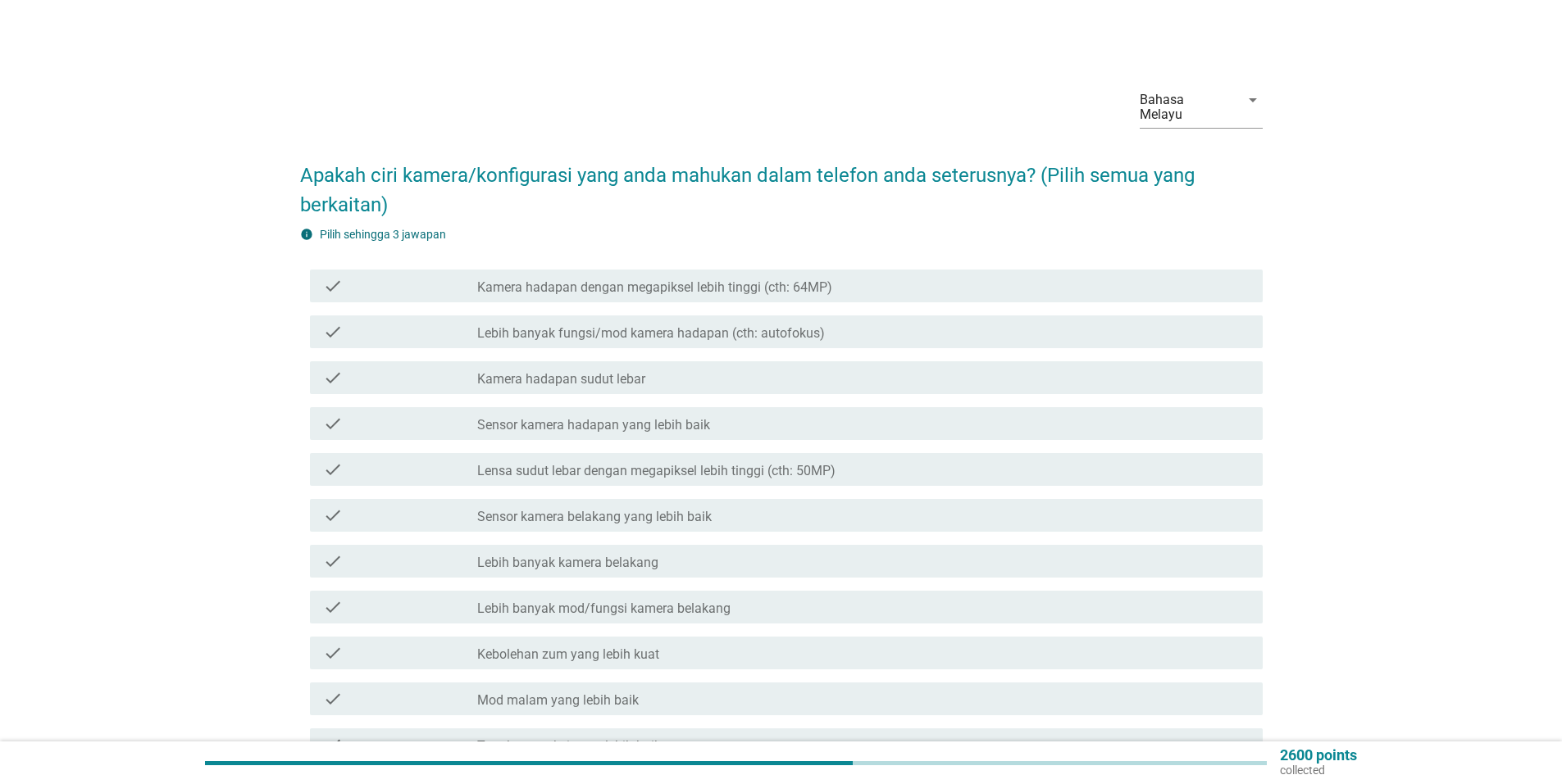
click at [766, 280] on label "Kamera hadapan dengan megapiksel lebih tinggi (cth: 64MP)" at bounding box center [655, 288] width 355 height 17
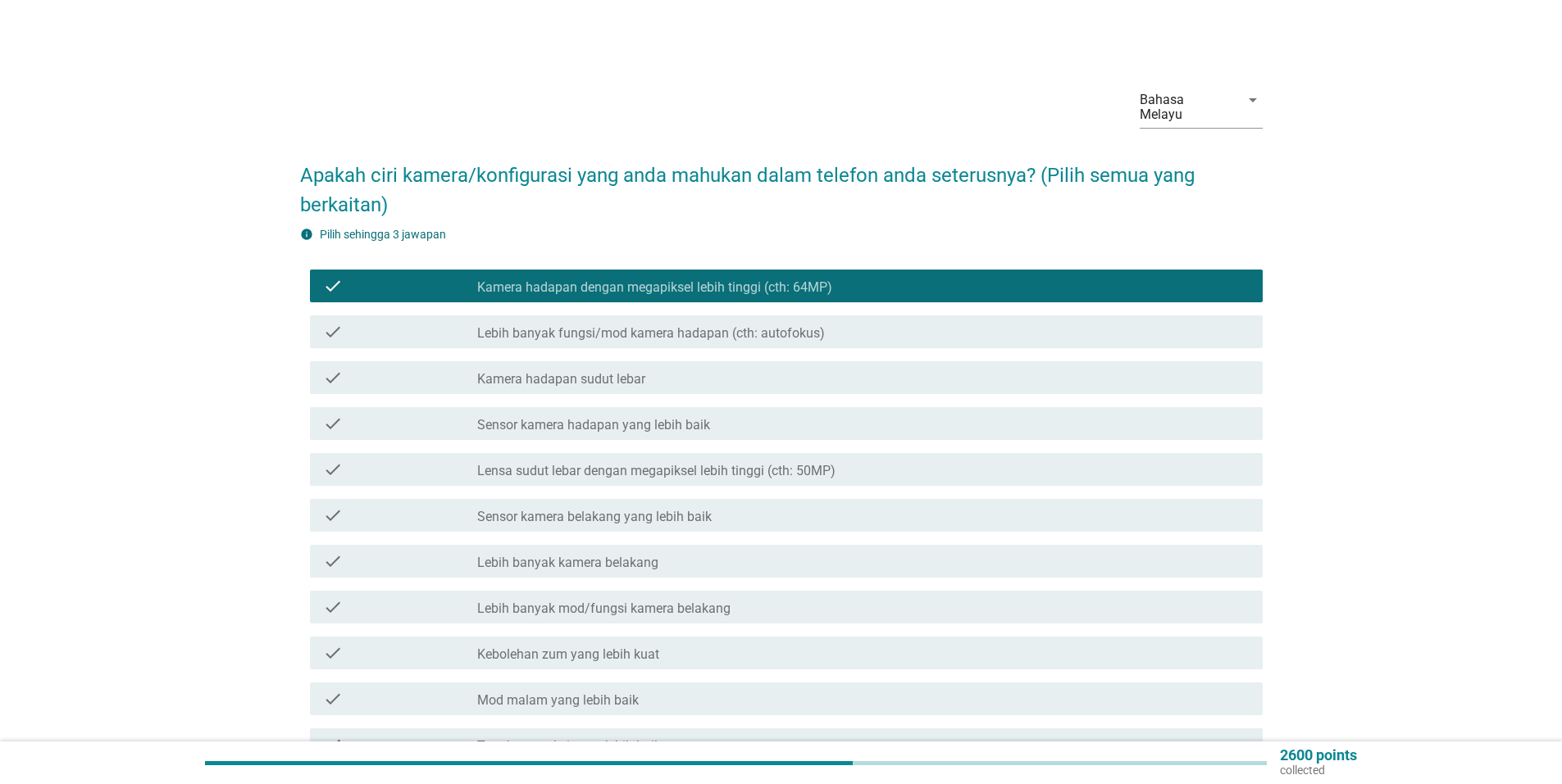
click at [660, 509] on label "Sensor kamera belakang yang lebih baik" at bounding box center [594, 517] width 234 height 17
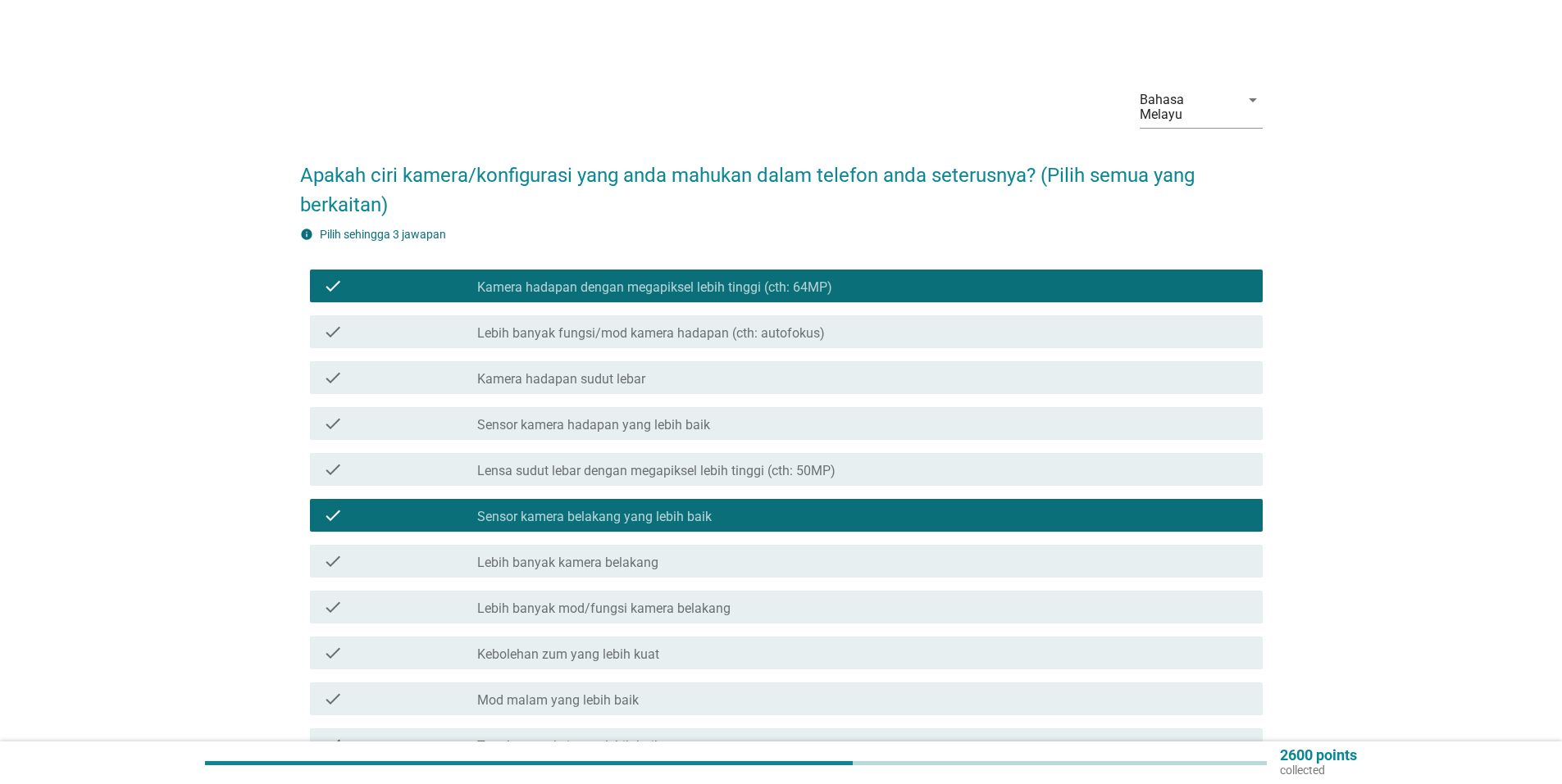
scroll to position [164, 0]
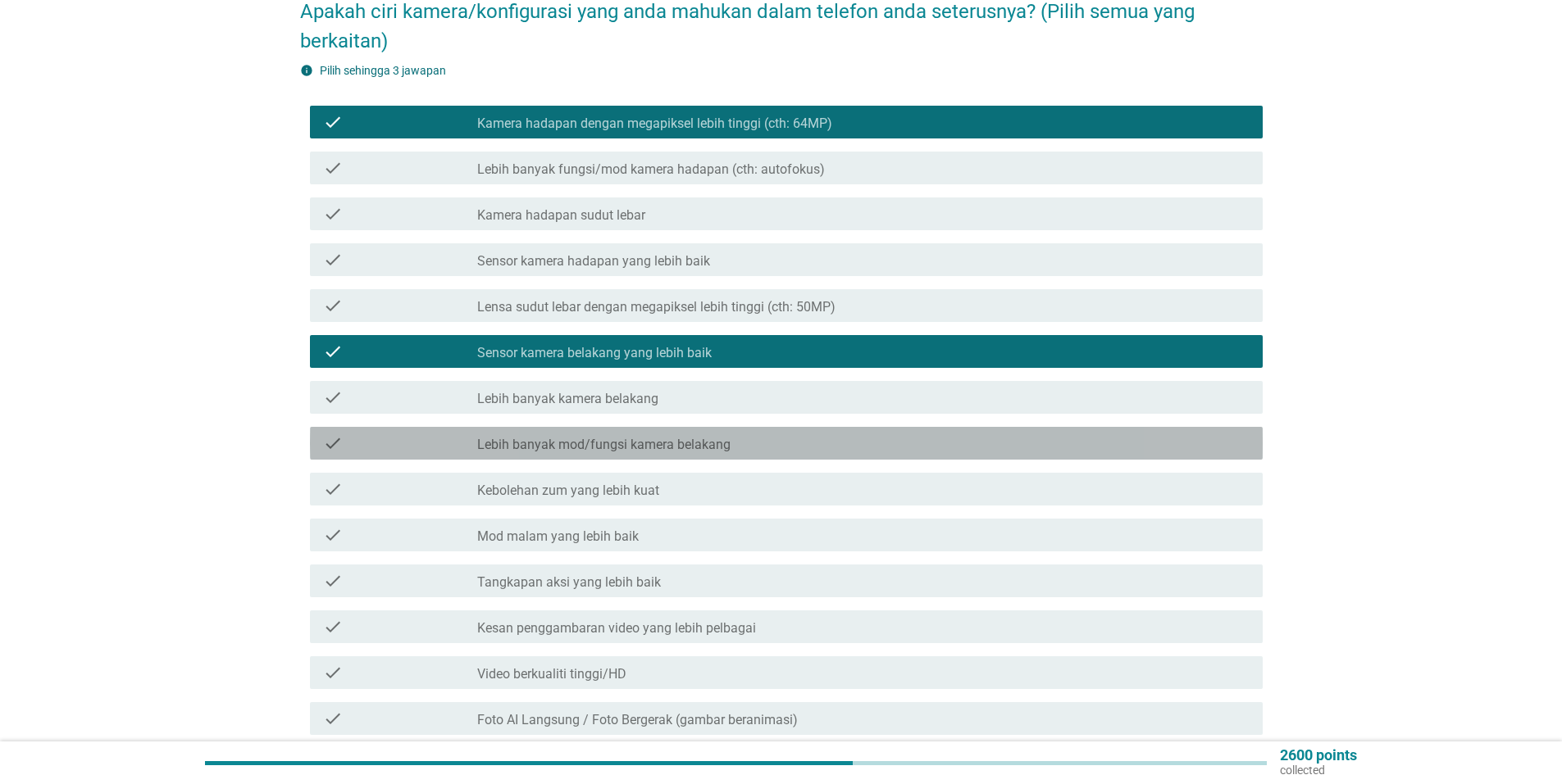
click at [620, 437] on label "Lebih banyak mod/fungsi kamera belakang" at bounding box center [604, 445] width 253 height 17
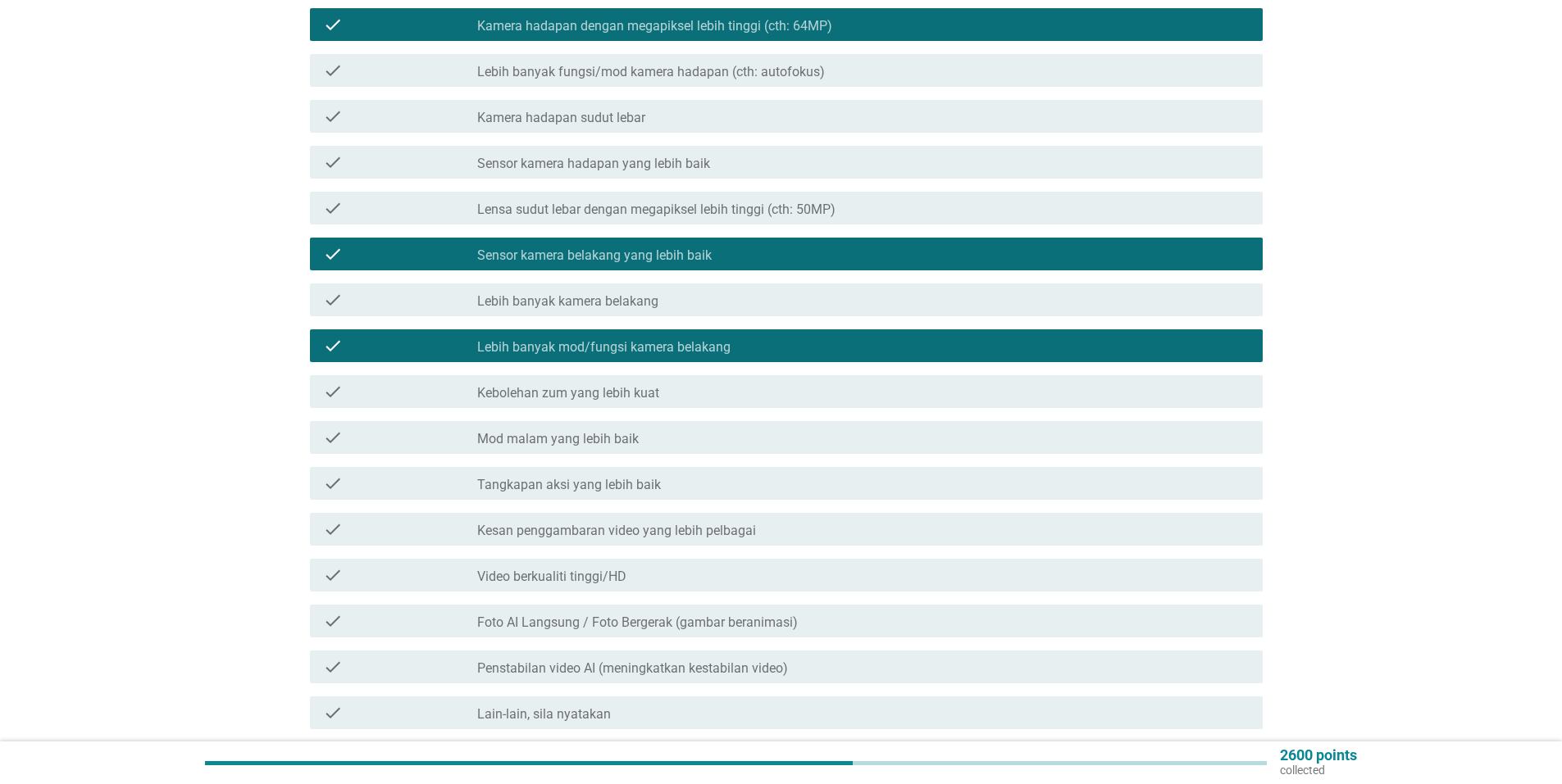
scroll to position [415, 0]
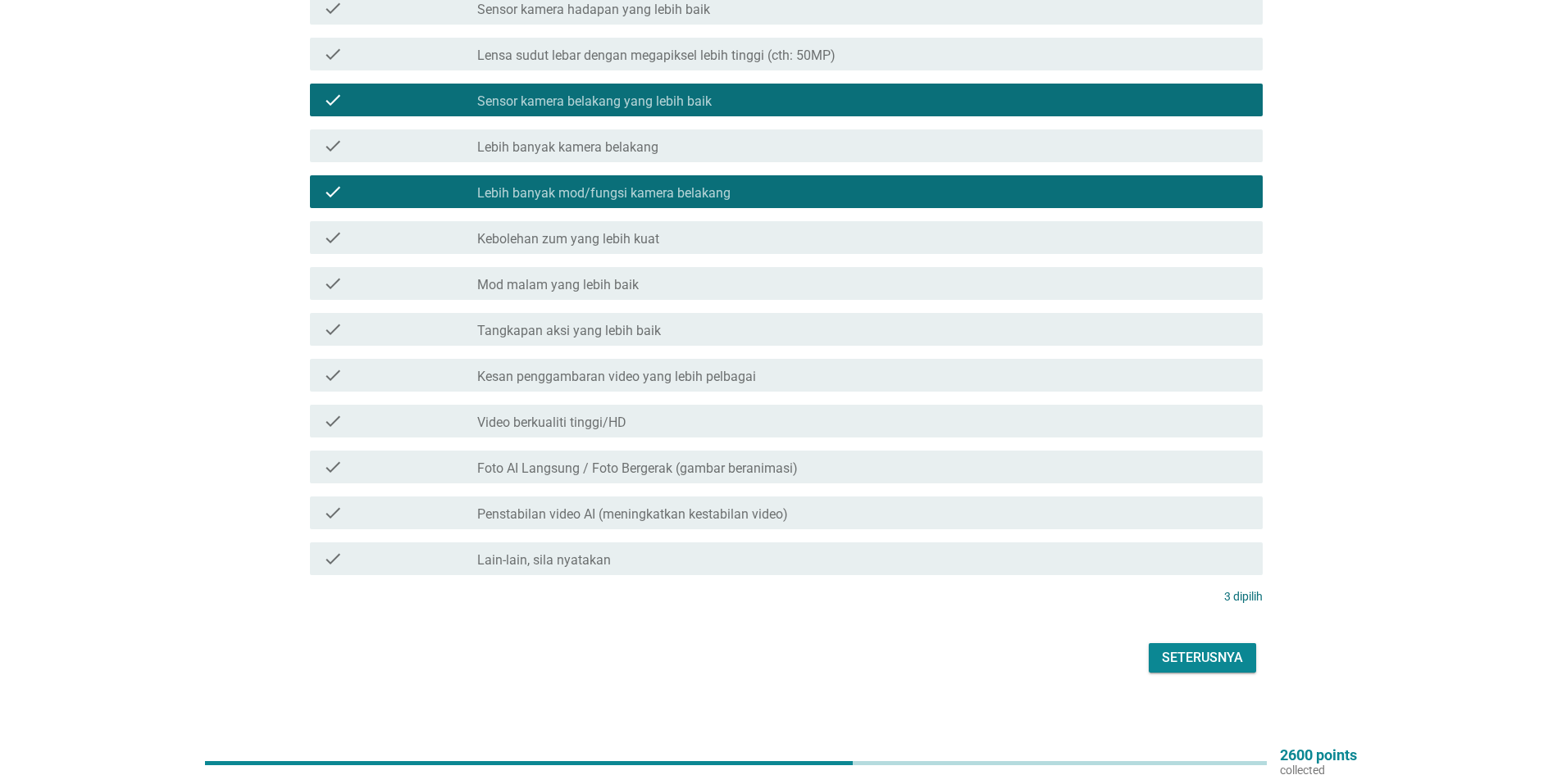
click at [1196, 653] on div "Seterusnya" at bounding box center [1202, 658] width 81 height 20
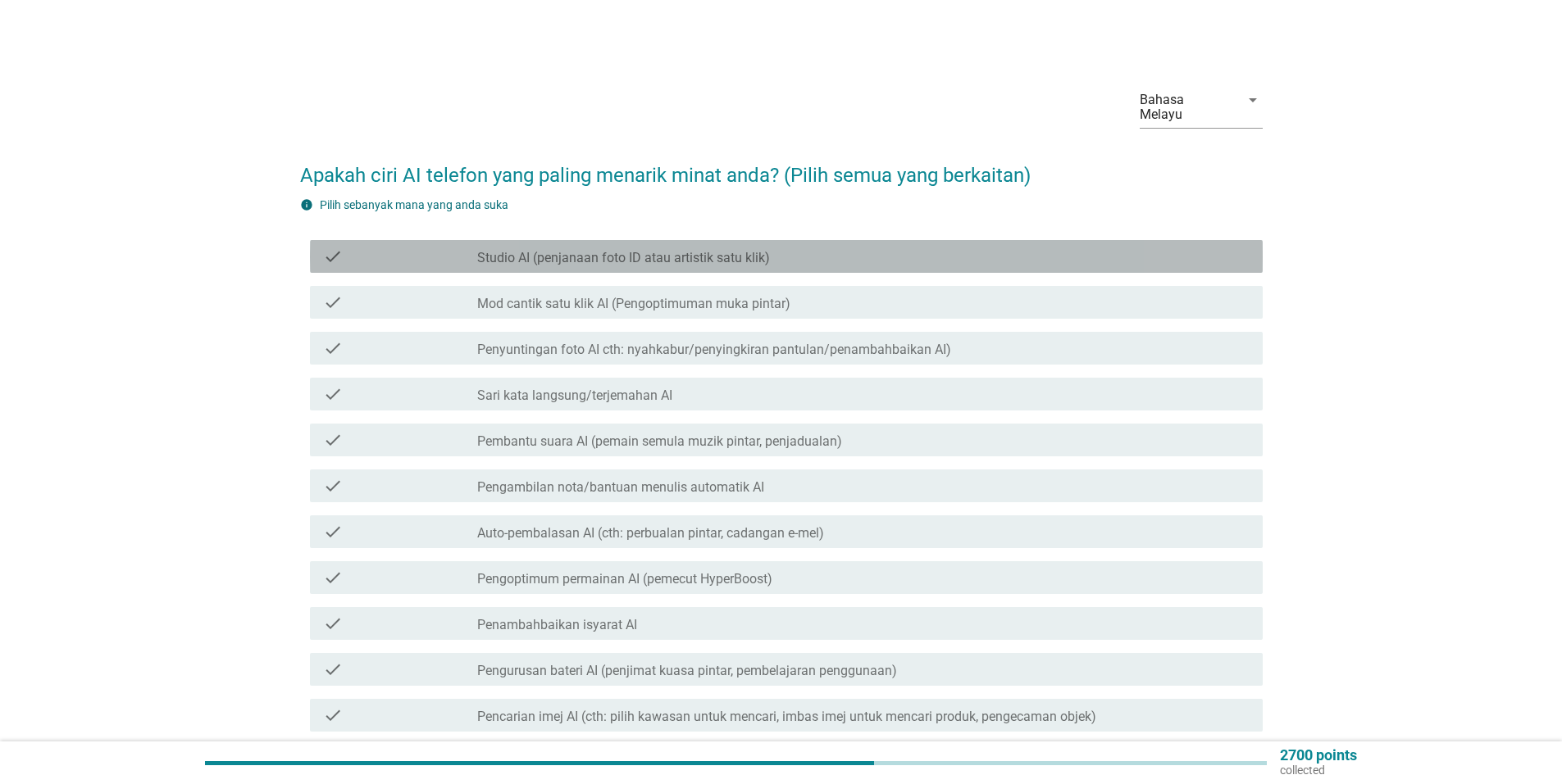
click at [667, 253] on label "Studio AI (penjanaan foto ID atau artistik satu klik)" at bounding box center [623, 258] width 293 height 17
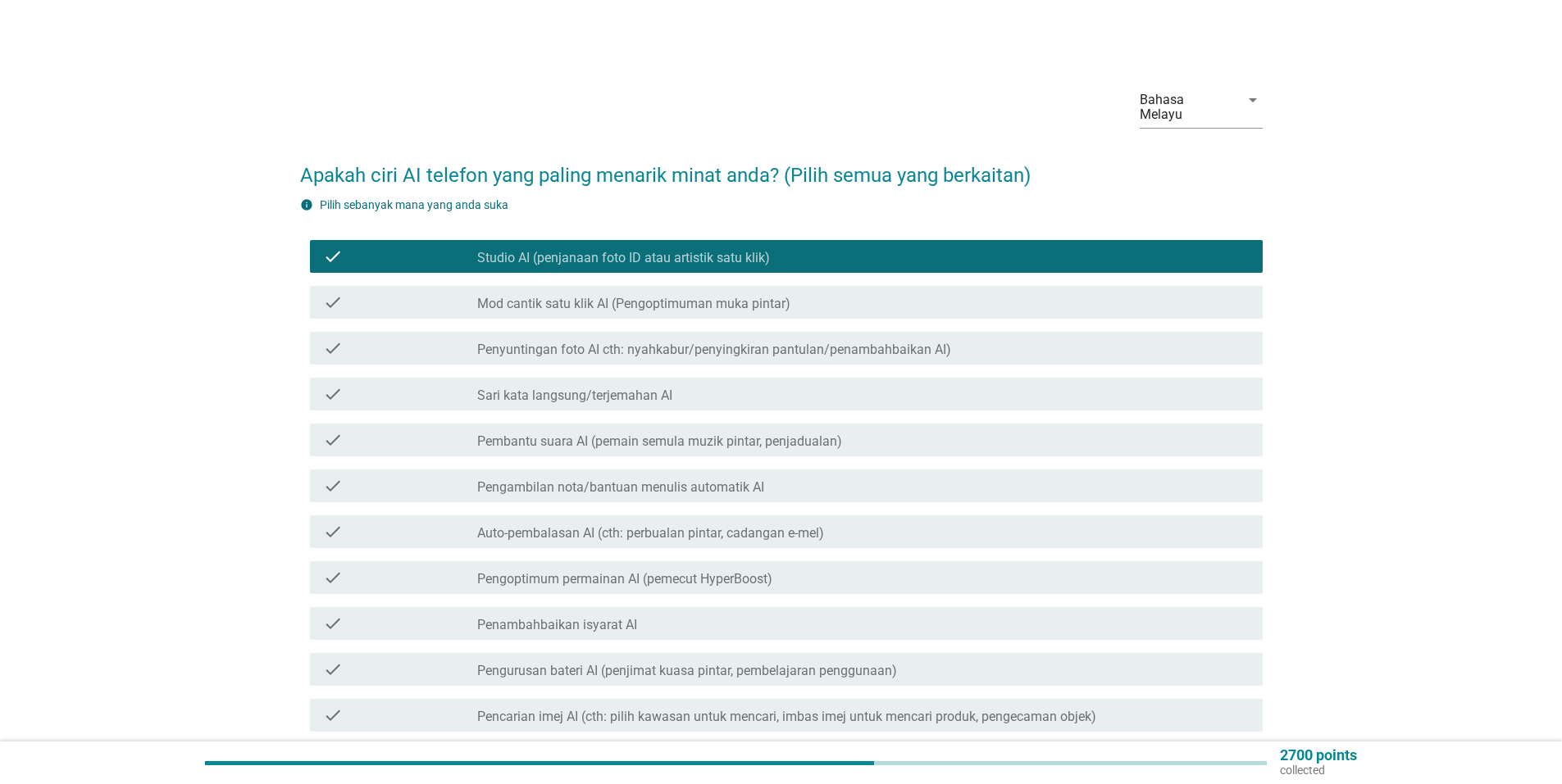
click at [707, 297] on label "Mod cantik satu klik AI (Pengoptimuman muka pintar)" at bounding box center [633, 304] width 313 height 17
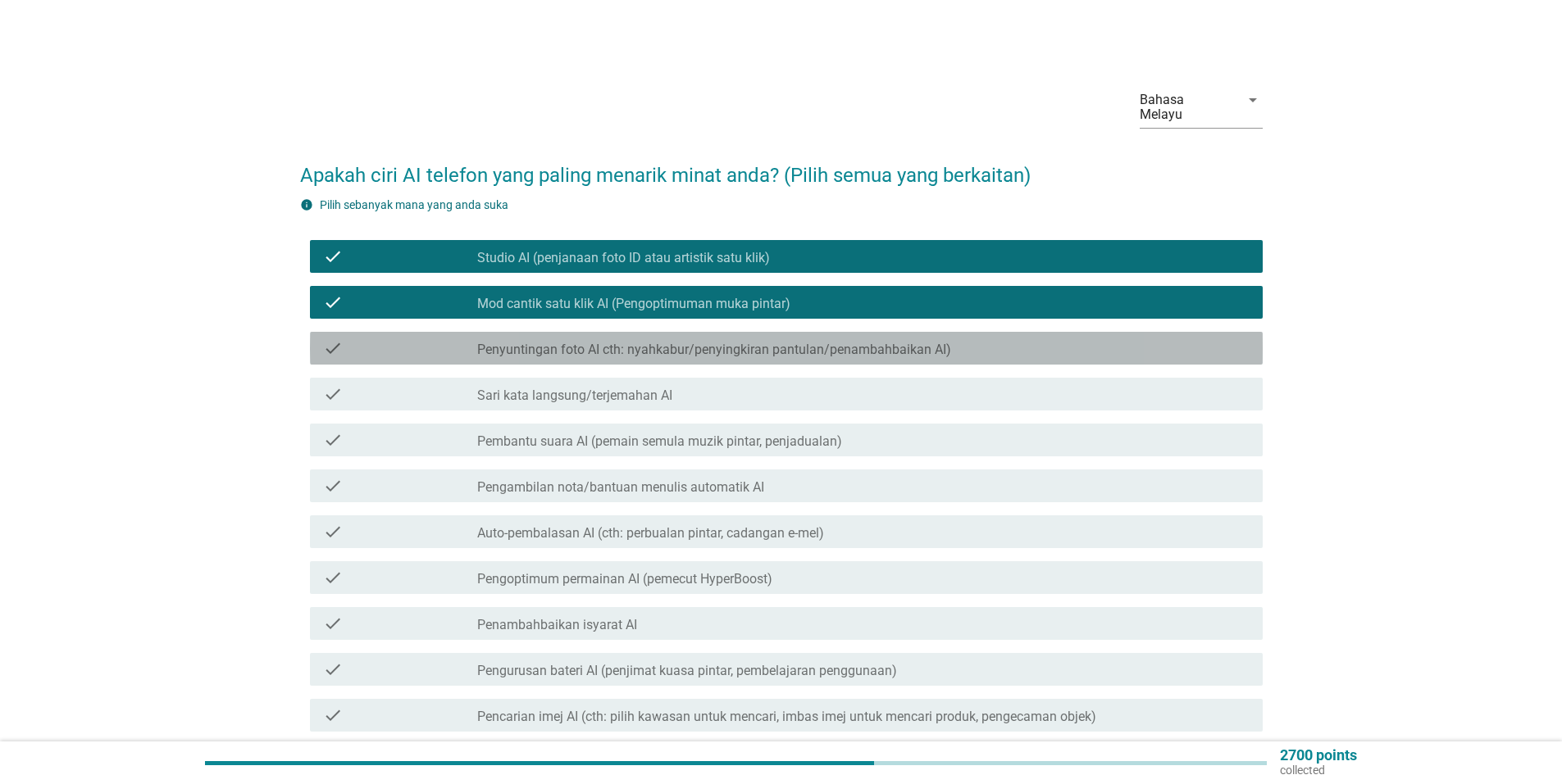
click at [813, 342] on label "Penyuntingan foto AI cth: nyahkabur/penyingkiran pantulan/penambahbaikan AI)" at bounding box center [714, 350] width 474 height 17
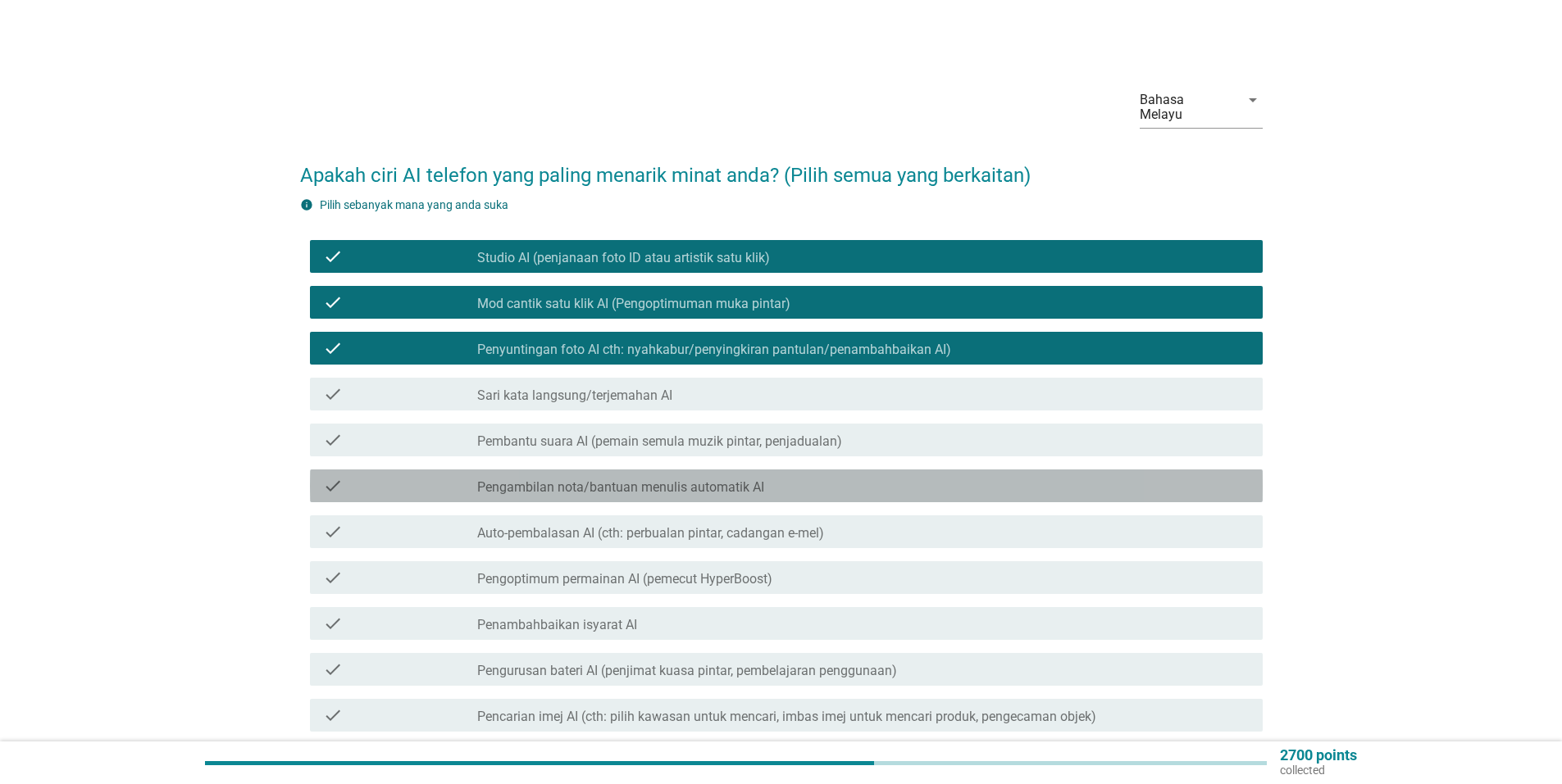
click at [734, 479] on label "Pengambilan nota/bantuan menulis automatik AI" at bounding box center [621, 488] width 287 height 17
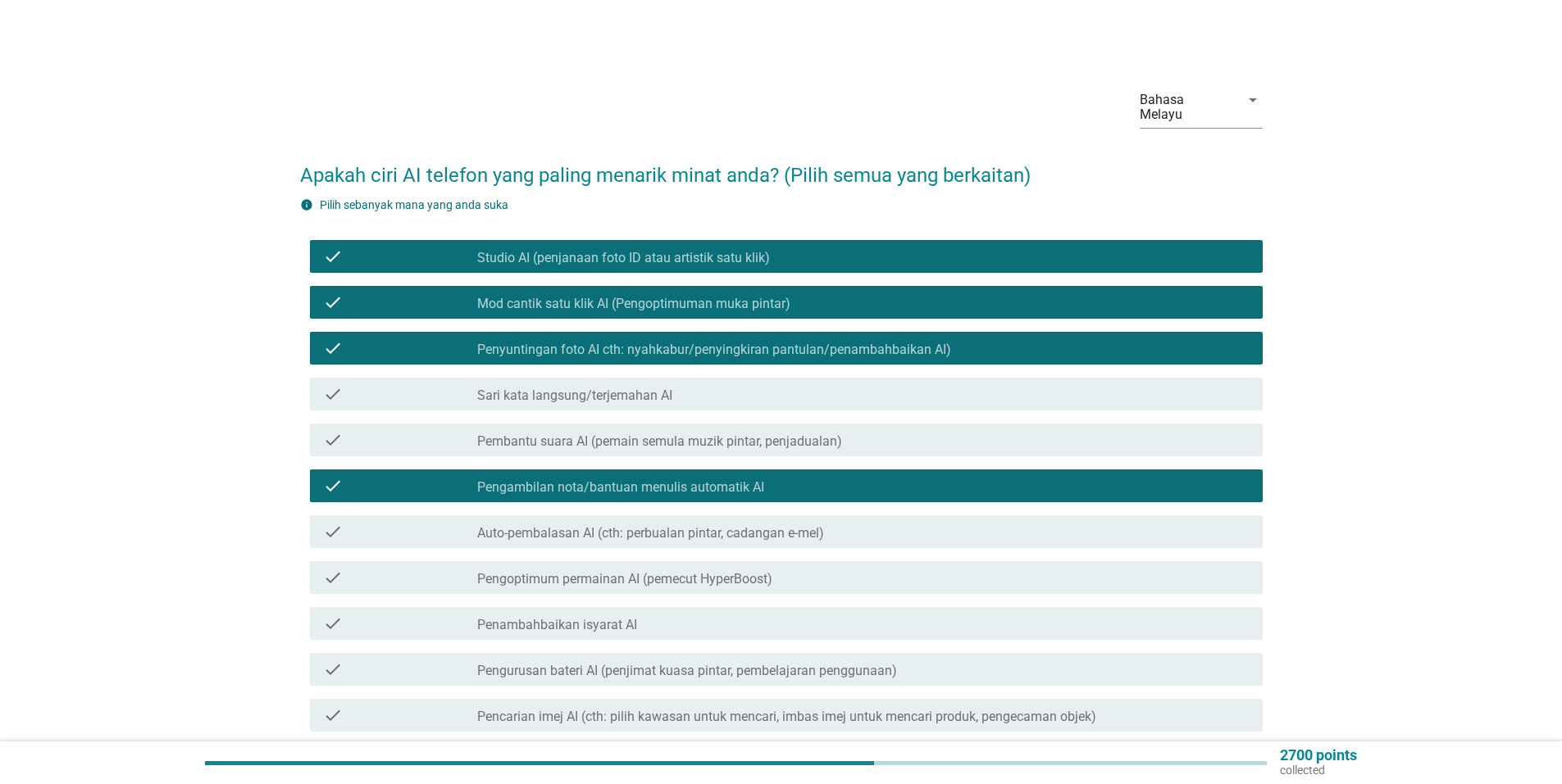
click at [816, 526] on label "Auto-pembalasan AI (cth: perbualan pintar, cadangan e-mel)" at bounding box center [651, 534] width 347 height 17
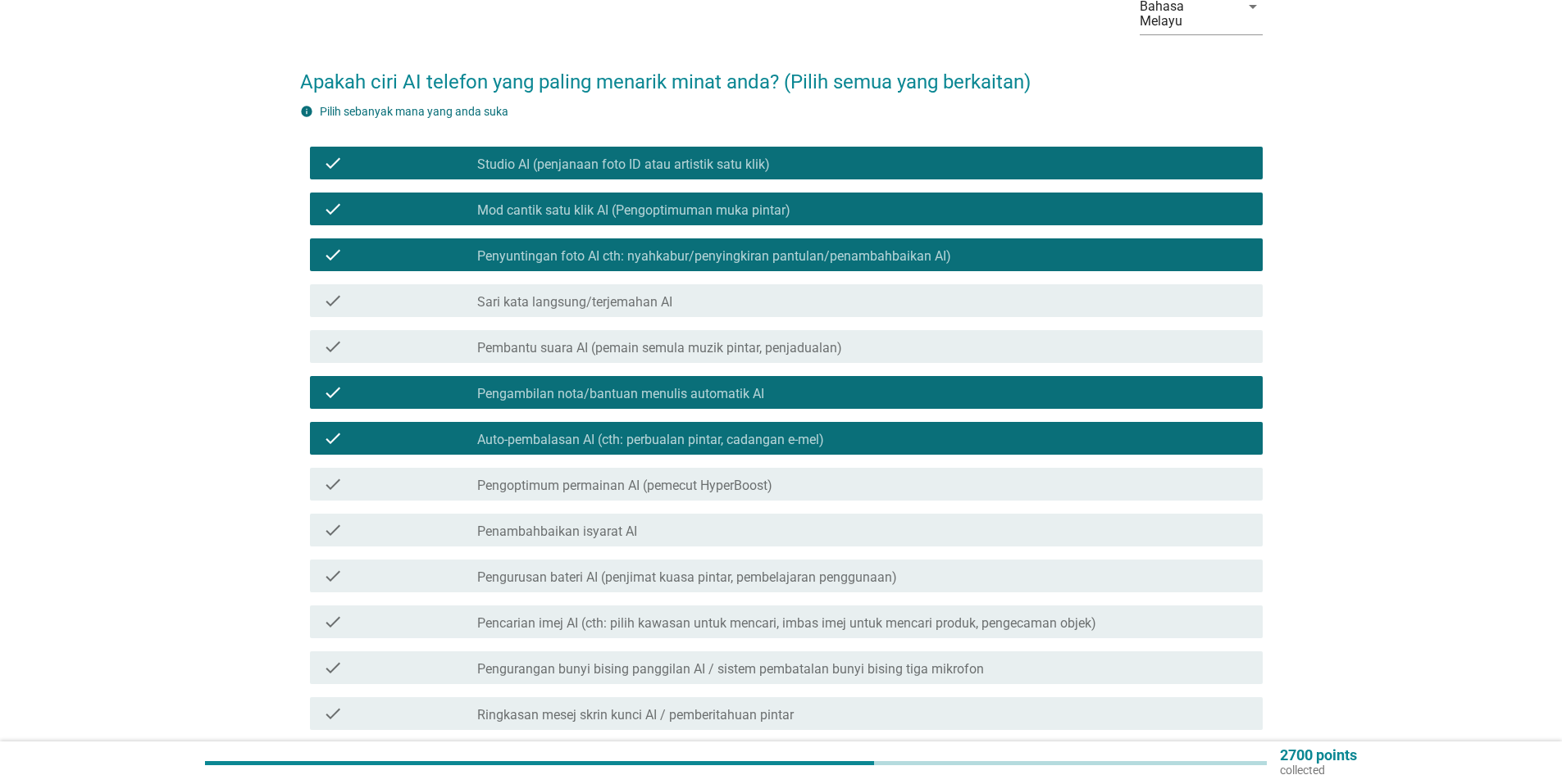
scroll to position [164, 0]
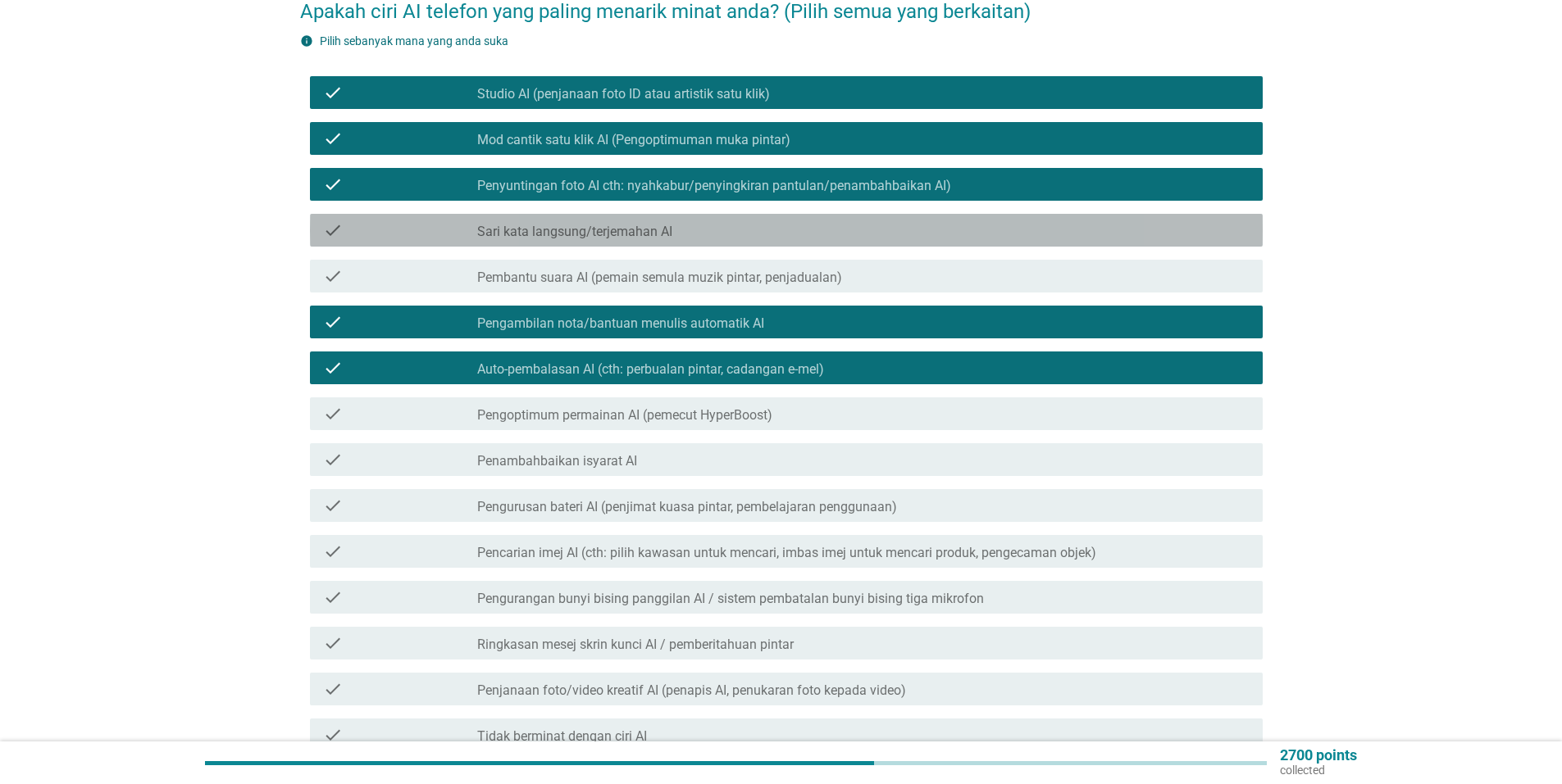
click at [648, 220] on div "check_box_outline_blank Sari kata langsung/terjemahan AI" at bounding box center [863, 230] width 772 height 20
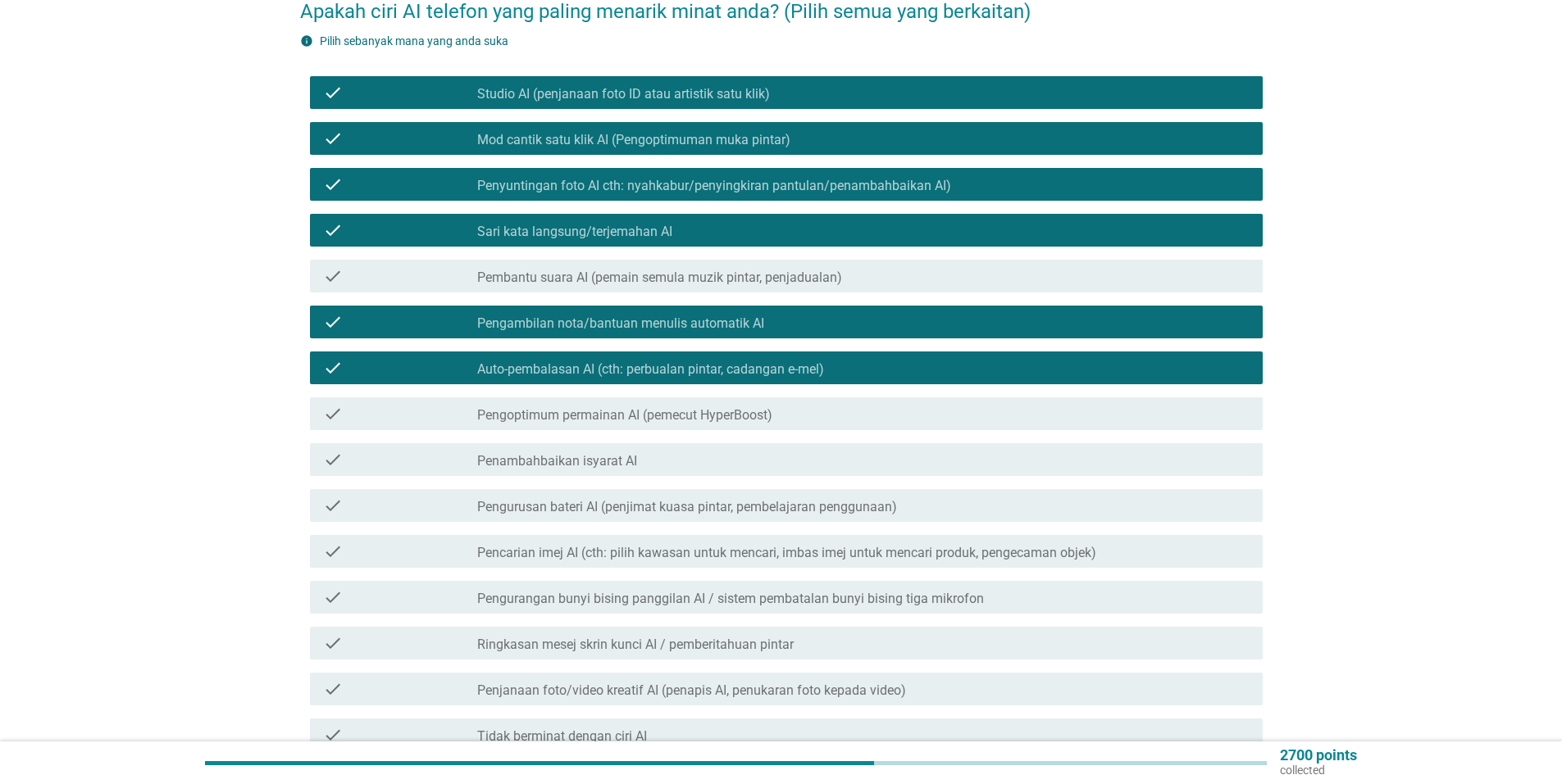
click at [771, 548] on label "Pencarian imej AI (cth: pilih kawasan untuk mencari, imbas imej untuk mencari p…" at bounding box center [787, 553] width 619 height 17
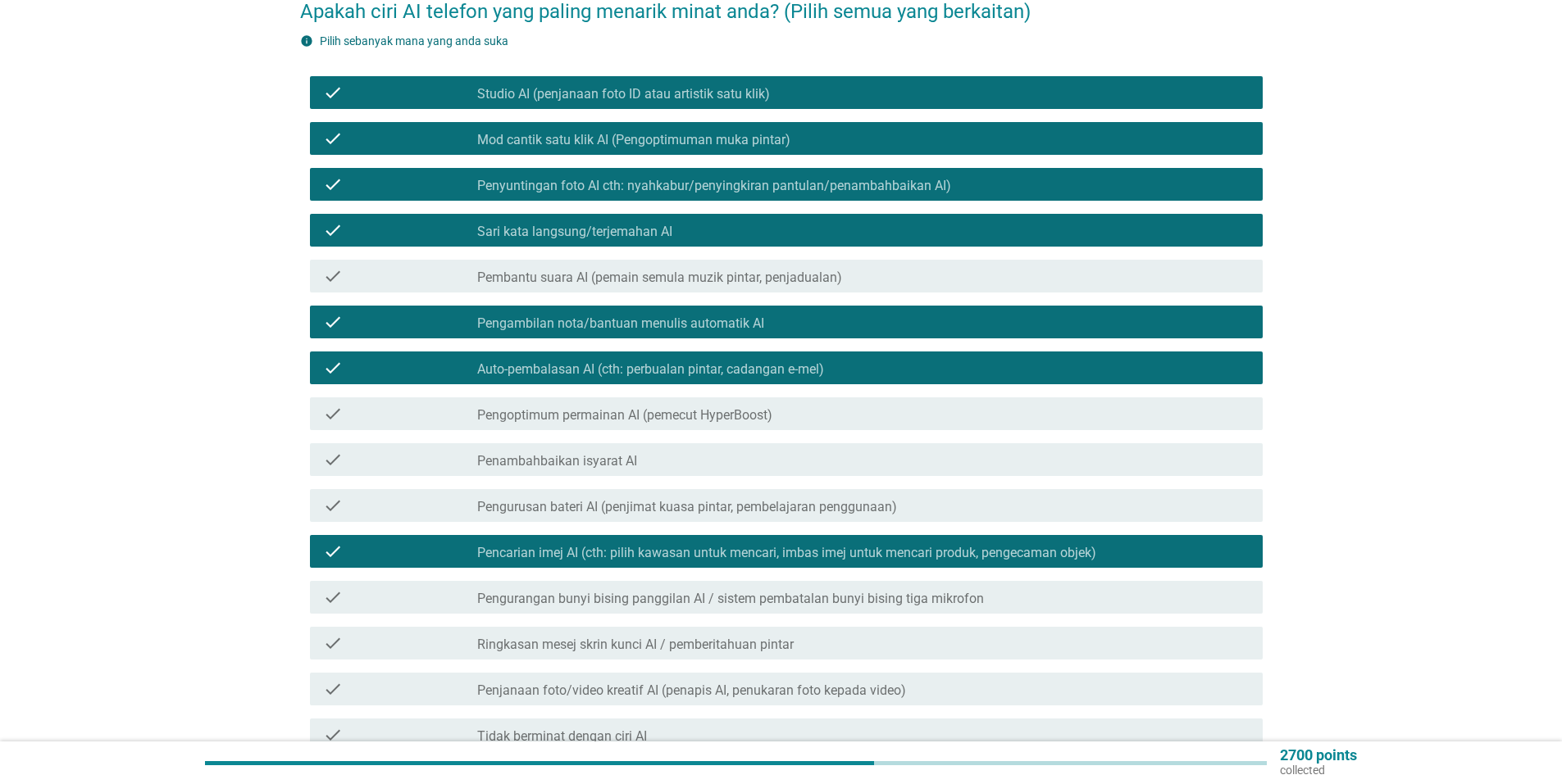
click at [829, 594] on label "Pengurangan bunyi bising panggilan AI / sistem pembatalan bunyi bising tiga mik…" at bounding box center [731, 599] width 507 height 17
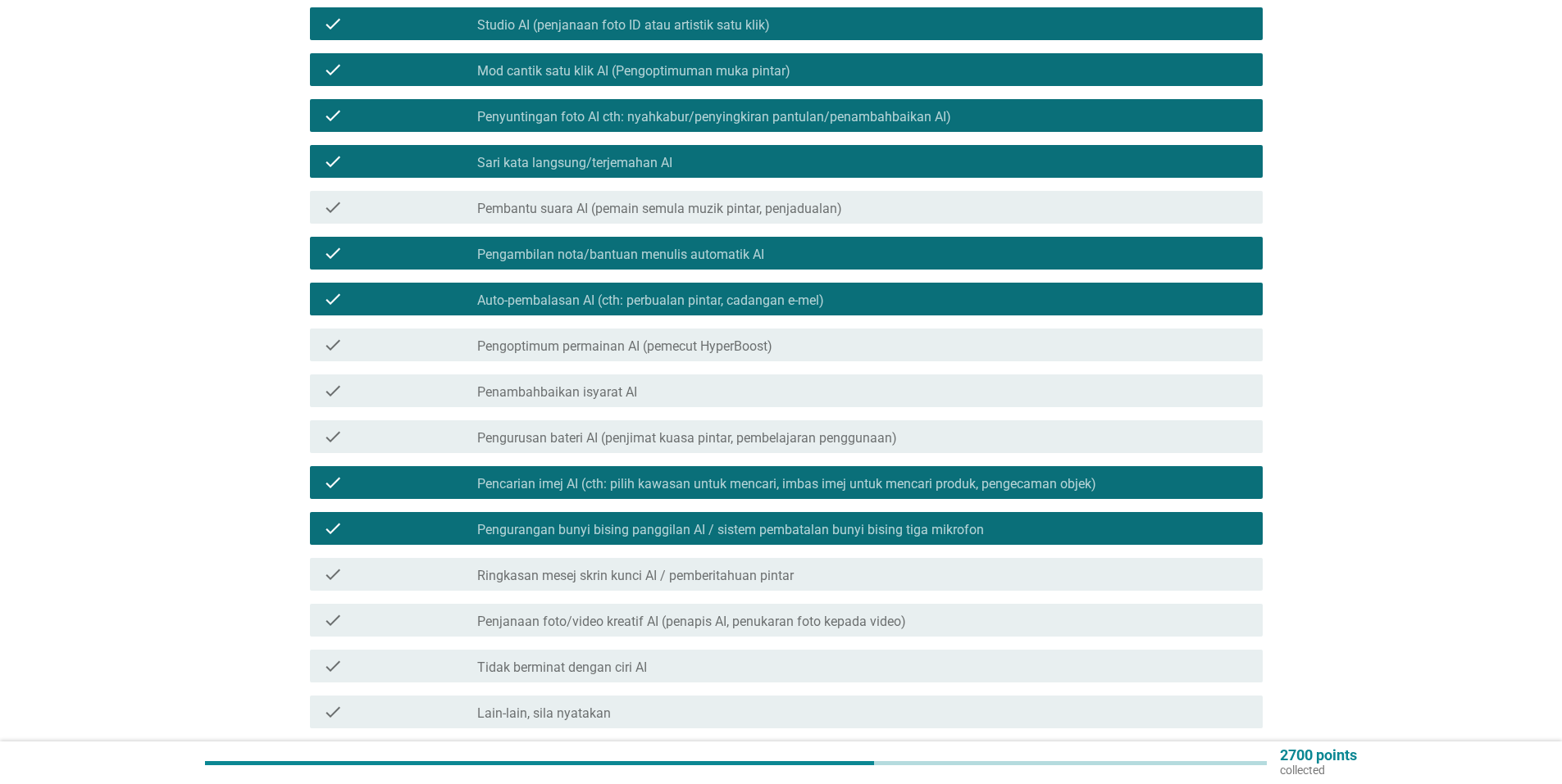
scroll to position [328, 0]
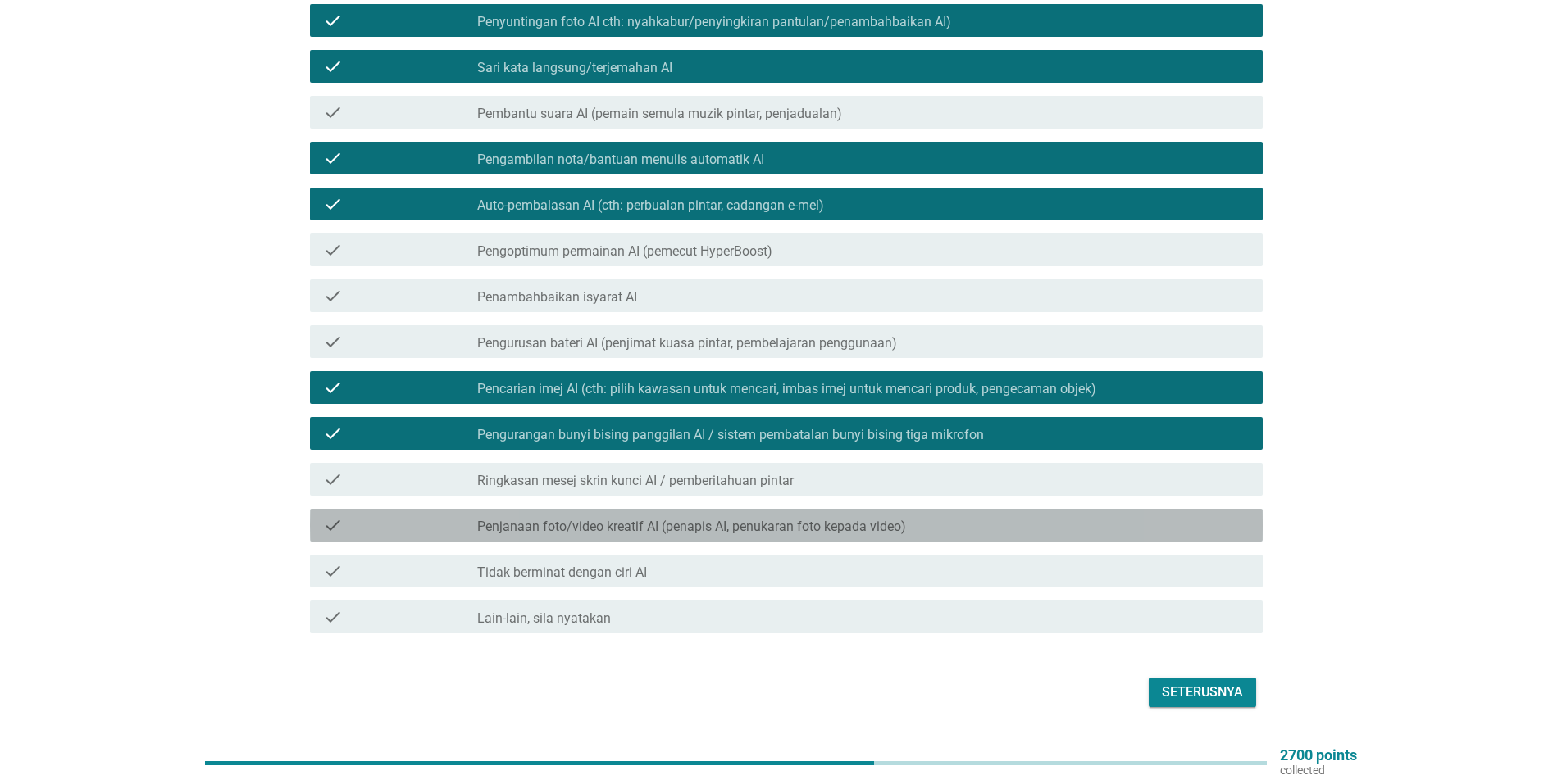
click at [669, 519] on label "Penjanaan foto/video kreatif AI (penapis AI, penukaran foto kepada video)" at bounding box center [691, 527] width 428 height 17
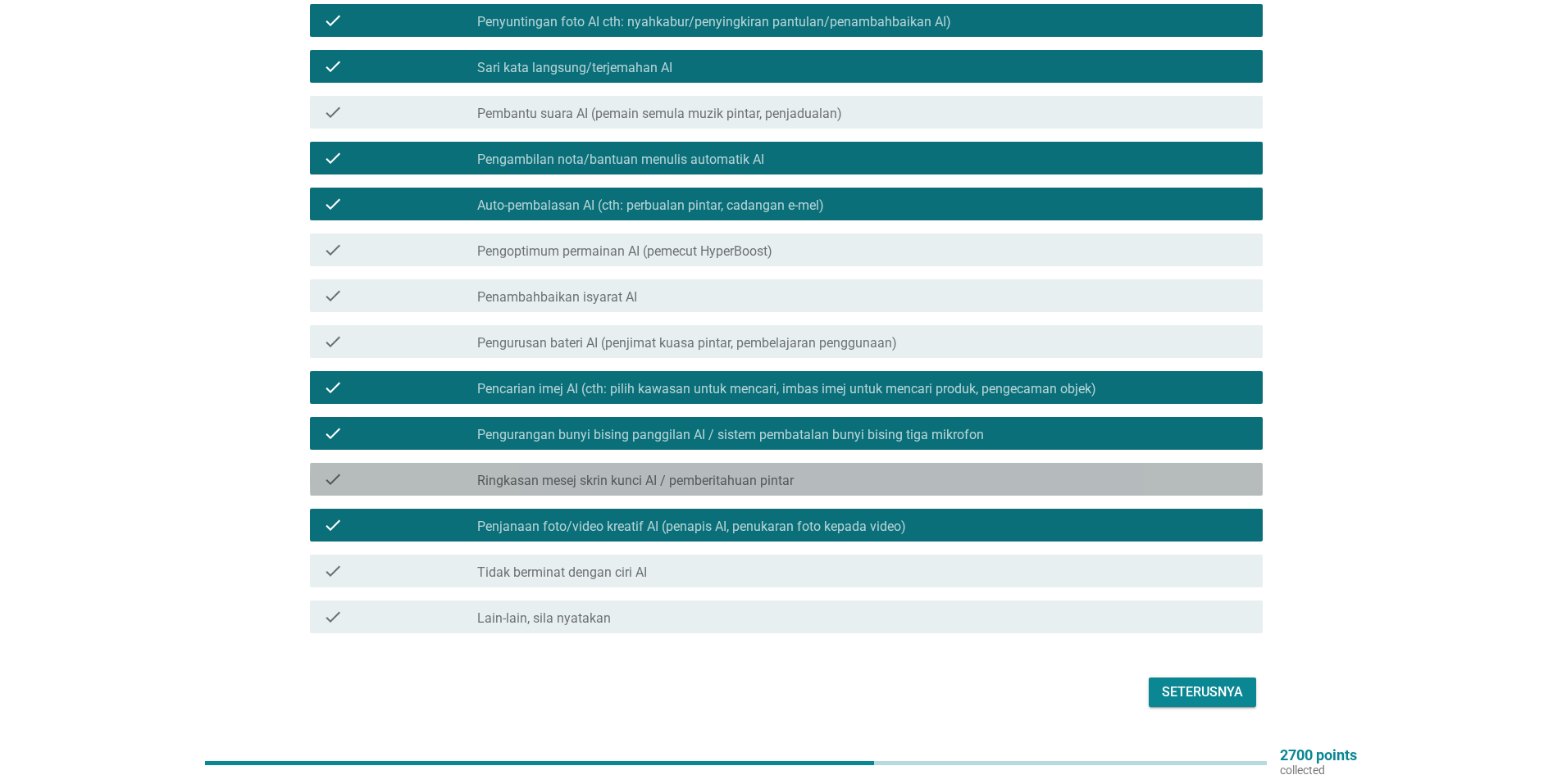
click at [654, 473] on label "Ringkasan mesej skrin kunci AI / pemberitahuan pintar" at bounding box center [635, 481] width 316 height 17
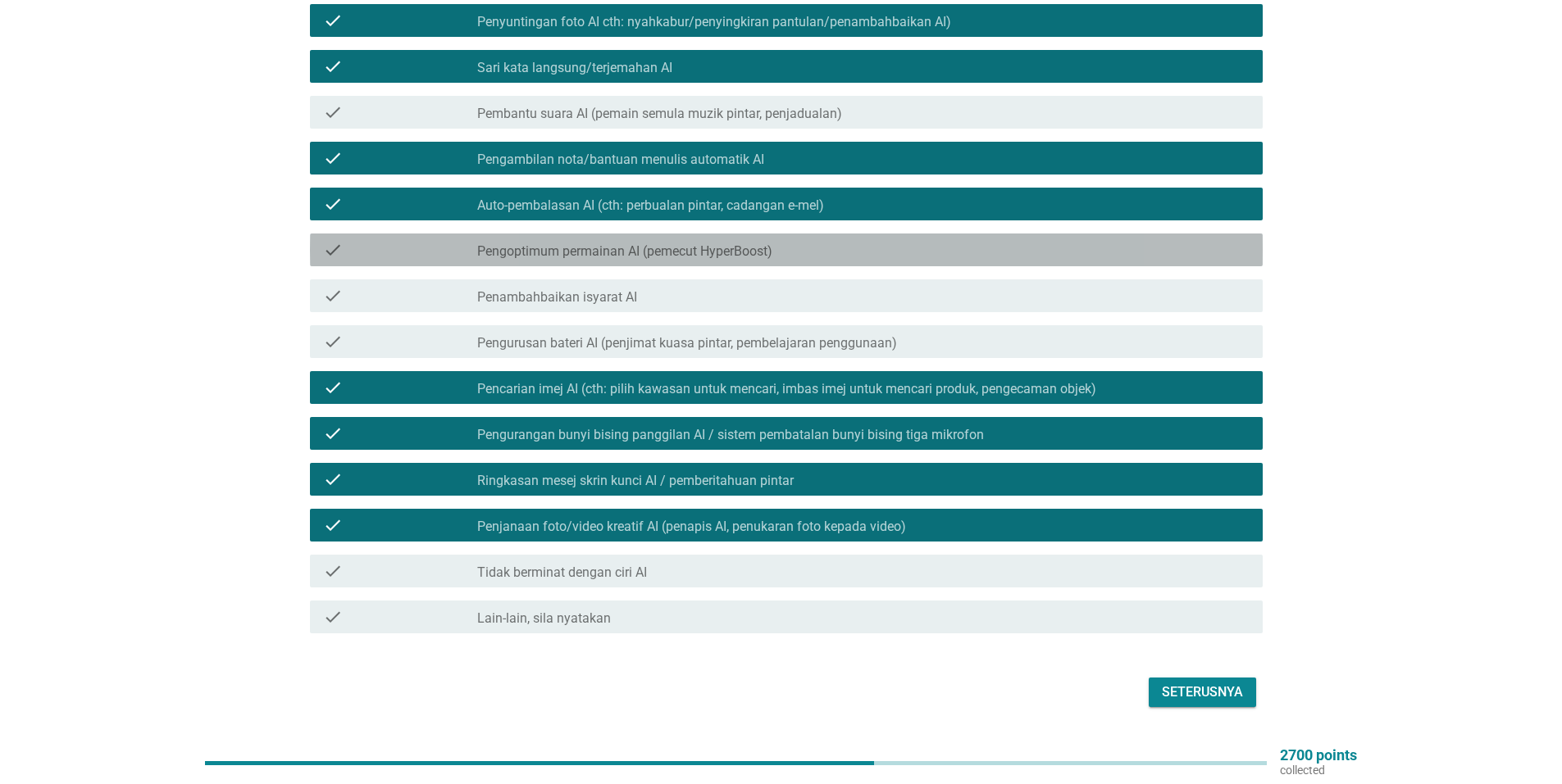
click at [736, 243] on label "Pengoptimum permainan AI (pemecut HyperBoost)" at bounding box center [624, 252] width 295 height 17
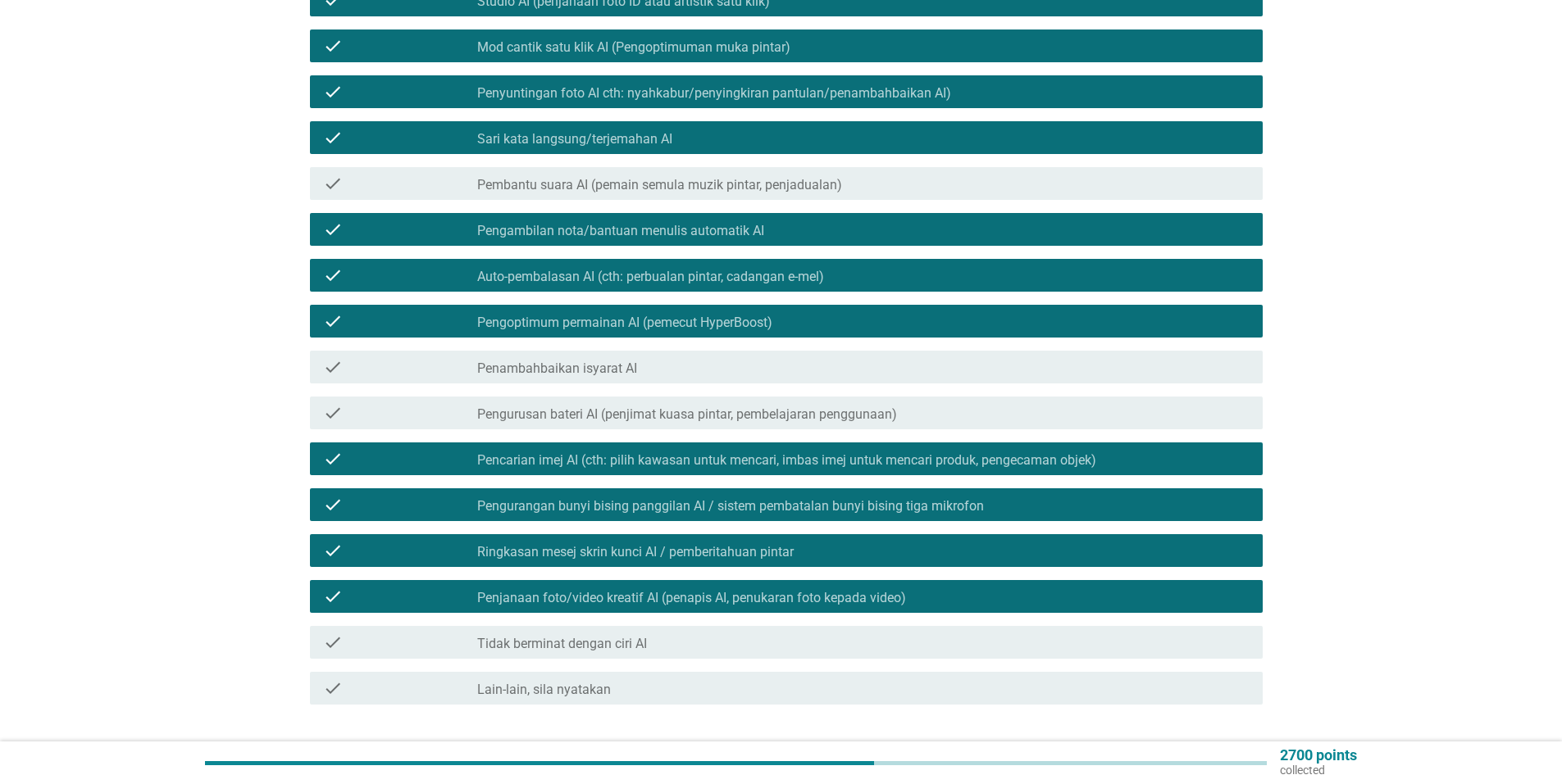
scroll to position [360, 0]
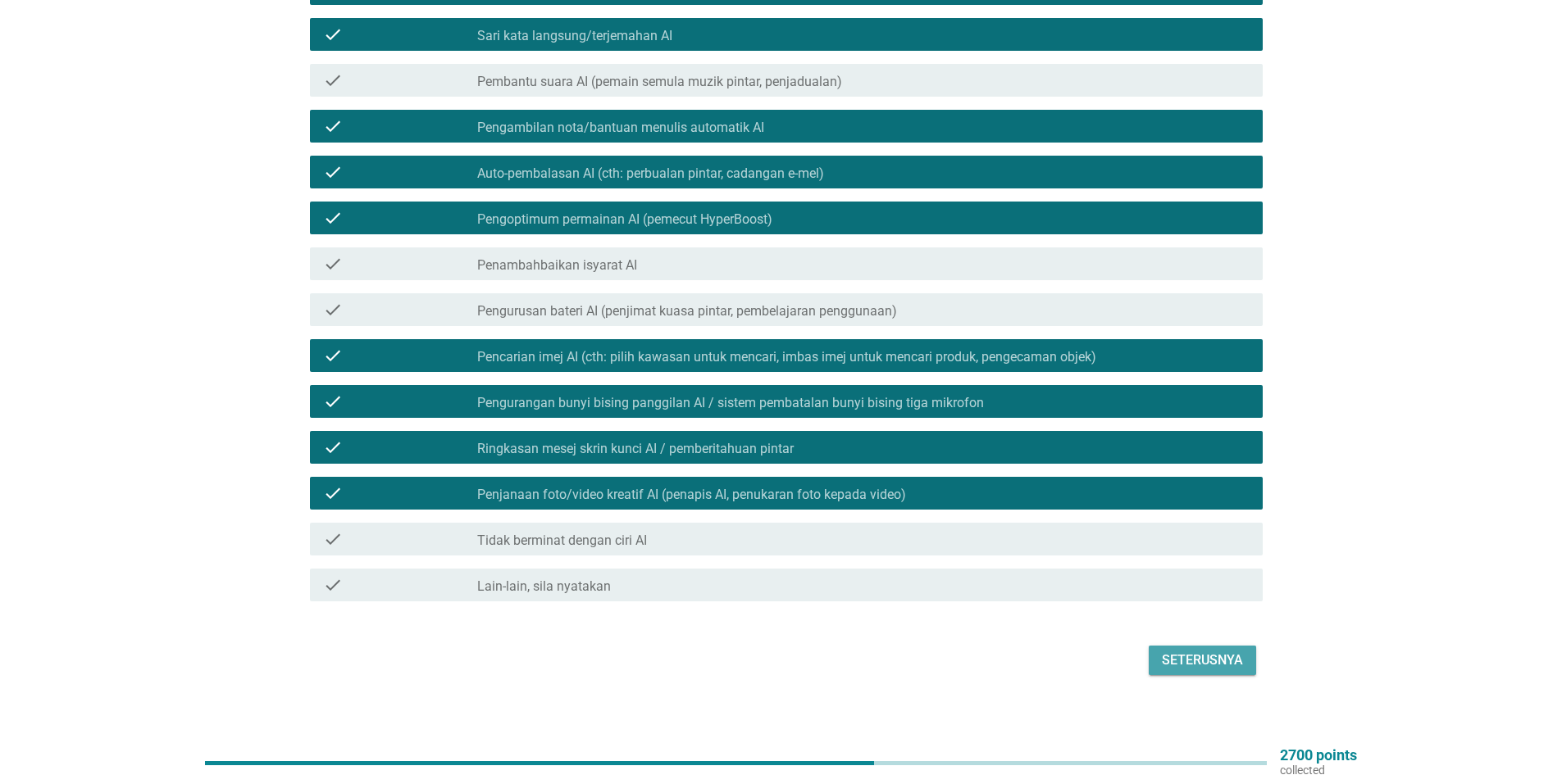
click at [1189, 650] on div "Seterusnya" at bounding box center [1202, 660] width 81 height 20
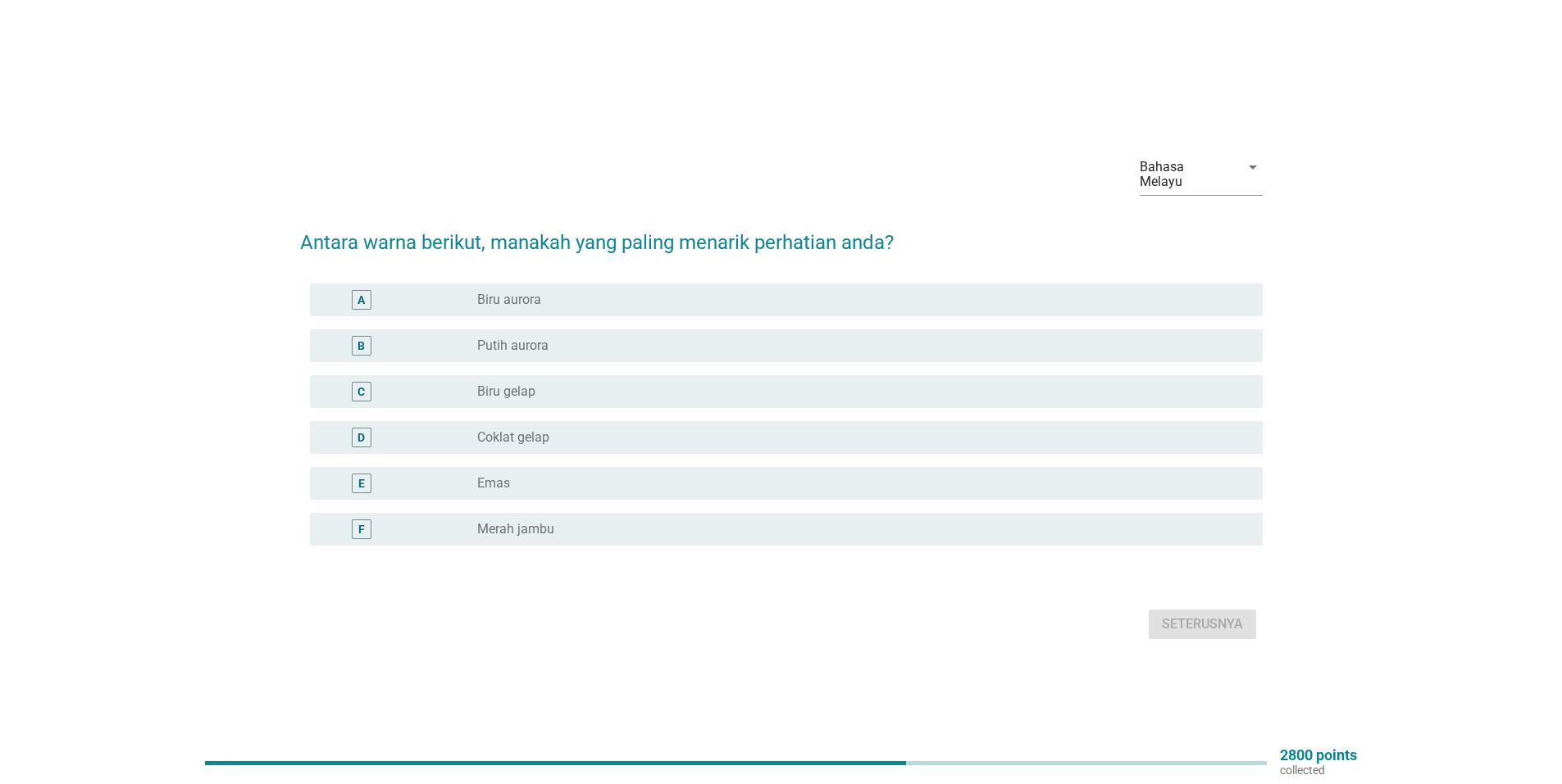
scroll to position [43, 0]
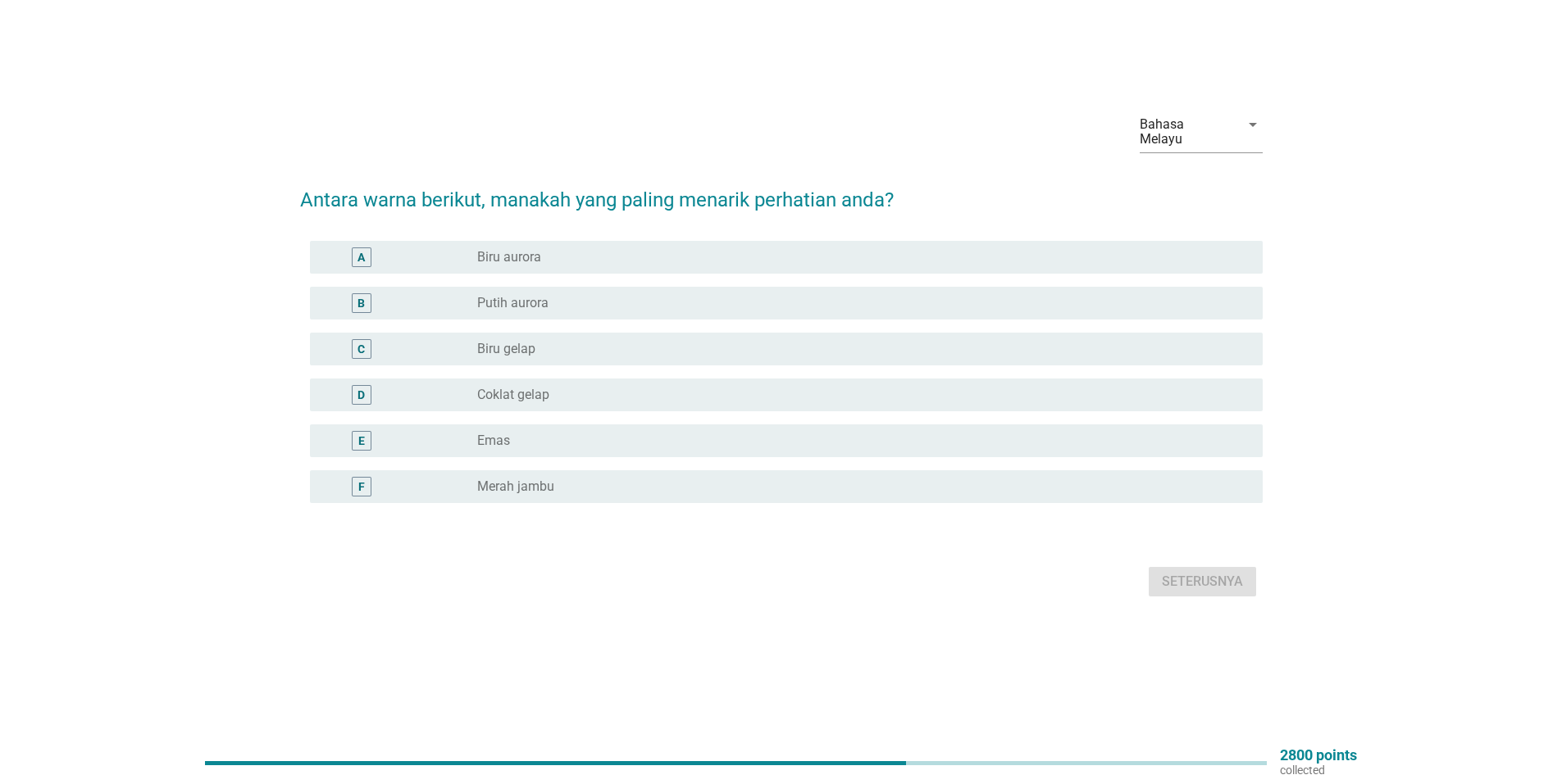
click at [493, 300] on label "Putih aurora" at bounding box center [513, 303] width 71 height 17
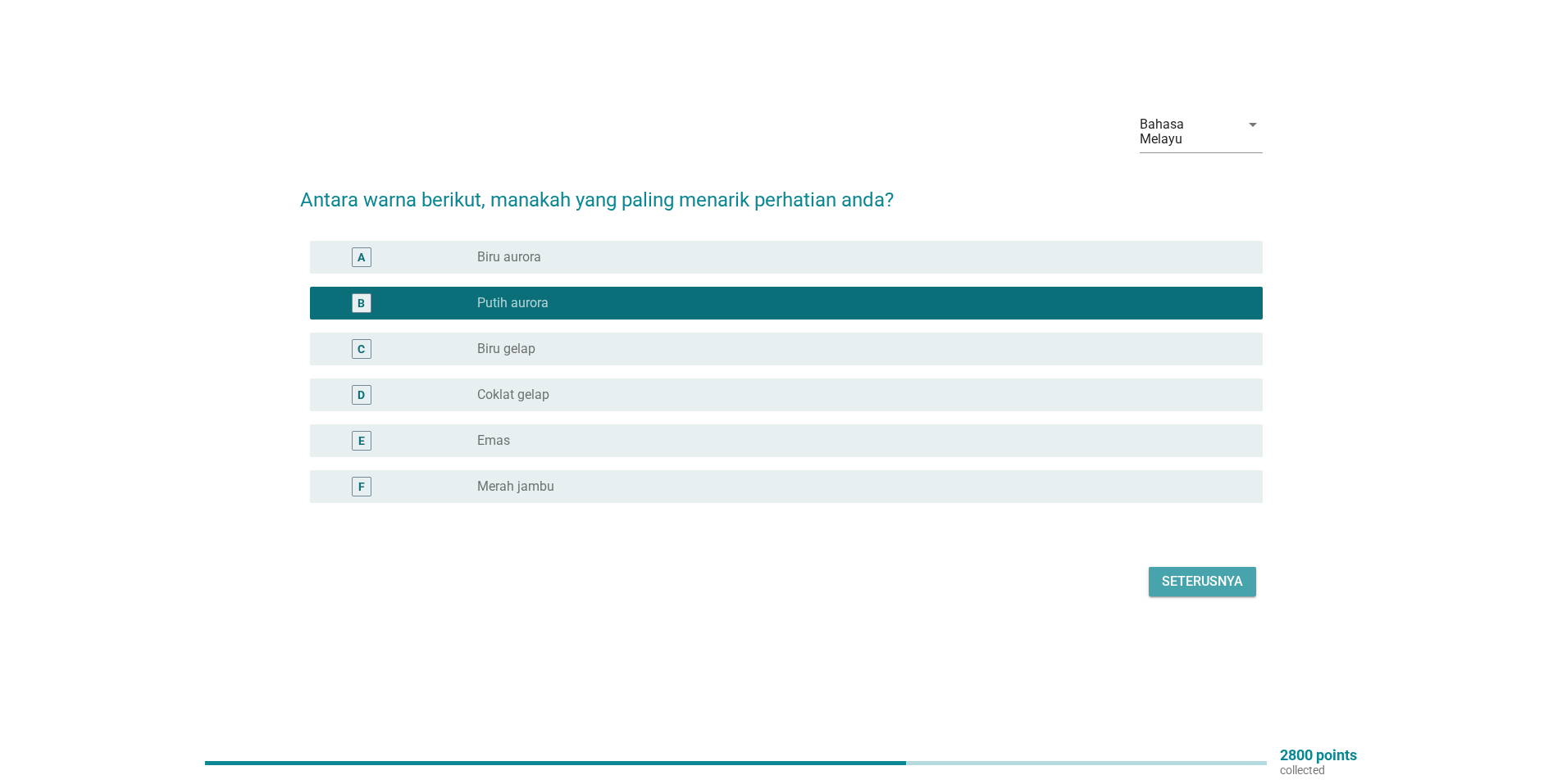
click at [1195, 572] on div "Seterusnya" at bounding box center [1202, 582] width 81 height 20
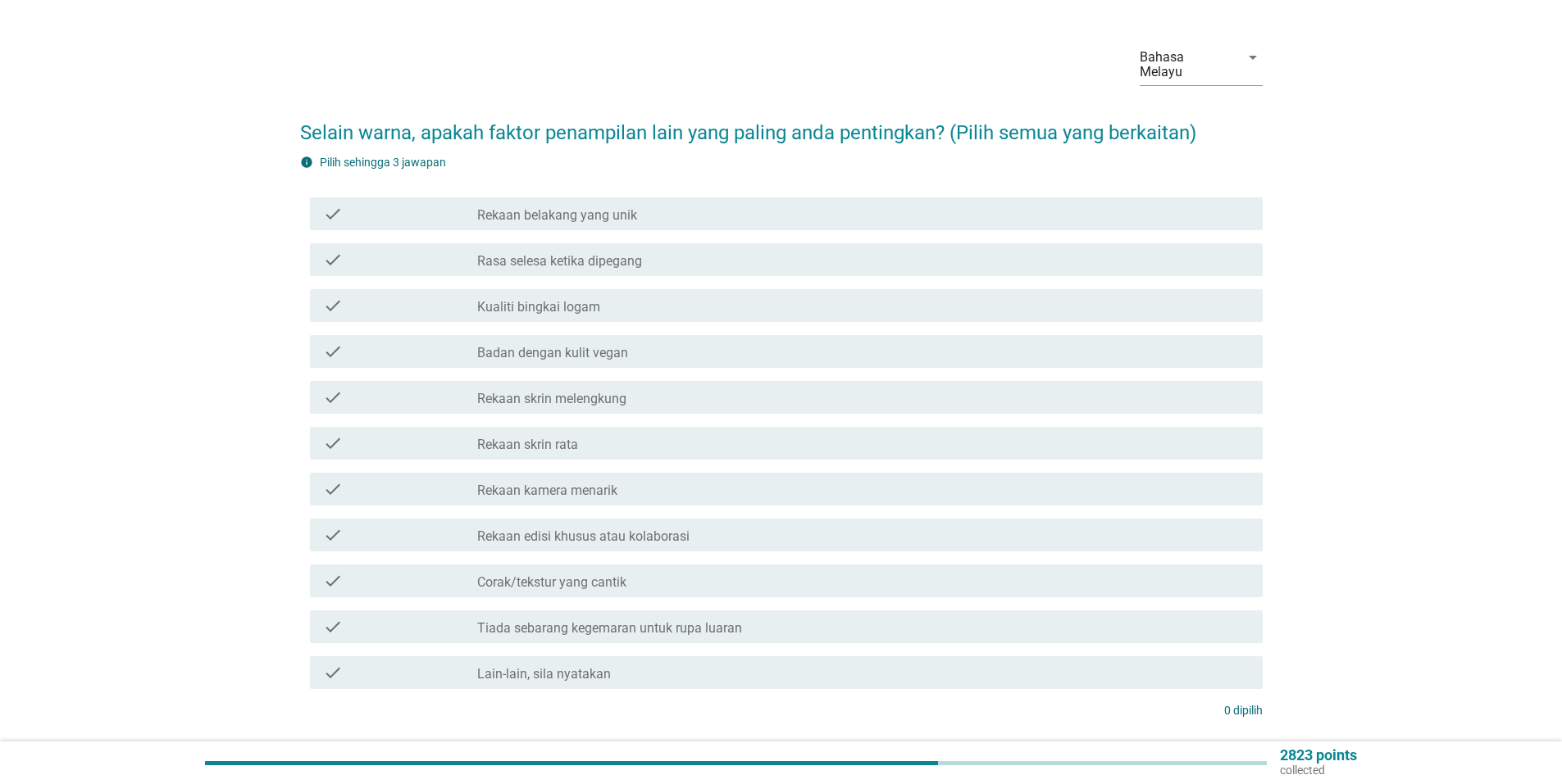
scroll to position [0, 0]
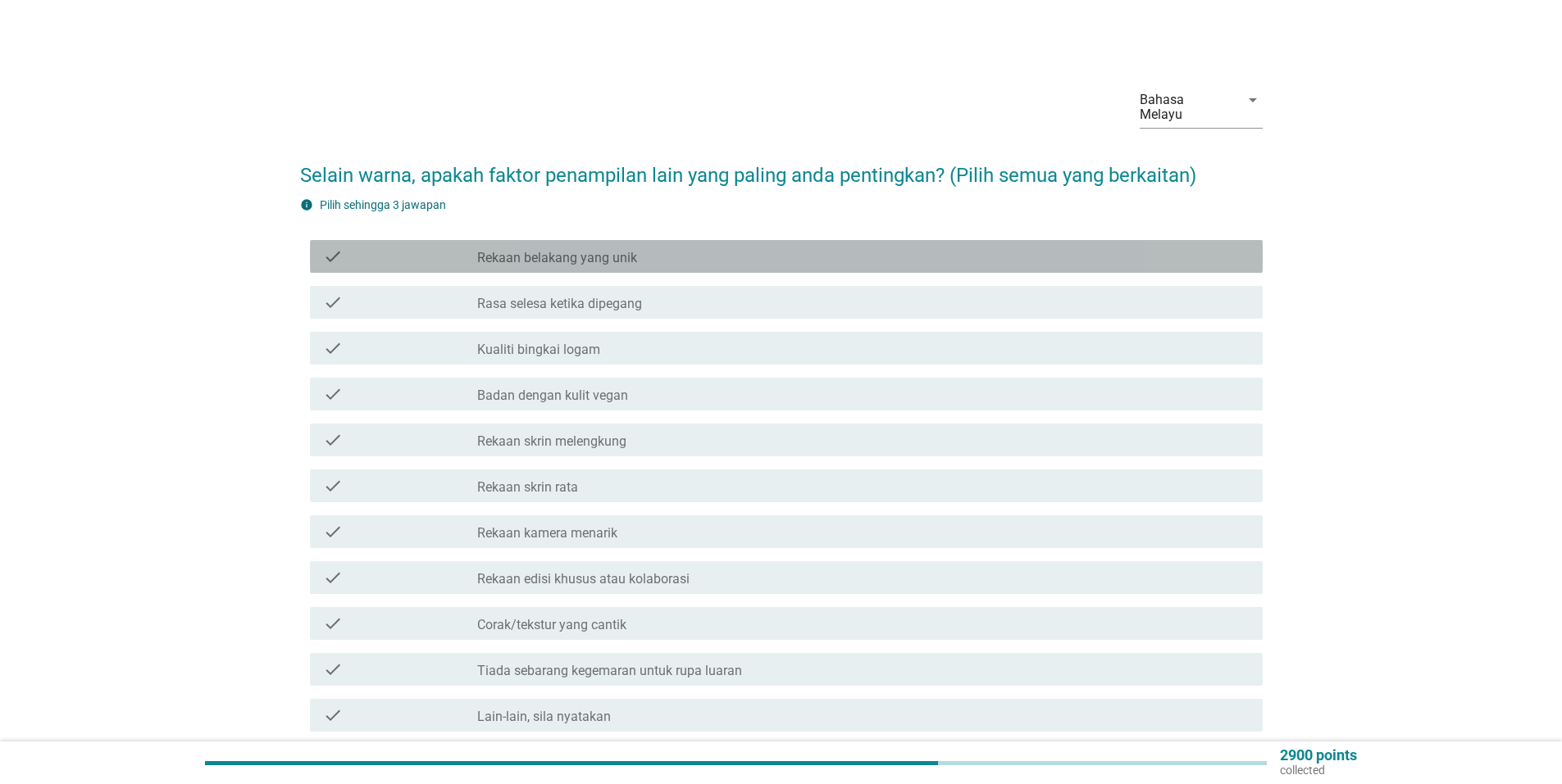
click at [575, 250] on label "Rekaan belakang yang unik" at bounding box center [557, 258] width 160 height 17
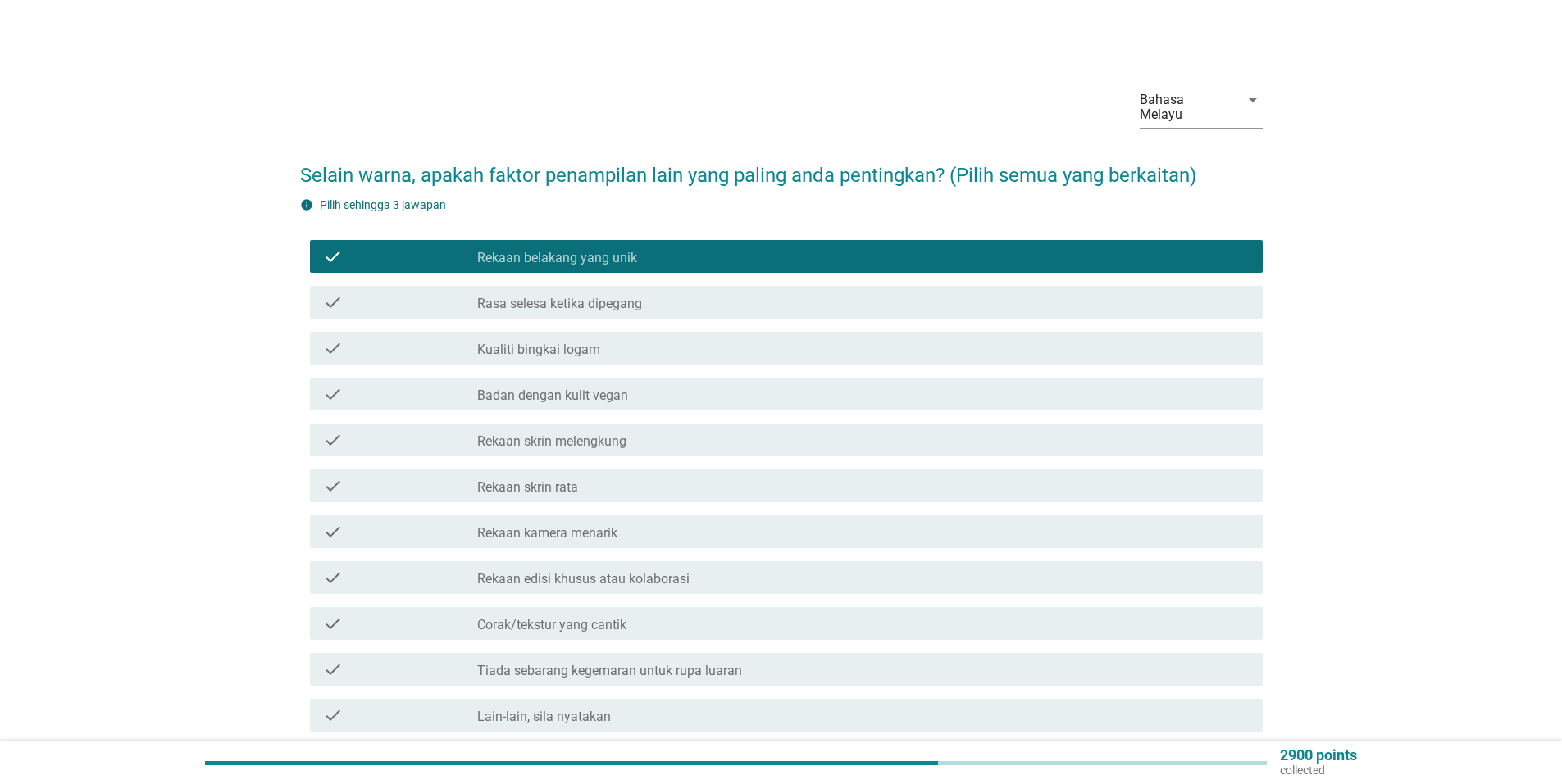
click at [564, 296] on label "Rasa selesa ketika dipegang" at bounding box center [560, 304] width 165 height 17
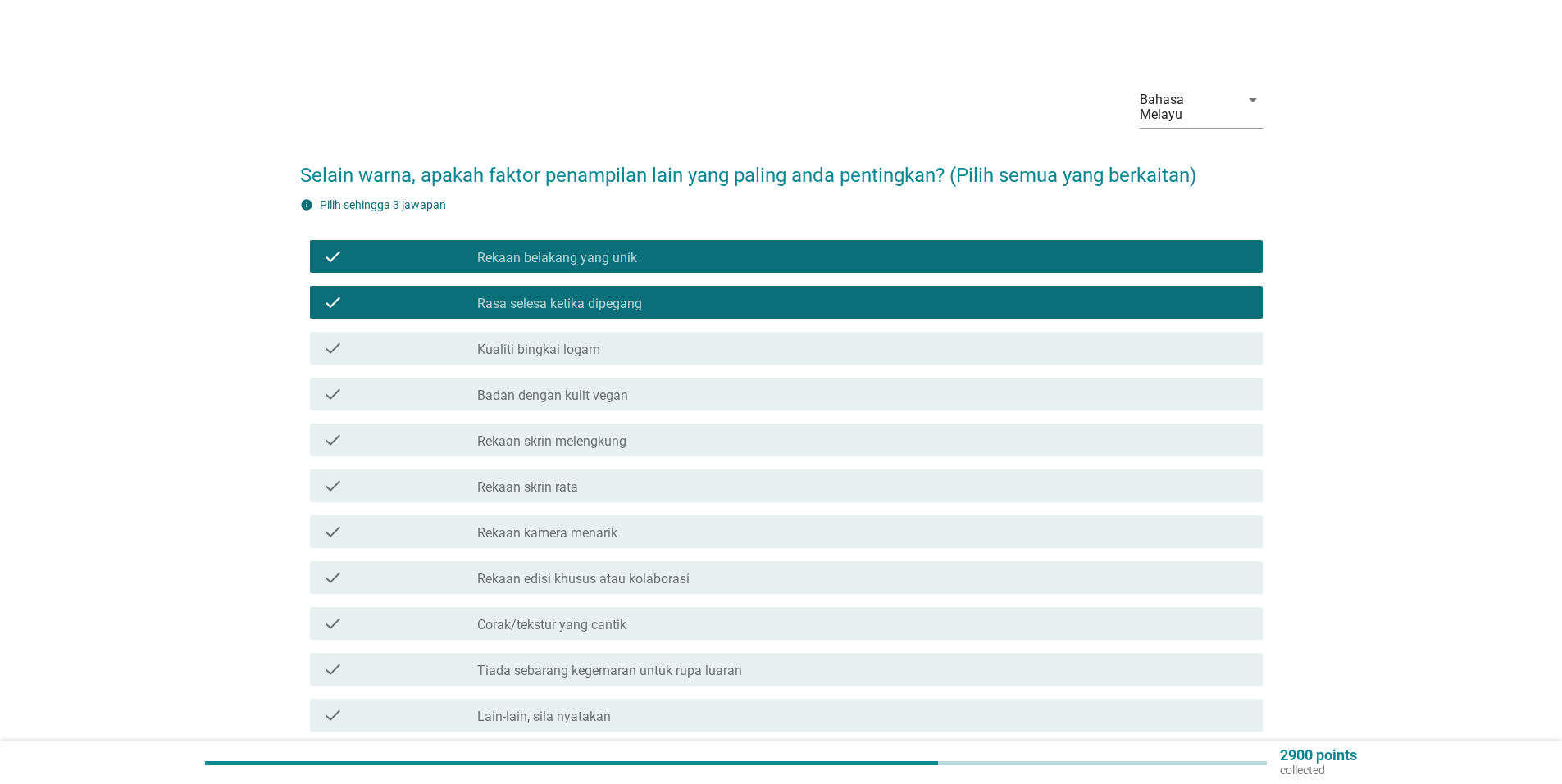
click at [568, 342] on label "Kualiti bingkai logam" at bounding box center [538, 350] width 123 height 17
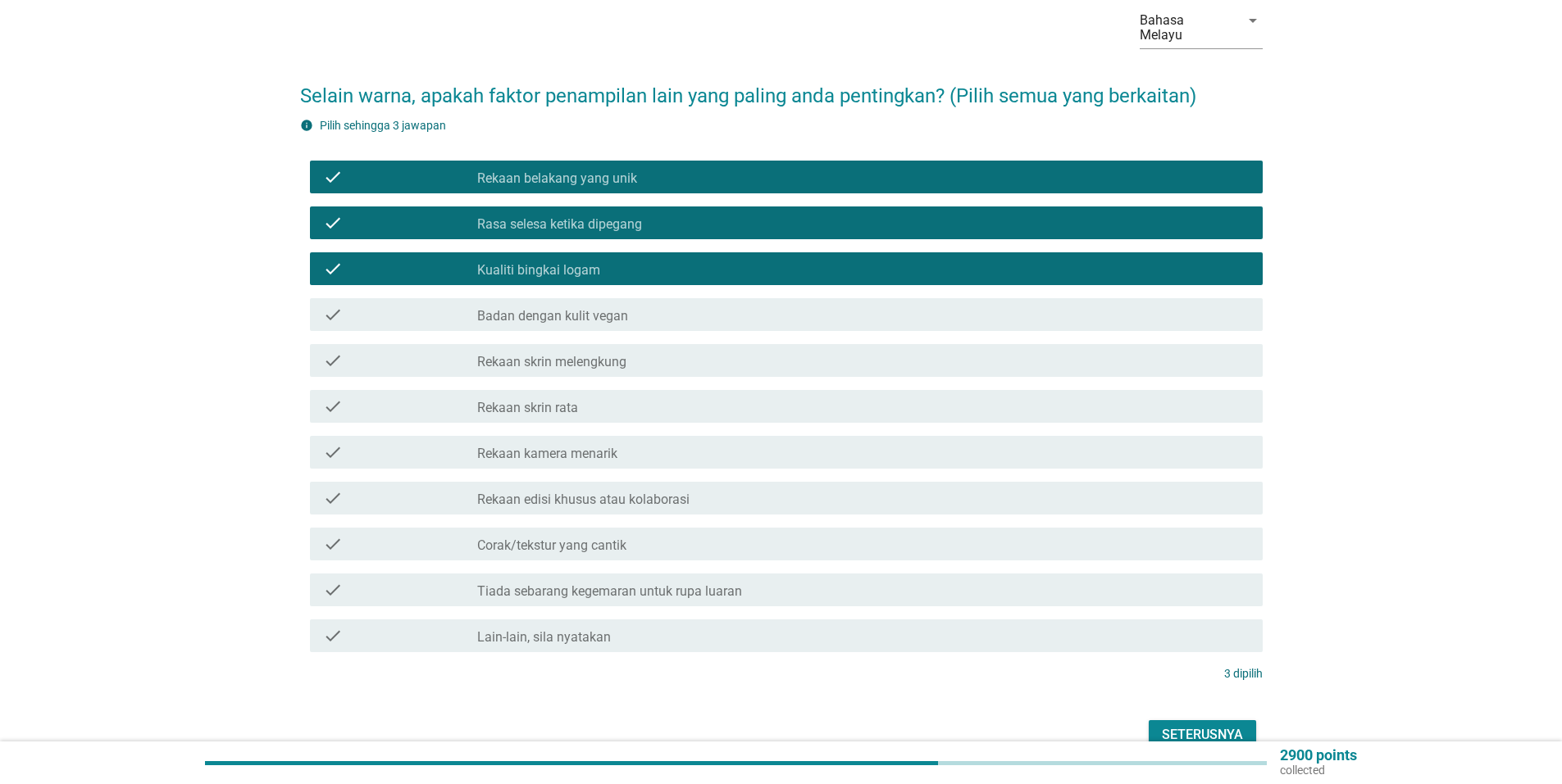
scroll to position [157, 0]
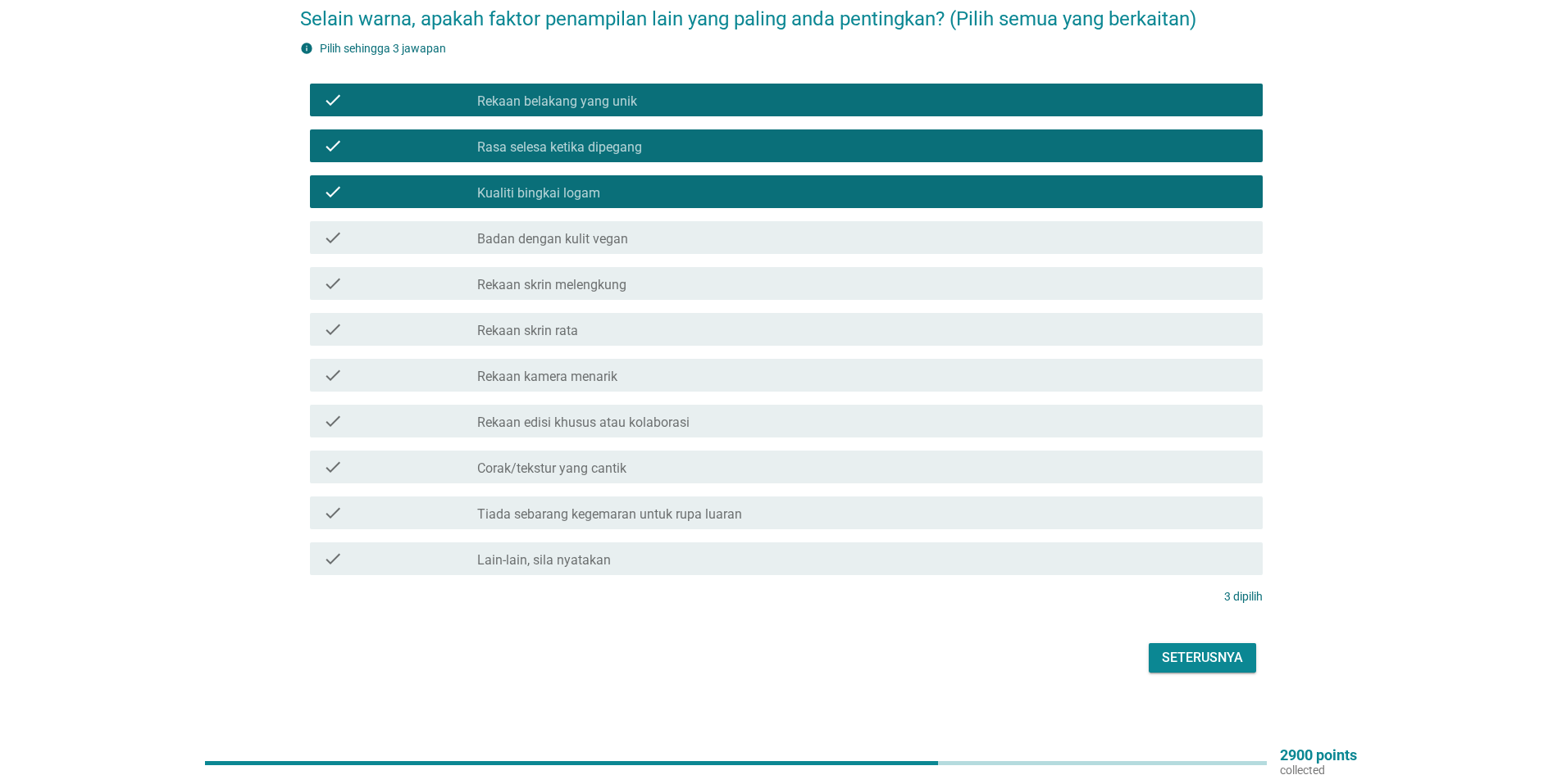
click at [491, 236] on div "check check_box_outline_blank Badan dengan kulit vegan" at bounding box center [786, 238] width 953 height 33
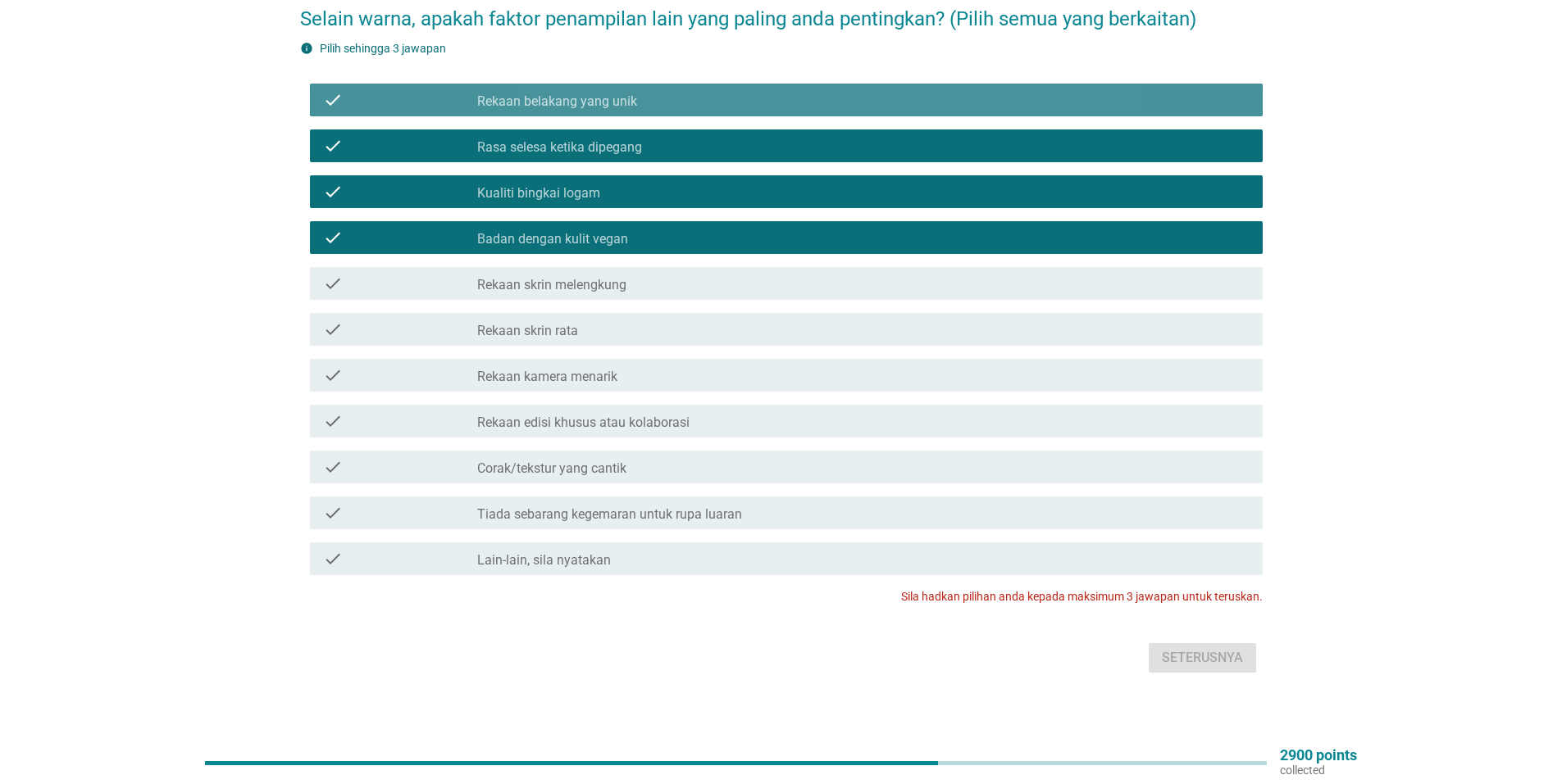
click at [603, 83] on div "check check_box Rekaan belakang yang unik" at bounding box center [786, 100] width 953 height 33
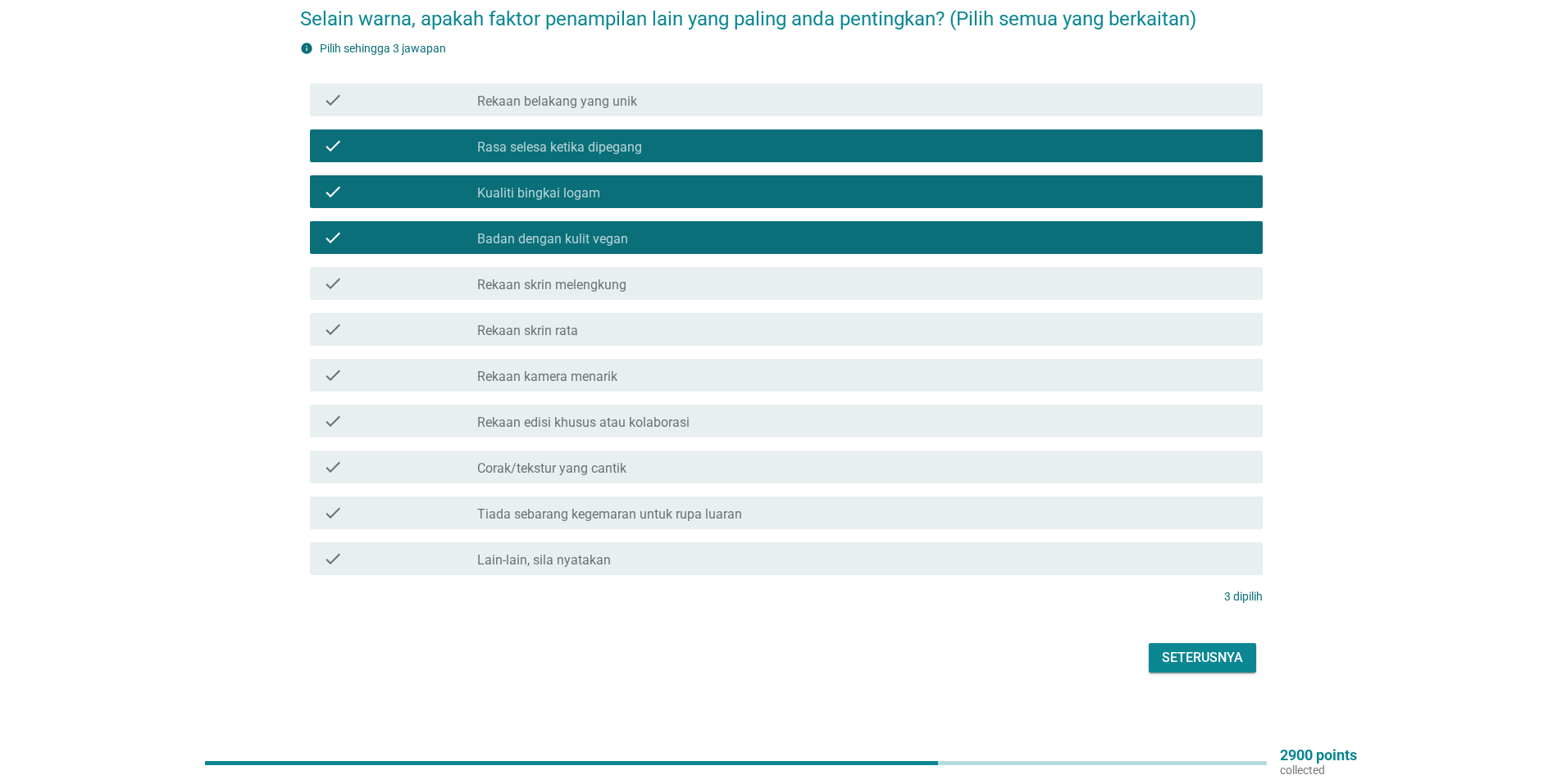
click at [582, 93] on label "Rekaan belakang yang unik" at bounding box center [557, 102] width 160 height 17
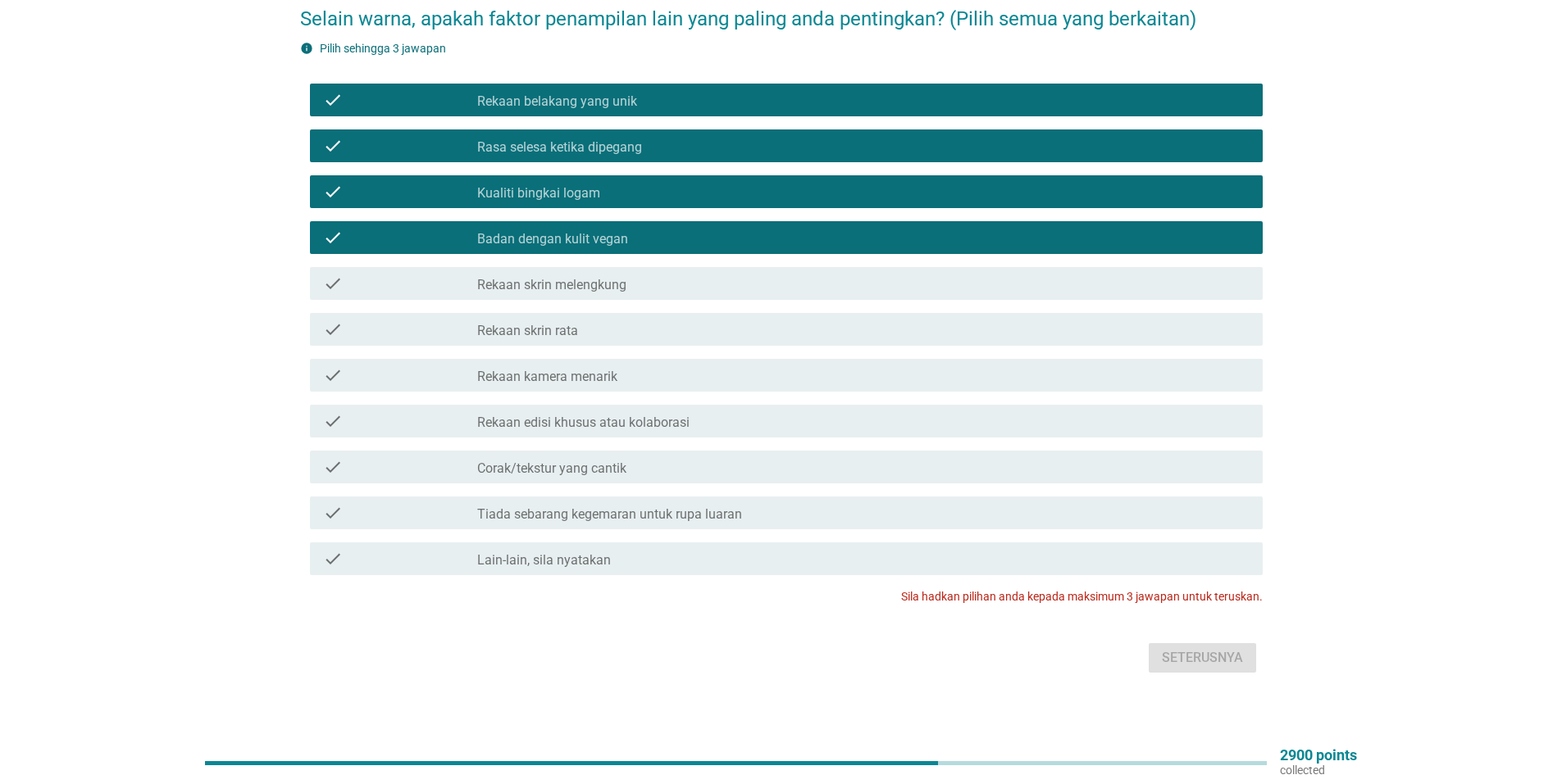
click at [572, 139] on label "Rasa selesa ketika dipegang" at bounding box center [560, 148] width 165 height 17
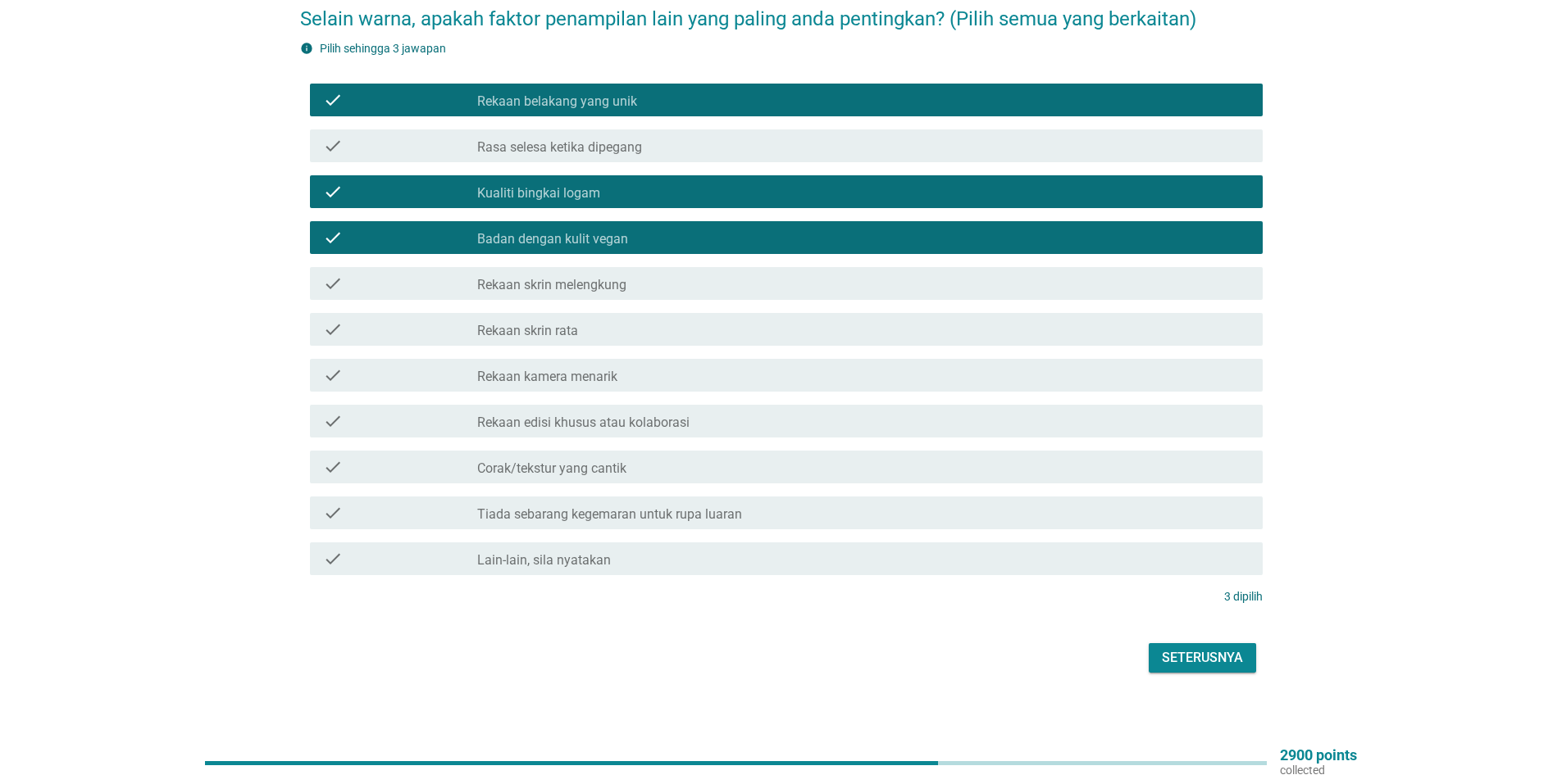
click at [591, 462] on label "Corak/tekstur yang cantik" at bounding box center [551, 469] width 149 height 17
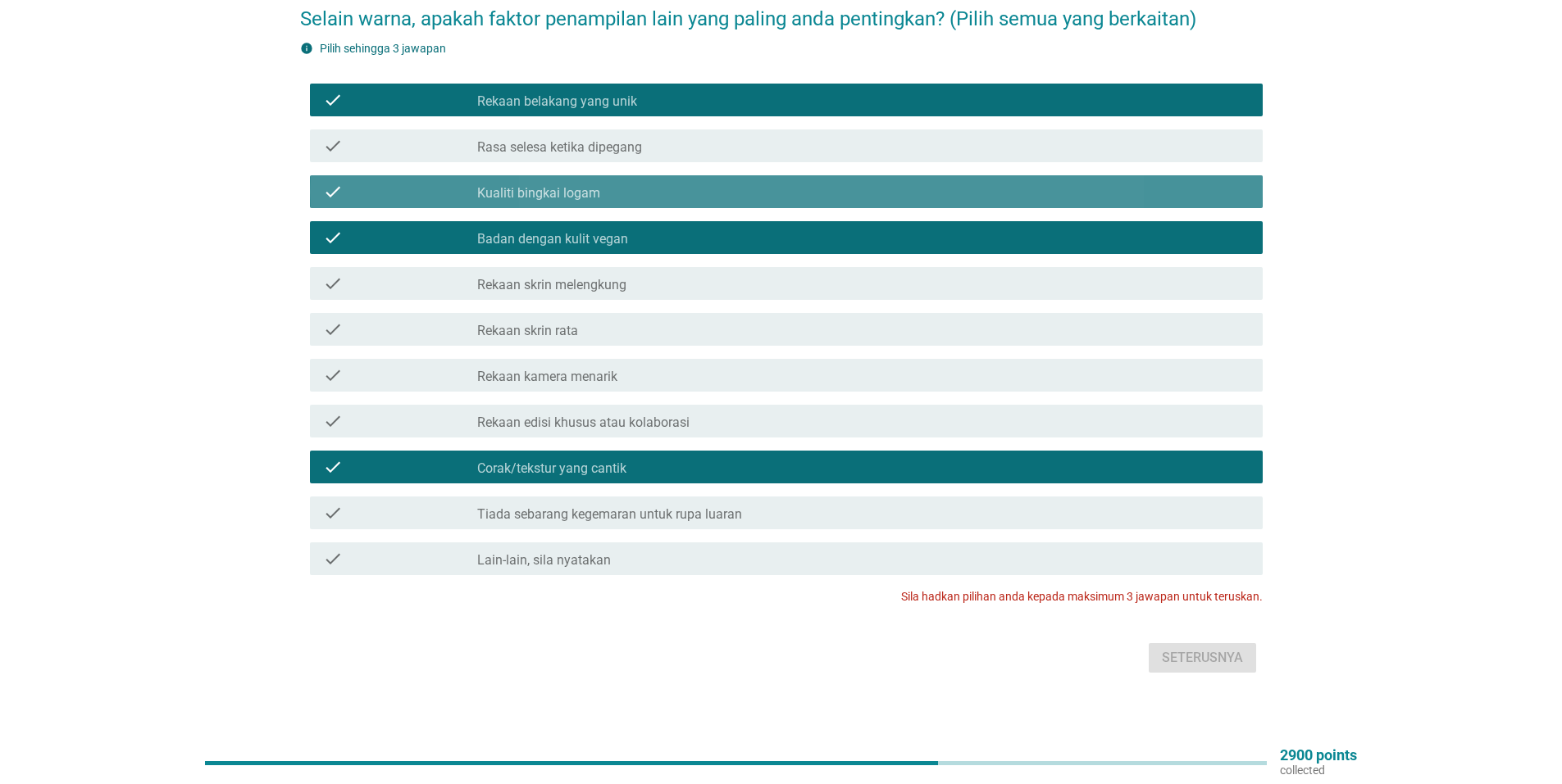
click at [605, 182] on div "check_box Kualiti bingkai logam" at bounding box center [863, 191] width 772 height 20
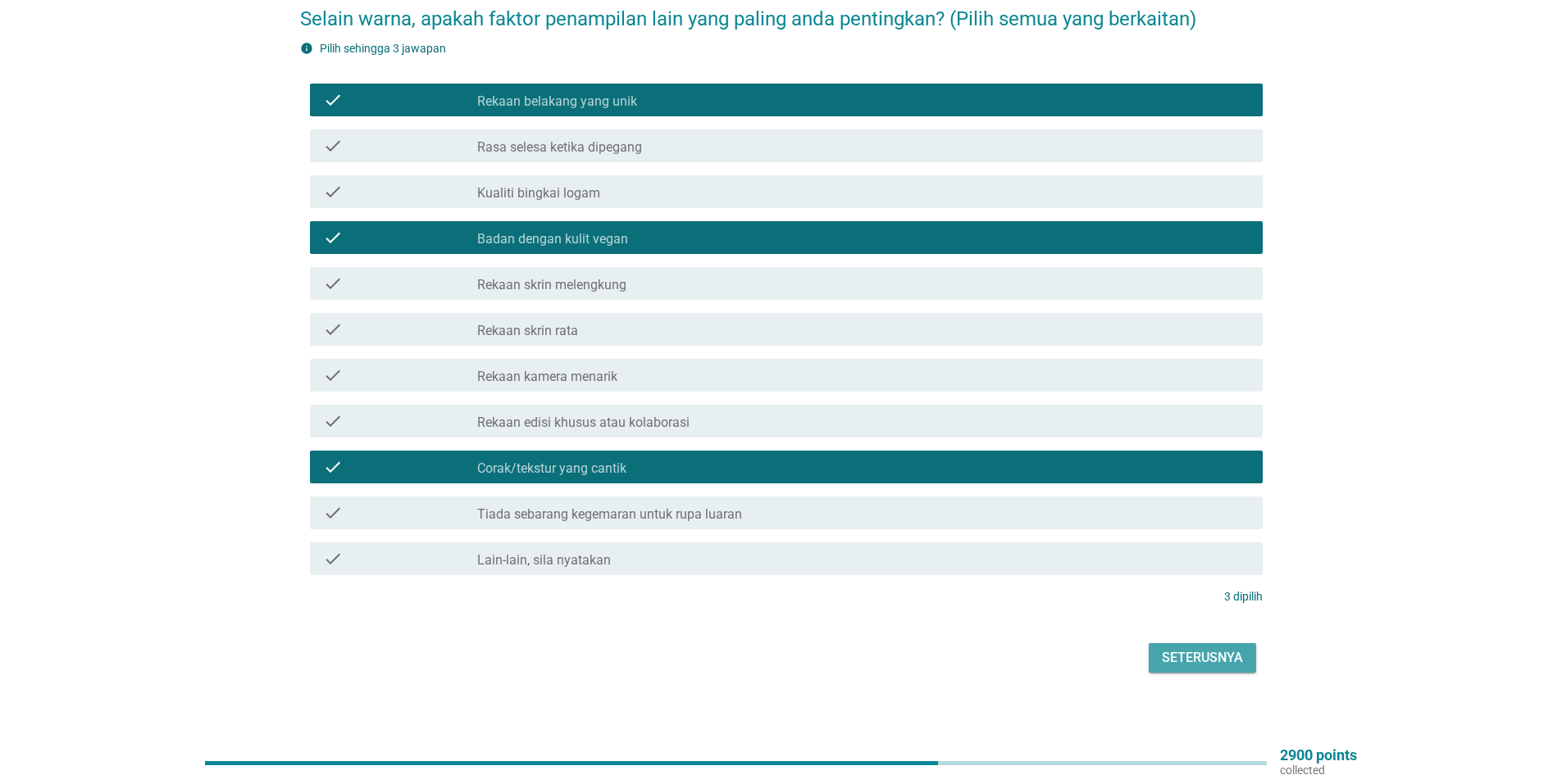
click at [1189, 648] on div "Seterusnya" at bounding box center [1202, 658] width 81 height 20
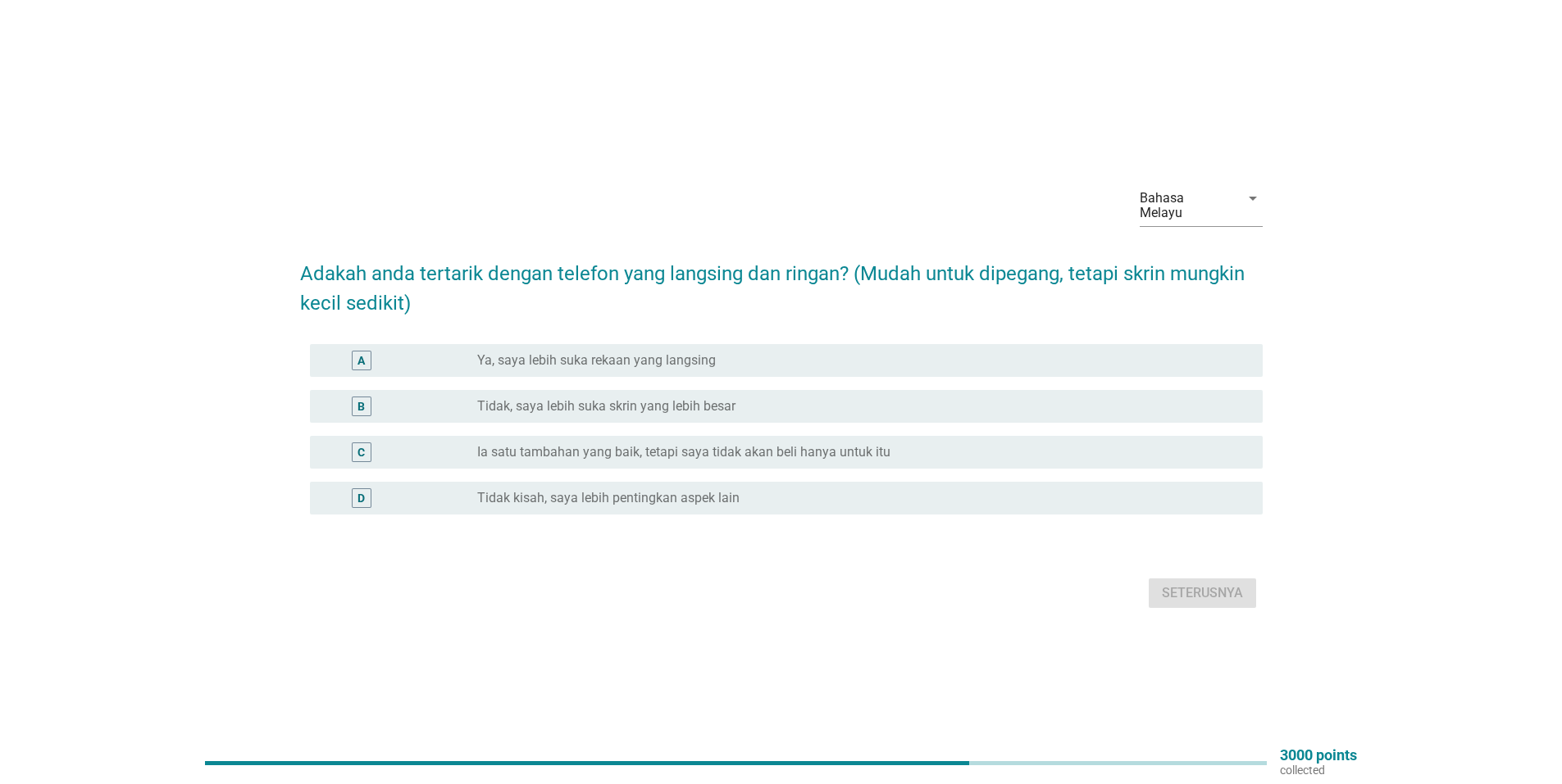
click at [674, 399] on label "Tidak, saya lebih suka skrin yang lebih besar" at bounding box center [606, 407] width 258 height 17
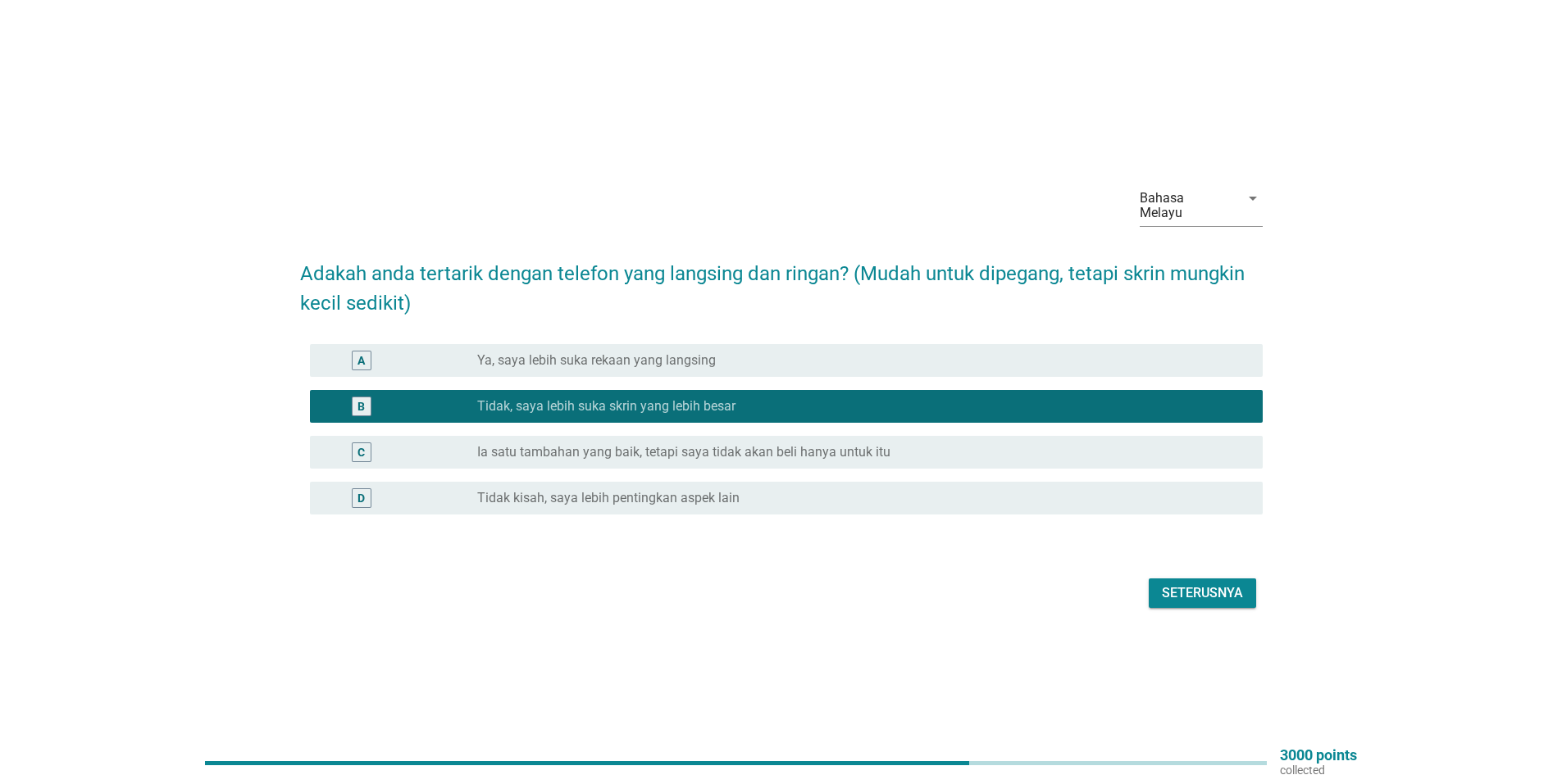
click at [1193, 588] on div "Seterusnya" at bounding box center [1202, 593] width 81 height 20
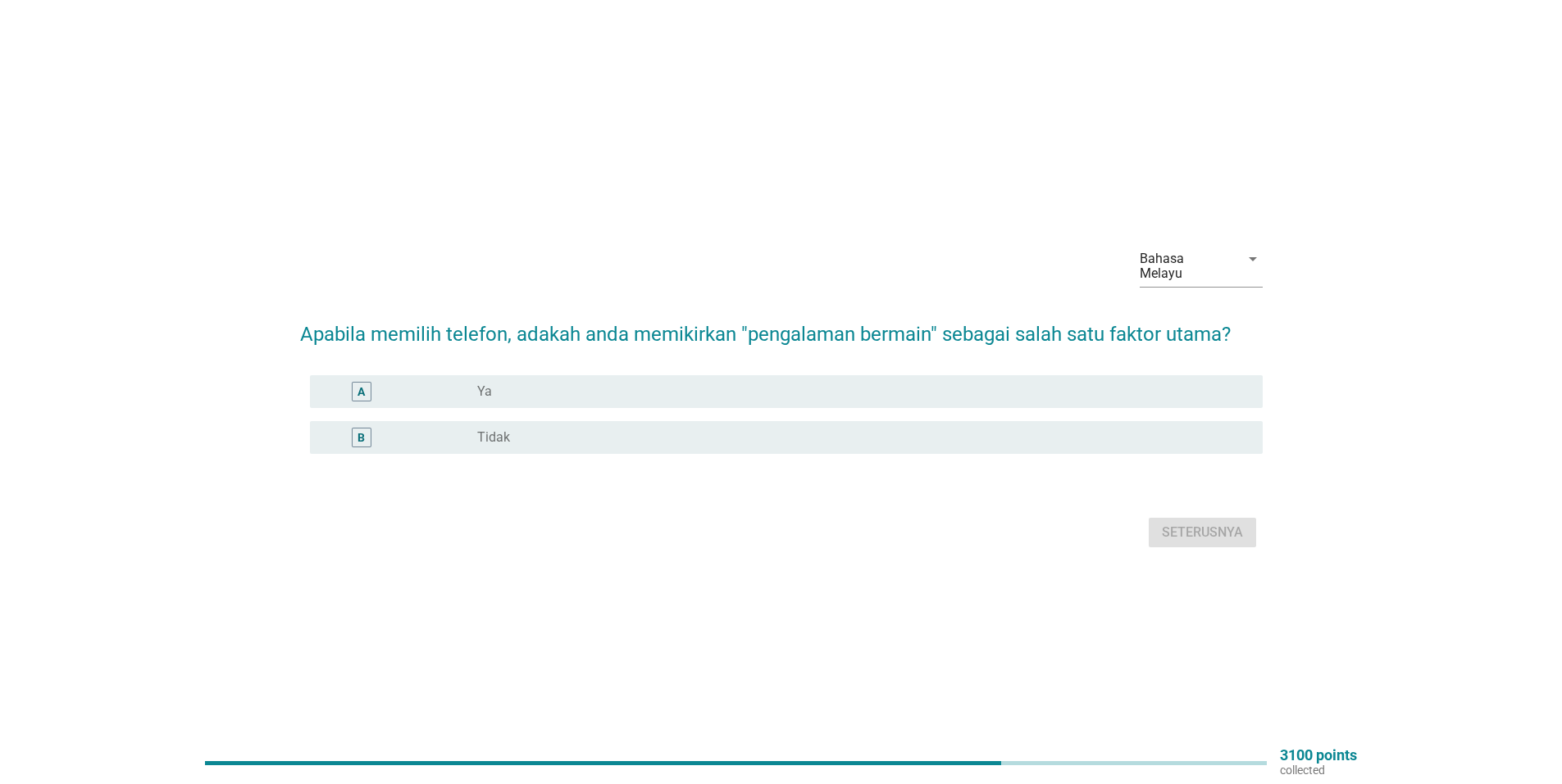
click at [489, 429] on label "Tidak" at bounding box center [494, 437] width 33 height 17
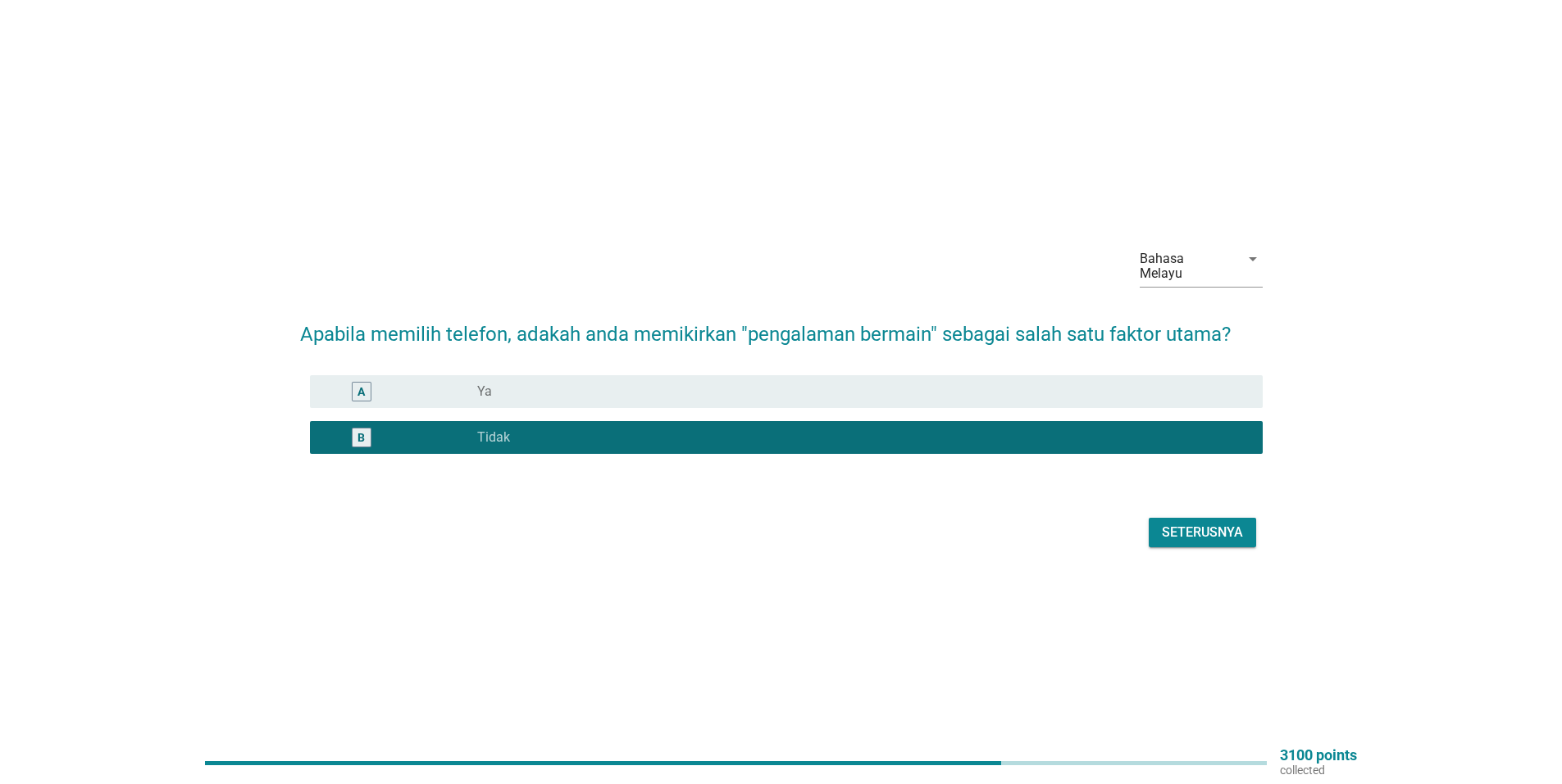
click at [1206, 527] on div "Seterusnya" at bounding box center [1202, 533] width 81 height 20
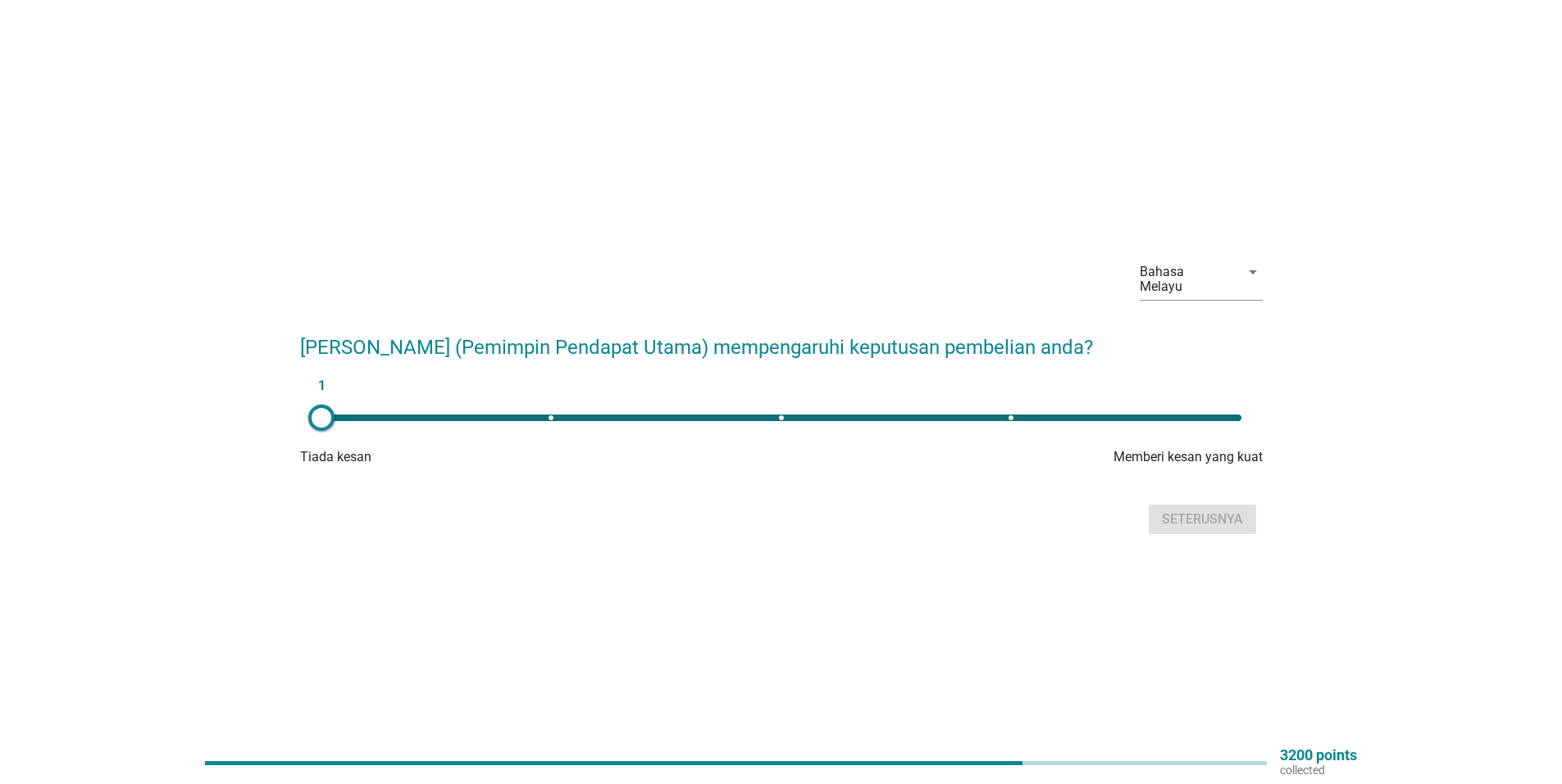
click at [784, 414] on div "1" at bounding box center [781, 418] width 920 height 7
type input "3"
click at [1201, 511] on div "Seterusnya" at bounding box center [1202, 520] width 81 height 20
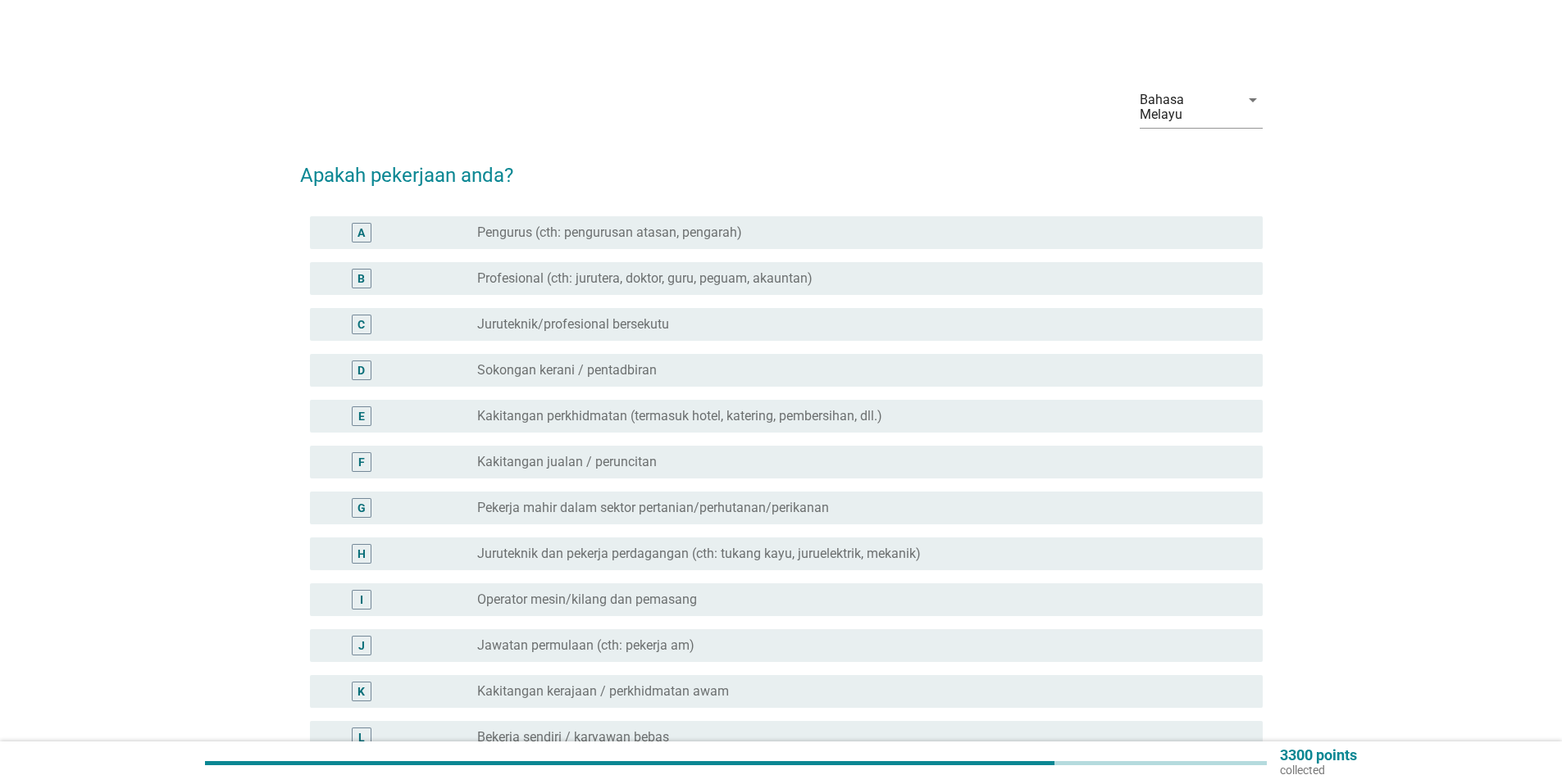
click at [608, 362] on label "Sokongan kerani / pentadbiran" at bounding box center [566, 371] width 179 height 17
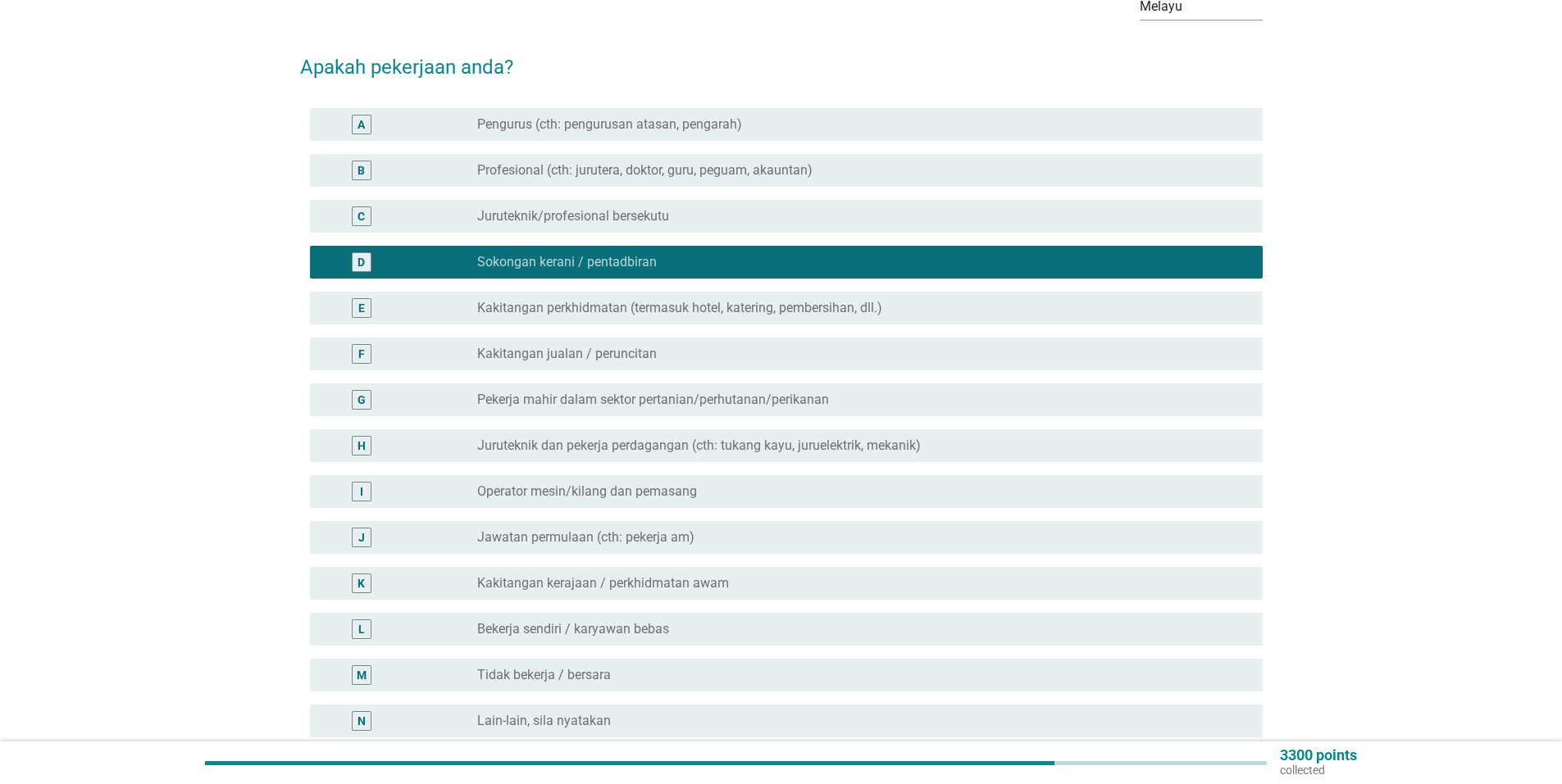
scroll to position [246, 0]
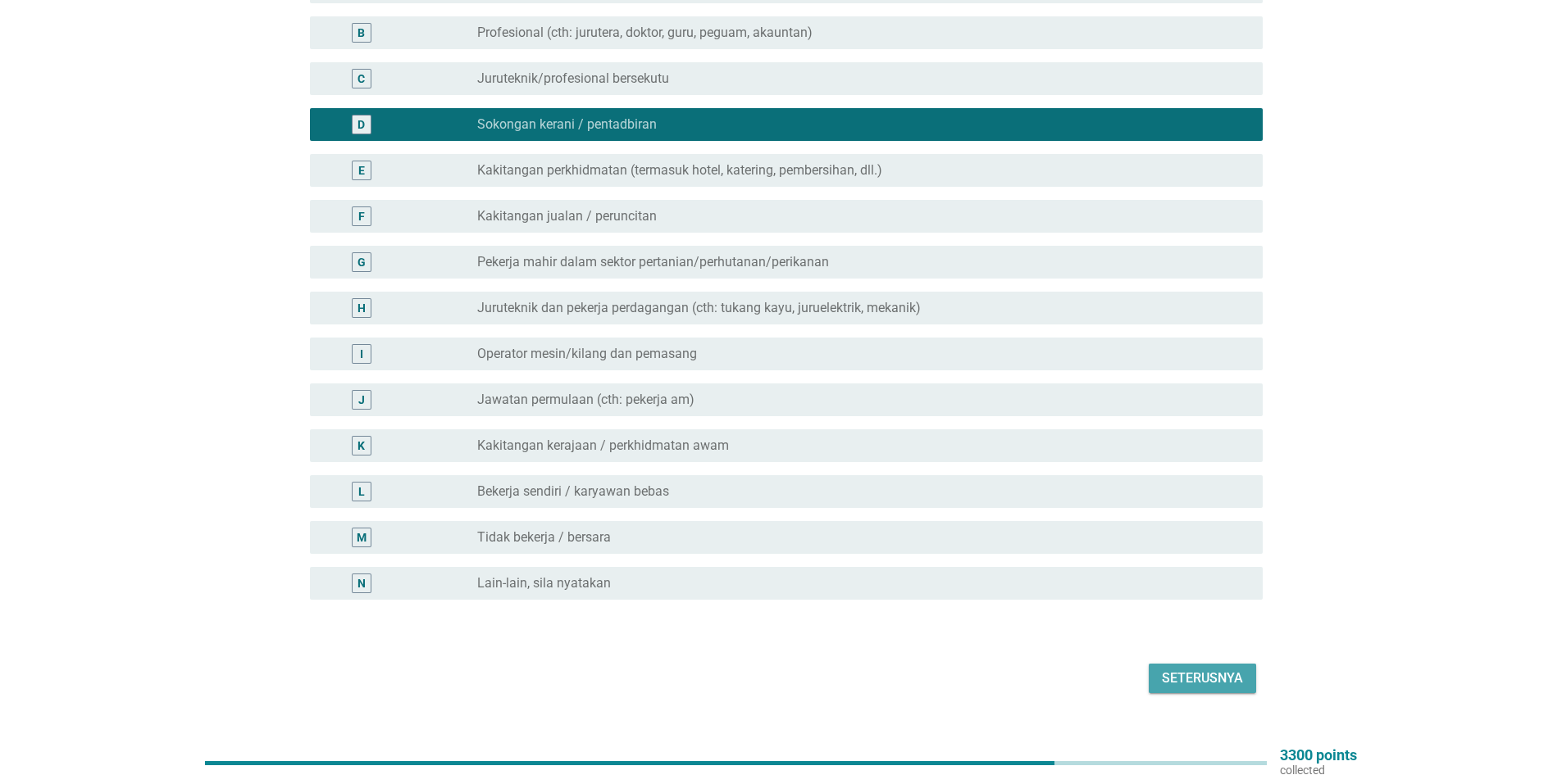
click at [1202, 668] on div "Seterusnya" at bounding box center [1202, 678] width 81 height 20
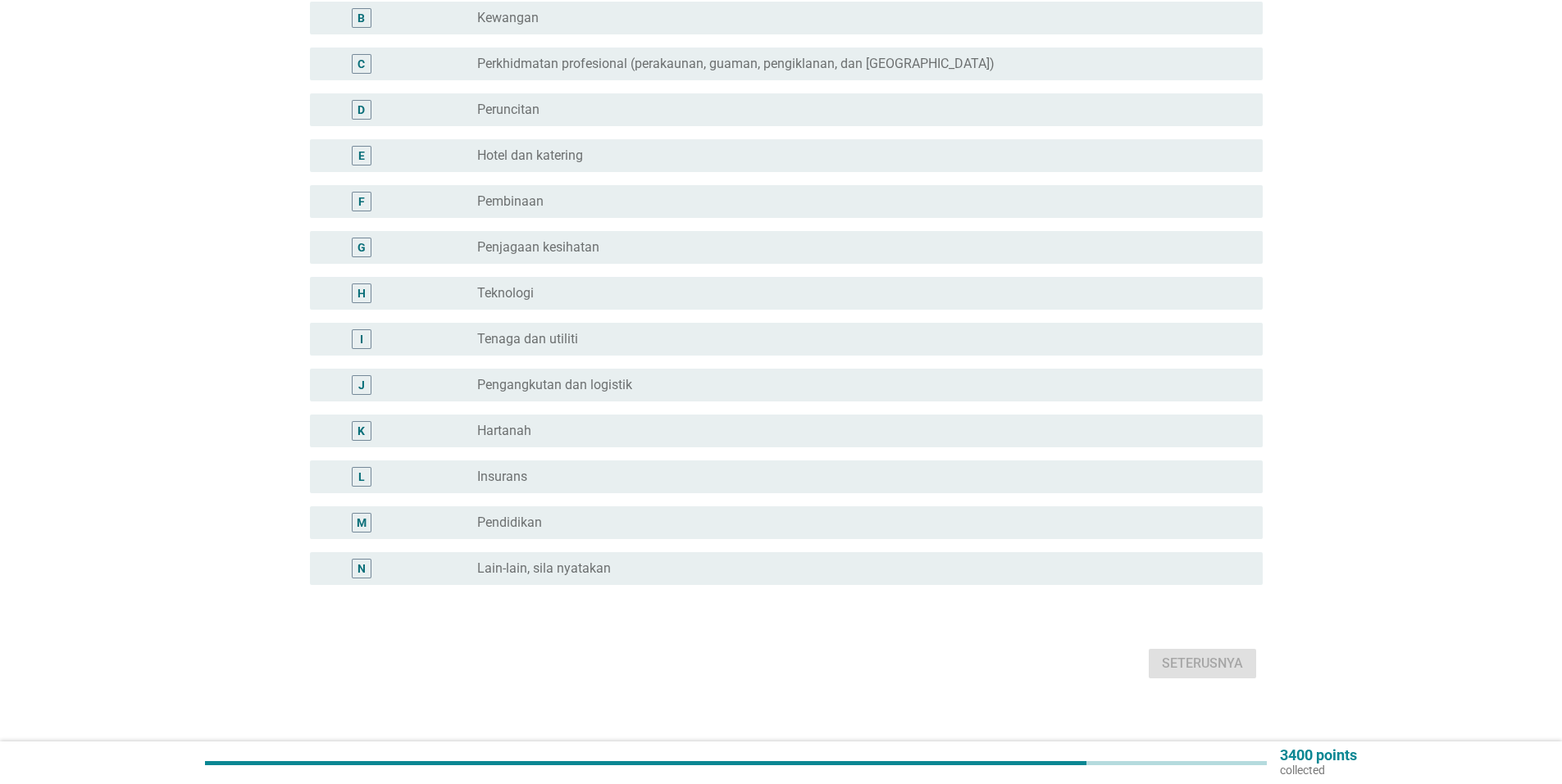
scroll to position [262, 0]
click at [638, 560] on div "radio_button_unchecked Lain-lain, sila nyatakan" at bounding box center [857, 568] width 760 height 17
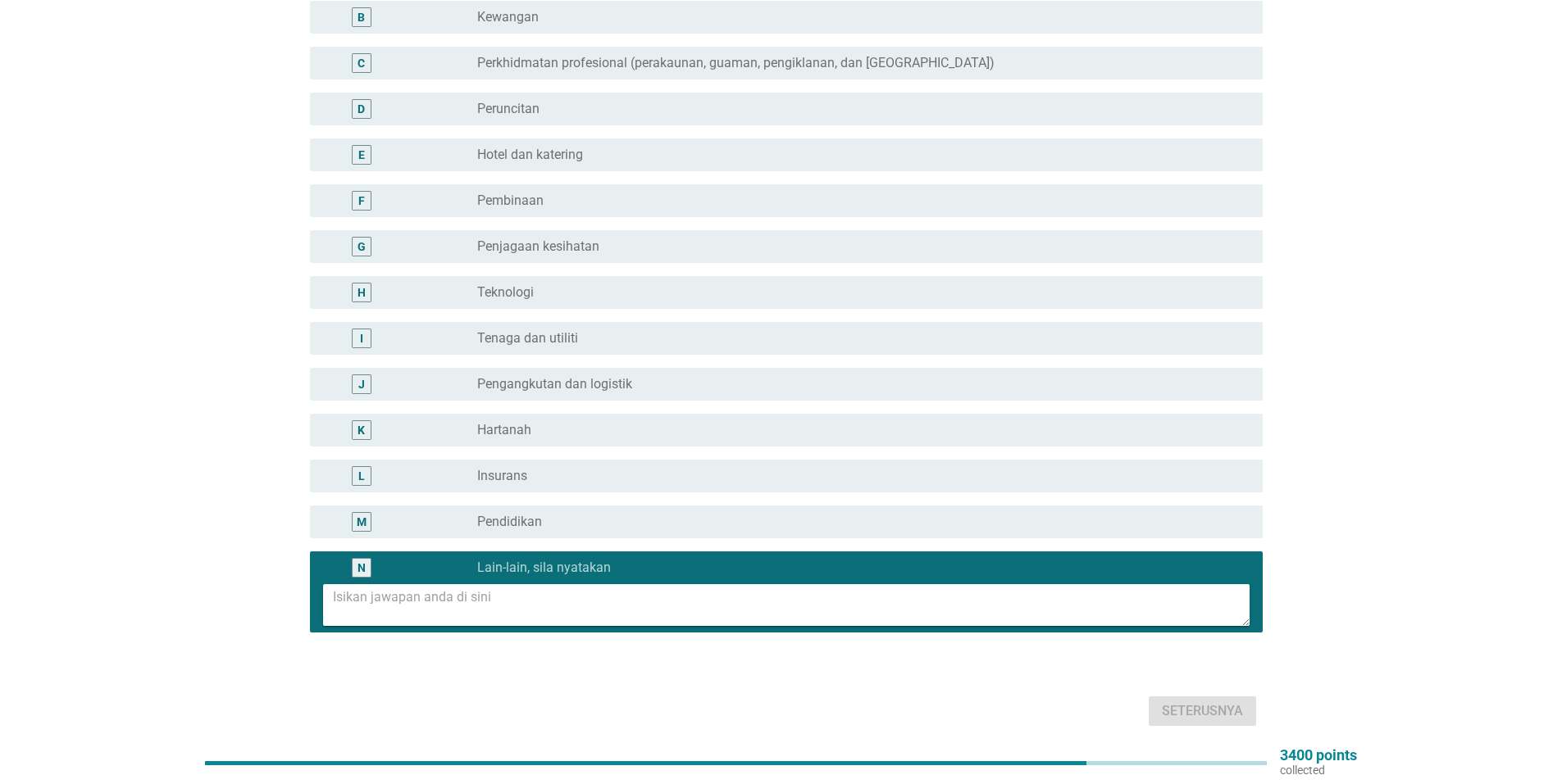
click at [561, 601] on textarea at bounding box center [791, 605] width 916 height 42
type textarea "kerajaan"
click at [1199, 701] on div "Seterusnya" at bounding box center [1202, 711] width 81 height 20
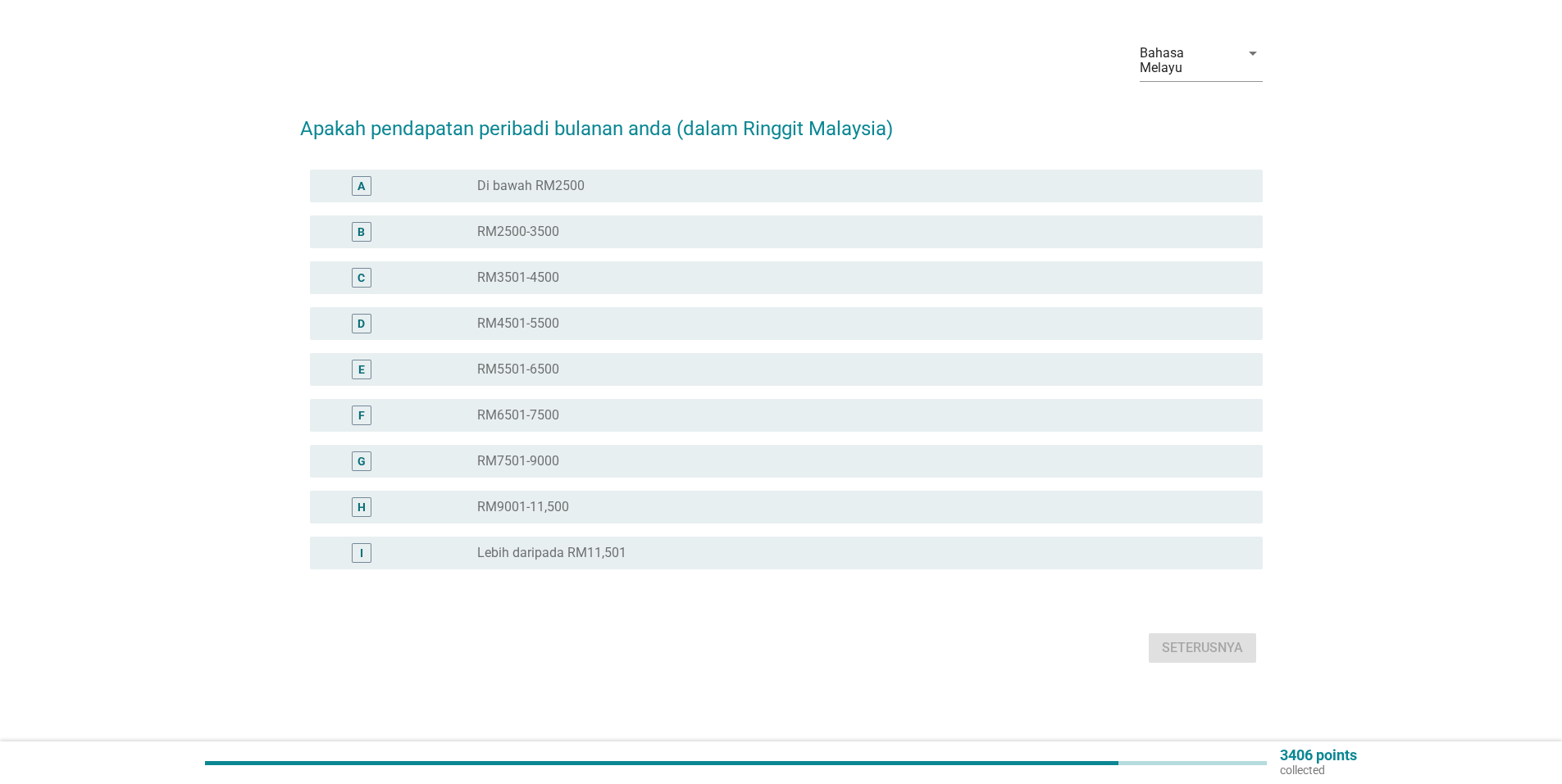
scroll to position [0, 0]
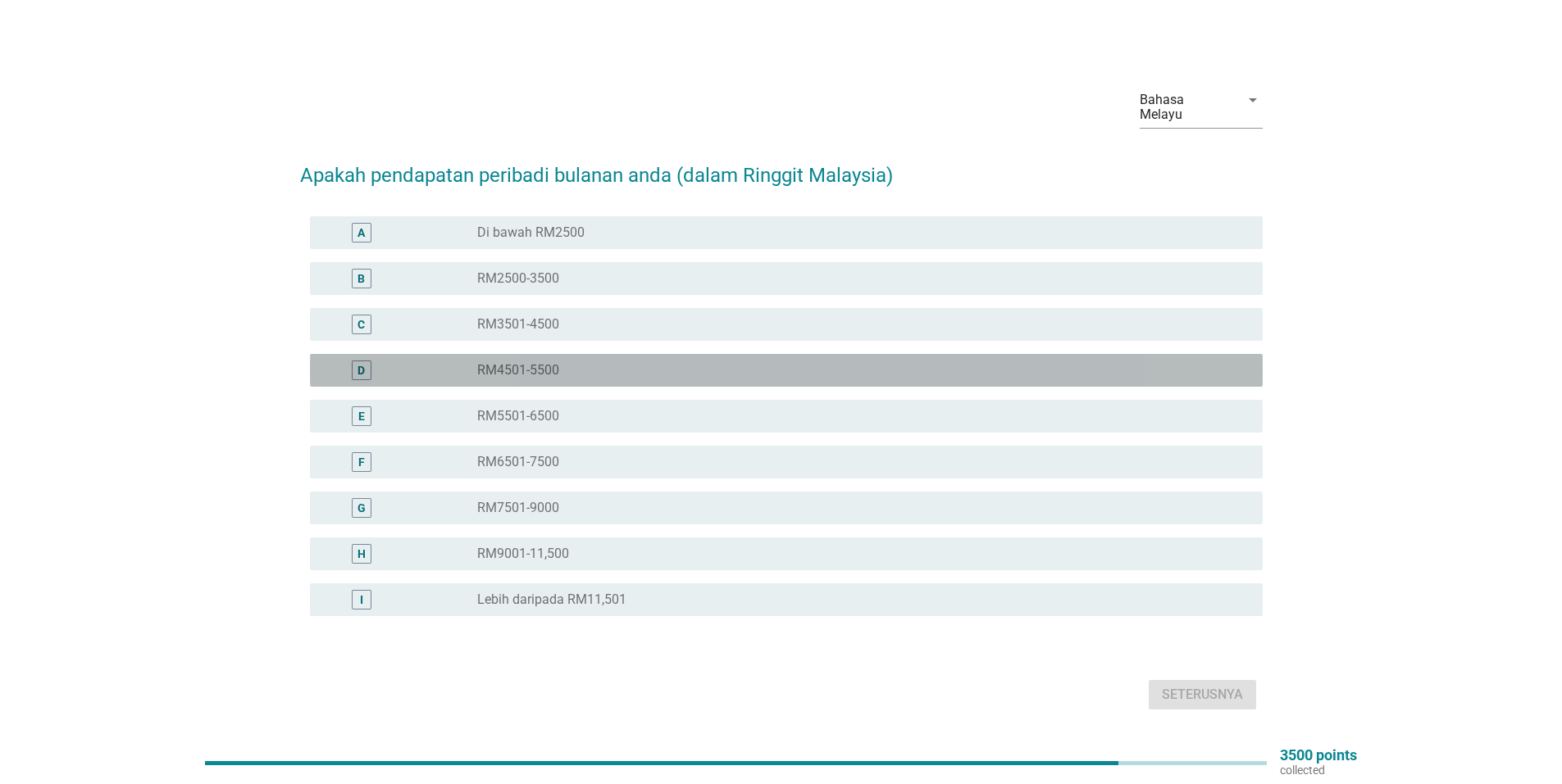
click at [513, 362] on label "RM4501-5500" at bounding box center [518, 371] width 82 height 17
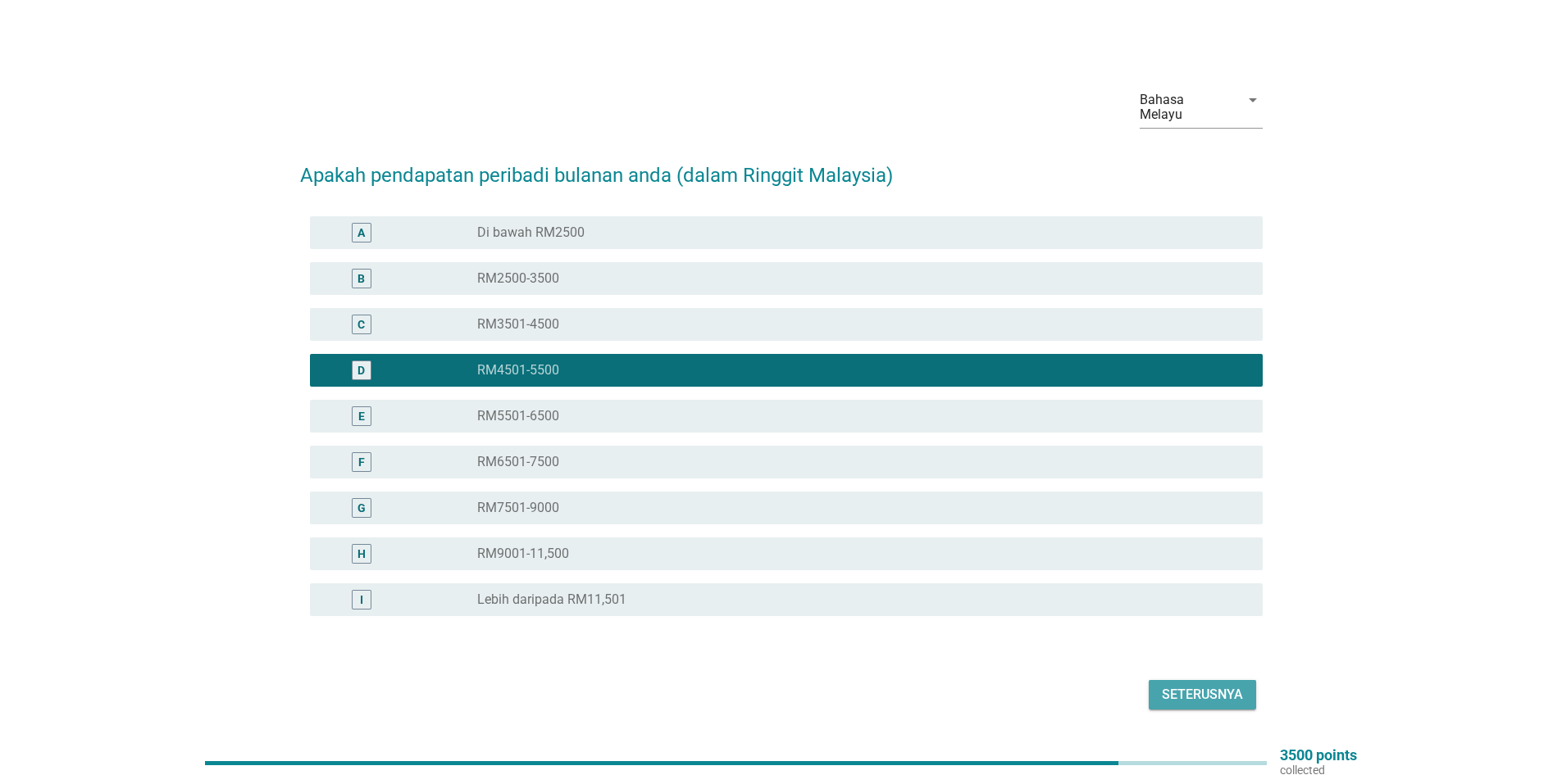
click at [1205, 686] on div "Seterusnya" at bounding box center [1202, 695] width 81 height 20
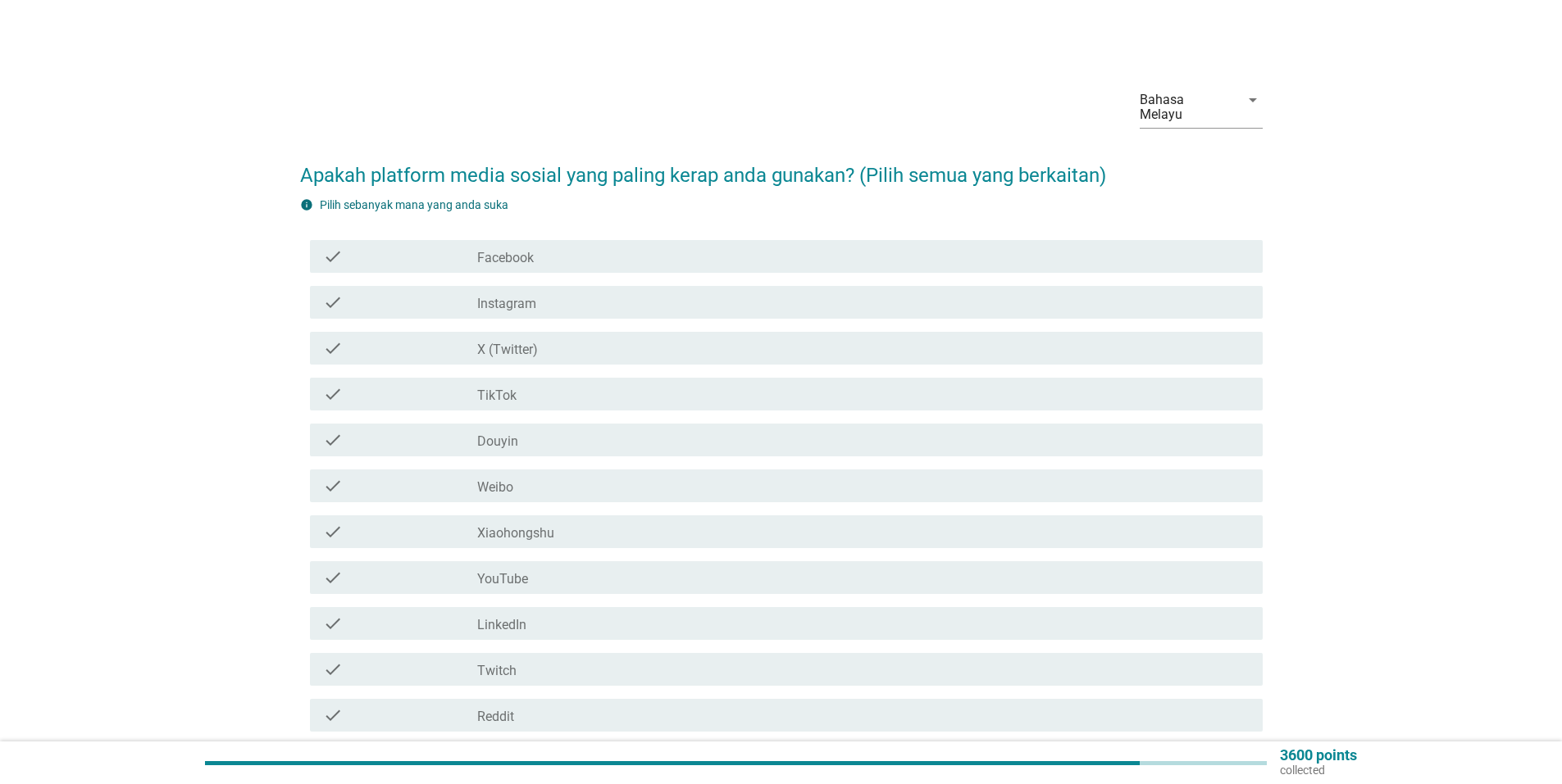
click at [548, 247] on div "check_box_outline_blank Facebook" at bounding box center [863, 257] width 772 height 20
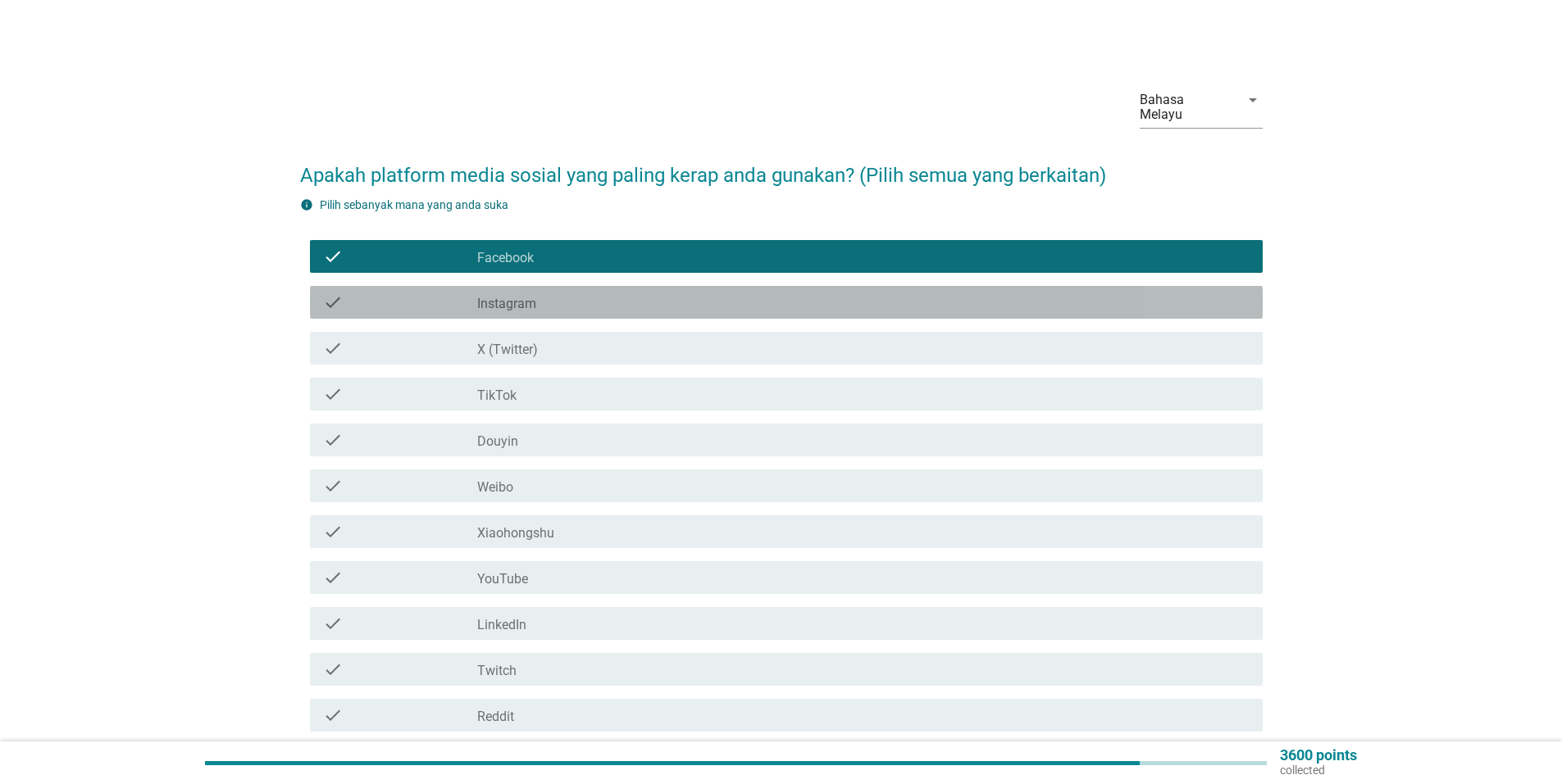
click at [504, 295] on label "Instagram" at bounding box center [506, 304] width 59 height 17
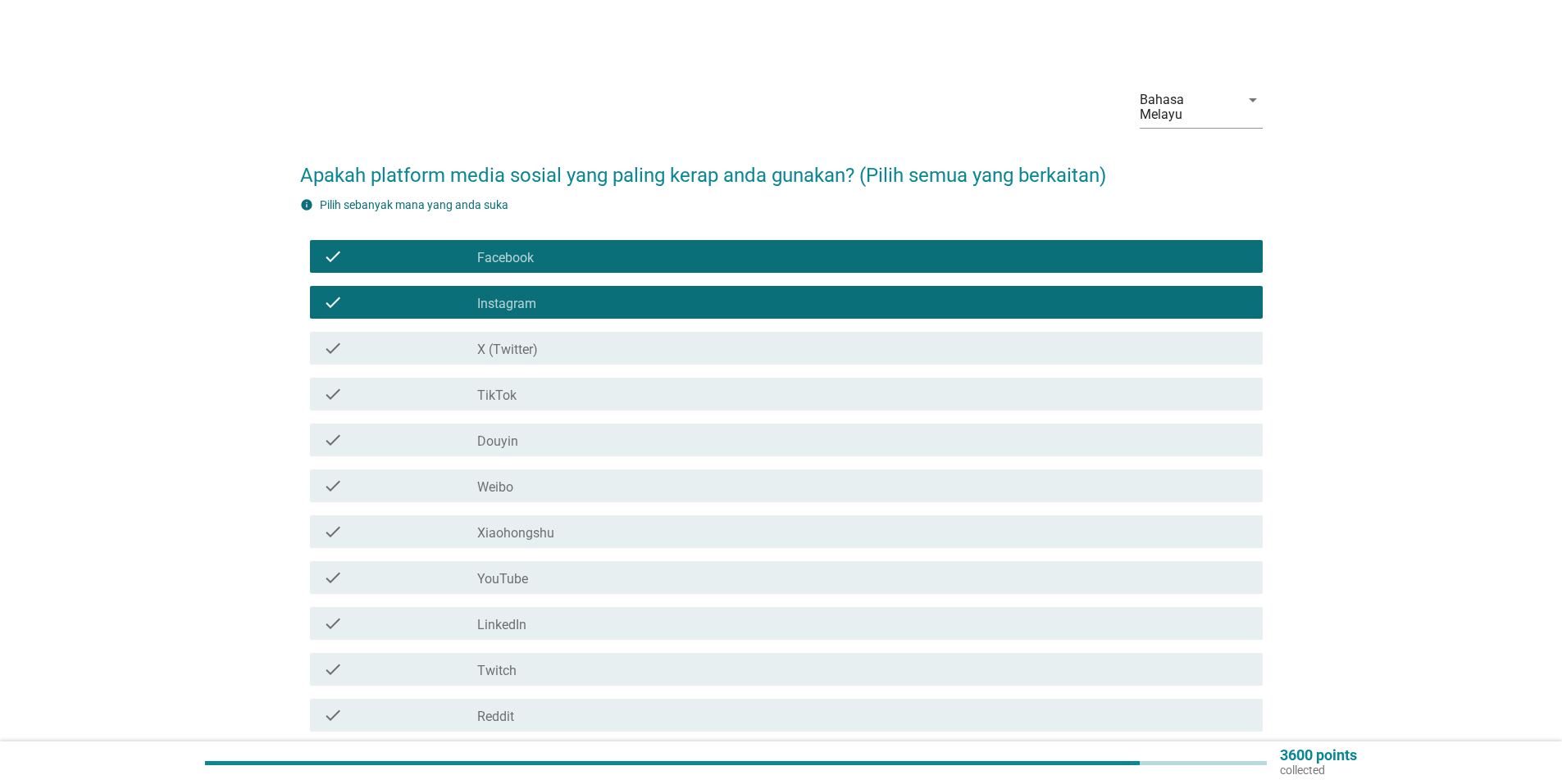
click at [488, 394] on div "check check_box_outline_blank TikTok" at bounding box center [786, 394] width 953 height 33
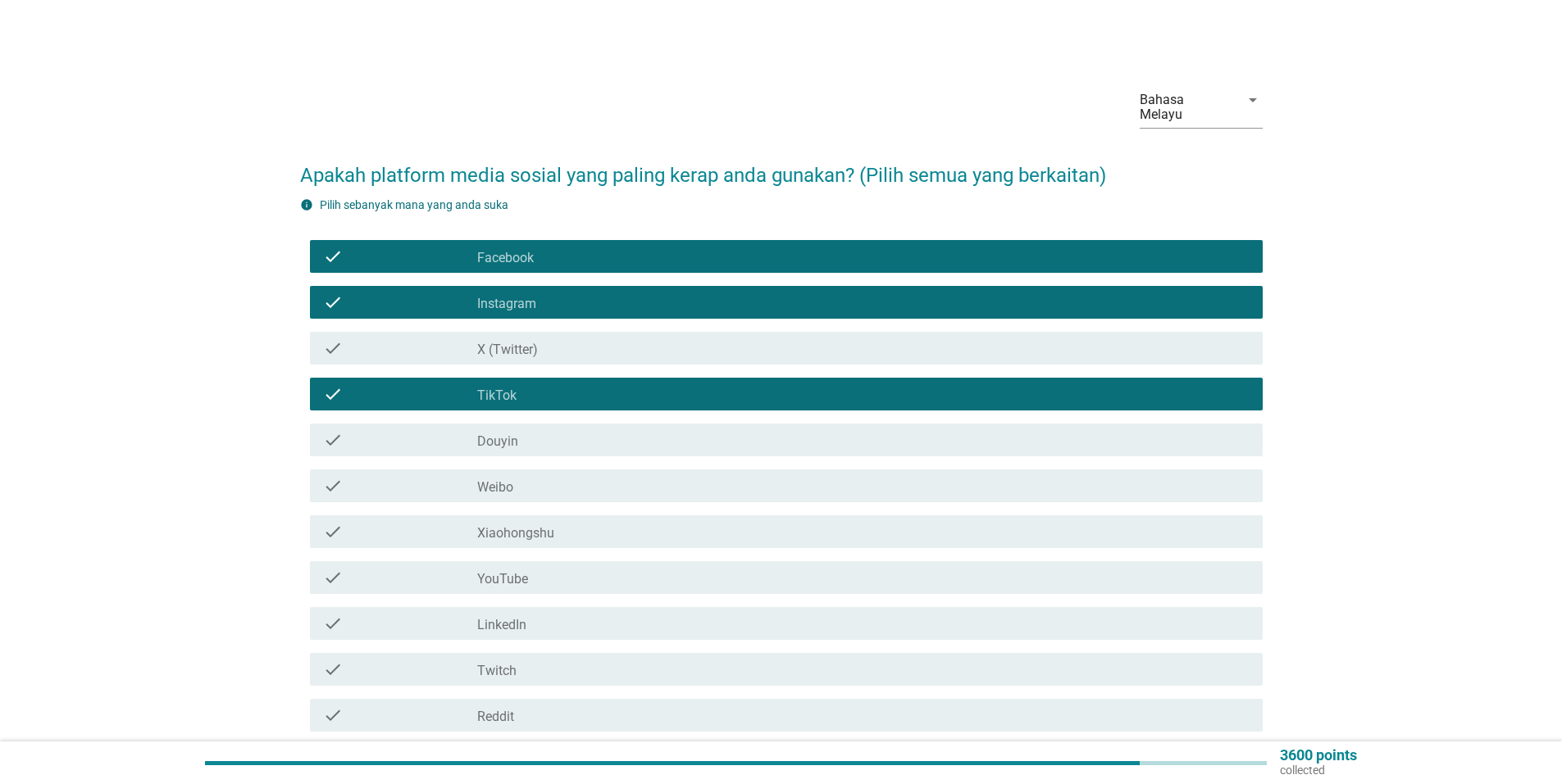
click at [537, 574] on div "check_box_outline_blank YouTube" at bounding box center [863, 578] width 772 height 20
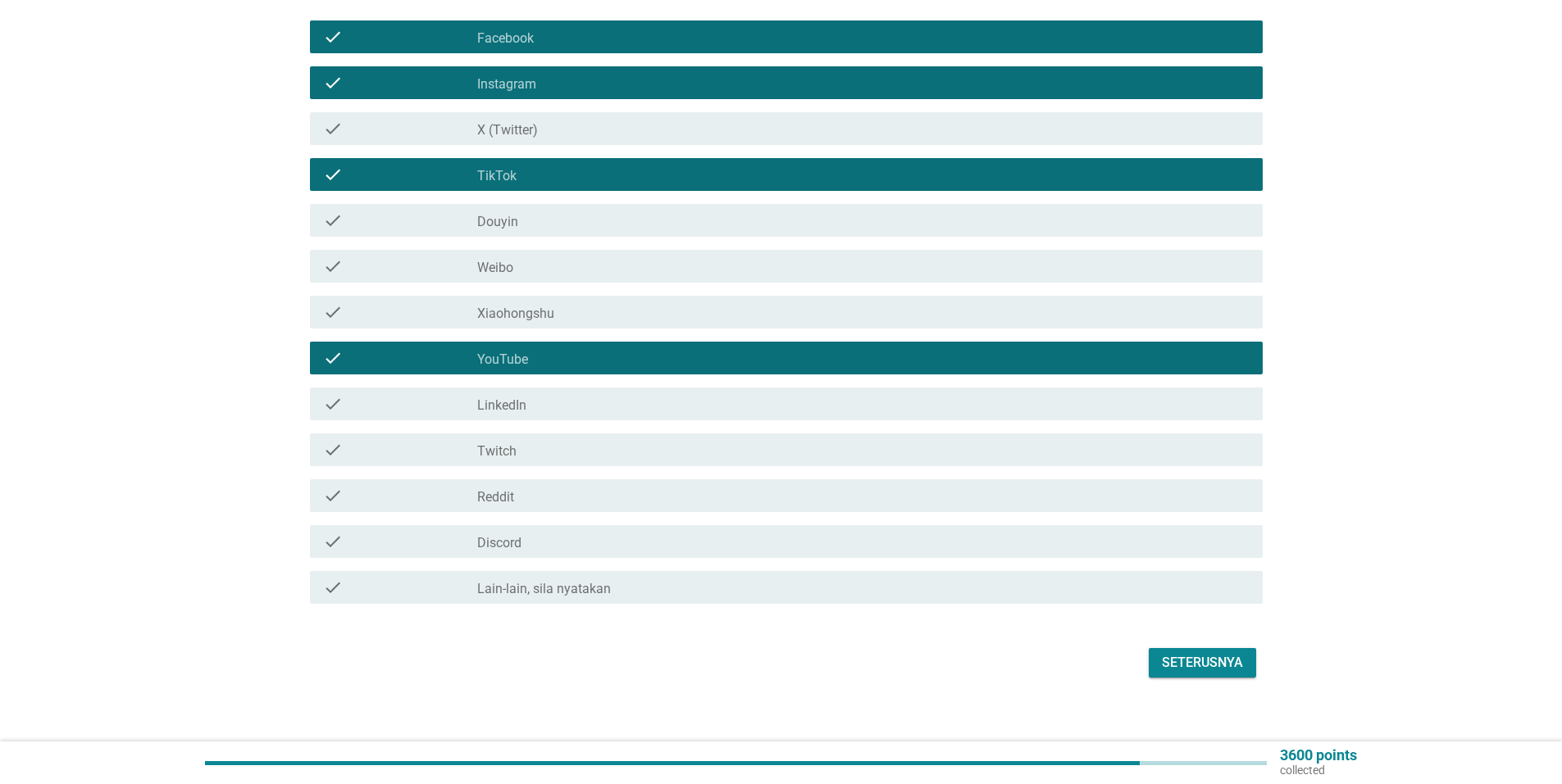
scroll to position [222, 0]
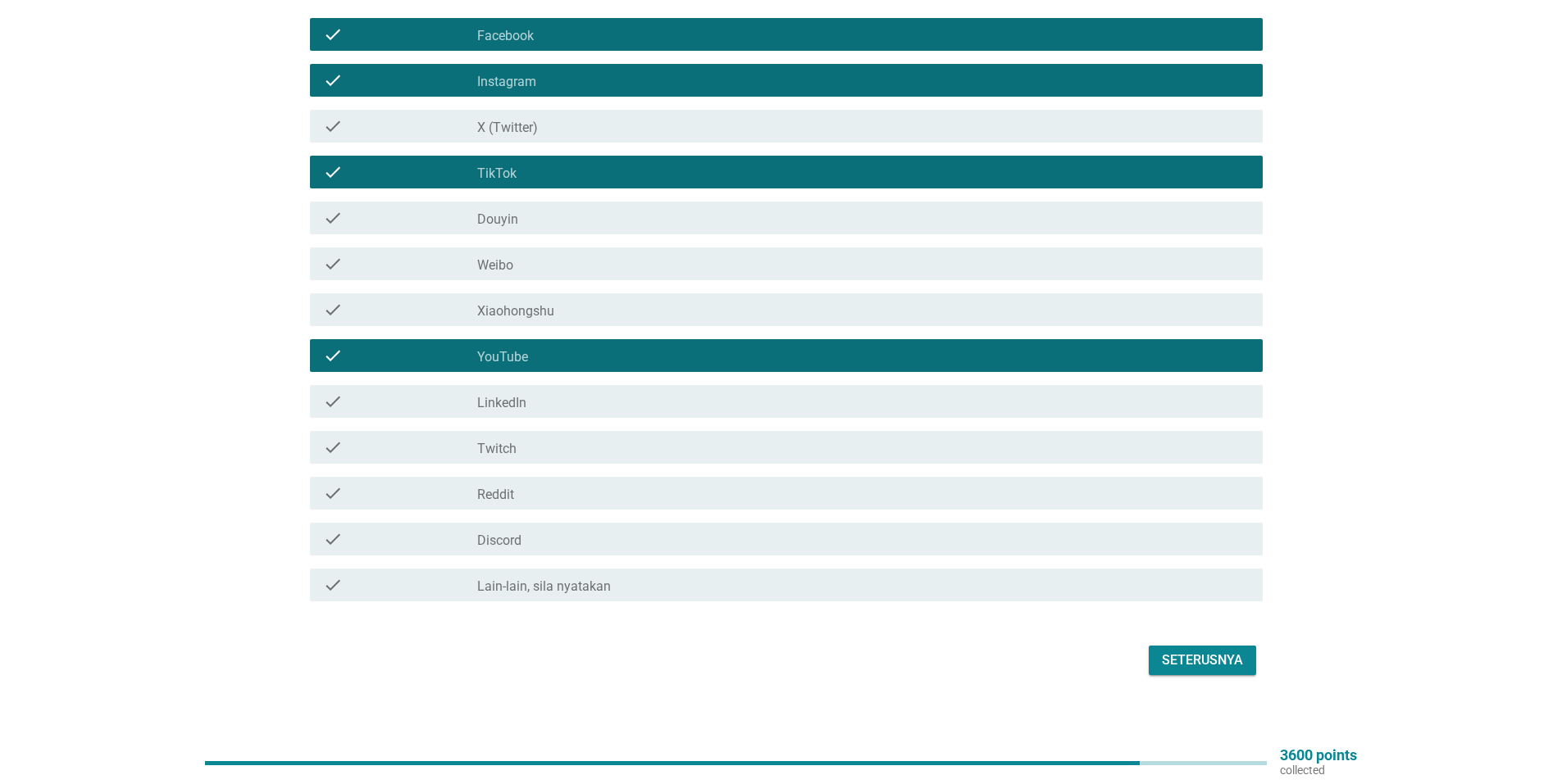
click at [1174, 650] on div "Seterusnya" at bounding box center [1202, 660] width 81 height 20
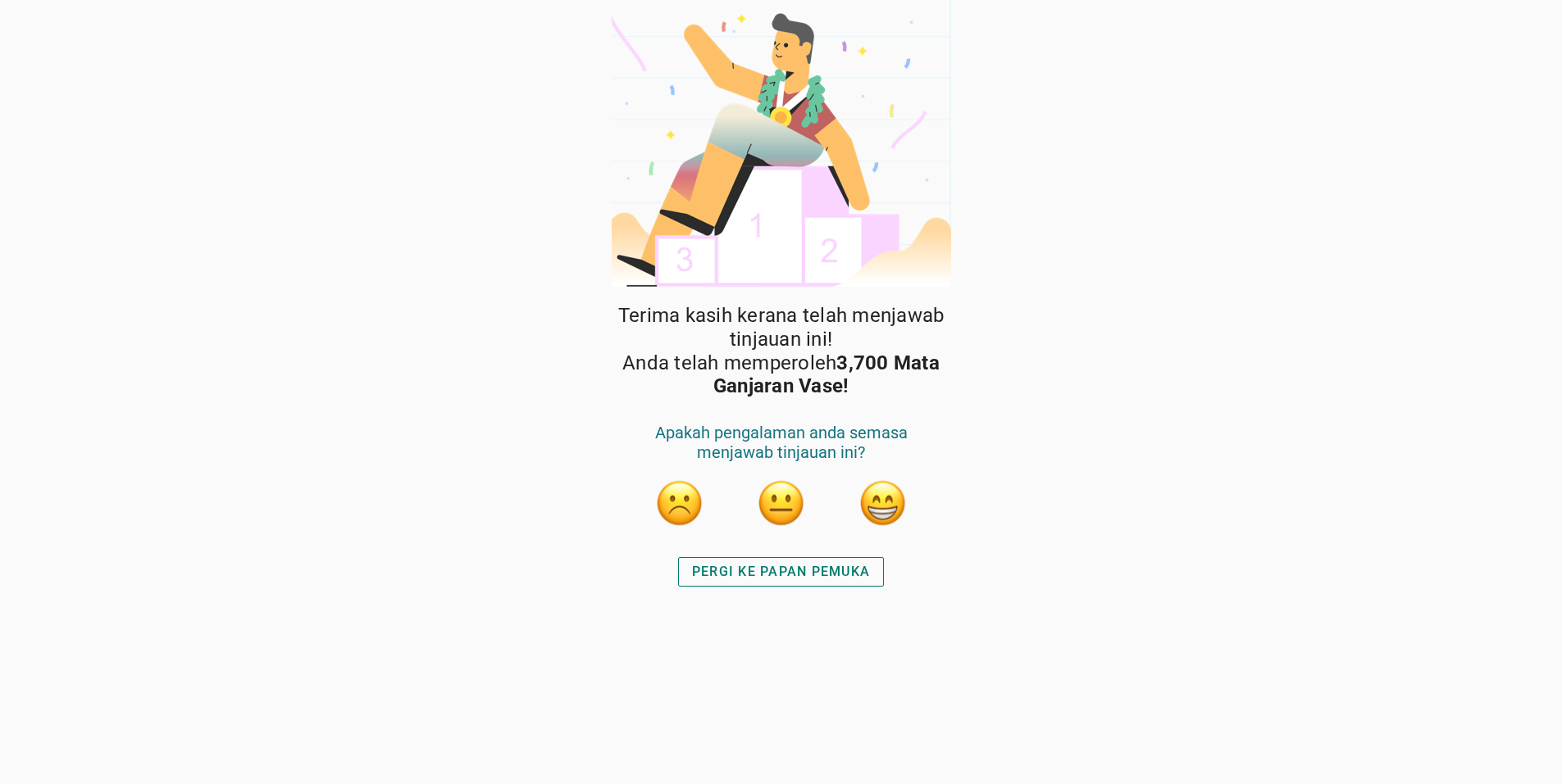
click at [755, 576] on div "PERGI KE PAPAN PEMUKA" at bounding box center [780, 572] width 178 height 20
